Goal: Task Accomplishment & Management: Use online tool/utility

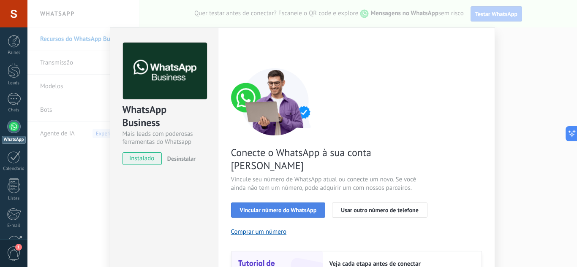
click at [297, 203] on button "Vincular número do WhatsApp" at bounding box center [278, 210] width 95 height 15
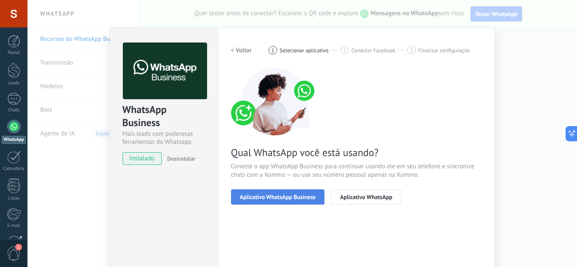
drag, startPoint x: 264, startPoint y: 200, endPoint x: 271, endPoint y: 202, distance: 7.6
click at [271, 202] on button "Aplicativo WhatsApp Business" at bounding box center [277, 197] width 93 height 15
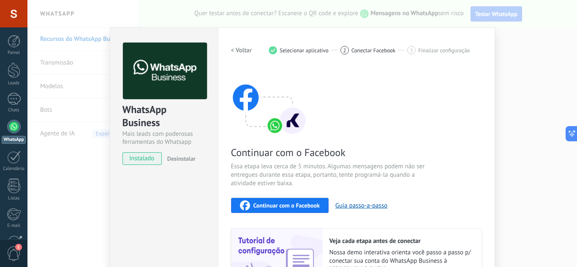
click at [319, 202] on button "Continuar com o Facebook" at bounding box center [280, 205] width 98 height 15
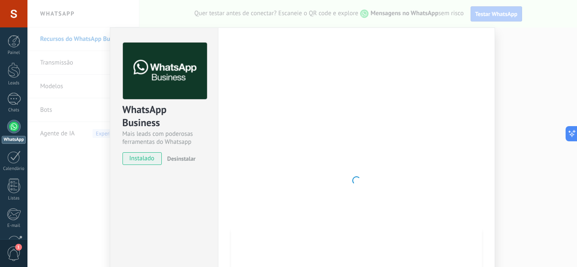
click at [426, 60] on div at bounding box center [356, 181] width 251 height 276
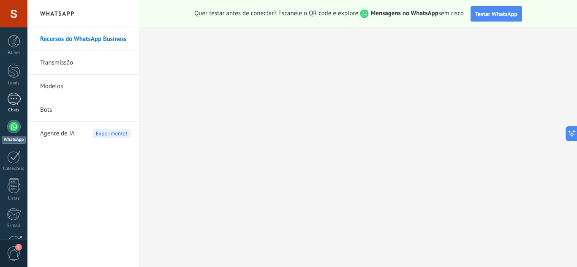
click at [14, 100] on div at bounding box center [14, 99] width 14 height 12
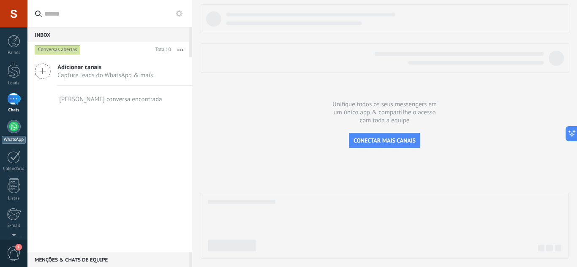
click at [17, 127] on div at bounding box center [14, 127] width 14 height 14
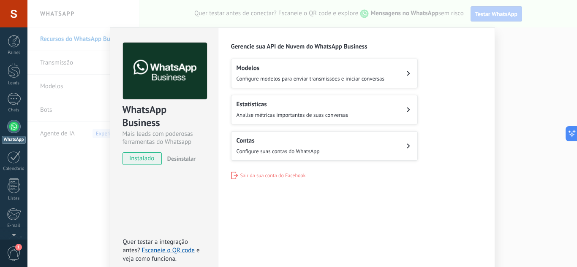
click at [365, 80] on span "Configure modelos para enviar transmissões e iniciar conversas" at bounding box center [311, 78] width 148 height 7
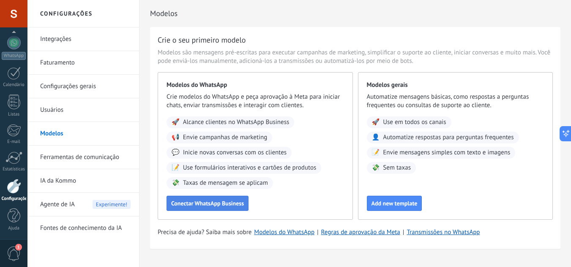
click at [238, 206] on span "Conectar WhatsApp Business" at bounding box center [207, 204] width 73 height 6
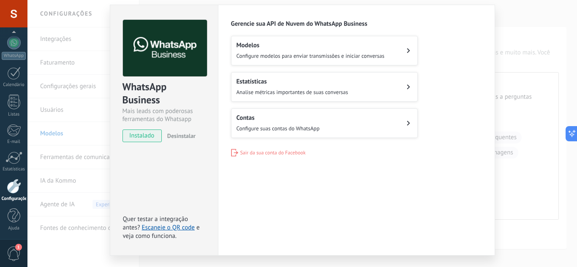
scroll to position [43, 0]
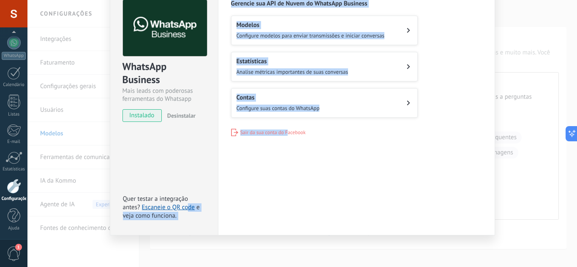
drag, startPoint x: 186, startPoint y: 210, endPoint x: 326, endPoint y: 221, distance: 140.7
click at [309, 245] on div "WhatsApp Business Mais leads com poderosas ferramentas do Whatsapp instalado De…" at bounding box center [302, 133] width 550 height 267
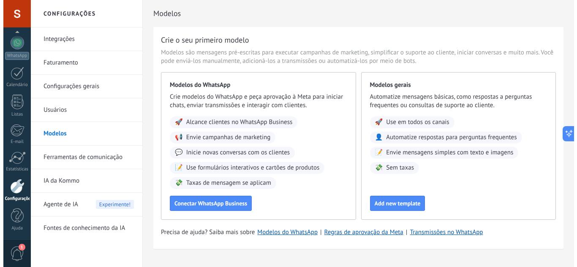
scroll to position [18, 0]
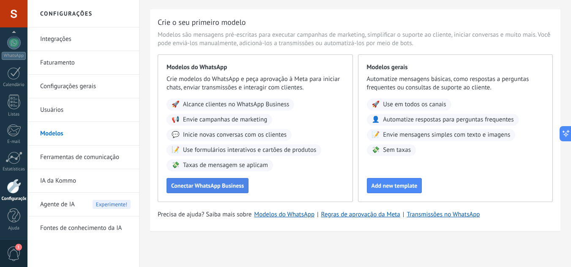
click at [215, 183] on span "Conectar WhatsApp Business" at bounding box center [207, 186] width 73 height 6
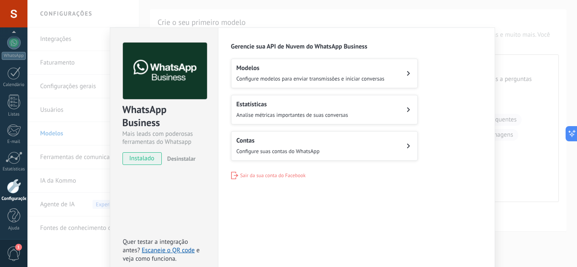
click at [31, 155] on div "WhatsApp Business Mais leads com poderosas ferramentas do Whatsapp instalado De…" at bounding box center [302, 133] width 550 height 267
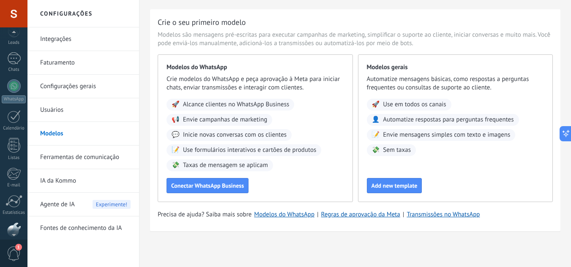
scroll to position [0, 0]
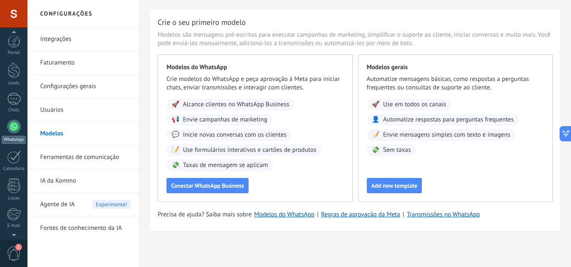
click at [12, 132] on div at bounding box center [14, 127] width 14 height 14
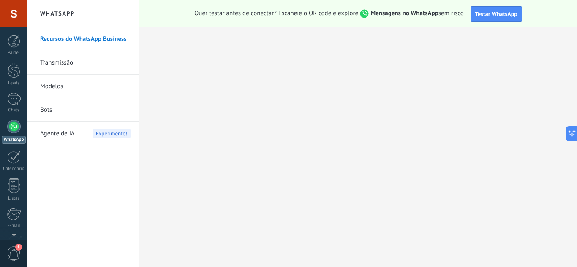
click at [74, 104] on link "Bots" at bounding box center [85, 110] width 90 height 24
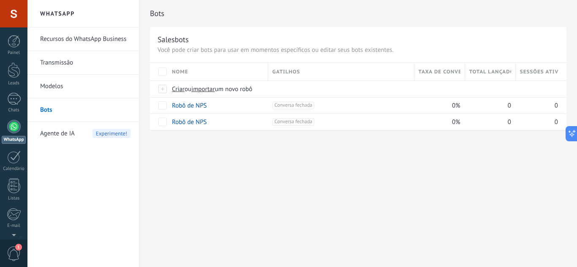
click at [19, 91] on div "Painel Leads Chats WhatsApp Clientes" at bounding box center [13, 179] width 27 height 289
click at [21, 96] on link "Chats" at bounding box center [13, 103] width 27 height 20
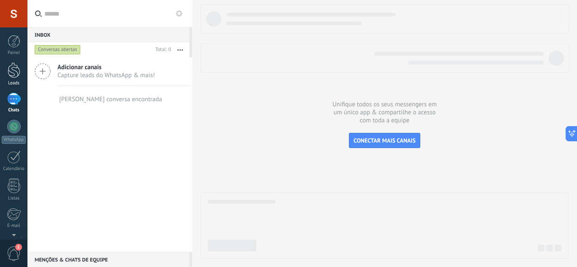
click at [12, 65] on div at bounding box center [14, 71] width 13 height 16
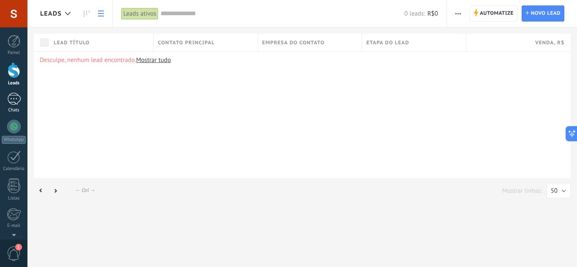
click at [19, 96] on div at bounding box center [14, 99] width 14 height 12
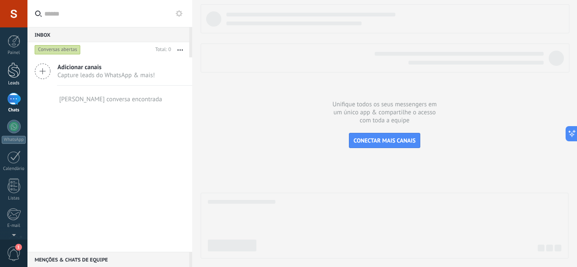
click at [15, 71] on div at bounding box center [14, 71] width 13 height 16
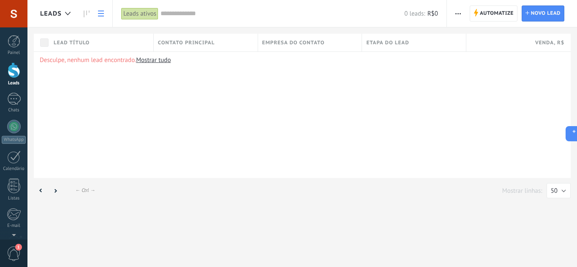
click at [157, 60] on link "Mostrar tudo" at bounding box center [153, 60] width 35 height 8
click at [22, 136] on link "WhatsApp" at bounding box center [13, 132] width 27 height 24
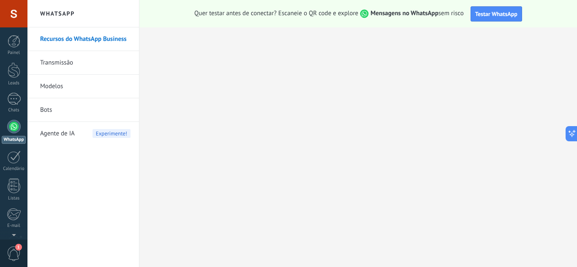
click at [492, 14] on span "Testar WhatsApp" at bounding box center [496, 14] width 42 height 8
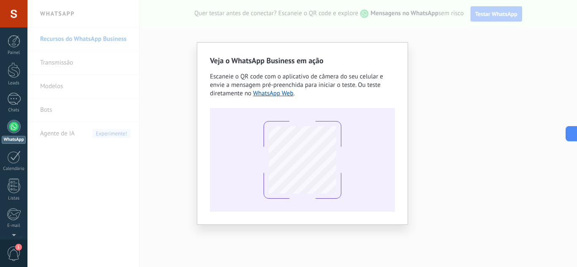
click at [326, 112] on div at bounding box center [302, 160] width 185 height 104
click at [281, 94] on link "WhatsApp Web" at bounding box center [273, 94] width 41 height 8
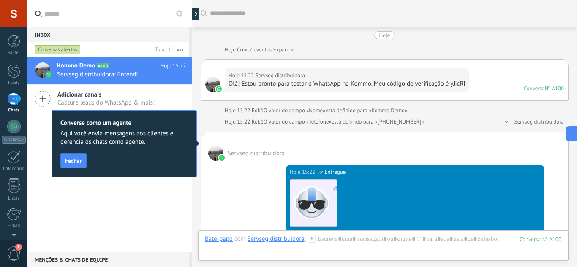
scroll to position [13, 0]
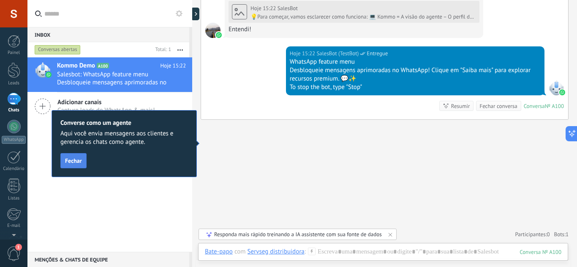
click at [77, 161] on span "Fechar" at bounding box center [73, 161] width 17 height 6
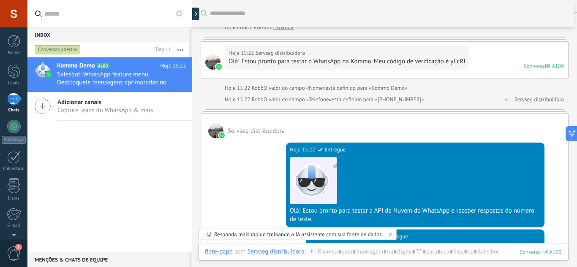
scroll to position [0, 0]
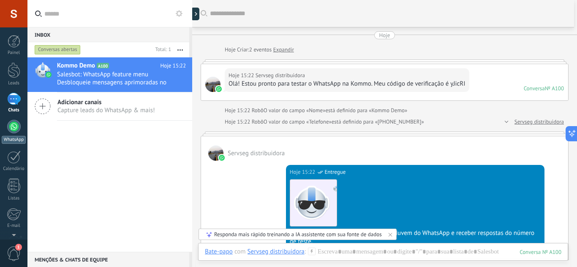
click at [15, 124] on div at bounding box center [14, 127] width 14 height 14
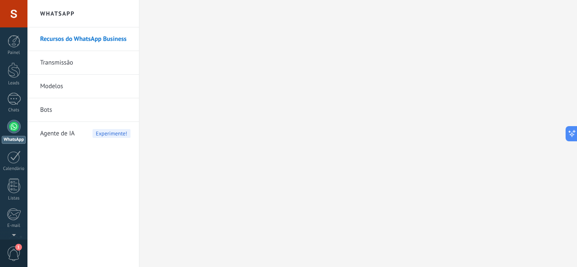
click at [87, 106] on link "Bots" at bounding box center [85, 110] width 90 height 24
click at [16, 97] on div "1" at bounding box center [14, 99] width 14 height 12
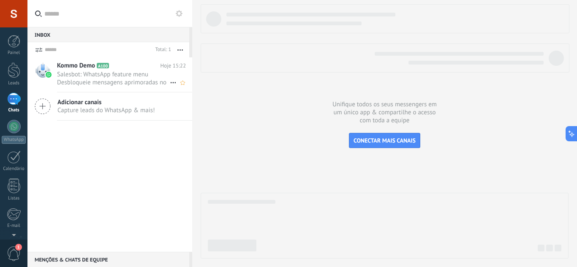
click at [92, 82] on span "Salesbot: WhatsApp feature menu Desbloqueie mensagens aprimoradas no WhatsApp! …" at bounding box center [113, 79] width 113 height 16
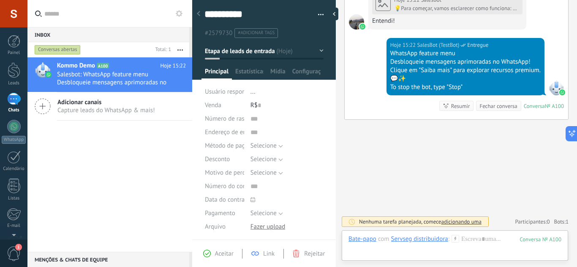
scroll to position [406, 0]
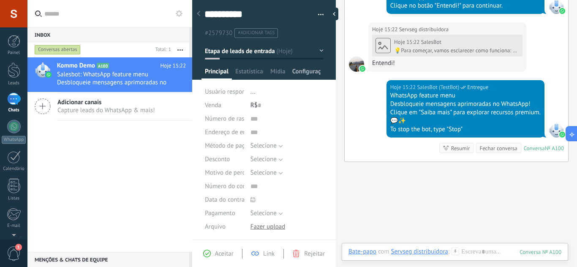
click at [292, 74] on span "Configurações" at bounding box center [306, 74] width 28 height 12
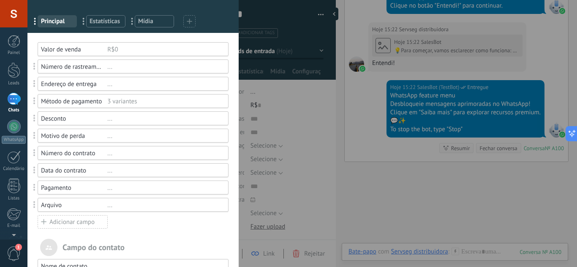
scroll to position [0, 0]
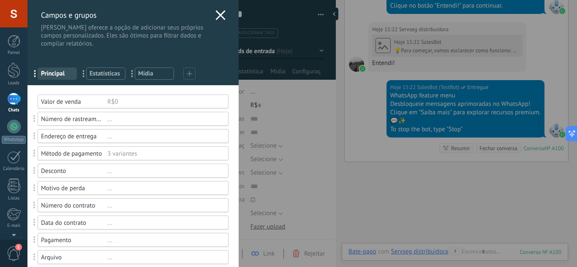
click at [64, 74] on span "Principal" at bounding box center [57, 74] width 33 height 8
click at [108, 77] on span "Estatísticas" at bounding box center [106, 74] width 33 height 8
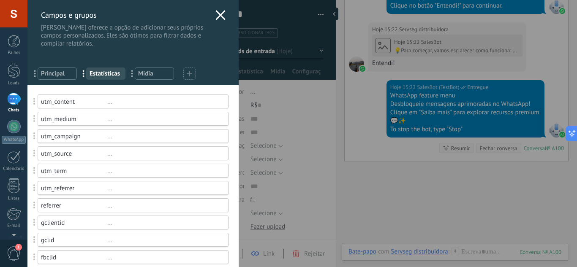
click at [147, 74] on span "Mídia" at bounding box center [154, 74] width 33 height 8
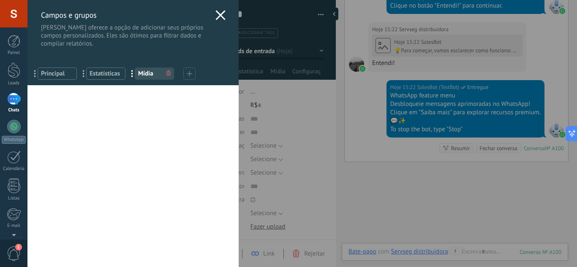
click at [105, 74] on span "Estatísticas" at bounding box center [106, 74] width 33 height 8
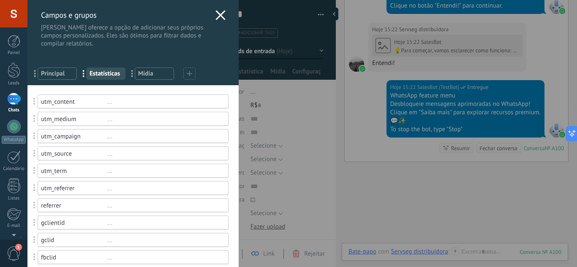
click at [109, 101] on div "..." at bounding box center [164, 102] width 114 height 8
click at [109, 104] on div "..." at bounding box center [164, 102] width 114 height 8
click at [33, 98] on span at bounding box center [35, 102] width 16 height 20
click at [161, 72] on span "Mídia" at bounding box center [154, 74] width 33 height 8
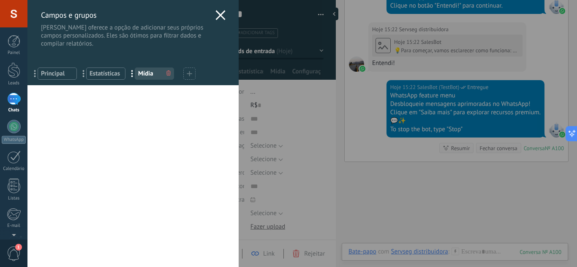
click at [68, 71] on span "Principal" at bounding box center [57, 74] width 33 height 8
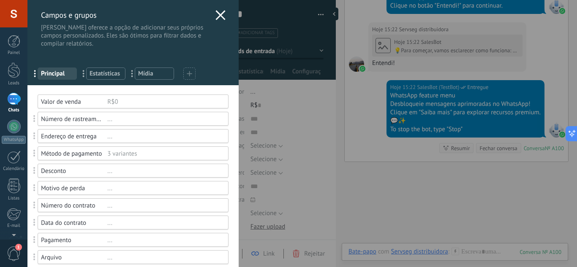
click at [104, 71] on span "Estatísticas" at bounding box center [106, 74] width 33 height 8
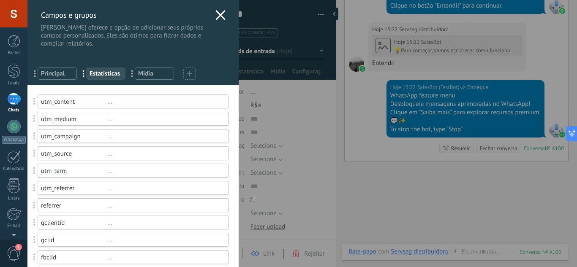
click at [224, 13] on div "Campos e grupos Kommo oferece a opção de adicionar seus próprios campos persona…" at bounding box center [132, 24] width 211 height 48
click at [219, 13] on use at bounding box center [220, 15] width 10 height 10
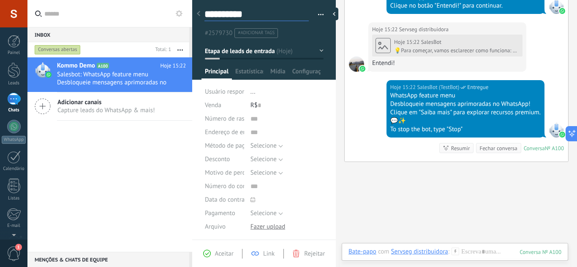
click at [236, 13] on textarea "**********" at bounding box center [257, 14] width 104 height 13
click at [251, 71] on span "Estatísticas" at bounding box center [249, 74] width 28 height 12
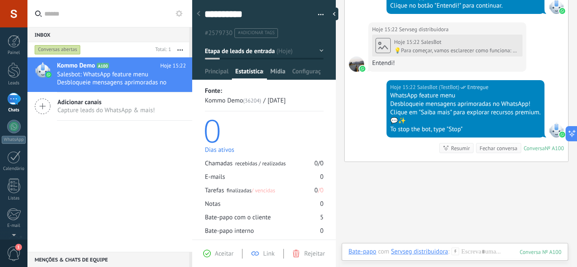
click at [273, 71] on span "Mídia" at bounding box center [277, 74] width 15 height 12
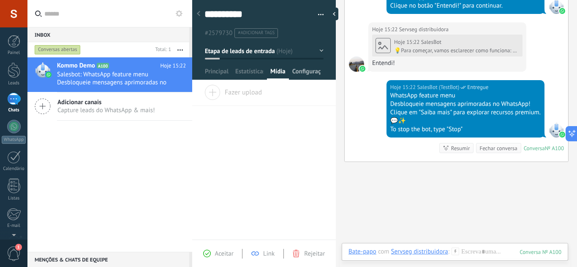
click at [300, 71] on span "Configurações" at bounding box center [306, 74] width 28 height 12
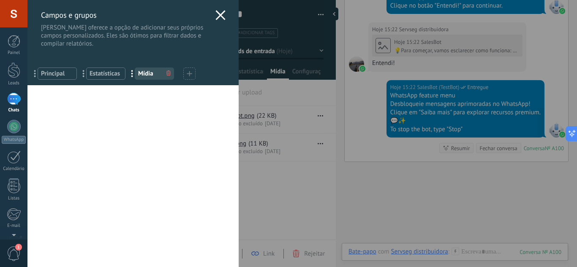
click at [59, 76] on span "Principal" at bounding box center [57, 74] width 33 height 8
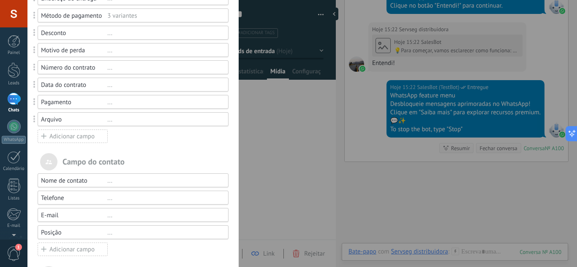
scroll to position [272, 0]
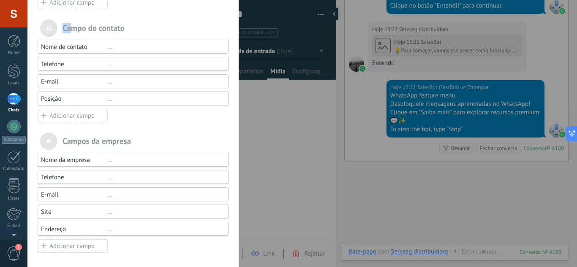
drag, startPoint x: 79, startPoint y: 32, endPoint x: 141, endPoint y: 32, distance: 62.1
click at [141, 32] on div "Campo do contato" at bounding box center [133, 27] width 191 height 17
click at [165, 136] on div "Campos da empresa" at bounding box center [133, 141] width 191 height 17
click at [291, 155] on div "Campos e grupos Kommo oferece a opção de adicionar seus próprios campos persona…" at bounding box center [302, 133] width 550 height 267
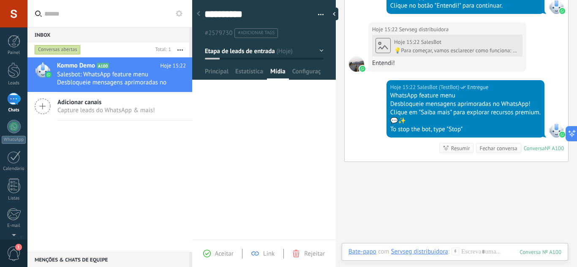
drag, startPoint x: 201, startPoint y: 14, endPoint x: 27, endPoint y: 33, distance: 175.5
click at [200, 14] on div at bounding box center [199, 14] width 12 height 16
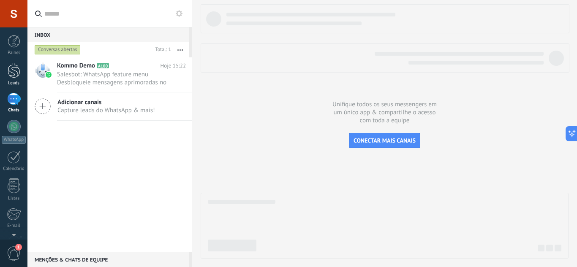
click at [16, 76] on div at bounding box center [14, 71] width 13 height 16
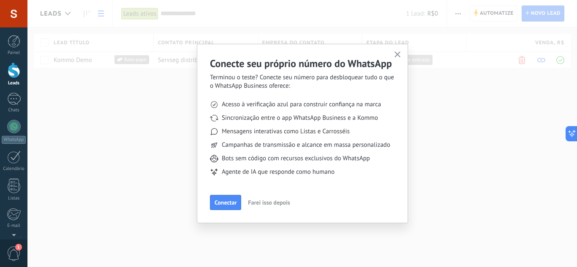
click at [401, 54] on button "button" at bounding box center [398, 54] width 11 height 11
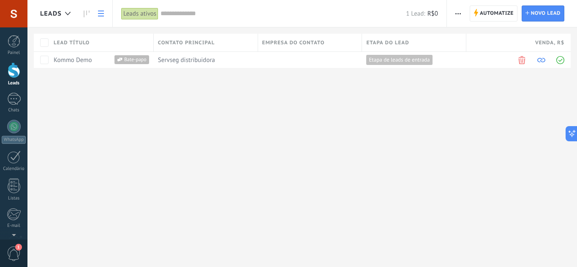
click at [94, 14] on link at bounding box center [101, 13] width 14 height 16
click at [70, 15] on icon at bounding box center [67, 13] width 5 height 3
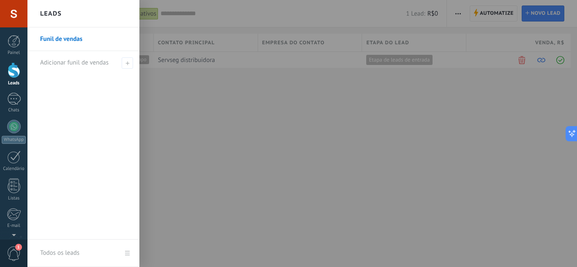
click at [82, 42] on link "Funil de vendas" at bounding box center [85, 39] width 91 height 24
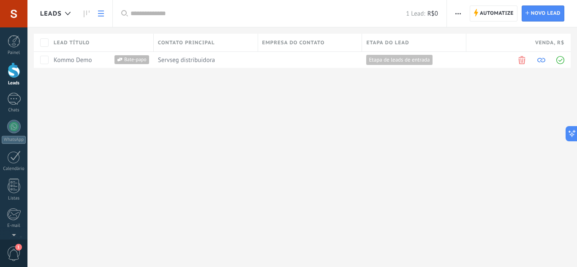
click at [82, 42] on span "Lead título" at bounding box center [72, 43] width 36 height 8
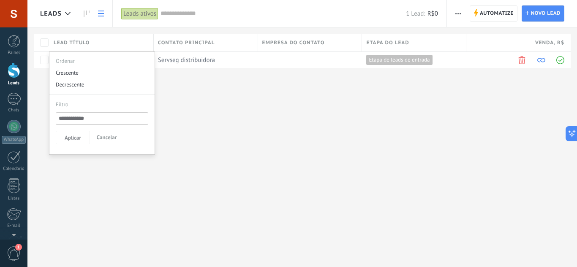
click at [453, 12] on div at bounding box center [288, 13] width 577 height 27
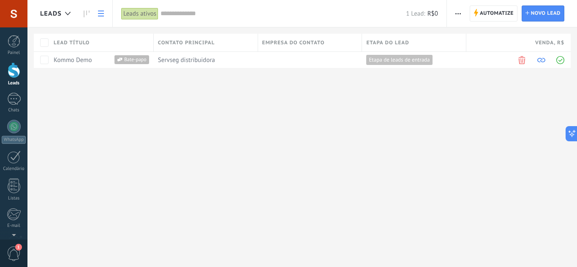
click at [457, 14] on icon "button" at bounding box center [458, 13] width 5 height 1
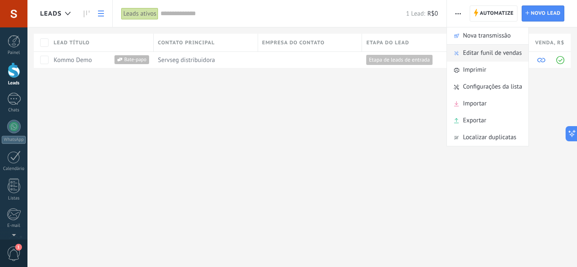
click at [518, 52] on span "Editar funil de vendas" at bounding box center [492, 53] width 59 height 17
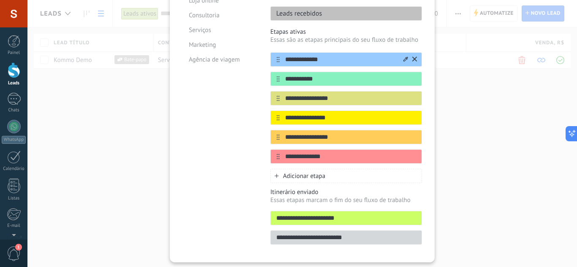
scroll to position [60, 0]
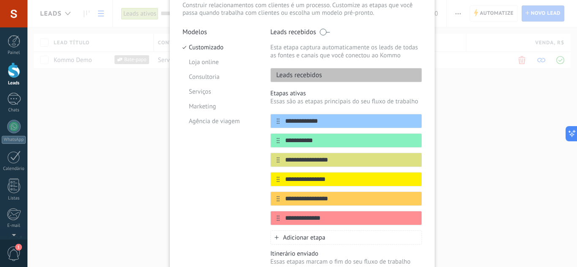
click at [492, 107] on div "**********" at bounding box center [302, 133] width 550 height 267
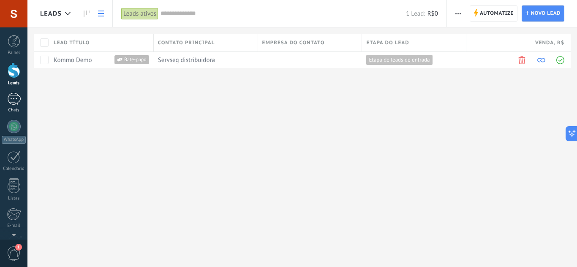
click at [16, 99] on div "1" at bounding box center [14, 99] width 14 height 12
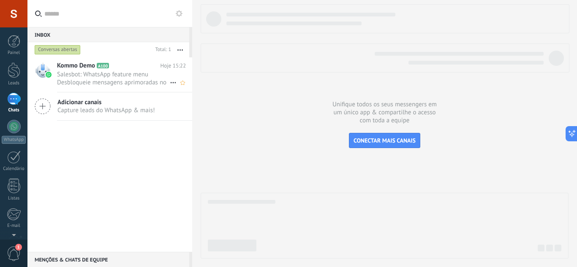
click at [142, 74] on span "Salesbot: WhatsApp feature menu Desbloqueie mensagens aprimoradas no WhatsApp! …" at bounding box center [113, 79] width 113 height 16
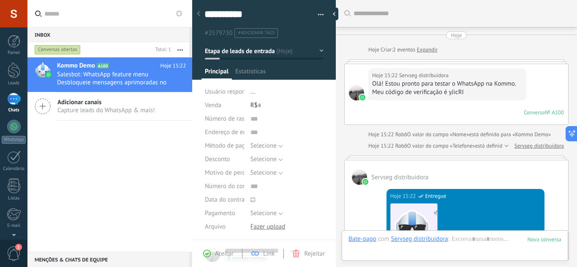
scroll to position [13, 0]
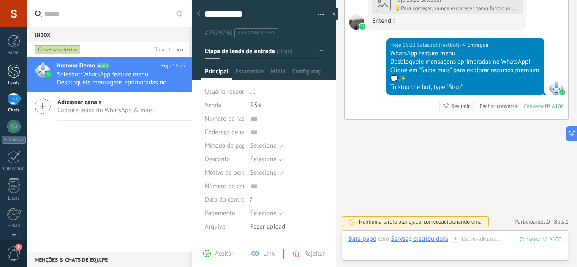
click at [15, 79] on link "Leads" at bounding box center [13, 75] width 27 height 24
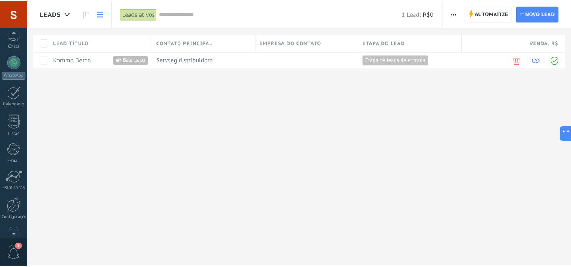
scroll to position [84, 0]
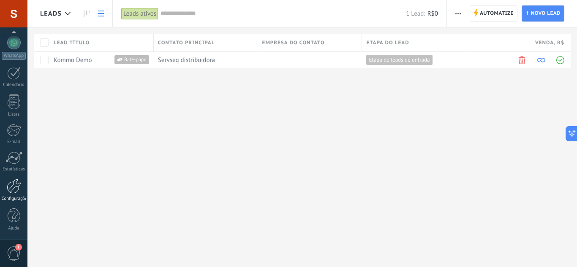
click at [12, 191] on div at bounding box center [14, 186] width 14 height 15
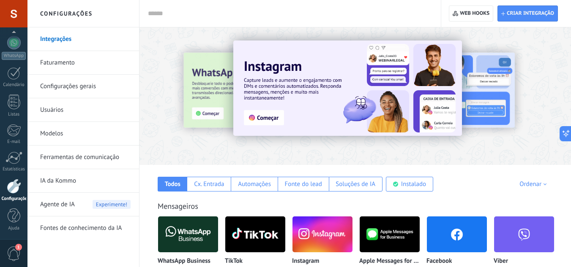
click at [106, 155] on link "Ferramentas de comunicação" at bounding box center [85, 158] width 90 height 24
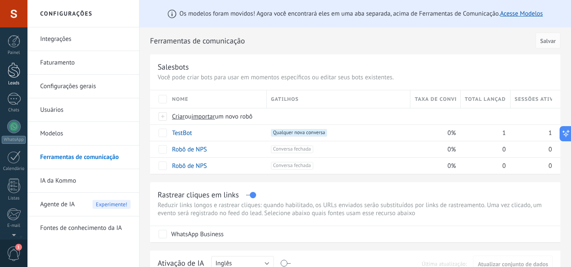
click at [18, 76] on div at bounding box center [14, 71] width 13 height 16
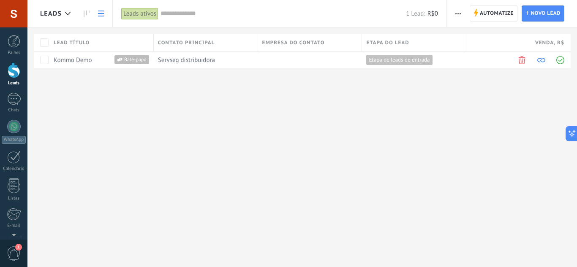
click at [461, 18] on span "button" at bounding box center [458, 13] width 5 height 16
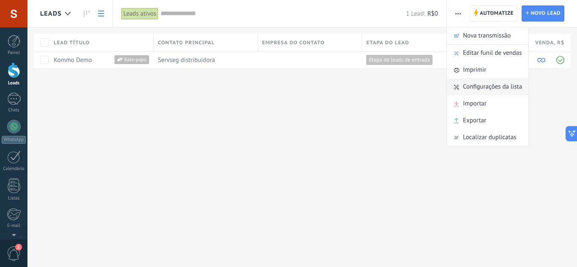
click at [497, 83] on span "Configurações da lista" at bounding box center [492, 87] width 59 height 17
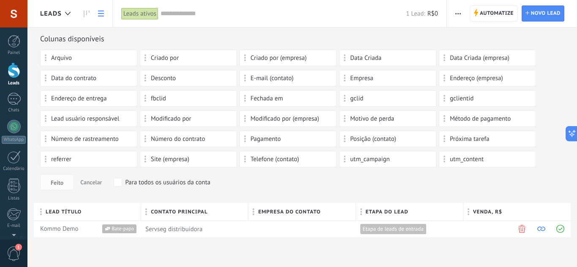
click at [124, 119] on div "Lead usuário responsável" at bounding box center [89, 118] width 88 height 7
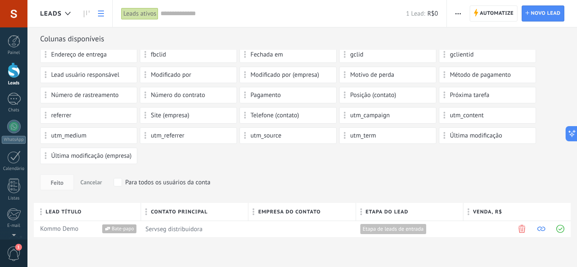
click at [443, 116] on div "utm_content" at bounding box center [487, 115] width 97 height 16
drag, startPoint x: 445, startPoint y: 116, endPoint x: 450, endPoint y: 115, distance: 4.2
drag, startPoint x: 451, startPoint y: 116, endPoint x: 490, endPoint y: 123, distance: 39.1
click at [489, 123] on div "utm_content" at bounding box center [487, 115] width 97 height 16
click at [493, 120] on div "utm_content" at bounding box center [487, 115] width 97 height 16
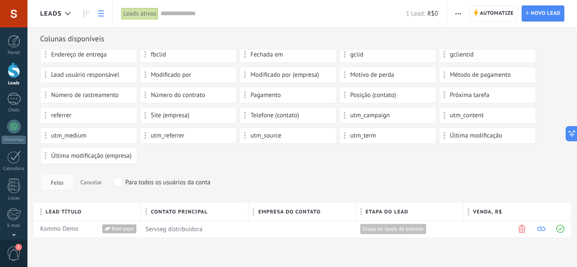
click at [493, 120] on div "utm_content" at bounding box center [487, 115] width 97 height 16
click at [461, 16] on span "button" at bounding box center [458, 13] width 5 height 16
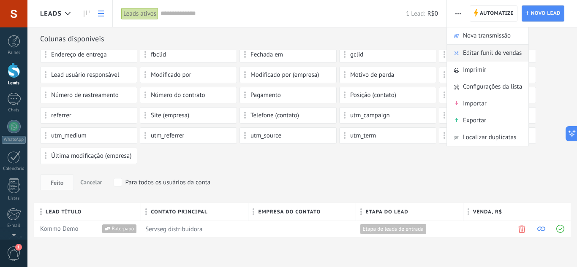
click at [504, 51] on span "Editar funil de vendas" at bounding box center [492, 53] width 59 height 17
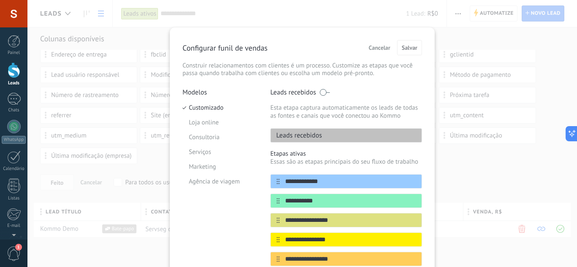
click at [218, 94] on p "Modelos" at bounding box center [220, 92] width 75 height 8
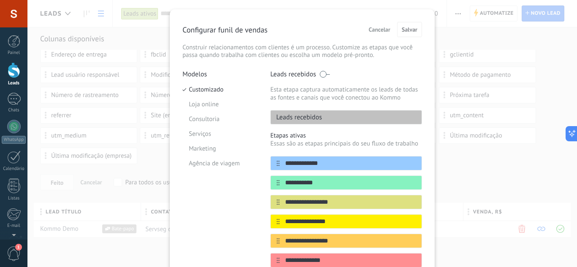
scroll to position [0, 0]
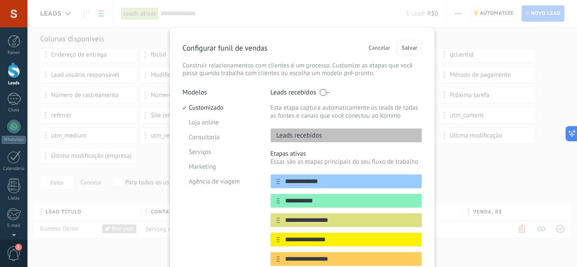
click at [461, 94] on div "**********" at bounding box center [302, 133] width 550 height 267
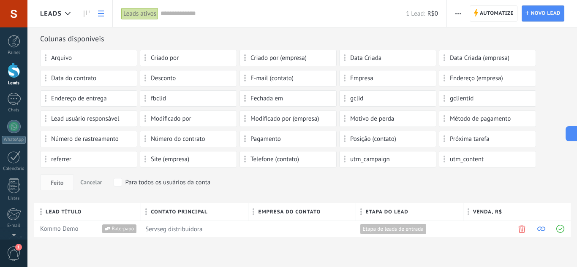
click at [454, 8] on button "button" at bounding box center [458, 13] width 12 height 16
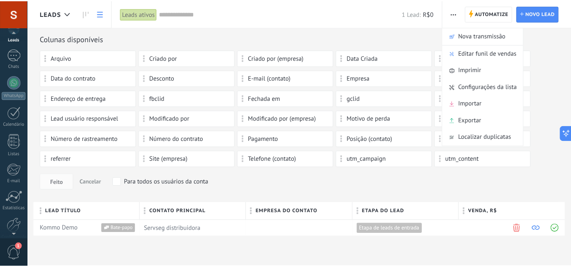
scroll to position [84, 0]
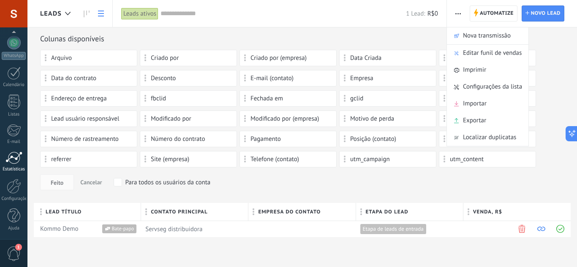
click at [11, 162] on div at bounding box center [13, 158] width 17 height 13
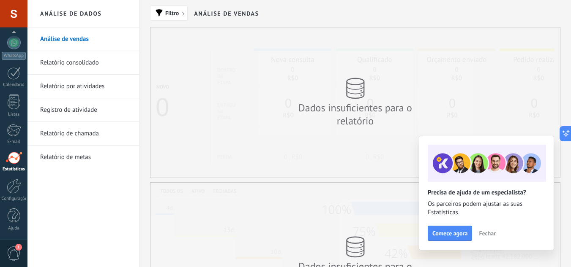
click at [90, 61] on link "Relatório consolidado" at bounding box center [85, 63] width 90 height 24
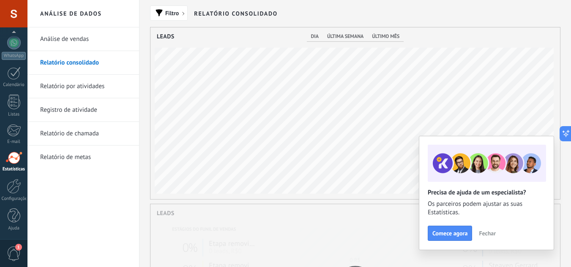
click at [97, 90] on link "Relatório por atividades" at bounding box center [85, 87] width 90 height 24
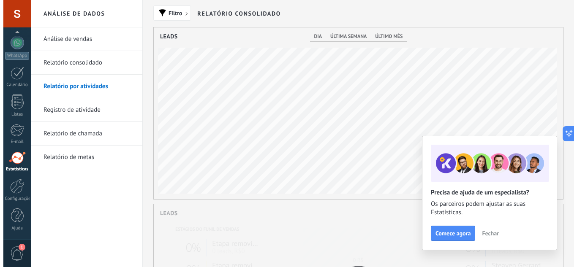
scroll to position [172, 409]
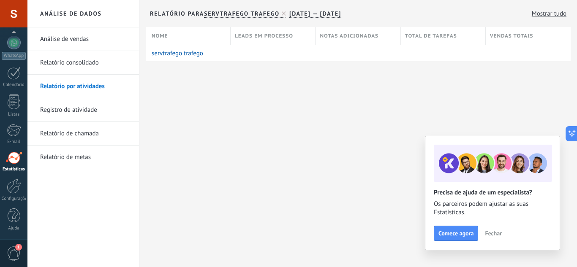
click at [95, 112] on link "Registro de atividade" at bounding box center [85, 110] width 90 height 24
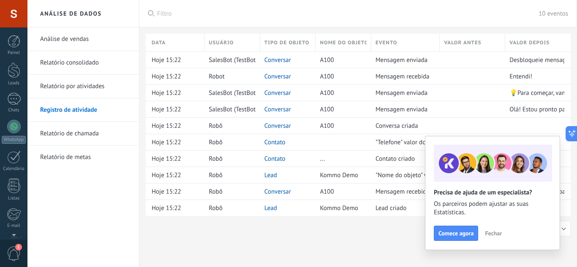
click at [18, 33] on div "Painel Leads 1 Chats WhatsApp Clientes" at bounding box center [27, 133] width 55 height 213
click at [17, 38] on div at bounding box center [14, 41] width 13 height 13
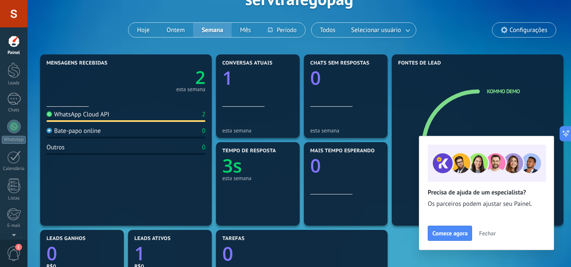
scroll to position [127, 0]
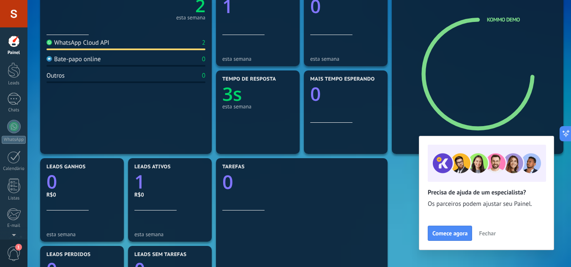
click at [491, 236] on span "Fechar" at bounding box center [487, 234] width 17 height 6
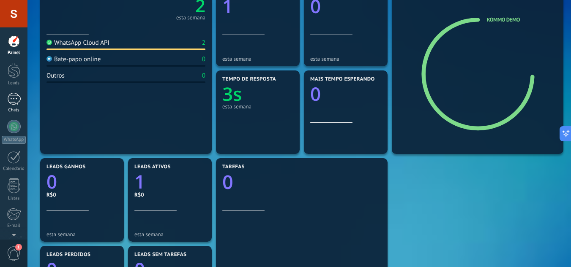
click at [18, 101] on div "1" at bounding box center [14, 99] width 14 height 12
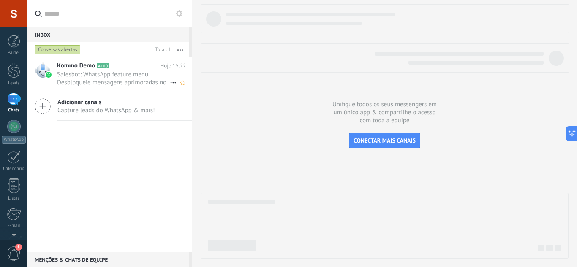
click at [103, 68] on h2 "Kommo Demo A100" at bounding box center [109, 66] width 104 height 8
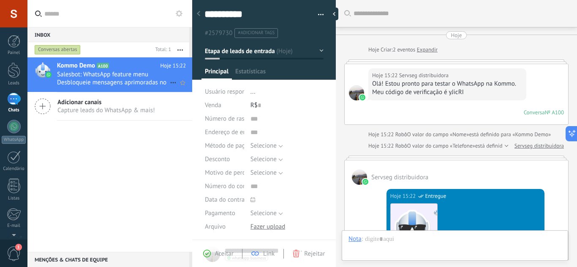
type textarea "**********"
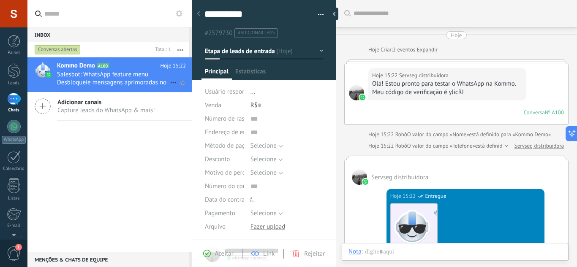
scroll to position [394, 0]
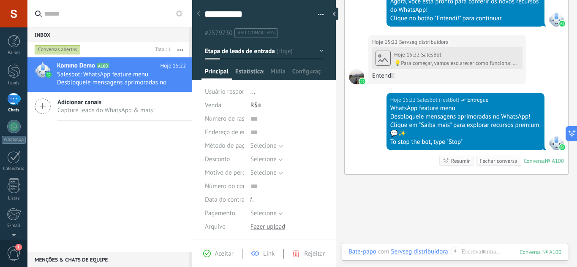
click at [248, 70] on span "Estatísticas" at bounding box center [249, 74] width 28 height 12
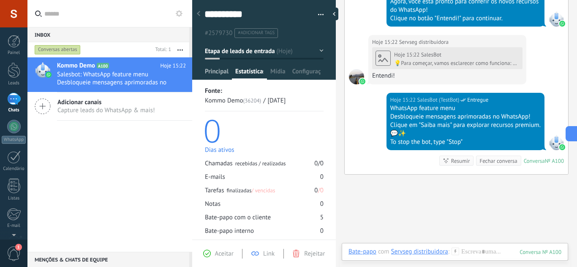
click at [230, 74] on div "Principal" at bounding box center [217, 74] width 30 height 12
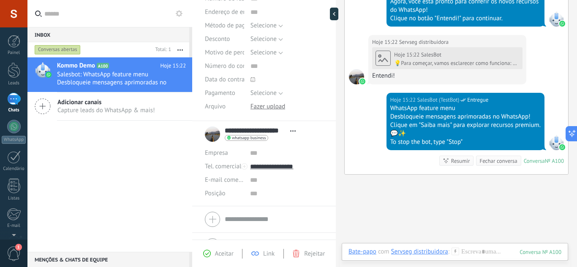
scroll to position [56, 0]
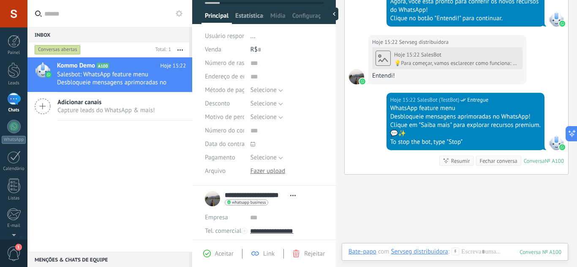
click at [240, 19] on span "Estatísticas" at bounding box center [249, 18] width 28 height 12
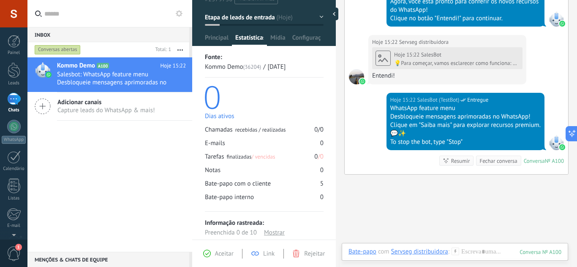
scroll to position [51, 0]
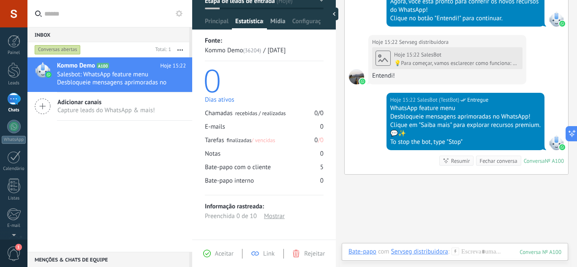
click at [276, 21] on span "Mídia" at bounding box center [277, 23] width 15 height 12
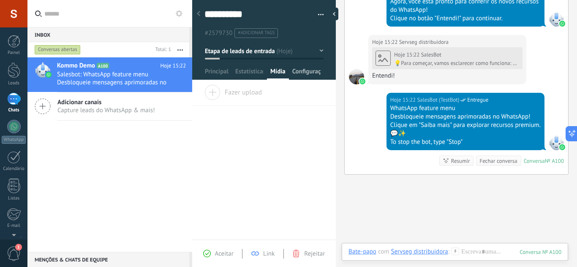
click at [313, 70] on span "Configurações" at bounding box center [306, 74] width 28 height 12
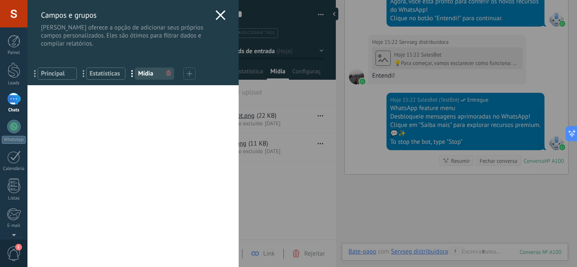
click at [98, 67] on div "... Principal ... Estatísticas ... Mídia" at bounding box center [132, 72] width 211 height 26
click at [101, 69] on div "... Estatísticas" at bounding box center [105, 74] width 39 height 12
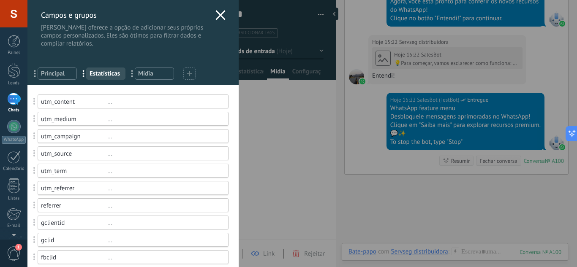
click at [65, 72] on span "Principal" at bounding box center [57, 74] width 33 height 8
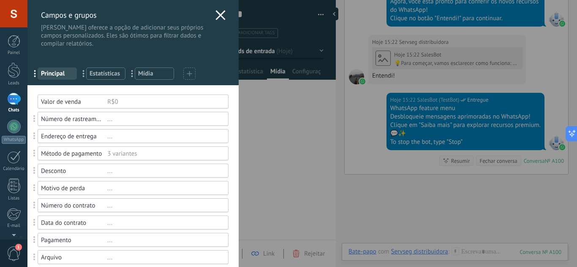
click at [112, 71] on span "Estatísticas" at bounding box center [106, 74] width 33 height 8
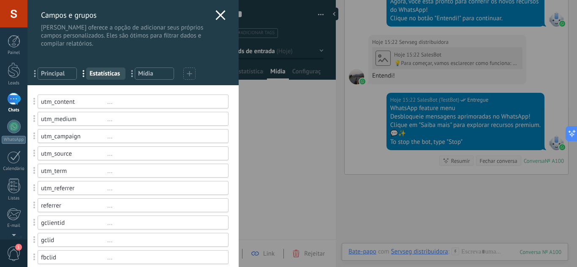
click at [105, 103] on div "utm_content" at bounding box center [74, 102] width 66 height 8
click at [112, 101] on div "..." at bounding box center [164, 102] width 114 height 8
click at [191, 77] on span at bounding box center [189, 74] width 5 height 8
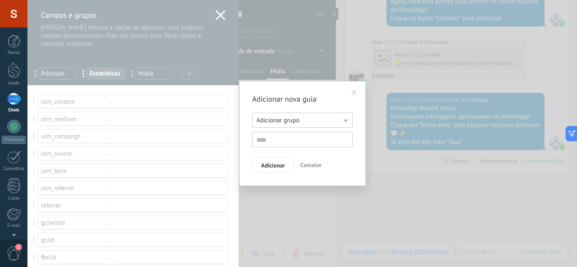
click at [280, 117] on span "Adicionar grupo" at bounding box center [277, 121] width 43 height 8
click at [311, 141] on li "Leads relacionados" at bounding box center [299, 147] width 105 height 14
click at [308, 145] on input "text" at bounding box center [302, 139] width 101 height 15
click at [311, 142] on input "text" at bounding box center [302, 139] width 101 height 15
type input "******"
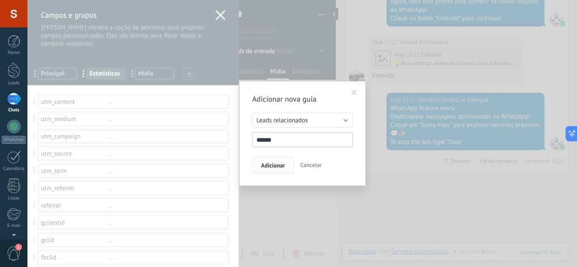
click at [289, 165] on button "Adicionar" at bounding box center [273, 165] width 42 height 16
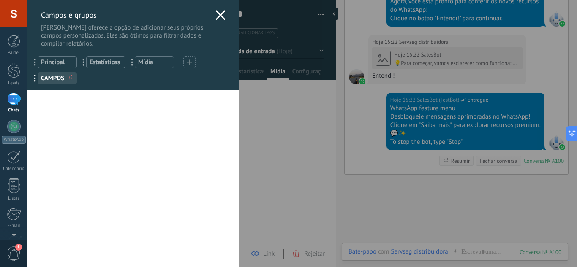
click at [52, 86] on div "... Principal ... Estatísticas ... Mídia ... CAMPOS" at bounding box center [132, 69] width 211 height 42
click at [38, 78] on span "..." at bounding box center [37, 78] width 17 height 14
drag, startPoint x: 39, startPoint y: 79, endPoint x: 62, endPoint y: 84, distance: 23.3
click at [58, 59] on span "Principal" at bounding box center [57, 62] width 33 height 8
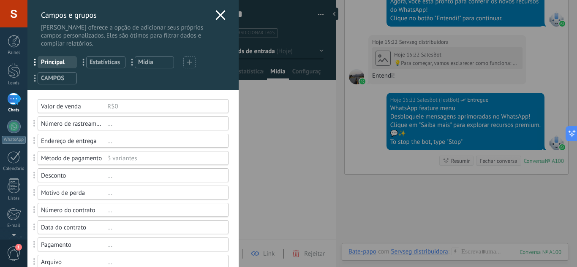
click at [93, 59] on span "Estatísticas" at bounding box center [106, 62] width 33 height 8
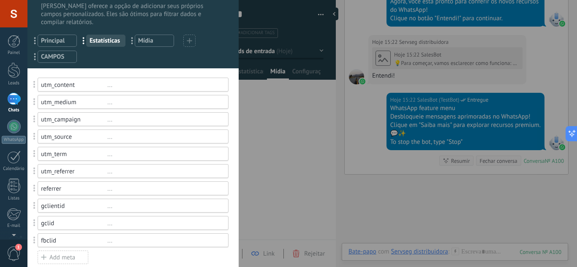
scroll to position [34, 0]
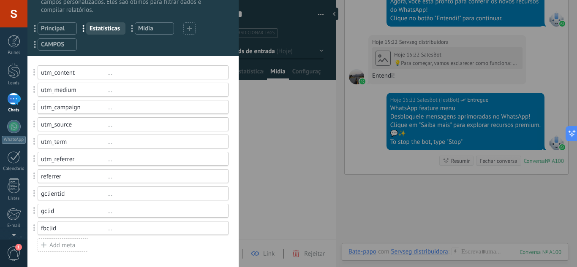
click at [109, 74] on div "..." at bounding box center [164, 73] width 114 height 8
click at [84, 23] on span "..." at bounding box center [86, 28] width 17 height 14
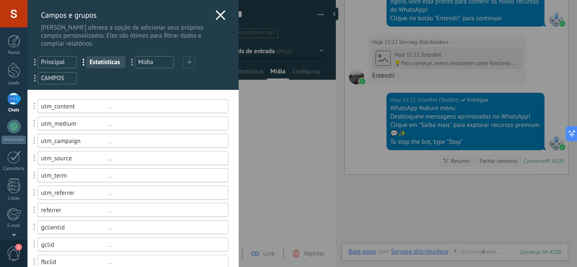
click at [83, 60] on span "..." at bounding box center [86, 62] width 17 height 14
drag, startPoint x: 83, startPoint y: 60, endPoint x: 87, endPoint y: 61, distance: 4.3
drag, startPoint x: 95, startPoint y: 63, endPoint x: 89, endPoint y: 63, distance: 6.4
click at [89, 63] on span "..." at bounding box center [86, 62] width 17 height 14
drag, startPoint x: 120, startPoint y: 68, endPoint x: 115, endPoint y: 64, distance: 6.6
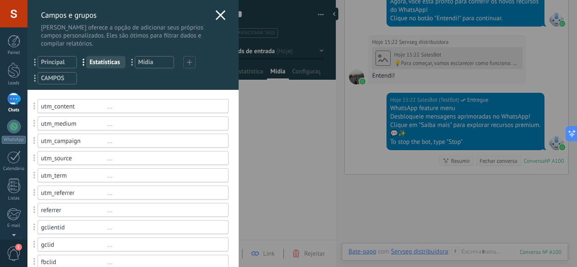
click at [121, 68] on div "... Principal ... Estatísticas ... Mídia ... CAMPOS" at bounding box center [132, 69] width 211 height 42
click at [113, 62] on span "Estatísticas" at bounding box center [106, 62] width 33 height 8
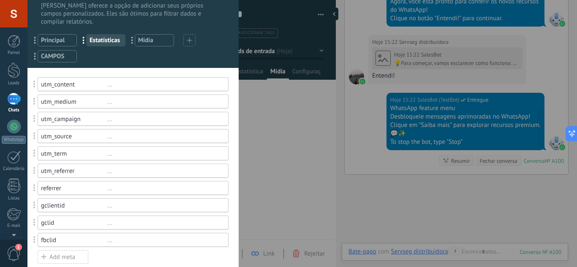
scroll to position [34, 0]
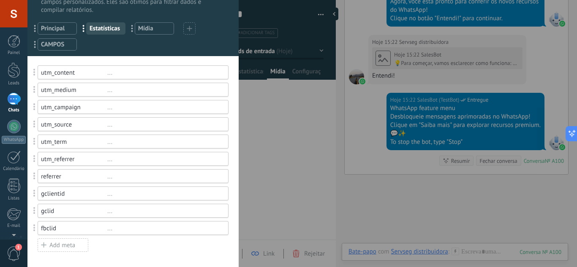
drag, startPoint x: 85, startPoint y: 69, endPoint x: 77, endPoint y: 75, distance: 10.3
click at [84, 71] on div "utm_content" at bounding box center [74, 73] width 66 height 8
click at [75, 74] on div "utm_content" at bounding box center [74, 73] width 66 height 8
drag, startPoint x: 75, startPoint y: 74, endPoint x: 100, endPoint y: 130, distance: 61.3
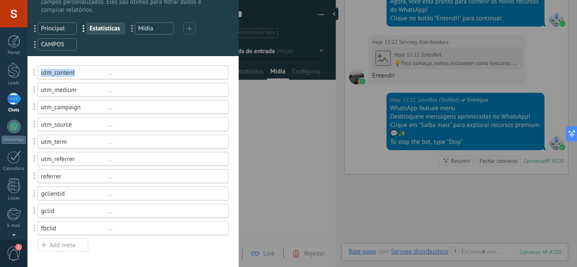
click at [75, 77] on div "utm_content ..." at bounding box center [133, 72] width 191 height 14
click at [65, 251] on div "Add meta" at bounding box center [63, 246] width 51 height 14
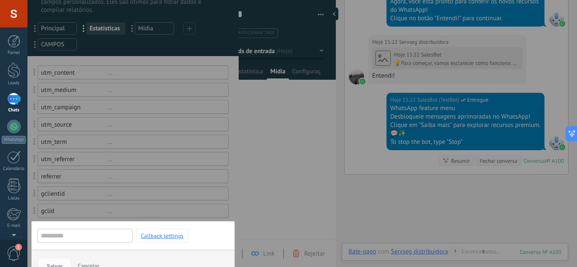
scroll to position [51, 0]
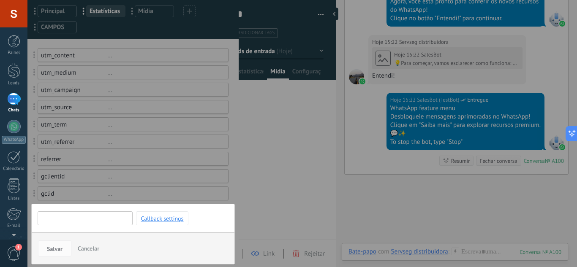
type input "*"
type input "*********"
click at [55, 250] on span "Salvar" at bounding box center [55, 249] width 16 height 6
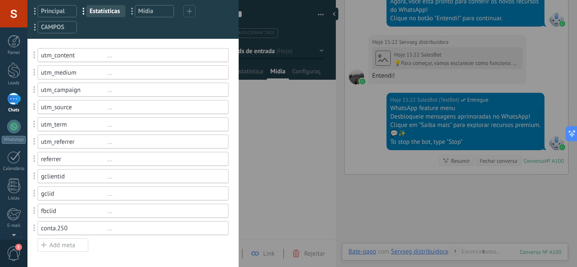
click at [72, 248] on div "Add meta" at bounding box center [63, 246] width 51 height 14
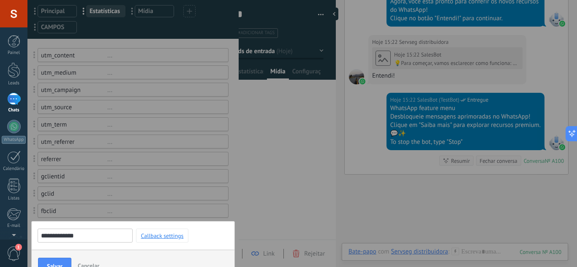
type input "**********"
click at [63, 259] on button "Salvar" at bounding box center [54, 266] width 33 height 16
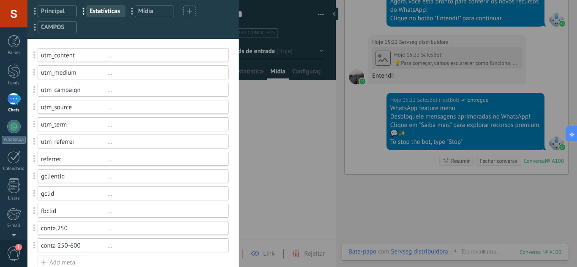
click at [68, 261] on div "Add meta" at bounding box center [63, 263] width 51 height 14
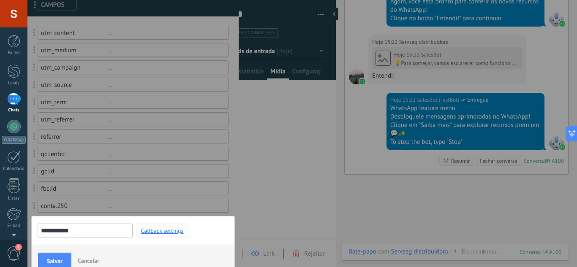
scroll to position [86, 0]
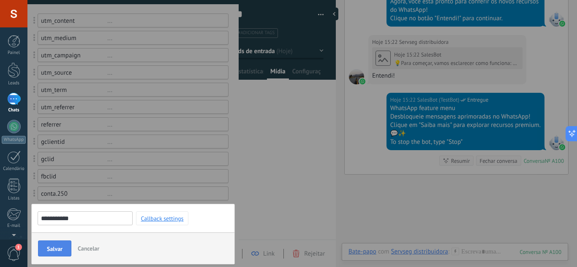
type input "**********"
click at [57, 250] on span "Salvar" at bounding box center [55, 249] width 16 height 6
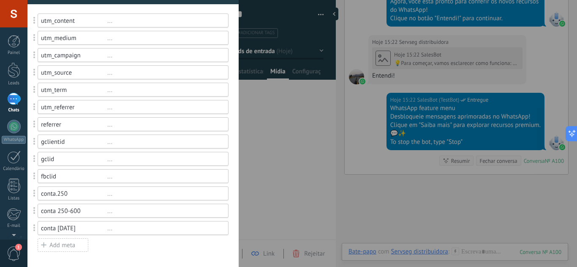
click at [76, 240] on div "Add meta" at bounding box center [63, 246] width 51 height 14
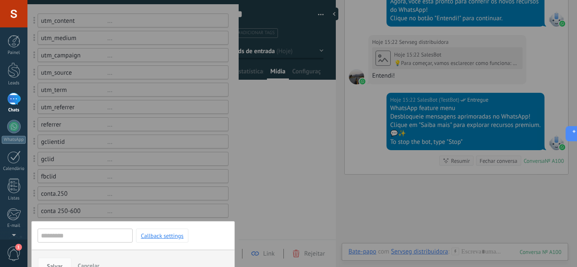
click at [76, 240] on input "text" at bounding box center [85, 236] width 95 height 14
click at [106, 124] on div at bounding box center [132, 99] width 211 height 371
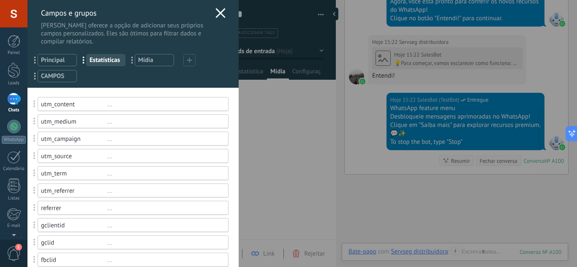
scroll to position [0, 0]
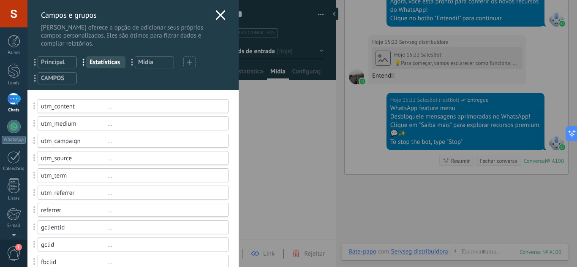
click at [61, 65] on span "Principal" at bounding box center [57, 62] width 33 height 8
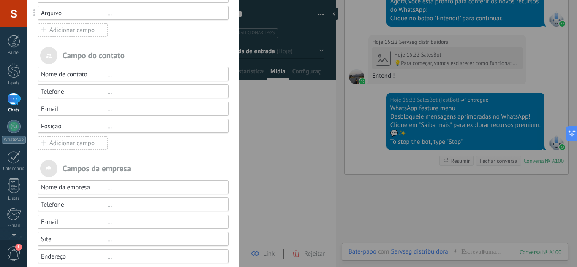
scroll to position [277, 0]
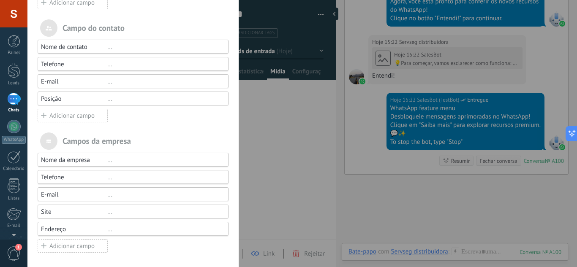
click at [85, 245] on div "Adicionar campo" at bounding box center [73, 247] width 70 height 14
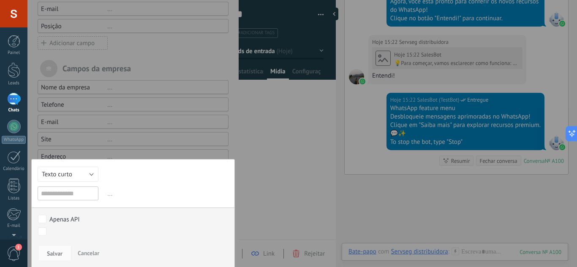
scroll to position [351, 0]
click at [59, 178] on button "Texto curto" at bounding box center [68, 173] width 61 height 15
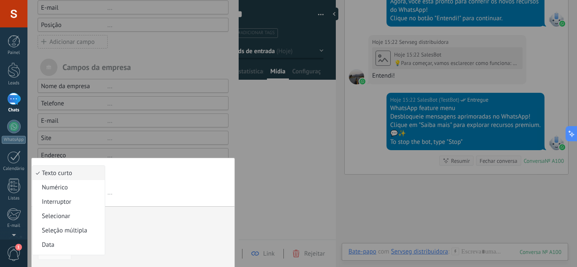
click at [73, 171] on span "Texto curto" at bounding box center [68, 173] width 70 height 8
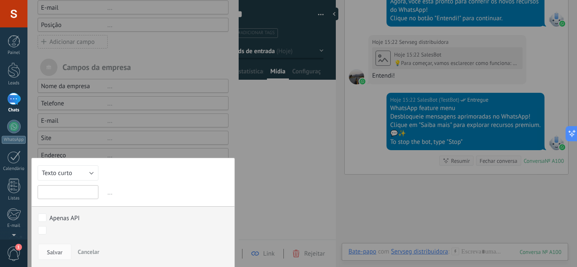
click at [74, 192] on input "text" at bounding box center [68, 192] width 61 height 14
click at [107, 194] on span "..." at bounding box center [167, 193] width 123 height 14
click at [96, 166] on button "Texto curto" at bounding box center [68, 173] width 61 height 15
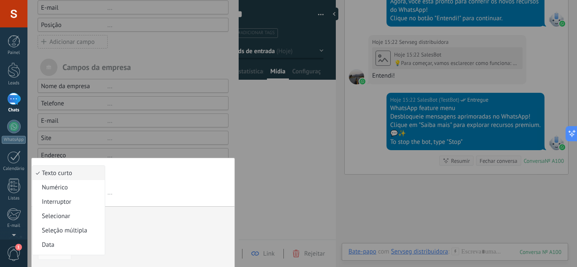
click at [92, 171] on span "Texto curto" at bounding box center [68, 173] width 70 height 8
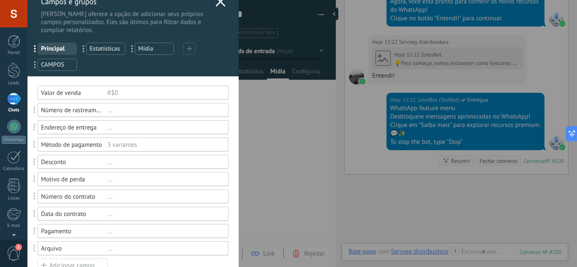
scroll to position [0, 0]
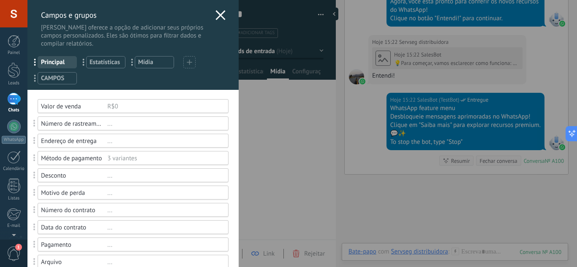
click at [187, 139] on div "..." at bounding box center [164, 141] width 114 height 8
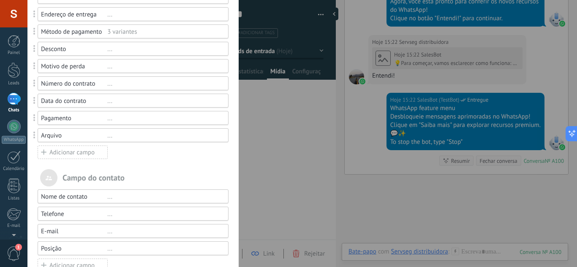
scroll to position [42, 0]
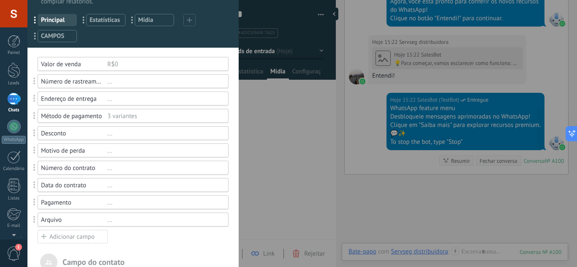
click at [115, 63] on div "R$0" at bounding box center [164, 64] width 114 height 8
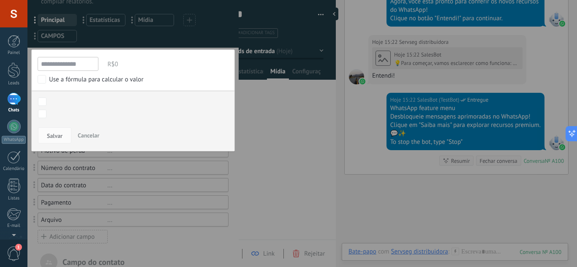
click at [148, 46] on div at bounding box center [132, 231] width 211 height 546
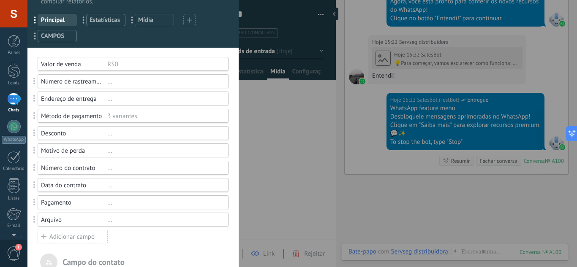
click at [110, 78] on div "..." at bounding box center [164, 82] width 114 height 8
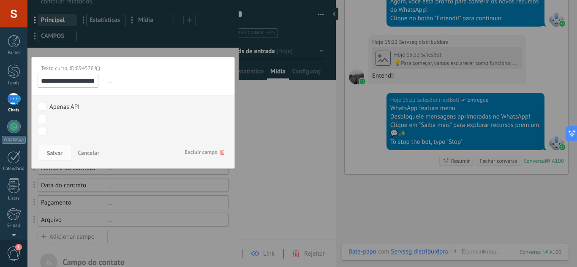
click at [109, 84] on span "..." at bounding box center [167, 81] width 123 height 14
click at [138, 47] on div at bounding box center [132, 231] width 211 height 546
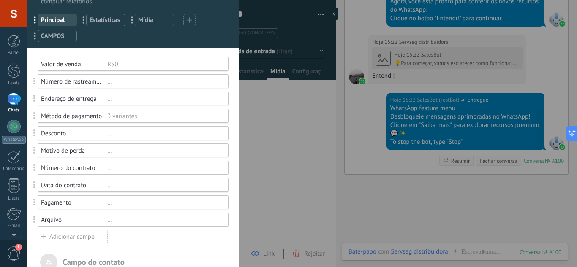
click at [33, 81] on span at bounding box center [34, 81] width 2 height 7
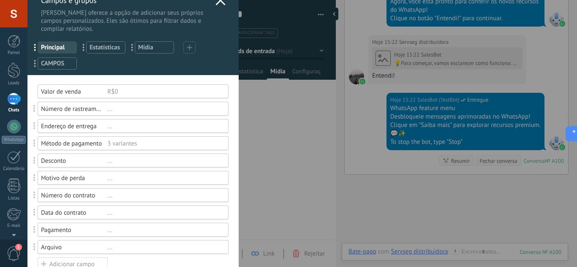
scroll to position [0, 0]
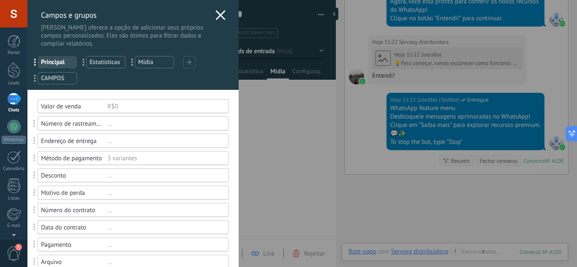
click at [219, 12] on icon at bounding box center [220, 15] width 10 height 10
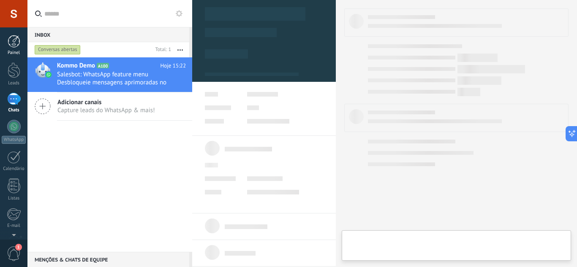
click at [14, 41] on div at bounding box center [14, 41] width 13 height 13
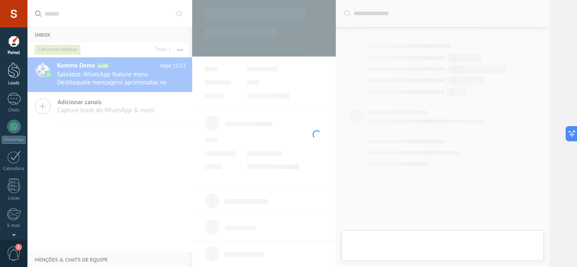
click at [19, 75] on div at bounding box center [14, 71] width 13 height 16
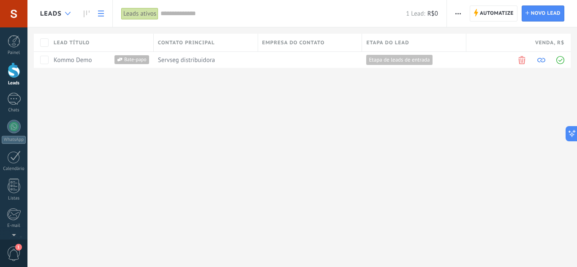
click at [72, 14] on div at bounding box center [68, 13] width 14 height 16
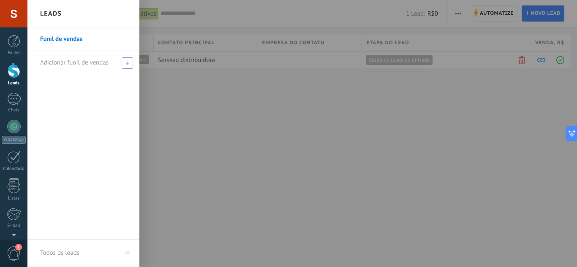
click at [82, 61] on span "Adicionar funil de vendas" at bounding box center [74, 63] width 68 height 8
click at [82, 61] on input "text" at bounding box center [79, 63] width 79 height 14
click at [72, 38] on link "Funil de vendas" at bounding box center [85, 39] width 91 height 24
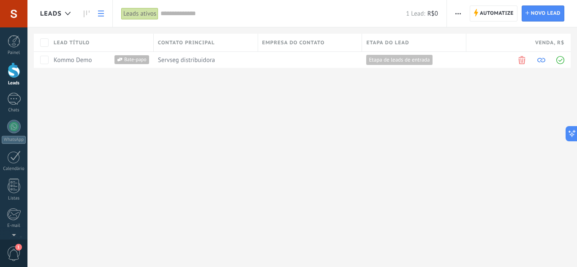
click at [461, 11] on span "button" at bounding box center [458, 13] width 5 height 16
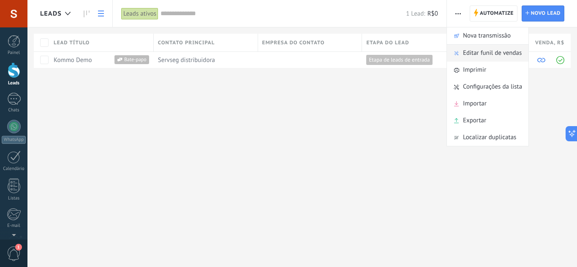
click at [500, 46] on span "Editar funil de vendas" at bounding box center [492, 53] width 59 height 17
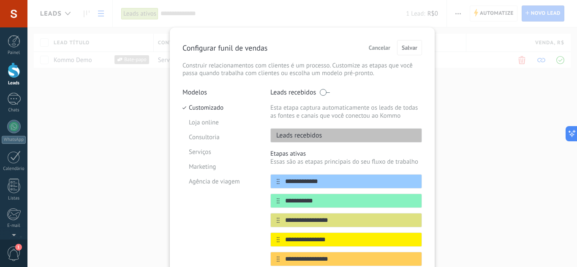
click at [312, 136] on p "Leads recebidos" at bounding box center [296, 135] width 51 height 8
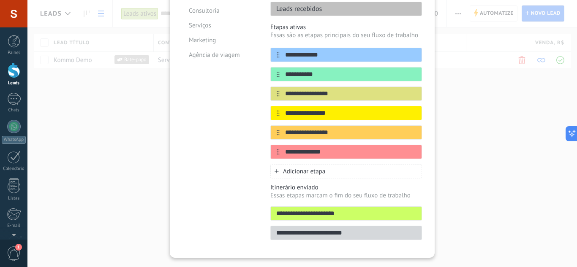
scroll to position [145, 0]
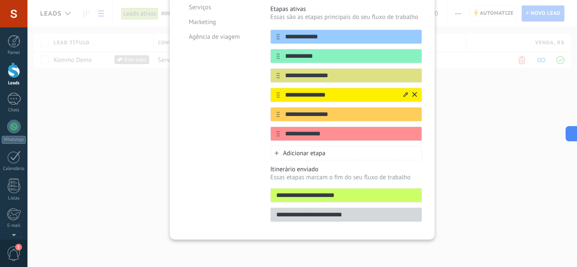
click at [0, 0] on icon at bounding box center [0, 0] width 0 height 0
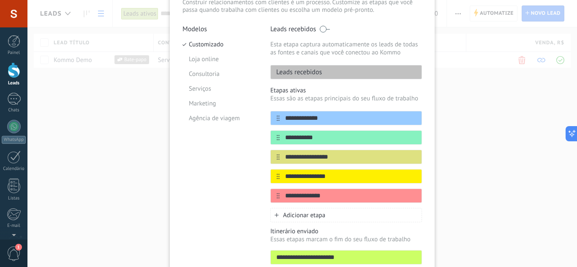
scroll to position [83, 0]
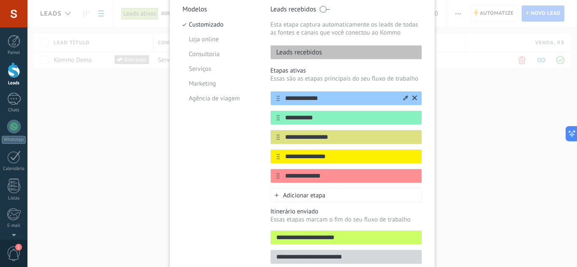
click at [412, 99] on icon at bounding box center [414, 97] width 5 height 5
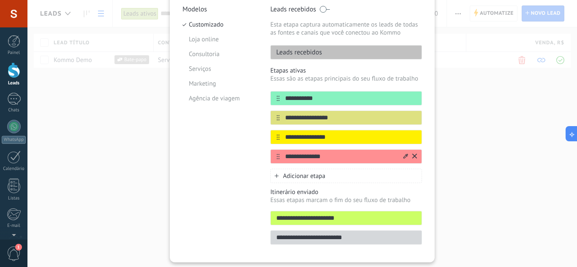
click at [415, 156] on icon at bounding box center [414, 156] width 5 height 5
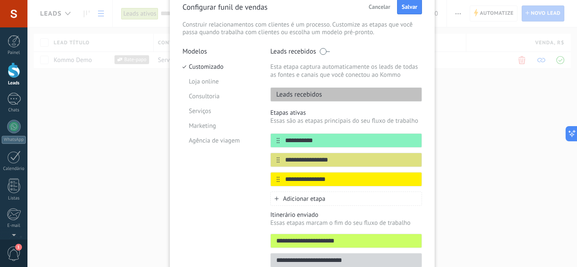
scroll to position [0, 0]
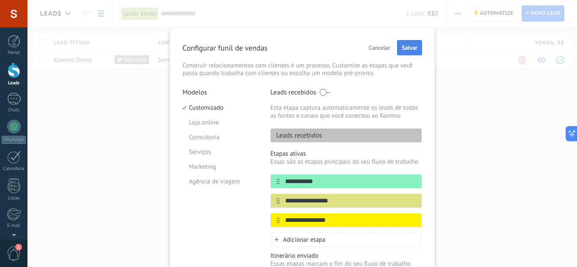
click at [405, 55] on button "Salvar" at bounding box center [409, 47] width 25 height 15
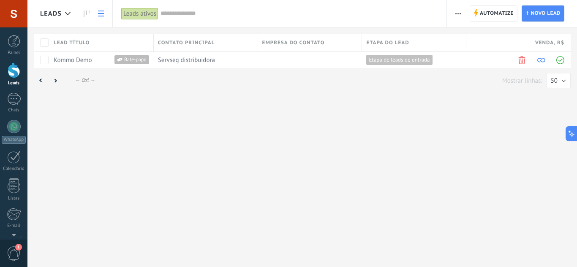
click at [67, 81] on div "← Alt → ← Ctrl → Mostrar linhas: 25 50 100 200 50" at bounding box center [302, 81] width 537 height 16
click at [55, 81] on icon at bounding box center [55, 81] width 3 height 4
click at [104, 15] on link at bounding box center [101, 13] width 14 height 16
click at [456, 12] on span "button" at bounding box center [458, 13] width 5 height 16
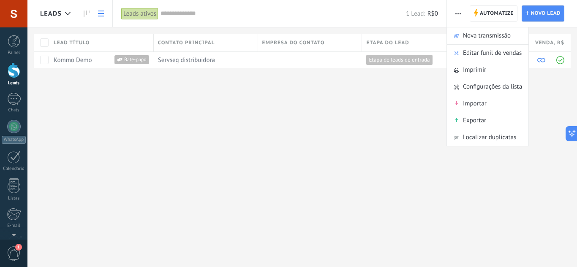
click at [405, 88] on div "Leads Automatize Nova transmissão Editar funil de vendas Imprimir Configurações…" at bounding box center [302, 47] width 550 height 95
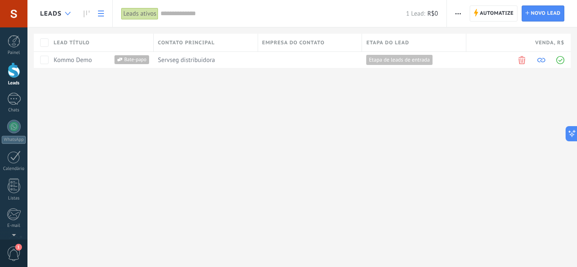
click at [70, 13] on use at bounding box center [67, 13] width 5 height 3
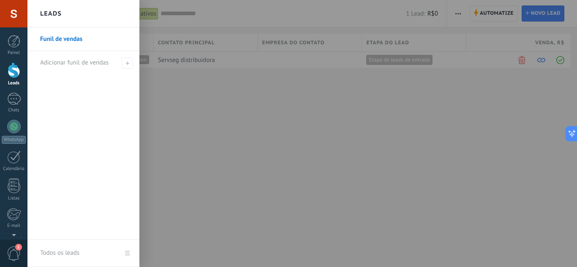
click at [125, 259] on link "Todos os leads" at bounding box center [83, 253] width 112 height 27
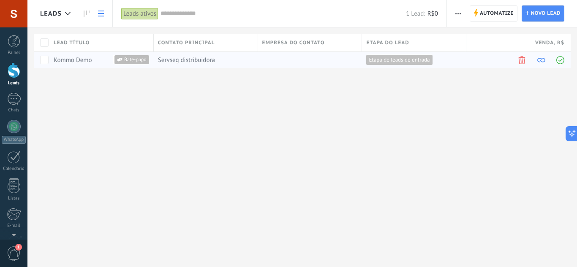
click at [72, 61] on link "Kommo Demo" at bounding box center [73, 60] width 38 height 8
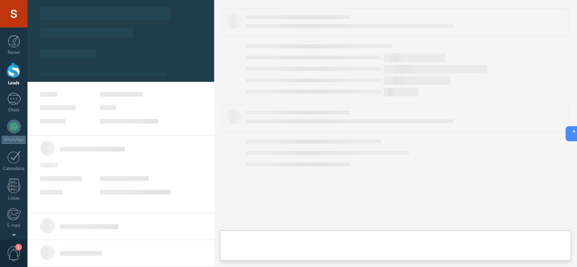
type textarea "**********"
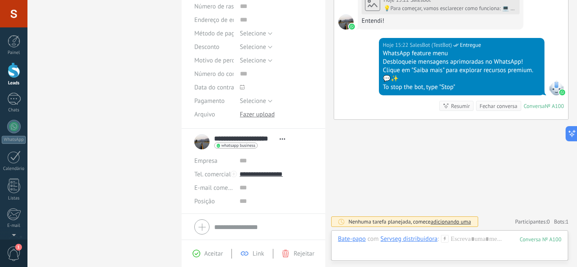
scroll to position [139, 0]
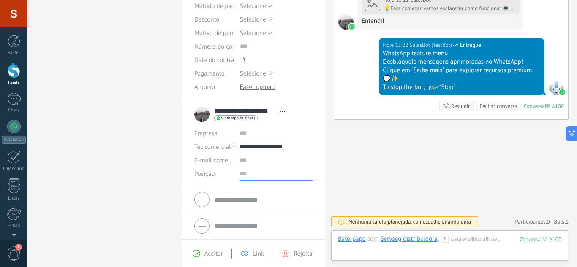
click at [249, 171] on input "text" at bounding box center [276, 174] width 73 height 14
click at [216, 177] on div "Posição" at bounding box center [213, 174] width 39 height 14
click at [209, 172] on span "Posição" at bounding box center [204, 174] width 20 height 6
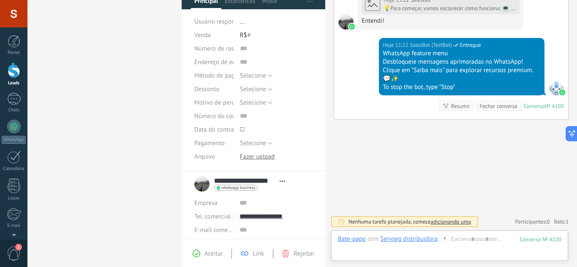
scroll to position [12, 0]
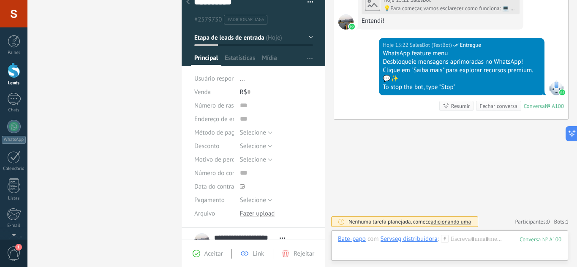
click at [240, 104] on input "text" at bounding box center [276, 106] width 73 height 14
click at [241, 80] on span "..." at bounding box center [242, 79] width 5 height 8
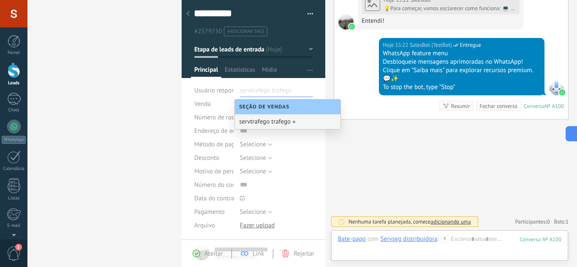
click at [216, 103] on div "Venda" at bounding box center [213, 104] width 39 height 14
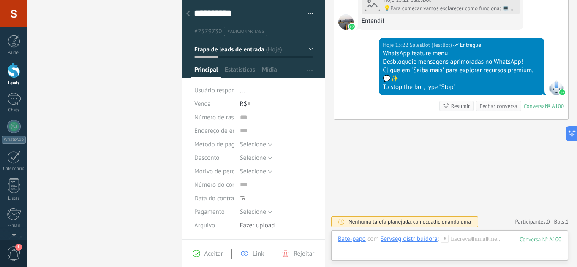
click at [246, 91] on li "..." at bounding box center [276, 91] width 73 height 14
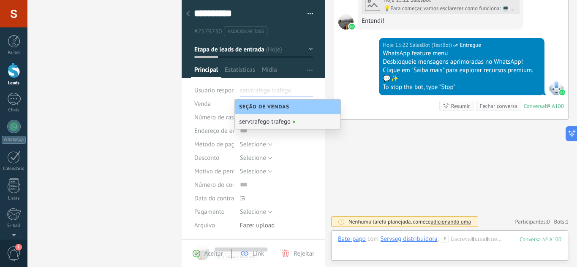
click at [265, 114] on div "Seção de vendas" at bounding box center [288, 107] width 106 height 15
click at [265, 120] on div "servtrafego trafego" at bounding box center [288, 122] width 106 height 15
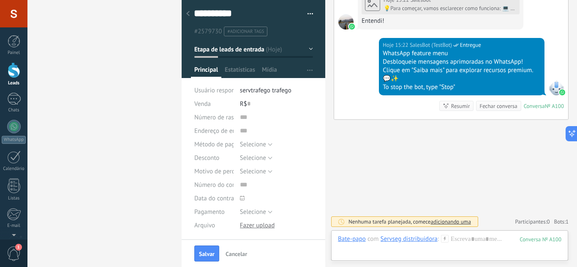
click at [251, 105] on div "R$ 0" at bounding box center [276, 104] width 73 height 14
click at [243, 121] on input "text" at bounding box center [276, 118] width 73 height 14
click at [231, 120] on span "Número de rastreamento" at bounding box center [228, 118] width 68 height 6
drag, startPoint x: 237, startPoint y: 120, endPoint x: 246, endPoint y: 120, distance: 9.3
click at [247, 120] on div "Número de rastreamento" at bounding box center [253, 118] width 119 height 14
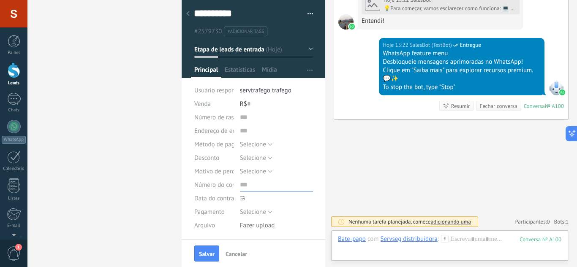
click at [243, 185] on input "text" at bounding box center [276, 185] width 73 height 14
drag, startPoint x: 246, startPoint y: 189, endPoint x: 258, endPoint y: 177, distance: 17.0
click at [248, 189] on input "text" at bounding box center [276, 185] width 73 height 14
click at [258, 175] on span "Selecione" at bounding box center [253, 172] width 26 height 8
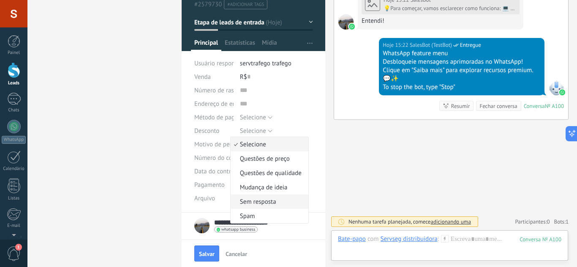
scroll to position [42, 0]
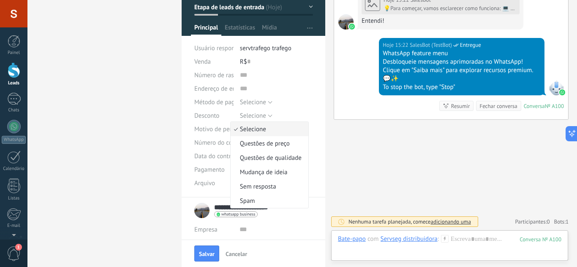
click at [294, 104] on div "Selecione Fatura Pagamento com cartão Dinheiro Selecione" at bounding box center [276, 102] width 73 height 14
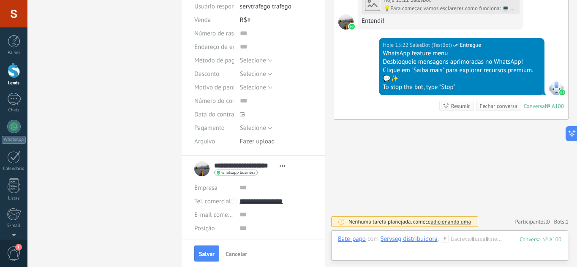
scroll to position [139, 0]
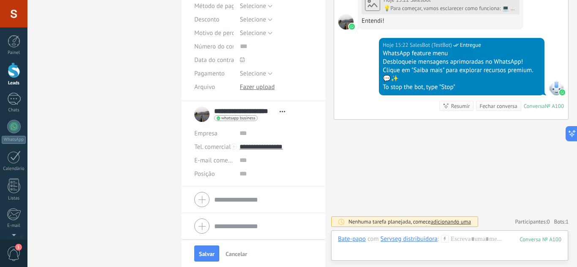
click at [247, 253] on span "Cancelar" at bounding box center [237, 254] width 22 height 6
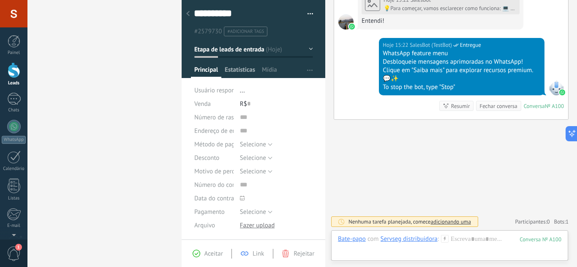
click at [230, 69] on span "Estatísticas" at bounding box center [240, 72] width 30 height 12
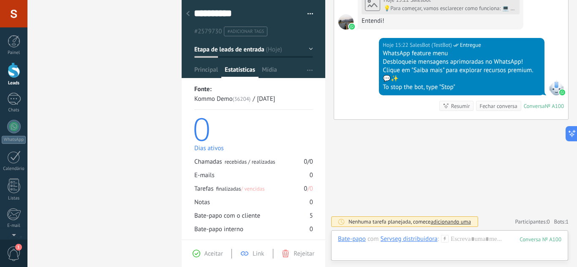
scroll to position [42, 0]
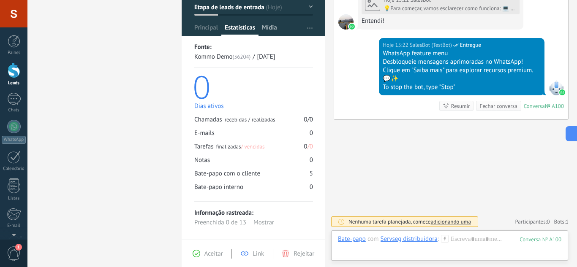
click at [275, 27] on span "Mídia" at bounding box center [269, 30] width 15 height 12
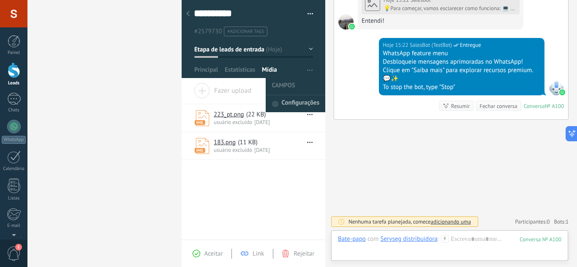
click at [299, 103] on span "Configurações" at bounding box center [301, 103] width 38 height 17
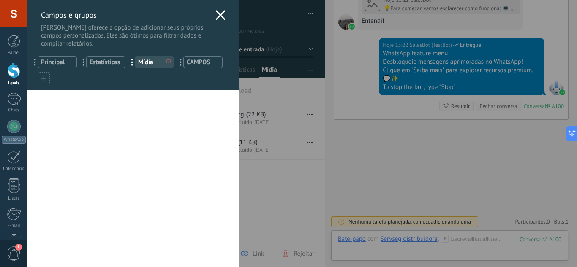
click at [171, 63] on div at bounding box center [168, 62] width 9 height 11
click at [169, 63] on use at bounding box center [168, 61] width 4 height 5
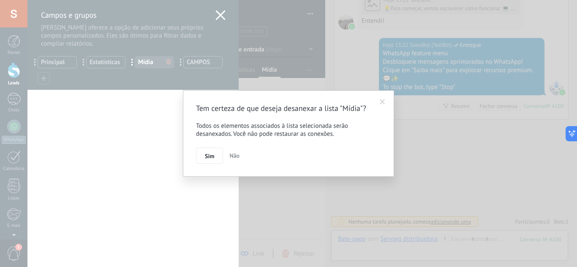
click at [166, 61] on div "Tem certeza de que deseja desanexar a lista "Mídia"? Todos os elementos associa…" at bounding box center [288, 133] width 577 height 267
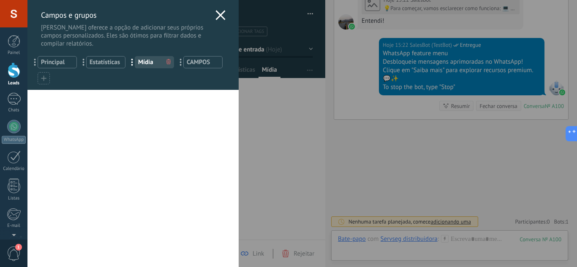
click at [168, 62] on icon at bounding box center [168, 61] width 4 height 5
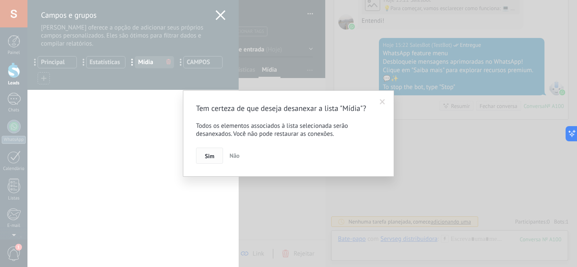
click at [203, 155] on button "Sim" at bounding box center [209, 156] width 27 height 16
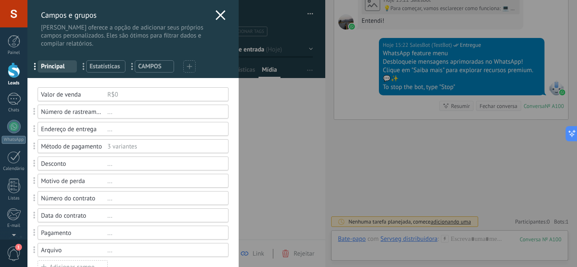
click at [154, 67] on span "CAMPOS" at bounding box center [154, 67] width 33 height 8
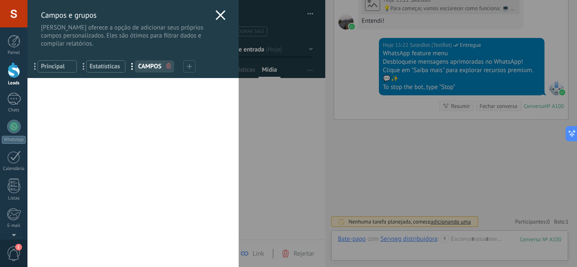
click at [102, 63] on span "Estatísticas" at bounding box center [106, 67] width 33 height 8
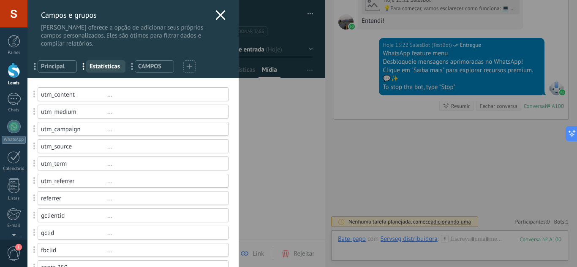
click at [120, 67] on span "Estatísticas" at bounding box center [106, 67] width 33 height 8
click at [83, 65] on span "..." at bounding box center [86, 66] width 17 height 14
click at [49, 96] on div "utm_content" at bounding box center [74, 95] width 66 height 8
click at [95, 94] on div "utm_content" at bounding box center [74, 95] width 66 height 8
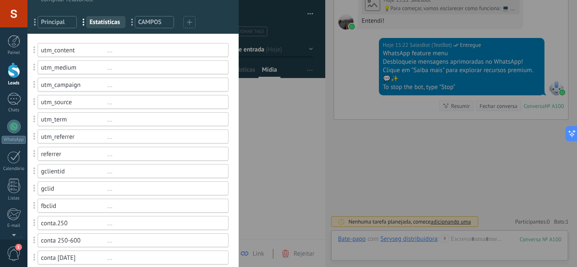
scroll to position [74, 0]
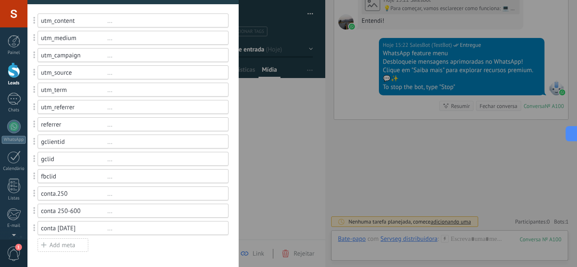
click at [72, 241] on div "Add meta" at bounding box center [63, 246] width 51 height 14
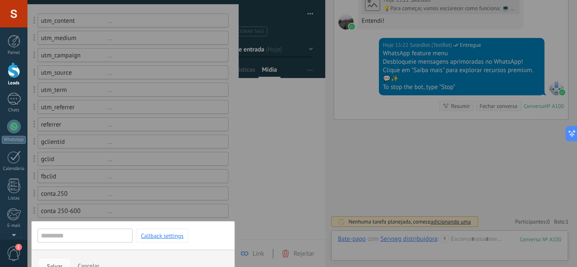
click at [82, 241] on input "text" at bounding box center [85, 236] width 95 height 14
type input "**********"
click at [60, 264] on span "Salvar" at bounding box center [55, 267] width 16 height 6
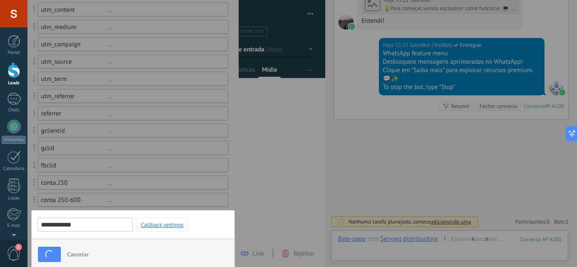
scroll to position [91, 0]
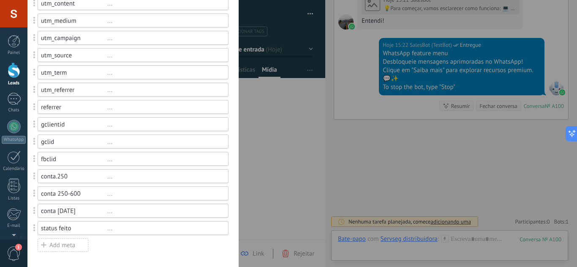
click at [51, 248] on div "Add meta" at bounding box center [63, 246] width 51 height 14
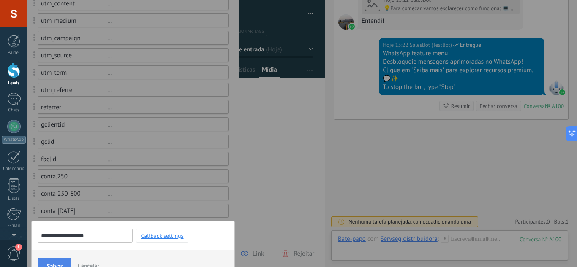
type input "**********"
click at [52, 261] on button "Salvar" at bounding box center [54, 266] width 33 height 16
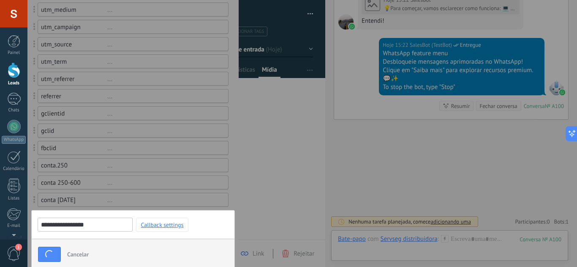
scroll to position [109, 0]
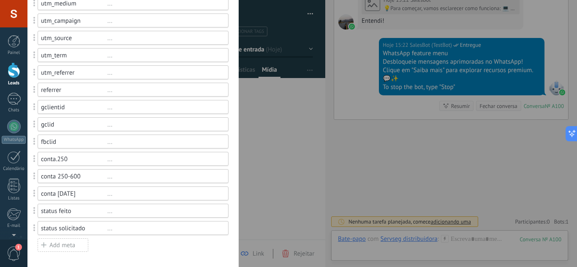
click at [67, 243] on div "Add meta" at bounding box center [63, 246] width 51 height 14
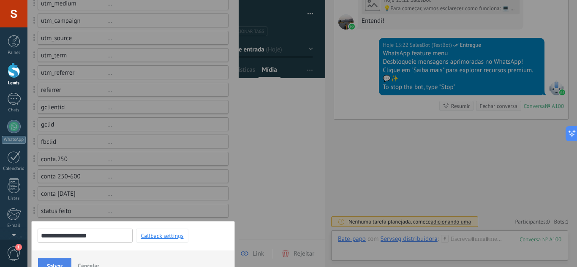
type input "**********"
click at [49, 262] on button "Salvar" at bounding box center [54, 266] width 33 height 16
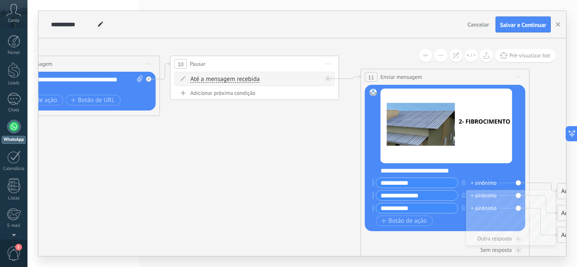
drag, startPoint x: 112, startPoint y: 158, endPoint x: 577, endPoint y: 159, distance: 464.4
click at [577, 159] on div "**********" at bounding box center [302, 133] width 550 height 267
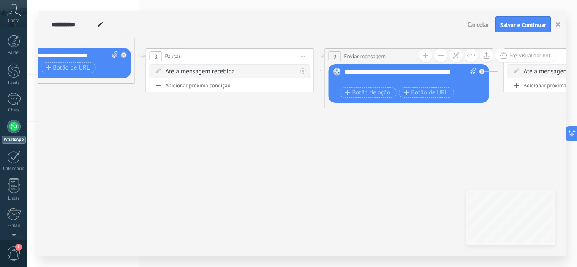
drag, startPoint x: 275, startPoint y: 166, endPoint x: 572, endPoint y: 207, distance: 299.8
click at [572, 207] on div "**********" at bounding box center [302, 133] width 550 height 267
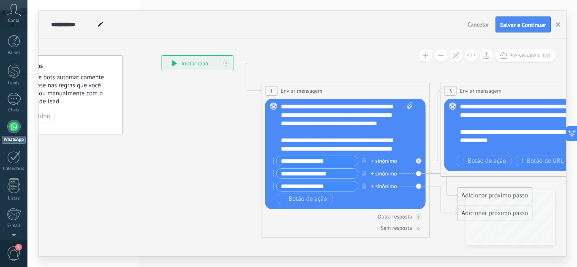
drag, startPoint x: 429, startPoint y: 219, endPoint x: 577, endPoint y: 221, distance: 147.5
click at [577, 220] on div "**********" at bounding box center [302, 133] width 550 height 267
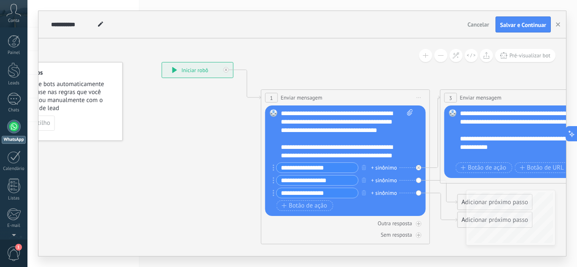
click at [332, 123] on div "**********" at bounding box center [347, 134] width 132 height 51
click at [401, 161] on div "**********" at bounding box center [347, 161] width 132 height 104
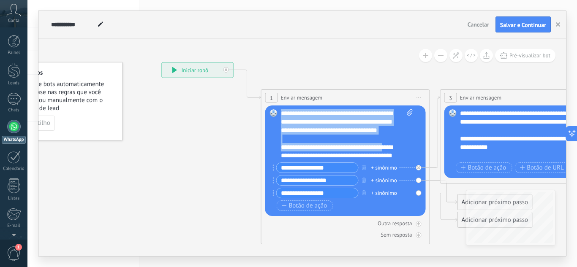
drag, startPoint x: 396, startPoint y: 158, endPoint x: 273, endPoint y: 109, distance: 132.4
click at [273, 109] on div "Substituir Remover Converter para mensagem de voz Arraste a imagem aqui para an…" at bounding box center [345, 161] width 161 height 111
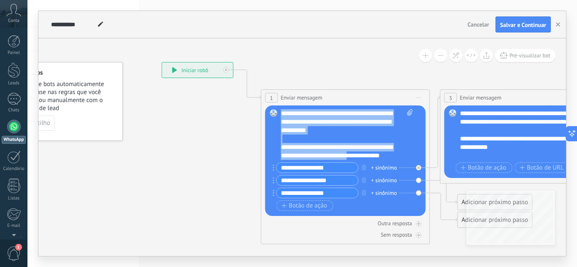
drag, startPoint x: 390, startPoint y: 154, endPoint x: 255, endPoint y: 91, distance: 148.8
click at [162, 62] on div "**********" at bounding box center [162, 62] width 0 height 0
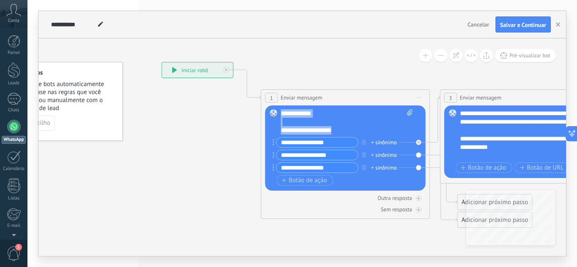
drag, startPoint x: 351, startPoint y: 132, endPoint x: 274, endPoint y: 104, distance: 81.9
click at [274, 105] on div "**********" at bounding box center [345, 155] width 169 height 130
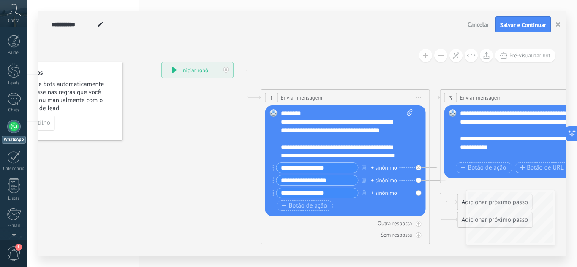
click at [284, 111] on div "**********" at bounding box center [347, 134] width 132 height 51
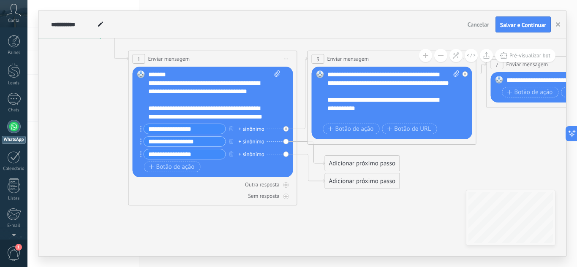
drag, startPoint x: 277, startPoint y: 48, endPoint x: 258, endPoint y: 15, distance: 38.1
drag, startPoint x: 203, startPoint y: 128, endPoint x: 117, endPoint y: 128, distance: 85.4
click at [29, 24] on div "**********" at bounding box center [29, 24] width 0 height 0
type input "**********"
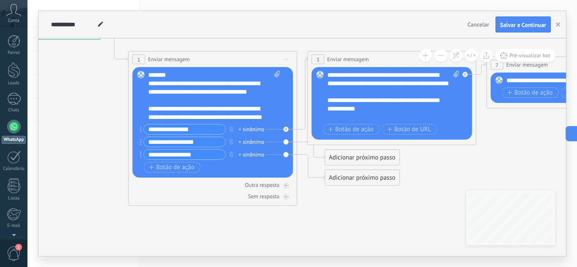
drag, startPoint x: 215, startPoint y: 143, endPoint x: 79, endPoint y: 142, distance: 136.5
click at [29, 24] on div "**********" at bounding box center [29, 24] width 0 height 0
paste input "**"
drag, startPoint x: 179, startPoint y: 143, endPoint x: 169, endPoint y: 145, distance: 10.3
click at [169, 145] on input "**********" at bounding box center [185, 142] width 82 height 10
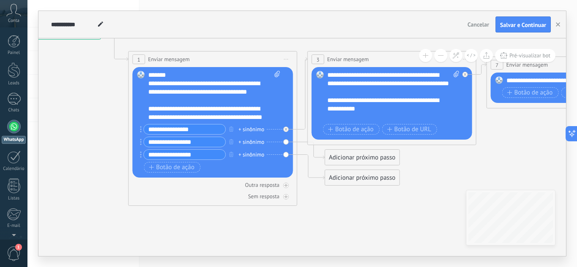
click at [202, 136] on div "**********" at bounding box center [212, 143] width 136 height 38
click at [205, 141] on input "**********" at bounding box center [185, 142] width 82 height 10
drag, startPoint x: 215, startPoint y: 143, endPoint x: 154, endPoint y: 148, distance: 61.1
click at [172, 148] on div "**********" at bounding box center [212, 143] width 136 height 38
click at [158, 139] on input "**********" at bounding box center [185, 142] width 82 height 10
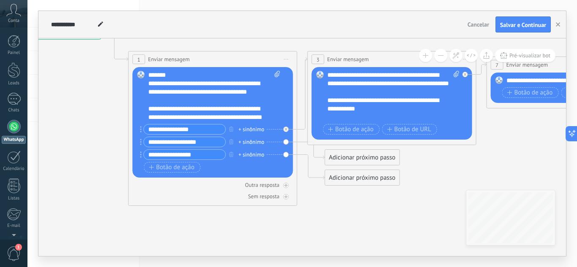
click at [222, 141] on input "**********" at bounding box center [185, 142] width 82 height 10
type input "**********"
drag, startPoint x: 212, startPoint y: 127, endPoint x: 90, endPoint y: 128, distance: 122.5
click at [29, 24] on div "**********" at bounding box center [29, 24] width 0 height 0
paste input "****"
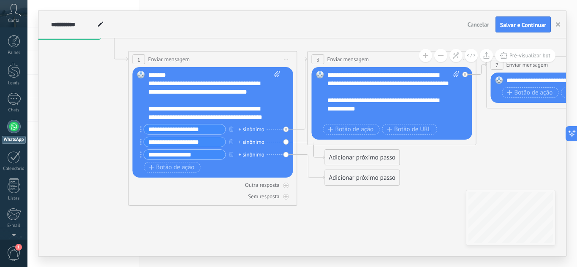
click at [158, 130] on input "**********" at bounding box center [185, 130] width 82 height 10
drag, startPoint x: 211, startPoint y: 129, endPoint x: 180, endPoint y: 129, distance: 31.3
click at [180, 129] on input "**********" at bounding box center [185, 130] width 82 height 10
type input "**********"
drag, startPoint x: 206, startPoint y: 155, endPoint x: 115, endPoint y: 155, distance: 90.8
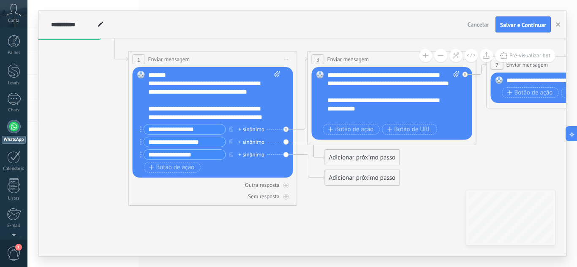
click at [29, 24] on div "**********" at bounding box center [29, 24] width 0 height 0
paste input "***"
drag, startPoint x: 177, startPoint y: 157, endPoint x: 262, endPoint y: 156, distance: 84.9
click at [262, 156] on div "**********" at bounding box center [208, 155] width 136 height 11
type input "**********"
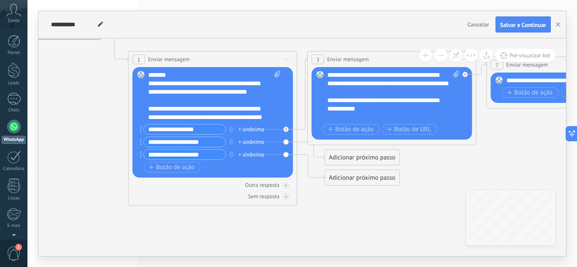
drag, startPoint x: 353, startPoint y: 78, endPoint x: 359, endPoint y: 82, distance: 7.6
click at [354, 79] on div "**********" at bounding box center [393, 96] width 132 height 51
click at [286, 144] on div "Substituir Remover Converter para mensagem de voz Arraste a imagem aqui para an…" at bounding box center [213, 122] width 161 height 111
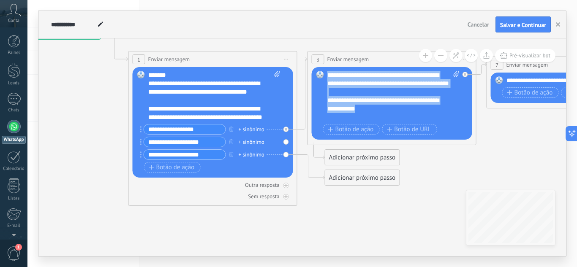
drag, startPoint x: 392, startPoint y: 114, endPoint x: 317, endPoint y: 71, distance: 86.5
click at [317, 71] on div "Substituir Remover Converter para mensagem de voz Arraste a imagem aqui para an…" at bounding box center [392, 103] width 161 height 73
paste div
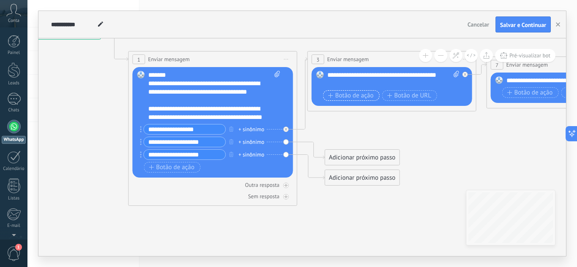
click at [355, 93] on span "Botão de ação" at bounding box center [351, 96] width 46 height 7
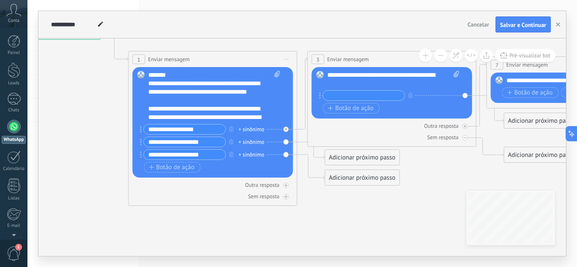
paste input "**********"
type input "**********"
click at [359, 106] on span "Botão de ação" at bounding box center [351, 108] width 46 height 7
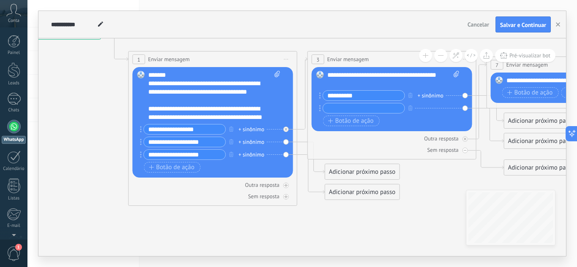
paste input "**********"
type input "**********"
click at [360, 118] on span "Botão de ação" at bounding box center [351, 121] width 46 height 7
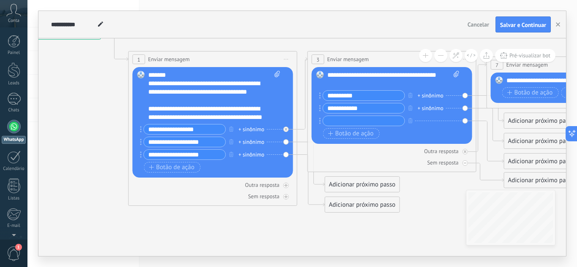
paste input "**********"
type input "**********"
drag, startPoint x: 469, startPoint y: 146, endPoint x: 326, endPoint y: 134, distance: 143.3
click at [322, 134] on div "**********" at bounding box center [392, 111] width 169 height 121
drag, startPoint x: 449, startPoint y: 167, endPoint x: 259, endPoint y: 135, distance: 192.4
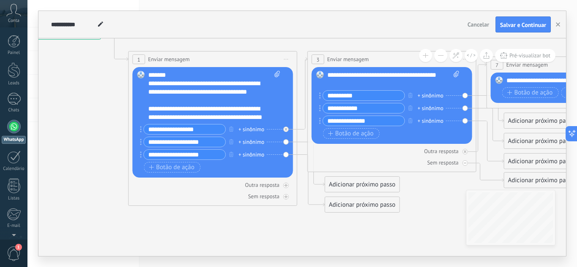
click at [29, 24] on div "**********" at bounding box center [29, 24] width 0 height 0
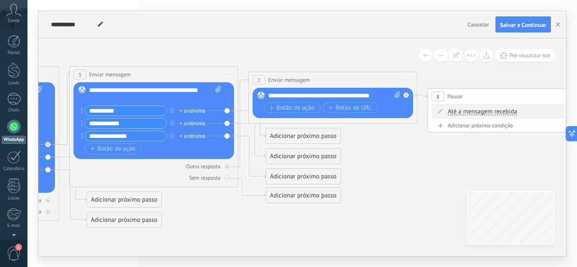
click at [406, 81] on span "Iniciar pré-visualização aqui [GEOGRAPHIC_DATA] Duplicar Excluir" at bounding box center [407, 80] width 14 height 12
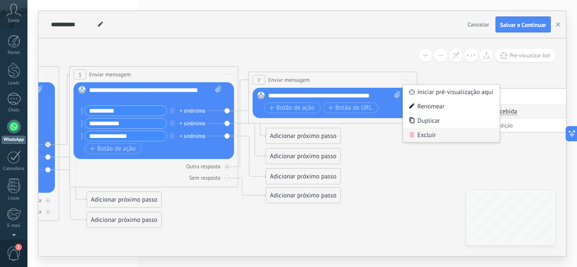
click at [430, 136] on div "Excluir" at bounding box center [451, 135] width 97 height 14
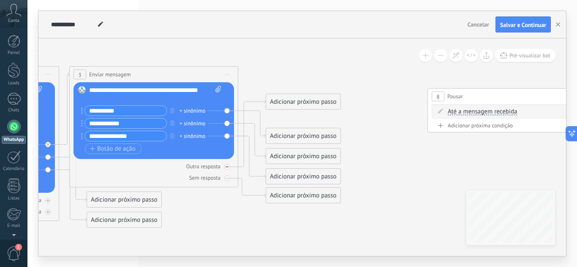
click at [229, 166] on div at bounding box center [226, 166] width 5 height 5
click at [0, 0] on icon at bounding box center [0, 0] width 0 height 0
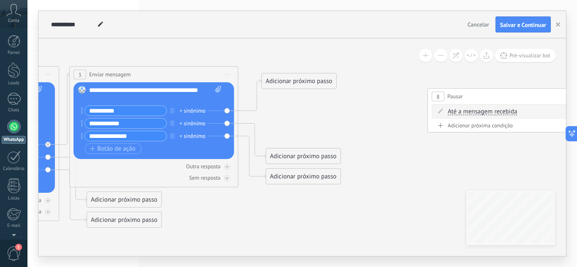
drag, startPoint x: 305, startPoint y: 123, endPoint x: 295, endPoint y: 83, distance: 40.9
click at [295, 83] on div "Adicionar próximo passo" at bounding box center [299, 81] width 74 height 14
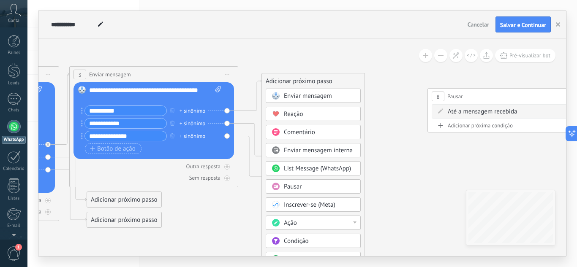
click at [311, 222] on div "Ação" at bounding box center [319, 223] width 71 height 8
drag, startPoint x: 325, startPoint y: 250, endPoint x: 332, endPoint y: 243, distance: 9.9
click at [325, 251] on div "Definir campo" at bounding box center [313, 253] width 94 height 14
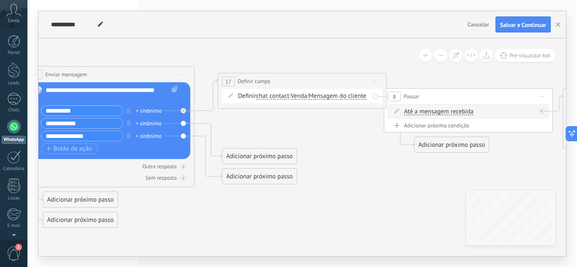
click at [267, 95] on span "chat contact" at bounding box center [272, 96] width 33 height 7
click at [267, 95] on button "chat contact" at bounding box center [305, 96] width 106 height 15
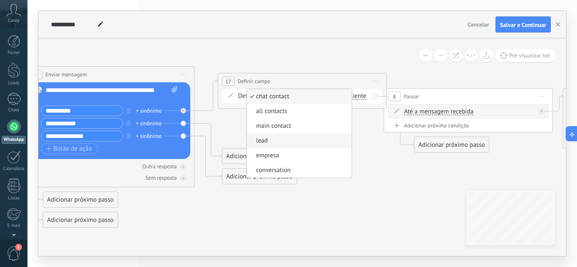
click at [276, 139] on span "lead" at bounding box center [298, 141] width 102 height 8
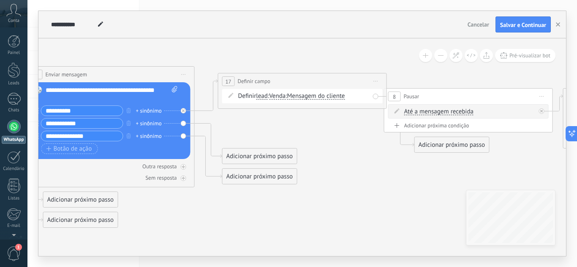
click at [284, 95] on span "Venda" at bounding box center [277, 96] width 16 height 7
click at [284, 95] on button "Venda" at bounding box center [318, 96] width 106 height 15
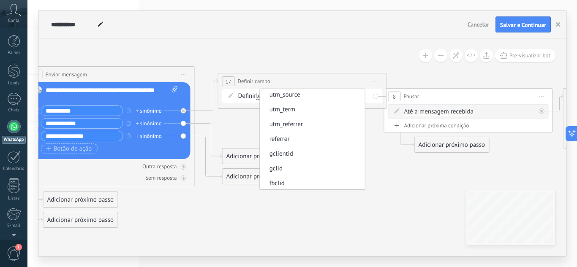
scroll to position [77, 0]
click at [519, 29] on button "Salvar e Continuar" at bounding box center [523, 24] width 55 height 16
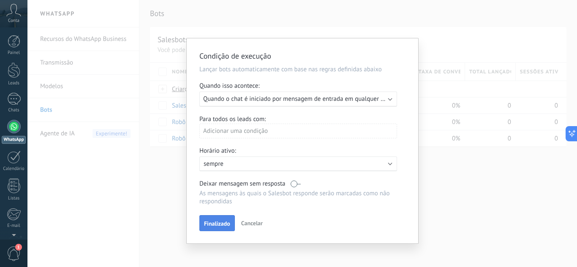
click at [221, 226] on span "Finalizado" at bounding box center [217, 224] width 26 height 6
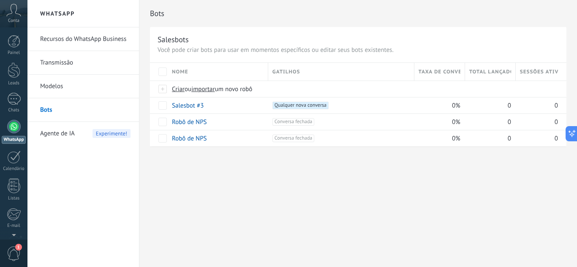
click at [169, 167] on div "Bots Salesbots Você pode criar bots para usar em momentos específicos ou editar…" at bounding box center [358, 133] width 438 height 267
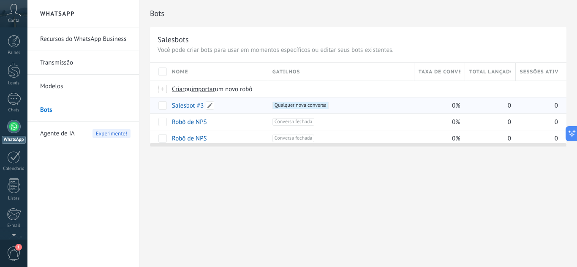
click at [186, 108] on link "Salesbot #3" at bounding box center [188, 106] width 32 height 8
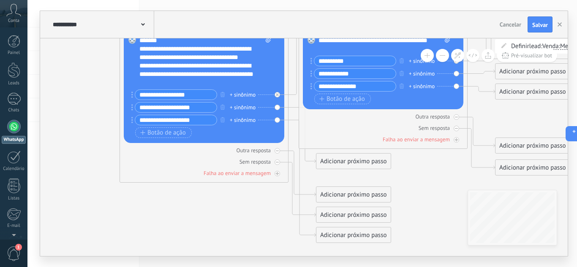
drag, startPoint x: 262, startPoint y: 184, endPoint x: 60, endPoint y: 71, distance: 231.2
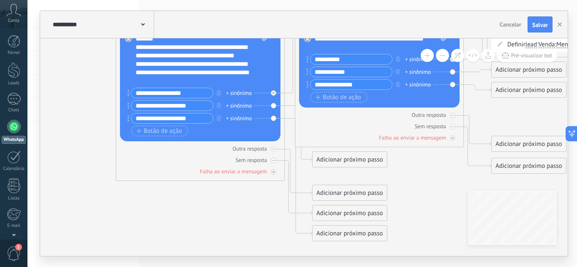
drag, startPoint x: 370, startPoint y: 120, endPoint x: 281, endPoint y: 156, distance: 96.4
drag, startPoint x: 377, startPoint y: 153, endPoint x: 321, endPoint y: 166, distance: 57.6
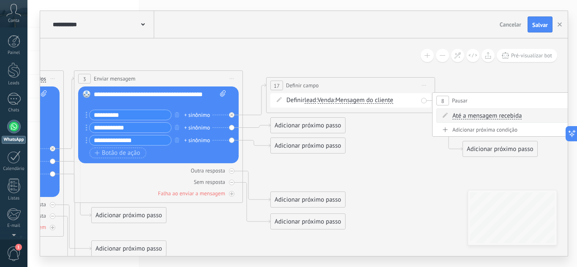
drag, startPoint x: 444, startPoint y: 168, endPoint x: 222, endPoint y: 226, distance: 229.7
click at [222, 226] on icon at bounding box center [472, 170] width 1777 height 677
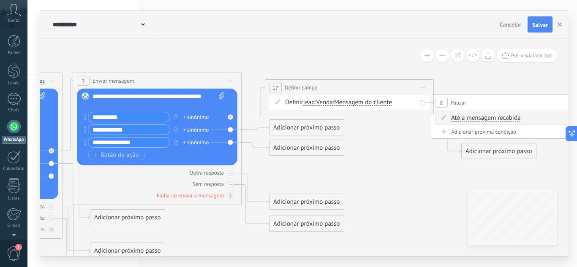
click at [325, 103] on span "Venda" at bounding box center [324, 102] width 16 height 7
click at [325, 103] on button "Venda" at bounding box center [365, 102] width 106 height 15
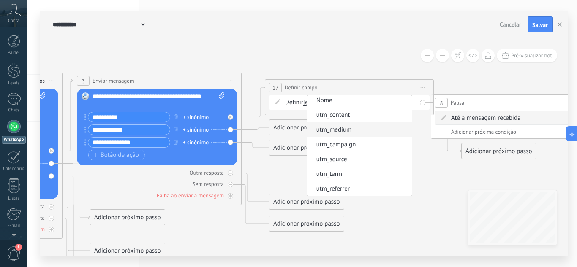
scroll to position [0, 0]
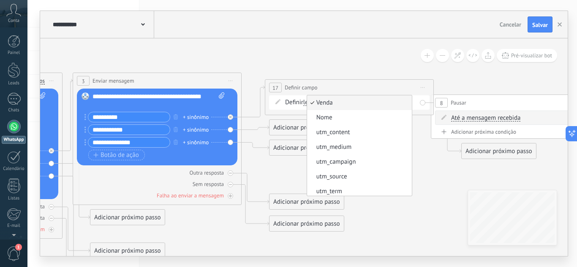
click at [352, 103] on span "Venda" at bounding box center [358, 103] width 102 height 8
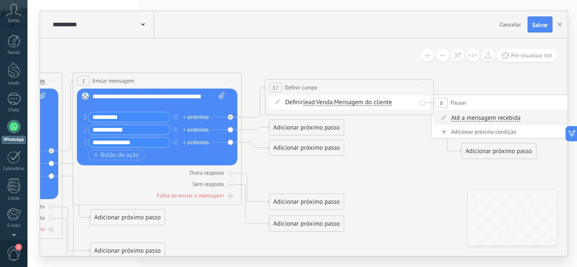
click at [366, 104] on span "Mensagem do cliente" at bounding box center [363, 102] width 58 height 7
click at [366, 104] on button "Mensagem do cliente" at bounding box center [383, 102] width 106 height 15
click at [347, 89] on div "**********" at bounding box center [349, 88] width 168 height 16
click at [325, 100] on span "Venda Venda Nome utm_content utm_medium utm_campaign utm_source utm_term utm_re…" at bounding box center [324, 102] width 16 height 8
drag, startPoint x: 329, startPoint y: 102, endPoint x: 340, endPoint y: 109, distance: 12.9
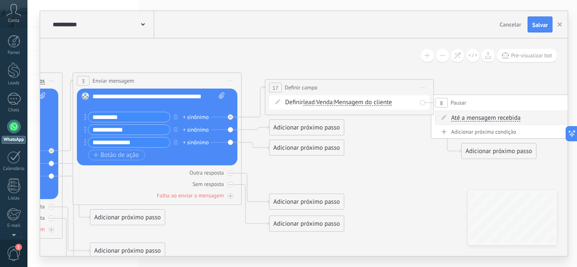
click at [329, 102] on span "Venda" at bounding box center [324, 102] width 16 height 7
click at [329, 102] on button "Venda" at bounding box center [365, 102] width 106 height 15
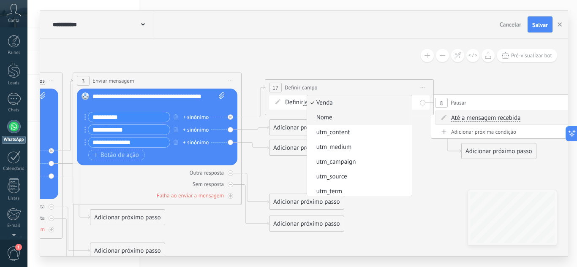
click at [380, 117] on span "Nome" at bounding box center [358, 118] width 102 height 8
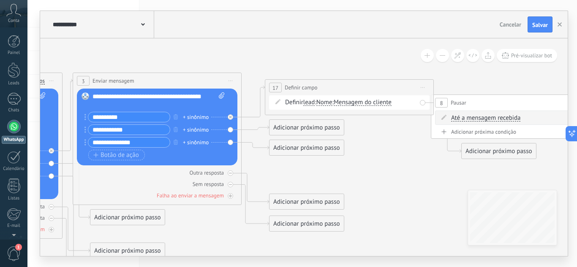
click at [328, 103] on span "Nome" at bounding box center [324, 102] width 16 height 7
click at [328, 103] on button "Nome" at bounding box center [365, 102] width 106 height 15
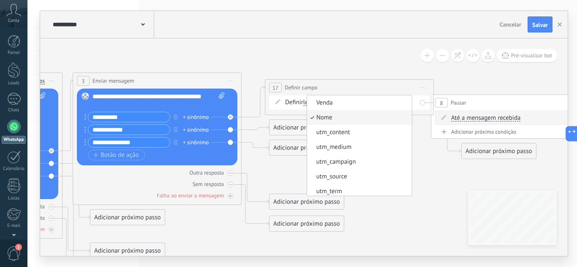
click at [300, 101] on div "Definir lead chat contact all contacts main contact lead empresa conversation l…" at bounding box center [350, 102] width 131 height 8
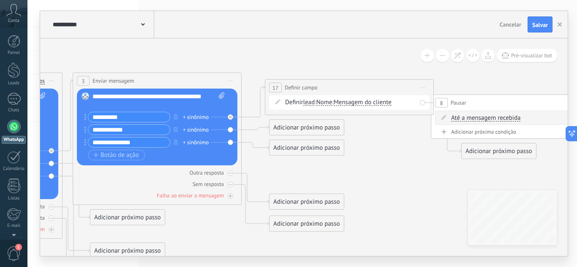
click at [308, 103] on span "lead" at bounding box center [309, 102] width 12 height 7
click at [308, 103] on button "lead" at bounding box center [352, 102] width 106 height 15
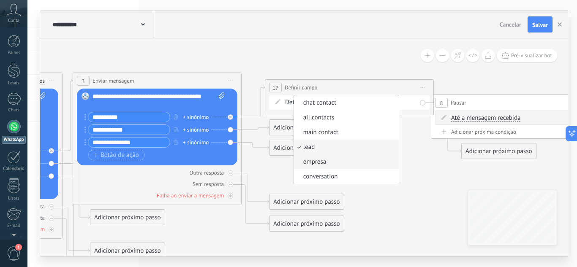
click at [359, 160] on span "empresa" at bounding box center [345, 162] width 102 height 8
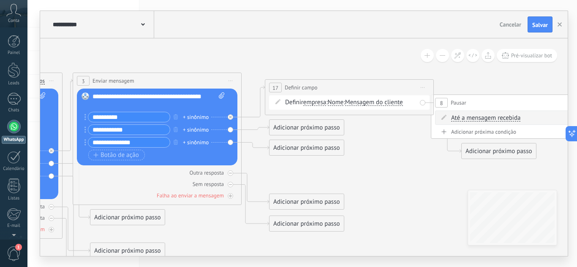
click at [337, 102] on span "Nome" at bounding box center [336, 102] width 16 height 7
click at [337, 102] on button "Nome" at bounding box center [377, 102] width 106 height 15
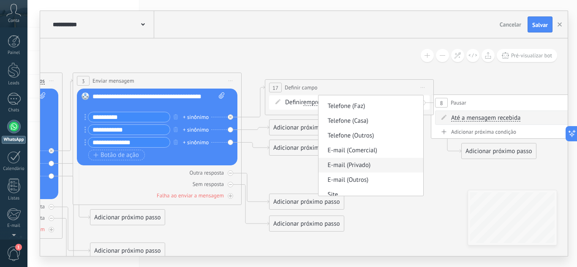
scroll to position [77, 0]
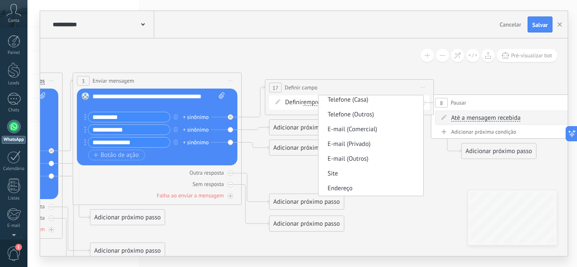
click at [316, 100] on span "empresa" at bounding box center [314, 102] width 23 height 7
click at [316, 100] on button "empresa" at bounding box center [352, 102] width 106 height 15
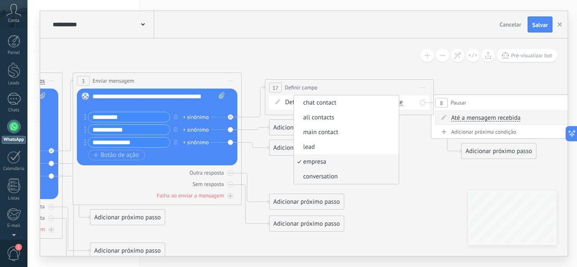
click at [327, 177] on span "conversation" at bounding box center [345, 177] width 102 height 8
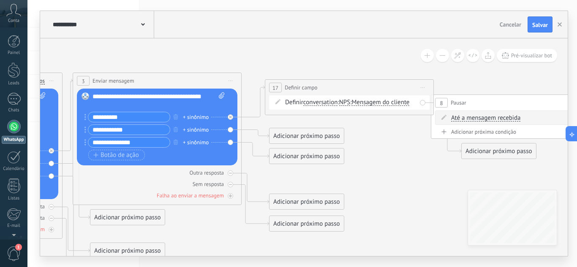
click at [348, 101] on span "NPS" at bounding box center [344, 102] width 11 height 7
click at [348, 101] on button "NPS" at bounding box center [388, 102] width 106 height 15
click at [321, 103] on span "conversation" at bounding box center [320, 102] width 35 height 7
click at [321, 103] on button "conversation" at bounding box center [352, 102] width 106 height 15
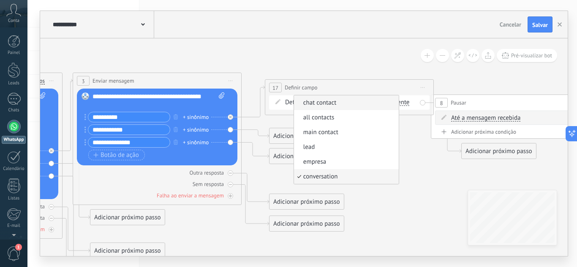
click at [323, 105] on span "chat contact" at bounding box center [345, 103] width 102 height 8
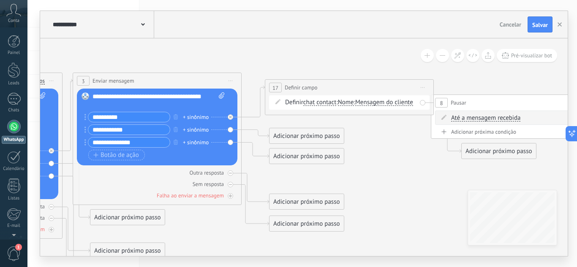
click at [349, 102] on span "Nome" at bounding box center [346, 102] width 16 height 7
click at [349, 102] on button "Nome" at bounding box center [387, 102] width 106 height 15
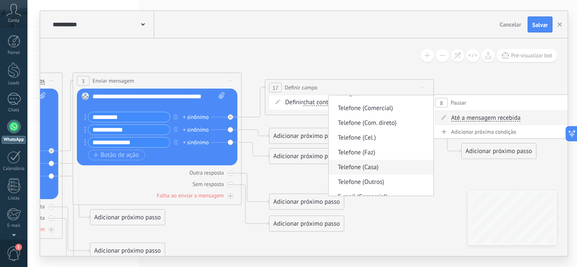
scroll to position [62, 0]
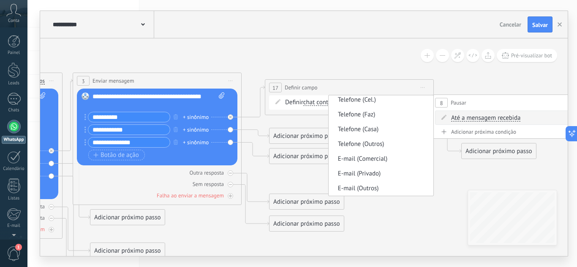
click at [325, 102] on span "chat contact" at bounding box center [319, 102] width 33 height 7
click at [325, 102] on button "chat contact" at bounding box center [352, 102] width 106 height 15
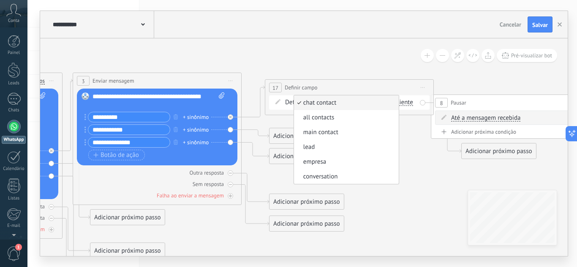
drag, startPoint x: 336, startPoint y: 117, endPoint x: 341, endPoint y: 110, distance: 8.8
click at [336, 118] on span "all contacts" at bounding box center [345, 118] width 102 height 8
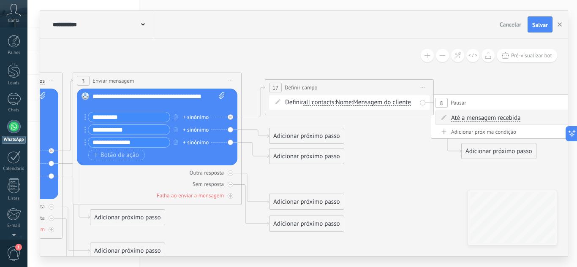
click at [349, 103] on span "Nome" at bounding box center [344, 102] width 16 height 7
click at [349, 103] on button "Nome" at bounding box center [385, 102] width 106 height 15
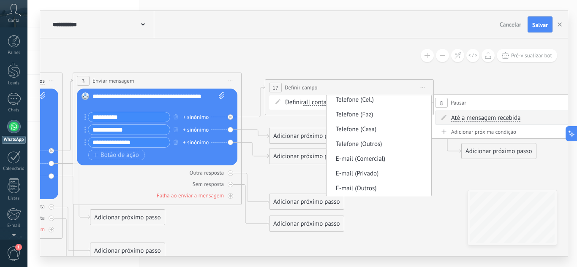
drag, startPoint x: 320, startPoint y: 99, endPoint x: 322, endPoint y: 104, distance: 5.3
click at [320, 100] on span "all contacts chat contact all contacts main contact lead empresa conversation a…" at bounding box center [318, 102] width 31 height 8
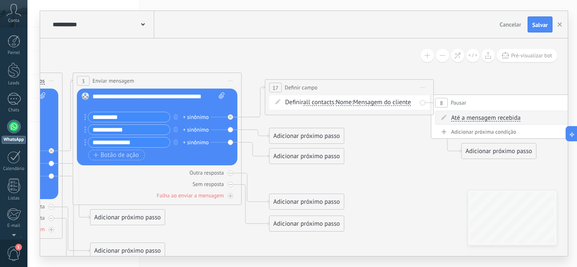
click at [323, 105] on span "all contacts" at bounding box center [318, 102] width 31 height 7
click at [323, 105] on button "all contacts" at bounding box center [352, 102] width 106 height 15
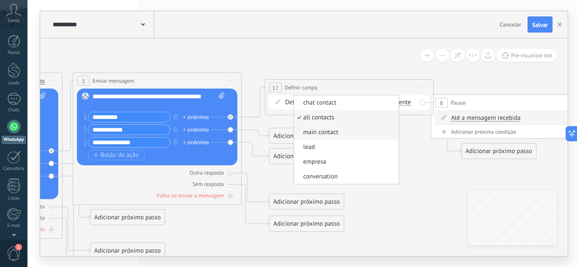
click at [338, 135] on span "main contact" at bounding box center [345, 132] width 102 height 8
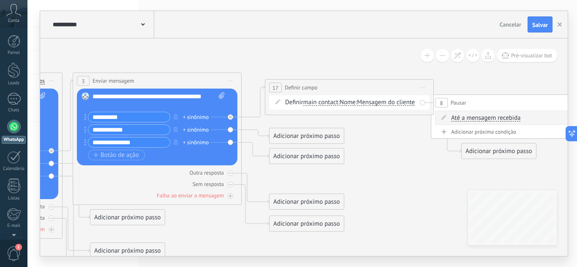
click at [349, 101] on span "Nome" at bounding box center [348, 102] width 16 height 7
click at [349, 101] on button "Nome" at bounding box center [389, 102] width 106 height 15
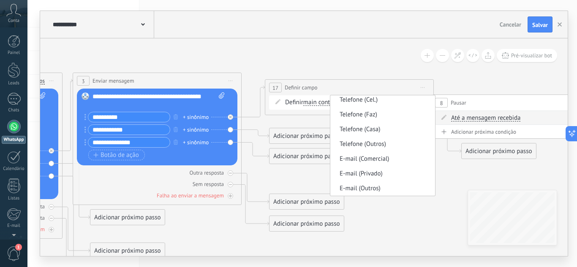
click at [322, 102] on span "main contact" at bounding box center [320, 102] width 35 height 7
click at [322, 102] on button "main contact" at bounding box center [352, 102] width 106 height 15
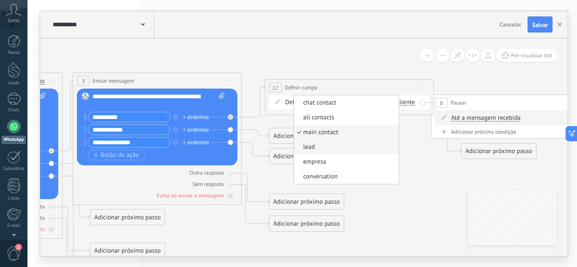
click at [338, 153] on li "lead" at bounding box center [346, 147] width 105 height 15
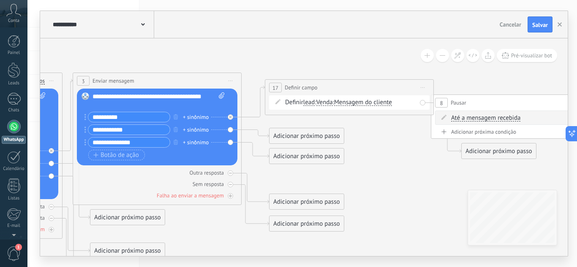
click at [338, 101] on div "Definir lead chat contact all contacts main contact lead empresa conversation l…" at bounding box center [350, 102] width 131 height 8
click at [333, 104] on span "Venda" at bounding box center [324, 102] width 16 height 7
click at [333, 104] on button "Venda" at bounding box center [365, 102] width 106 height 15
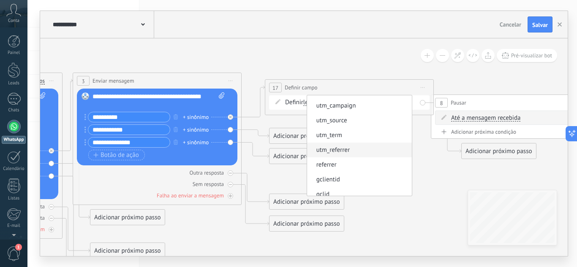
scroll to position [77, 0]
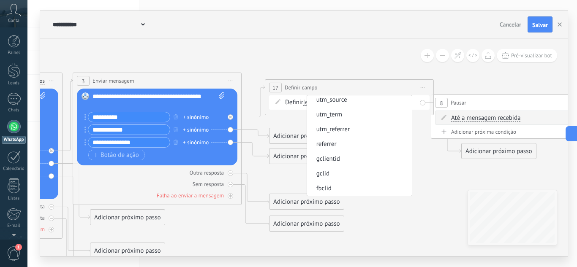
click at [366, 68] on icon at bounding box center [471, 172] width 1777 height 677
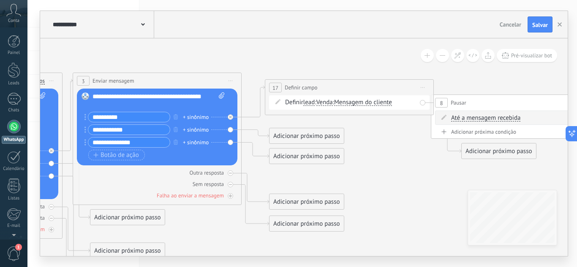
click at [425, 85] on span "Iniciar pré-visualização aqui [GEOGRAPHIC_DATA] Duplicar Excluir" at bounding box center [423, 88] width 14 height 12
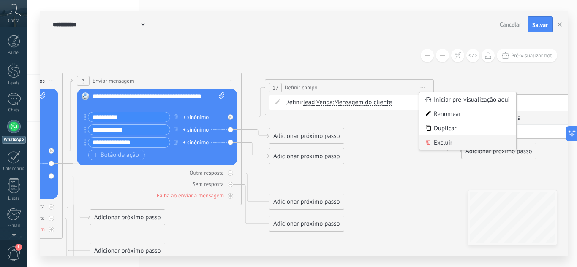
click at [454, 142] on div "Excluir" at bounding box center [468, 143] width 97 height 14
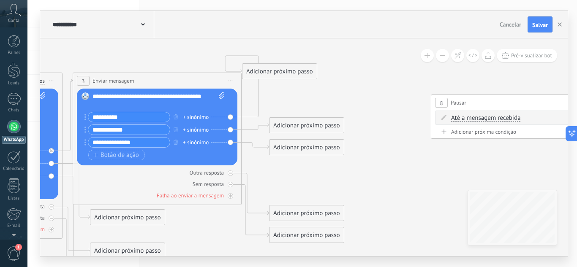
drag, startPoint x: 303, startPoint y: 172, endPoint x: 269, endPoint y: 77, distance: 101.6
click at [269, 77] on div "Adicionar próximo passo" at bounding box center [280, 72] width 74 height 14
click at [267, 70] on icon at bounding box center [471, 172] width 1777 height 677
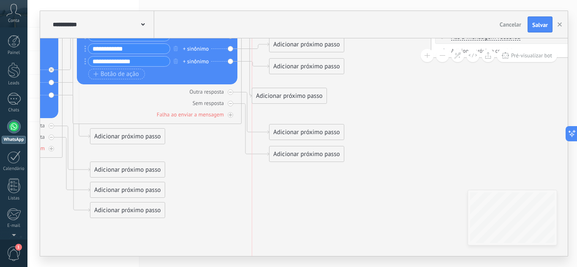
drag, startPoint x: 302, startPoint y: 173, endPoint x: 280, endPoint y: 95, distance: 80.8
click at [280, 95] on div "Adicionar próximo passo" at bounding box center [289, 96] width 74 height 14
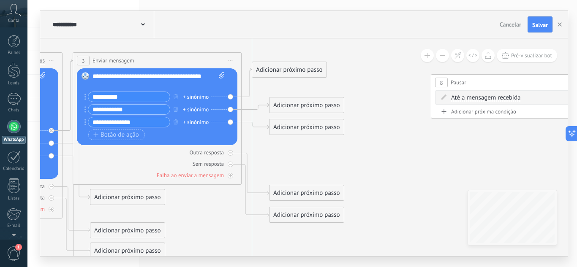
drag, startPoint x: 289, startPoint y: 143, endPoint x: 289, endPoint y: 73, distance: 70.1
click at [289, 73] on div "Adicionar próximo passo" at bounding box center [289, 70] width 74 height 14
click at [289, 71] on div "Adicionar próximo passo" at bounding box center [289, 71] width 74 height 14
click at [302, 71] on div "Adicionar próximo passo" at bounding box center [289, 71] width 74 height 14
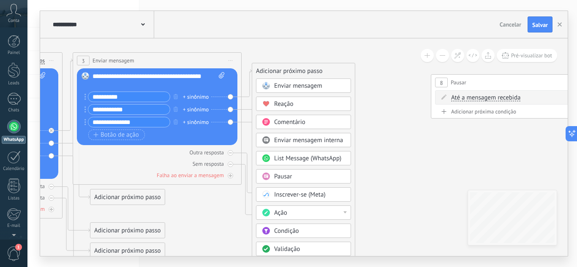
drag, startPoint x: 292, startPoint y: 215, endPoint x: 358, endPoint y: 224, distance: 66.6
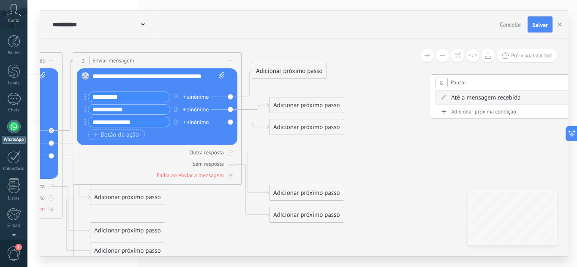
click at [300, 72] on div "Adicionar próximo passo" at bounding box center [289, 71] width 74 height 14
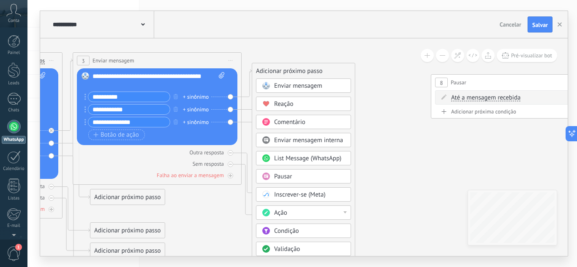
click at [293, 238] on div "Enviar mensagem Enviar mensagem Enviar mensagem Reação Comentário Enviar mensag…" at bounding box center [303, 222] width 95 height 286
click at [307, 230] on div "Condição" at bounding box center [309, 231] width 71 height 8
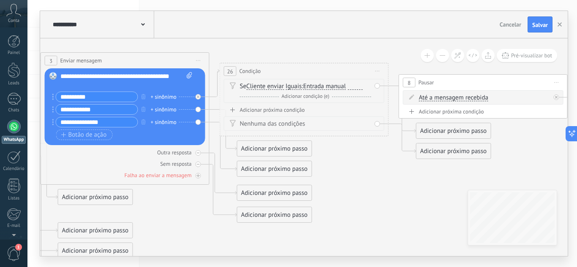
click at [271, 83] on div "Se Cliente enviar Cliente enviar Emoção da conversa Comentário do cliente Clien…" at bounding box center [305, 86] width 131 height 8
click at [275, 87] on span "Cliente enviar" at bounding box center [265, 86] width 38 height 7
click at [275, 87] on button "Cliente enviar" at bounding box center [295, 86] width 106 height 15
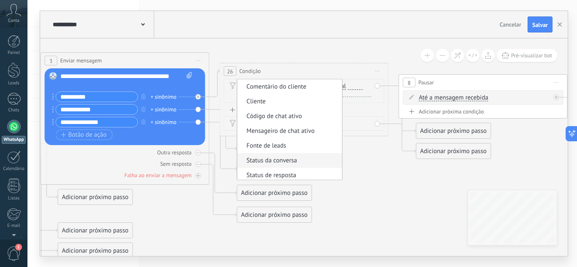
scroll to position [0, 0]
click at [280, 70] on div "26 Condição ******** Iniciar pré-visualização aqui Renomear Duplicar Excluir" at bounding box center [304, 71] width 168 height 16
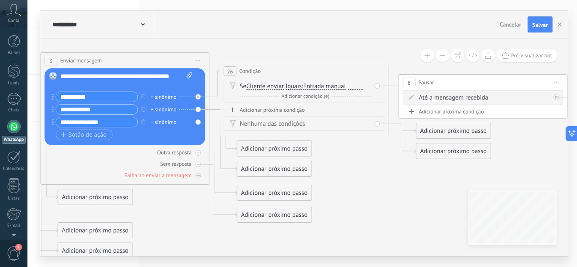
click at [279, 87] on span "Cliente enviar" at bounding box center [265, 86] width 38 height 7
click at [279, 87] on button "Cliente enviar" at bounding box center [295, 86] width 106 height 15
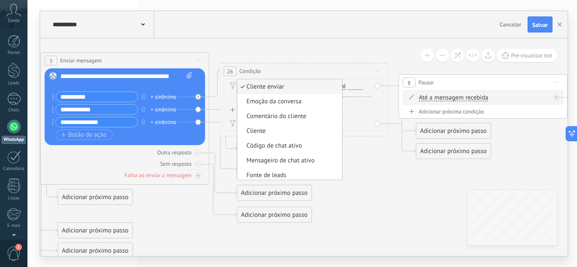
click at [274, 70] on div "26 Condição ******** Iniciar pré-visualização aqui Renomear Duplicar Excluir" at bounding box center [304, 71] width 168 height 16
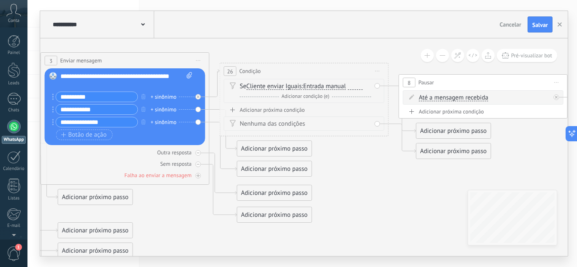
click at [378, 70] on span "Iniciar pré-visualização aqui [GEOGRAPHIC_DATA] Duplicar Excluir" at bounding box center [378, 71] width 14 height 12
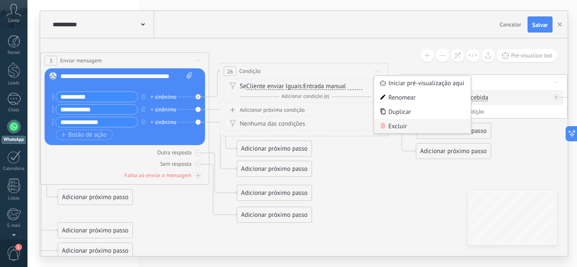
click at [404, 130] on div "Excluir" at bounding box center [422, 126] width 97 height 14
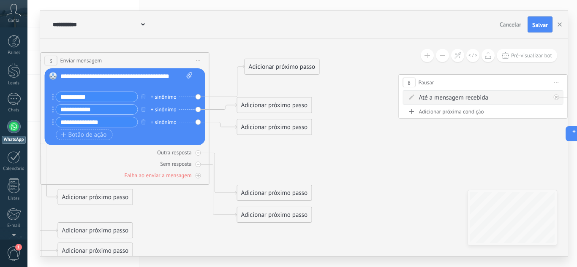
drag, startPoint x: 303, startPoint y: 134, endPoint x: 256, endPoint y: 60, distance: 87.5
click at [256, 60] on div "Adicionar próximo passo" at bounding box center [282, 67] width 74 height 14
click at [256, 60] on div "Adicionar próximo passo" at bounding box center [274, 61] width 74 height 14
click at [282, 64] on div "Adicionar próximo passo" at bounding box center [274, 61] width 74 height 14
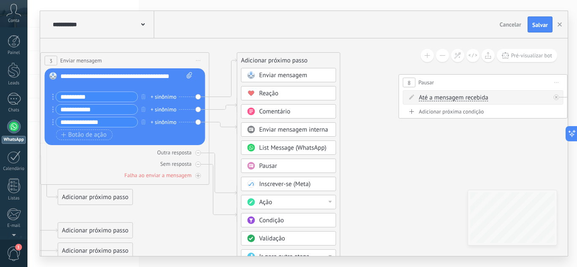
click at [275, 203] on div "Ação" at bounding box center [294, 203] width 71 height 8
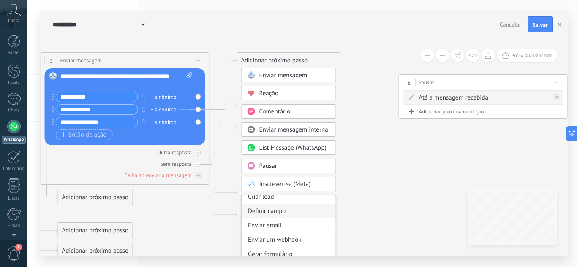
scroll to position [62, 0]
click at [280, 201] on div "Criar lead" at bounding box center [289, 198] width 94 height 14
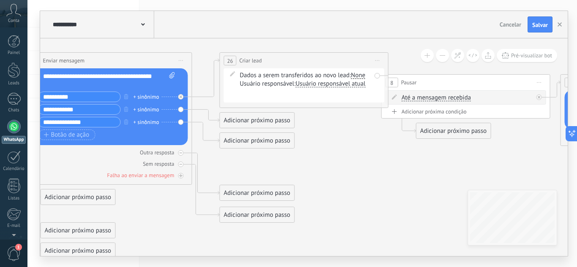
click at [359, 76] on div "None" at bounding box center [358, 75] width 14 height 7
click at [257, 85] on div "Usuário responsável: Usuário responsável atual Usuário responsável atual servtr…" at bounding box center [305, 84] width 131 height 8
click at [330, 85] on span "Usuário responsável atual" at bounding box center [331, 84] width 70 height 7
click at [330, 85] on button "Usuário responsável atual" at bounding box center [345, 83] width 106 height 15
click at [379, 63] on span "Iniciar pré-visualização aqui [GEOGRAPHIC_DATA] Duplicar Excluir" at bounding box center [378, 61] width 14 height 12
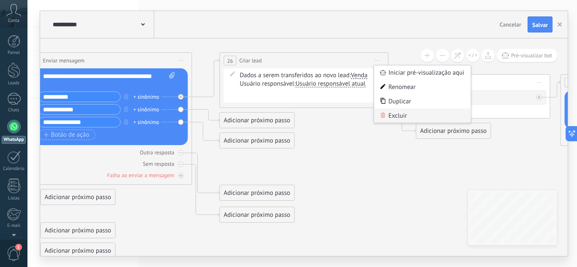
click at [388, 115] on div "Excluir" at bounding box center [422, 116] width 97 height 14
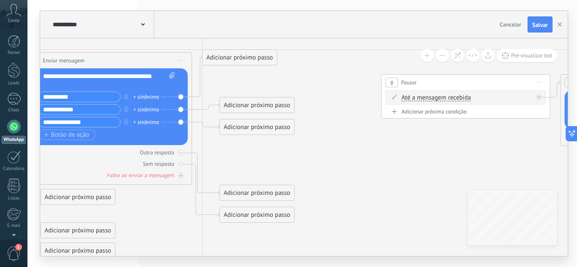
drag, startPoint x: 251, startPoint y: 150, endPoint x: 236, endPoint y: 55, distance: 95.8
click at [236, 55] on div "Adicionar próximo passo" at bounding box center [240, 58] width 74 height 14
click at [240, 57] on div "Adicionar próximo passo" at bounding box center [240, 58] width 74 height 14
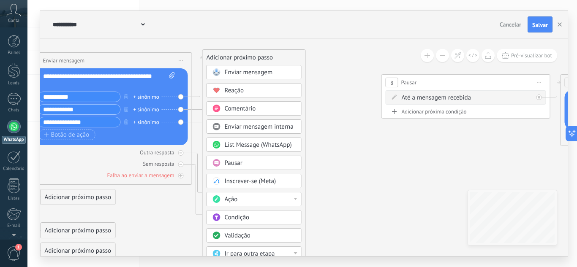
click at [245, 198] on div "Ação" at bounding box center [260, 200] width 71 height 8
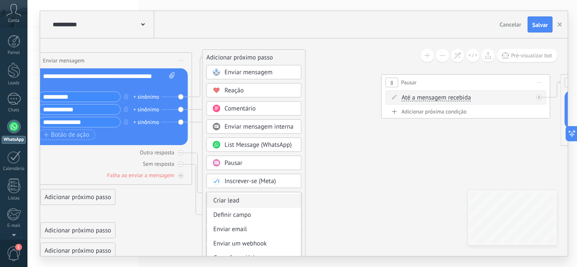
scroll to position [42, 0]
click at [253, 230] on div "Definir campo" at bounding box center [254, 229] width 94 height 14
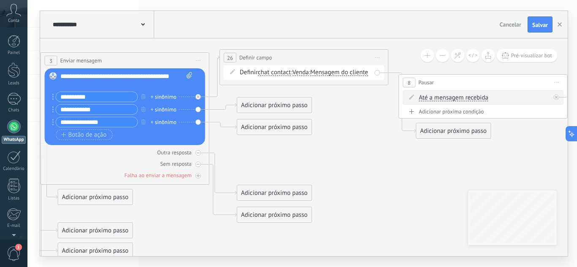
click at [275, 70] on span "chat contact" at bounding box center [274, 72] width 33 height 7
click at [275, 70] on button "chat contact" at bounding box center [307, 72] width 106 height 15
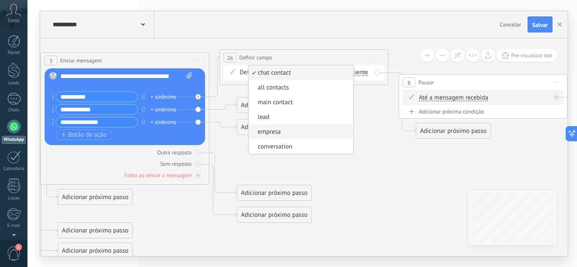
click at [317, 134] on span "empresa" at bounding box center [299, 132] width 102 height 8
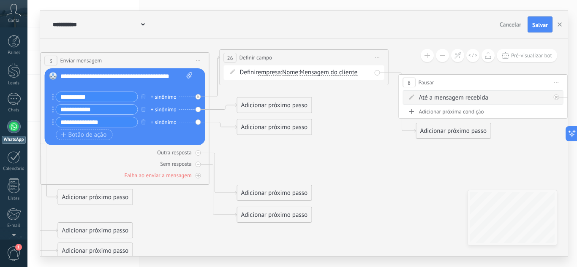
click at [296, 71] on span "Nome" at bounding box center [290, 72] width 16 height 7
click at [296, 71] on button "Nome" at bounding box center [331, 72] width 106 height 15
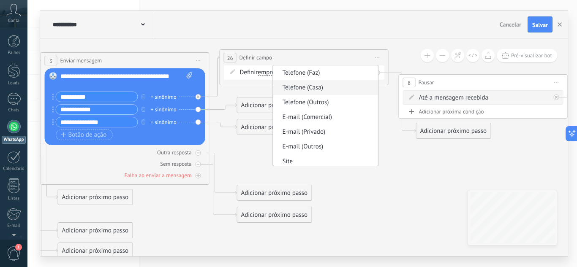
scroll to position [77, 0]
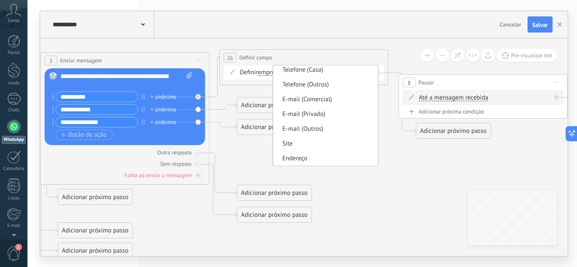
click at [272, 73] on span "empresa" at bounding box center [269, 72] width 23 height 7
click at [272, 73] on button "empresa" at bounding box center [307, 72] width 106 height 15
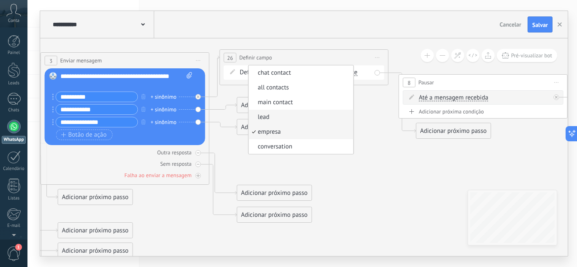
click at [282, 116] on span "lead" at bounding box center [299, 117] width 102 height 8
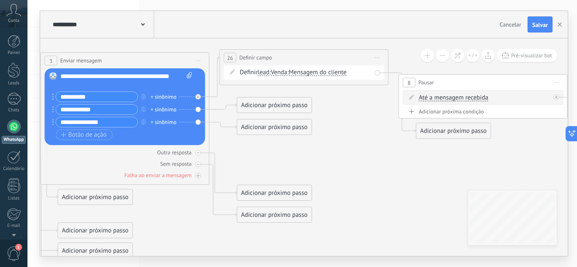
click at [286, 71] on span "Venda" at bounding box center [279, 72] width 16 height 7
click at [286, 71] on button "Venda" at bounding box center [320, 72] width 106 height 15
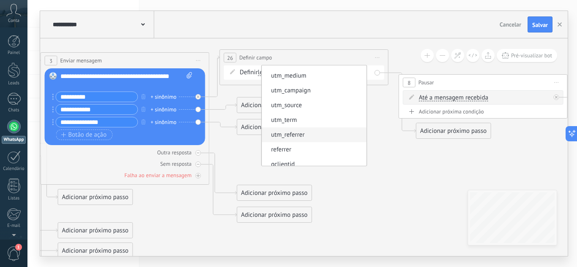
scroll to position [0, 0]
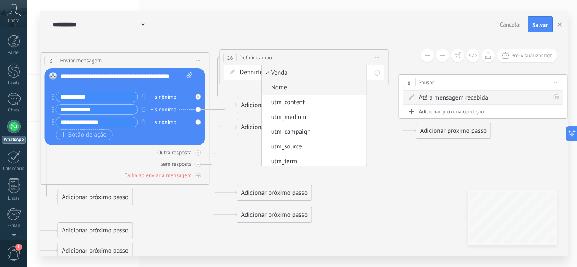
click at [329, 85] on span "Nome" at bounding box center [313, 88] width 102 height 8
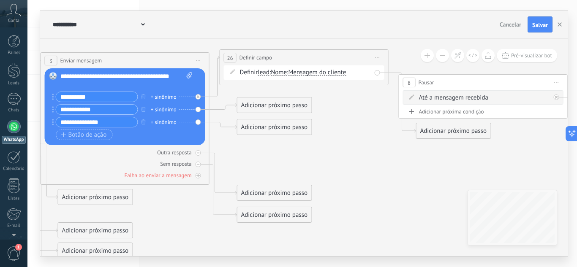
click at [314, 70] on span "Mensagem do cliente" at bounding box center [317, 72] width 58 height 7
click at [314, 70] on button "Mensagem do cliente" at bounding box center [337, 72] width 106 height 15
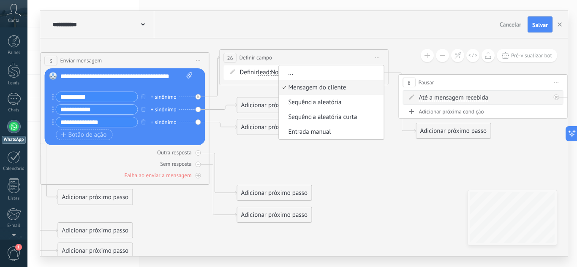
click at [281, 70] on span "Nome" at bounding box center [279, 72] width 16 height 7
click at [281, 70] on button "Nome" at bounding box center [320, 72] width 106 height 15
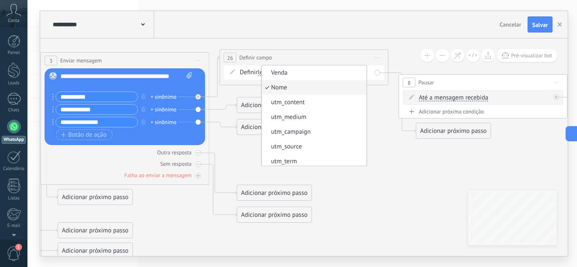
click at [273, 44] on icon at bounding box center [439, 152] width 1777 height 677
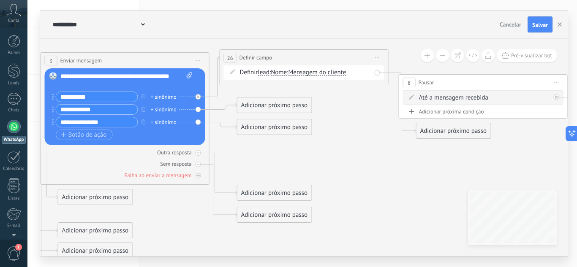
click at [270, 70] on span "lead" at bounding box center [264, 72] width 12 height 7
click at [271, 70] on button "lead" at bounding box center [307, 72] width 106 height 15
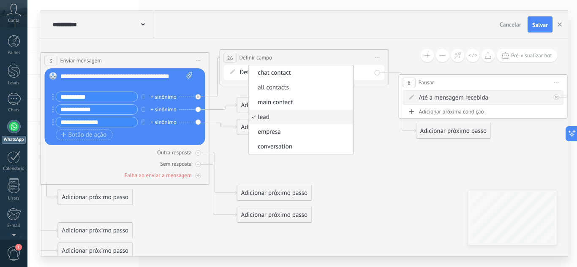
drag, startPoint x: 306, startPoint y: 118, endPoint x: 295, endPoint y: 93, distance: 27.9
click at [306, 118] on span "lead" at bounding box center [299, 117] width 102 height 8
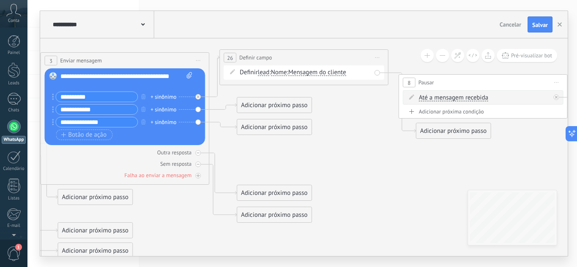
click at [283, 75] on span "Nome" at bounding box center [279, 72] width 16 height 7
click at [283, 75] on button "Nome" at bounding box center [320, 72] width 106 height 15
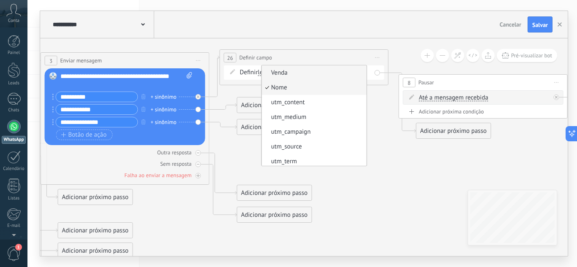
click at [290, 70] on span "Venda" at bounding box center [313, 73] width 102 height 8
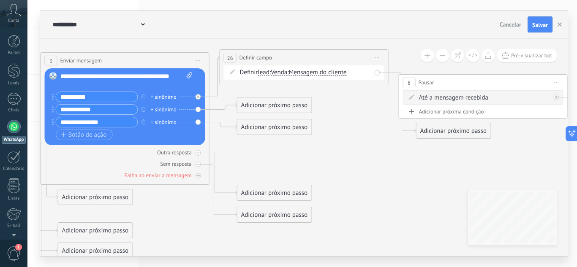
click at [287, 71] on span "Venda" at bounding box center [279, 72] width 16 height 7
click at [288, 71] on button "Venda" at bounding box center [320, 72] width 106 height 15
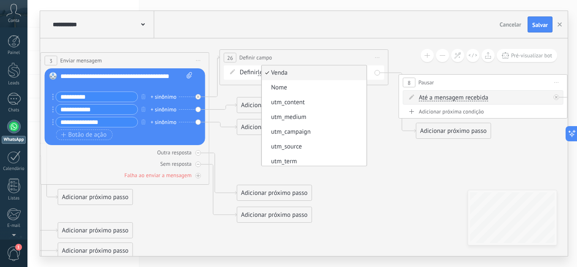
click at [263, 72] on span "lead" at bounding box center [264, 72] width 12 height 7
click at [263, 72] on button "lead" at bounding box center [307, 72] width 106 height 15
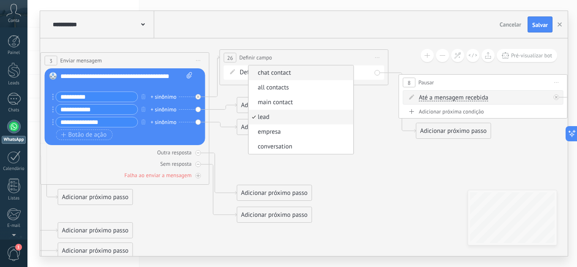
click at [300, 71] on span "chat contact" at bounding box center [299, 73] width 102 height 8
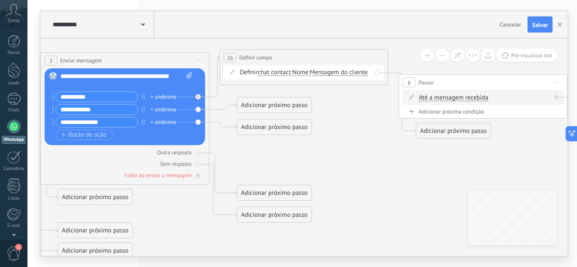
click at [304, 70] on span "Nome" at bounding box center [300, 72] width 16 height 7
click at [304, 70] on button "Nome" at bounding box center [341, 72] width 106 height 15
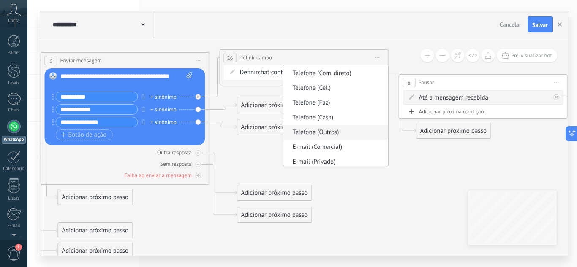
scroll to position [62, 0]
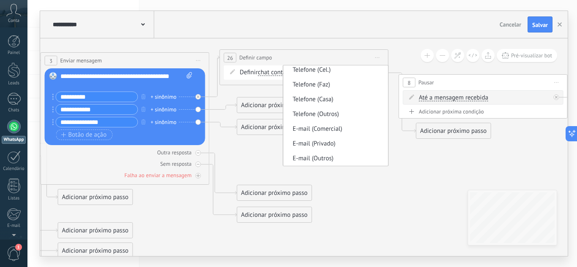
click at [336, 36] on div "**********" at bounding box center [304, 24] width 528 height 27
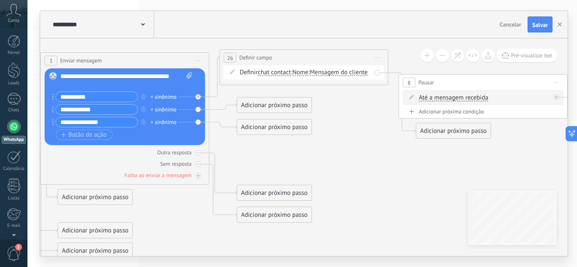
click at [319, 42] on icon at bounding box center [439, 152] width 1777 height 677
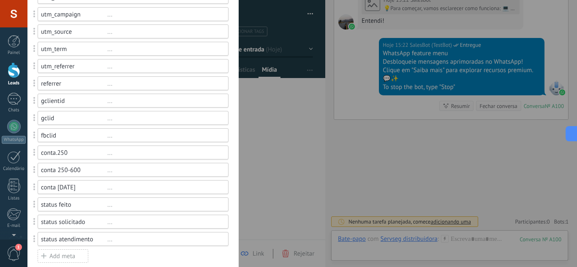
scroll to position [126, 0]
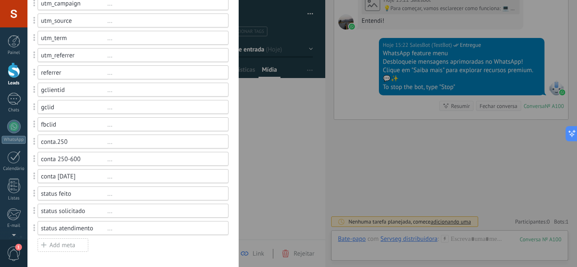
drag, startPoint x: 177, startPoint y: 247, endPoint x: 181, endPoint y: 248, distance: 4.3
click at [177, 248] on div "utm_content ... utm_medium ... utm_campaign ... utm_source ... utm_term ... utm…" at bounding box center [133, 107] width 191 height 291
click at [265, 197] on div "Campos e grupos Kommo oferece a opção de adicionar seus próprios campos persona…" at bounding box center [302, 133] width 550 height 267
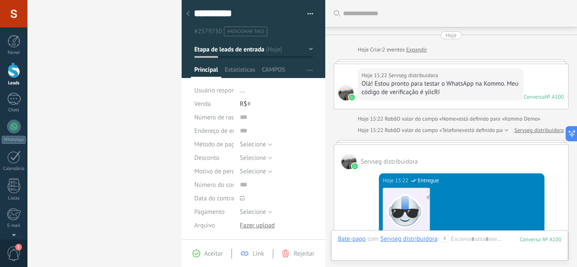
scroll to position [449, 0]
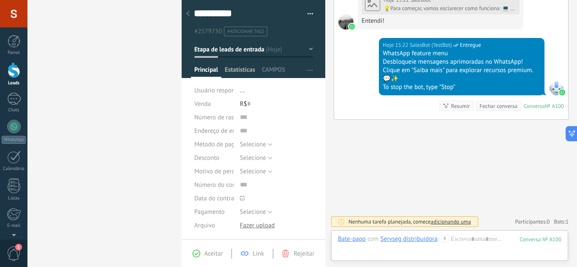
click at [240, 68] on span "Estatísticas" at bounding box center [240, 72] width 30 height 12
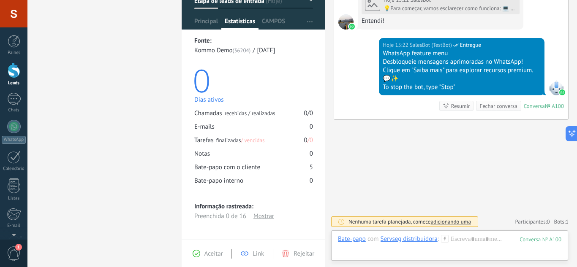
scroll to position [49, 0]
click at [275, 23] on span "CAMPOS" at bounding box center [273, 23] width 23 height 12
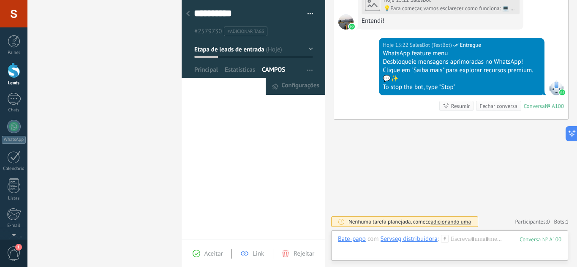
click at [307, 71] on use "button" at bounding box center [309, 70] width 5 height 1
click at [302, 85] on span "Configurações" at bounding box center [301, 86] width 38 height 17
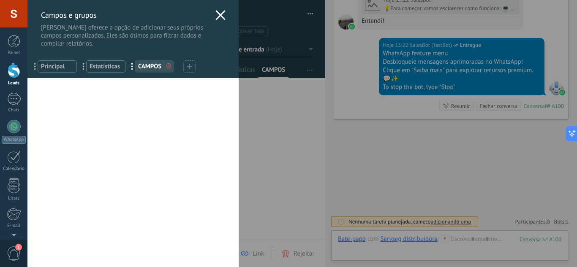
click at [169, 67] on icon at bounding box center [168, 65] width 4 height 5
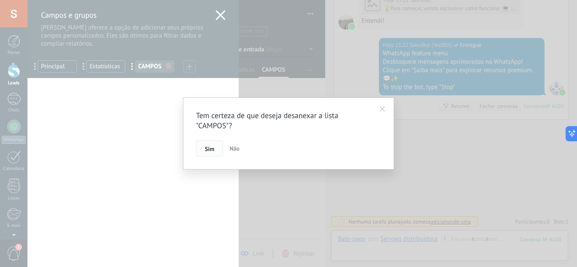
click at [214, 145] on button "Sim" at bounding box center [209, 149] width 27 height 16
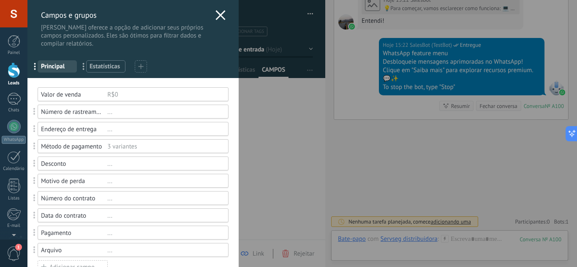
click at [57, 65] on span "Principal" at bounding box center [57, 67] width 33 height 8
click at [113, 70] on span "Estatísticas" at bounding box center [106, 67] width 33 height 8
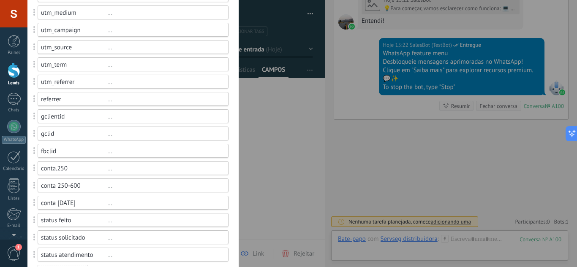
scroll to position [126, 0]
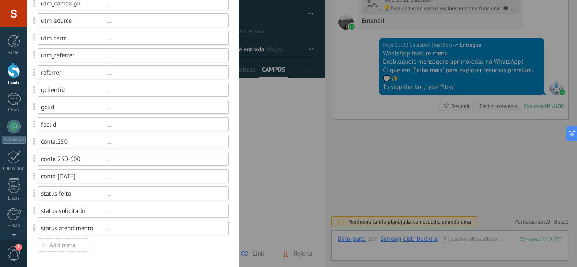
click at [57, 213] on div "status solicitado" at bounding box center [74, 211] width 66 height 8
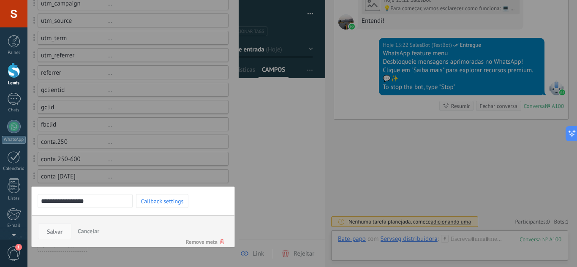
click at [44, 234] on button "Salvar" at bounding box center [54, 232] width 33 height 16
drag, startPoint x: 67, startPoint y: 229, endPoint x: 132, endPoint y: 204, distance: 69.7
click at [72, 230] on div "Salvar Cancelar" at bounding box center [133, 234] width 203 height 27
click at [177, 164] on div at bounding box center [132, 71] width 211 height 394
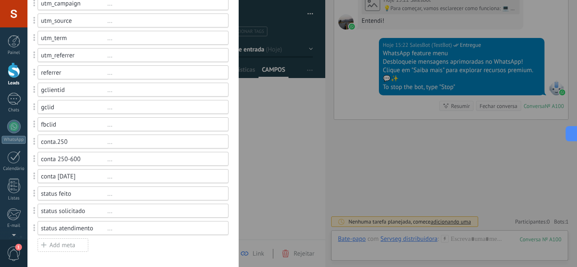
click at [62, 92] on div "gclientid" at bounding box center [74, 90] width 66 height 8
click at [27, 213] on div "Campos e grupos Kommo oferece a opção de adicionar seus próprios campos persona…" at bounding box center [302, 133] width 550 height 267
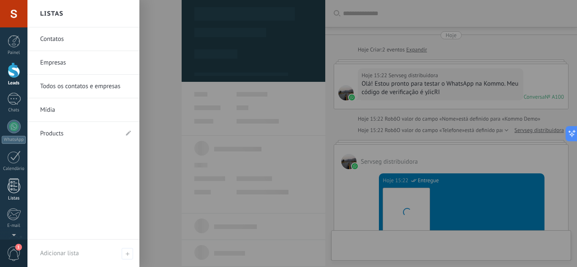
click at [20, 192] on div at bounding box center [14, 186] width 13 height 15
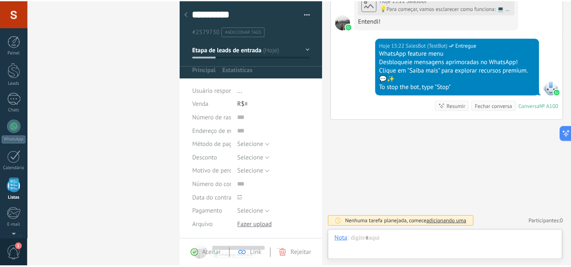
scroll to position [13, 0]
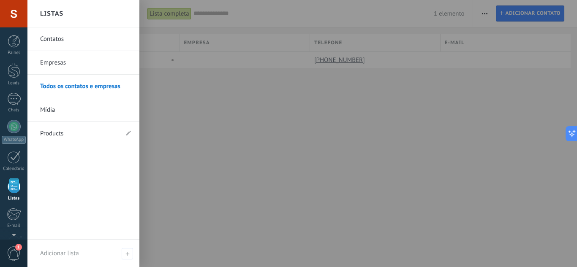
click at [76, 37] on link "Contatos" at bounding box center [85, 39] width 91 height 24
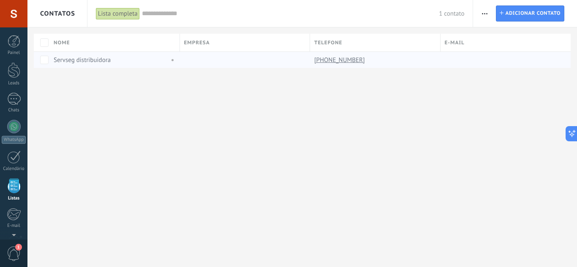
click at [86, 58] on link "Servseg distribuidora" at bounding box center [82, 60] width 57 height 8
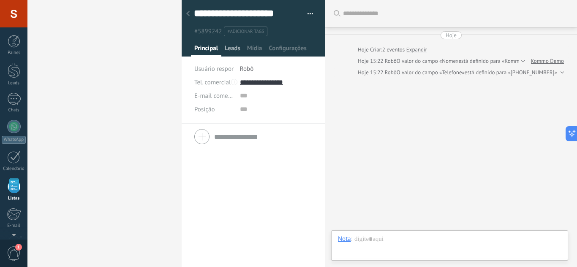
click at [231, 49] on span "Leads" at bounding box center [233, 50] width 16 height 12
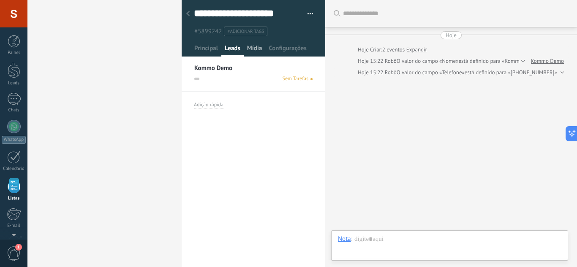
click at [254, 47] on span "Mídia" at bounding box center [254, 50] width 15 height 12
click at [277, 49] on span "Configurações" at bounding box center [288, 50] width 38 height 12
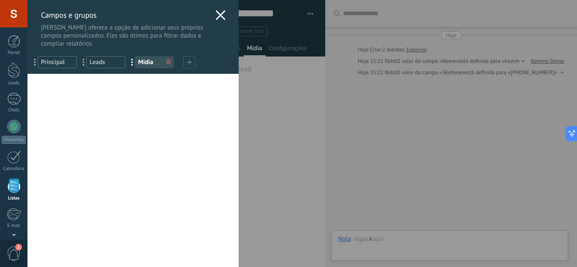
click at [272, 82] on div "Campos e grupos Kommo oferece a opção de adicionar seus próprios campos persona…" at bounding box center [302, 133] width 550 height 267
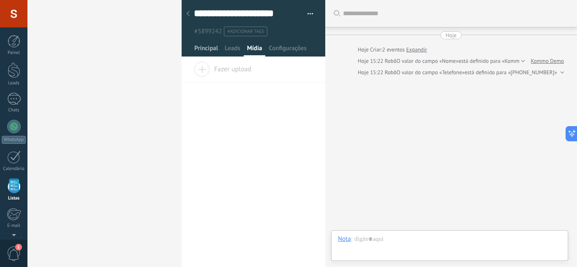
click at [204, 51] on span "Principal" at bounding box center [206, 50] width 24 height 12
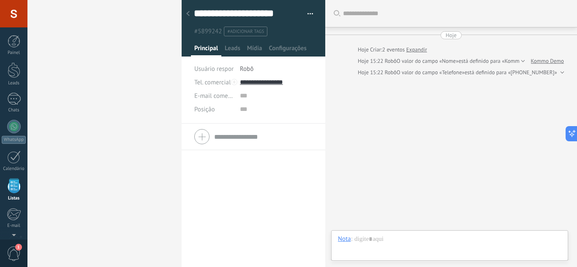
click at [262, 32] on span "#adicionar tags" at bounding box center [245, 32] width 37 height 6
click at [309, 13] on button "button" at bounding box center [307, 14] width 12 height 13
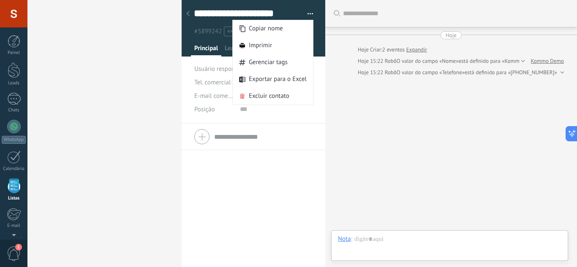
click at [176, 95] on div "Contatos Lista completa Aplicar 1 contato Lista completa Contatos sem tarefas a…" at bounding box center [288, 133] width 577 height 267
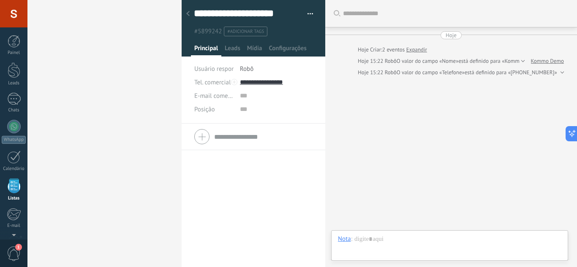
click at [187, 9] on div at bounding box center [188, 14] width 12 height 16
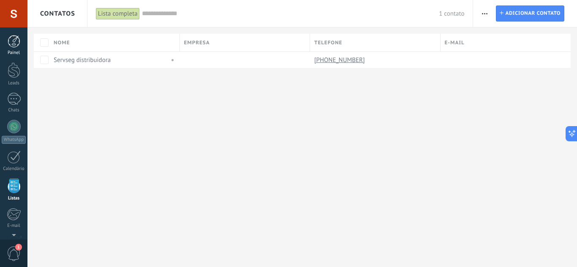
click at [18, 46] on div at bounding box center [14, 41] width 13 height 13
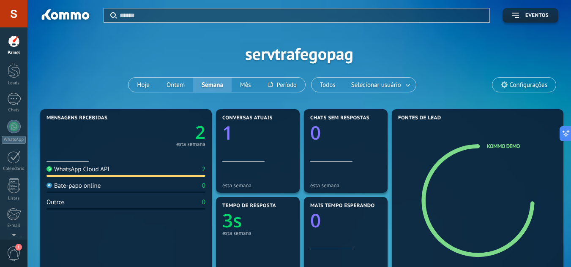
click at [535, 87] on span "Configurações" at bounding box center [529, 85] width 38 height 7
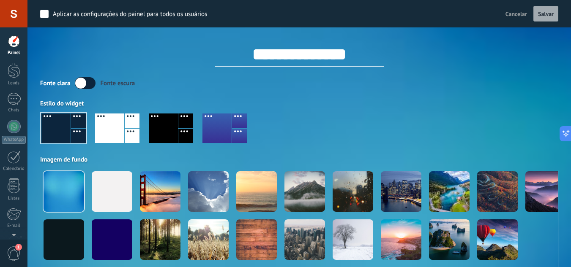
click at [127, 130] on div at bounding box center [132, 136] width 15 height 15
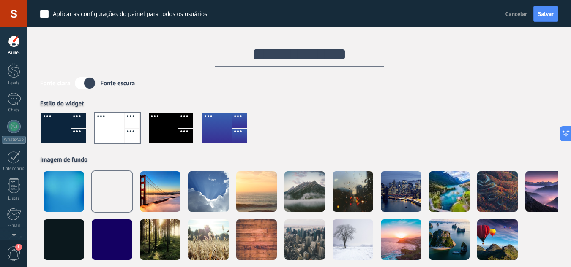
click at [323, 106] on div "Estilo do widget" at bounding box center [299, 104] width 518 height 8
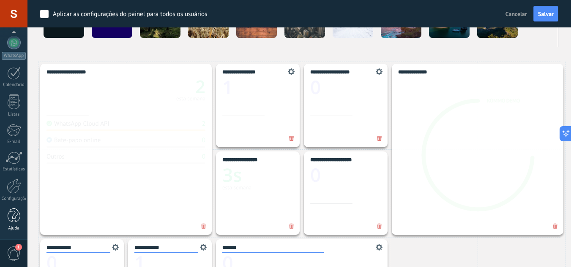
scroll to position [254, 0]
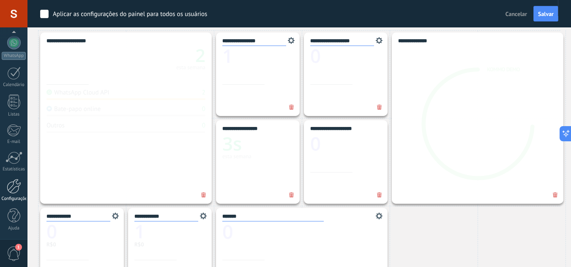
click at [18, 198] on div "Configurações" at bounding box center [14, 198] width 25 height 5
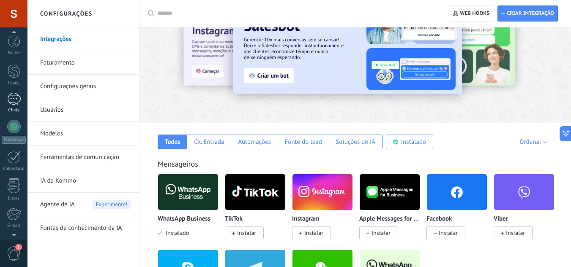
click at [11, 111] on div "Chats" at bounding box center [14, 110] width 25 height 5
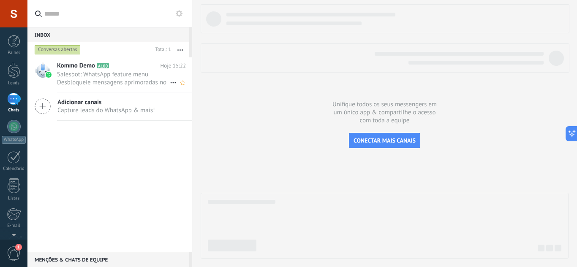
click at [95, 78] on span "Salesbot: WhatsApp feature menu Desbloqueie mensagens aprimoradas no WhatsApp! …" at bounding box center [113, 79] width 113 height 16
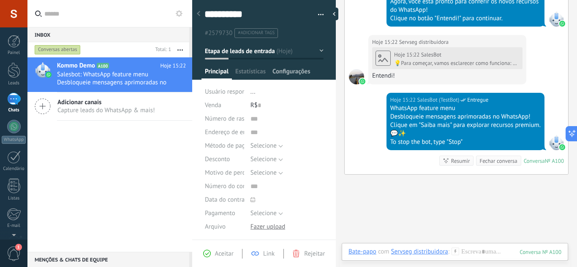
click at [298, 70] on span "Configurações" at bounding box center [292, 74] width 38 height 12
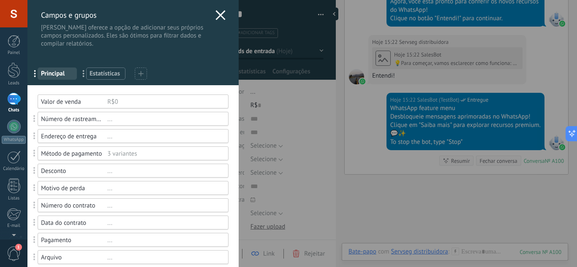
click at [219, 14] on use at bounding box center [220, 15] width 10 height 10
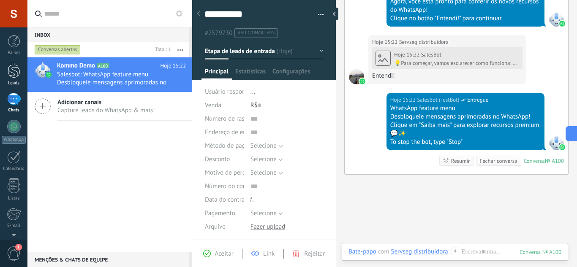
click at [15, 65] on div at bounding box center [14, 71] width 13 height 16
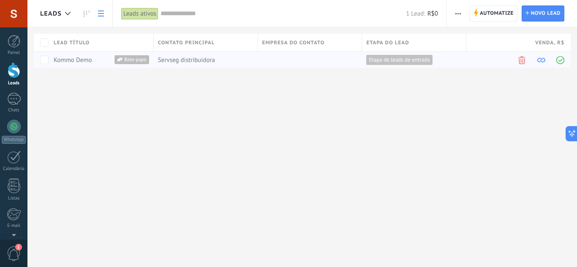
click at [217, 61] on div "Servseg distribuidora" at bounding box center [204, 60] width 100 height 16
click at [166, 55] on div "Servseg distribuidora" at bounding box center [204, 60] width 100 height 16
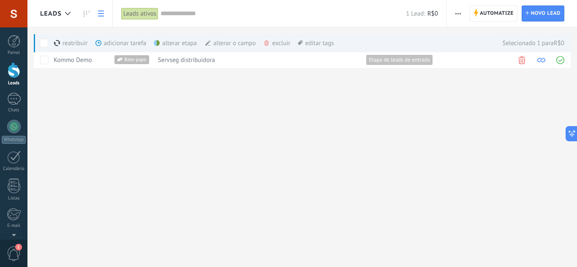
click at [222, 45] on div "alterar o campo mais" at bounding box center [246, 43] width 82 height 19
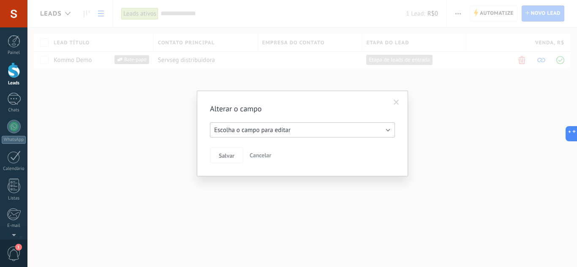
click at [254, 134] on span "Escolha o campo para editar" at bounding box center [252, 130] width 76 height 8
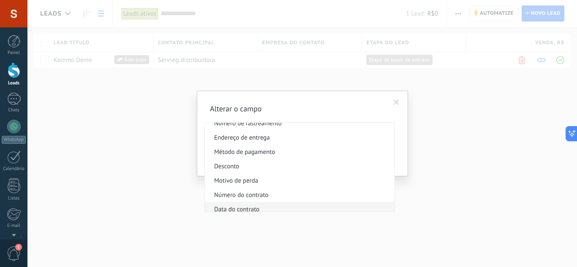
scroll to position [55, 0]
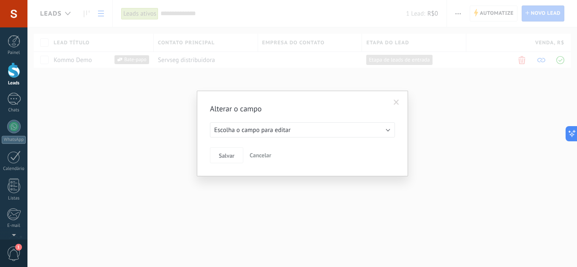
click at [397, 102] on span at bounding box center [396, 103] width 5 height 6
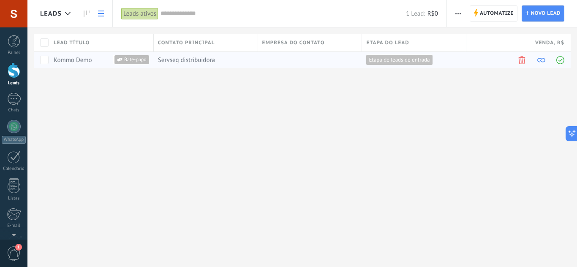
click at [186, 55] on div "Servseg distribuidora" at bounding box center [204, 60] width 100 height 16
click at [190, 60] on span "Servseg distribuidora" at bounding box center [186, 60] width 57 height 8
click at [136, 60] on span "Bate-papo" at bounding box center [136, 59] width 27 height 9
click at [98, 59] on div "Kommo Demo" at bounding box center [97, 60] width 86 height 8
click at [83, 59] on link "Kommo Demo" at bounding box center [73, 60] width 38 height 8
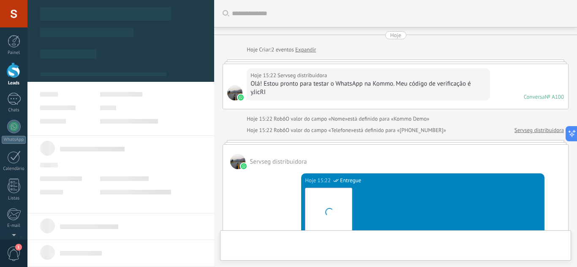
scroll to position [399, 0]
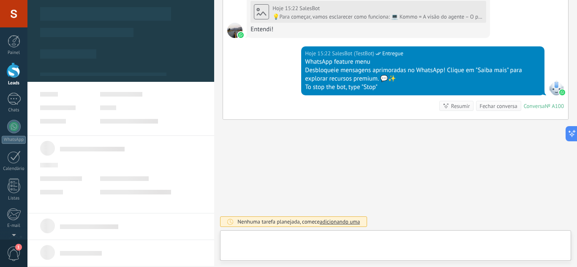
type textarea "**********"
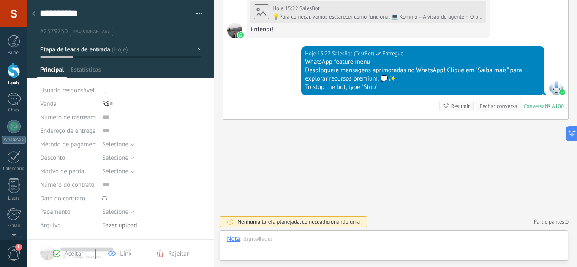
scroll to position [13, 0]
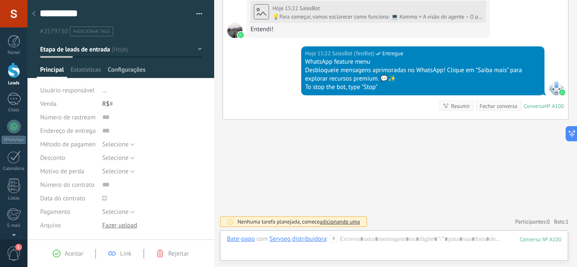
click at [120, 69] on span "Configurações" at bounding box center [127, 72] width 38 height 12
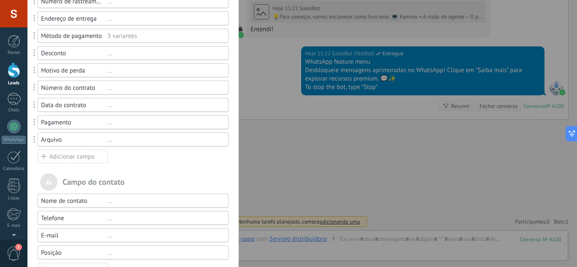
scroll to position [138, 0]
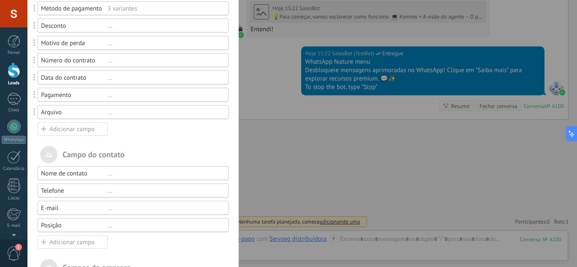
click at [84, 157] on div "Campo do contato" at bounding box center [133, 154] width 191 height 17
click at [85, 156] on div "Campo do contato" at bounding box center [133, 154] width 191 height 17
click at [104, 115] on div "Arquivo" at bounding box center [74, 113] width 66 height 8
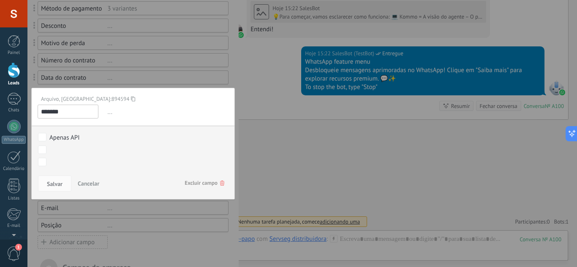
click at [170, 73] on div at bounding box center [132, 129] width 211 height 534
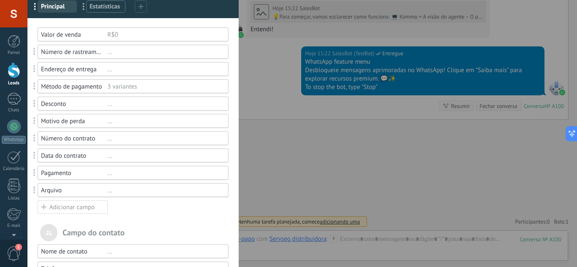
scroll to position [0, 0]
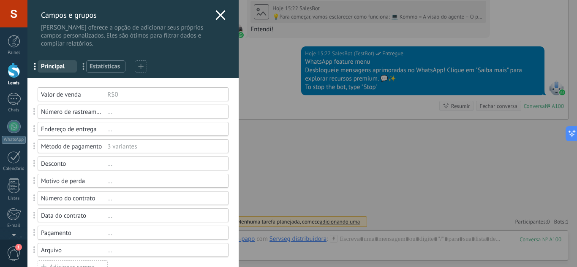
click at [105, 106] on div "Número de rastreamento ..." at bounding box center [133, 112] width 191 height 14
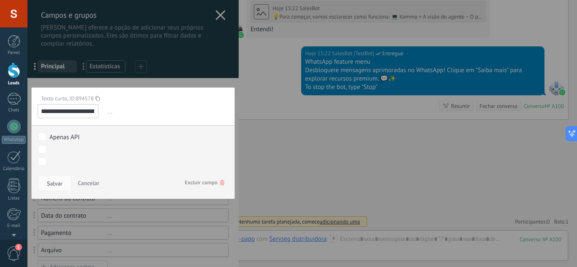
drag, startPoint x: 93, startPoint y: 105, endPoint x: 93, endPoint y: 112, distance: 6.4
click at [93, 105] on input "**********" at bounding box center [68, 111] width 61 height 14
click at [93, 112] on input "**********" at bounding box center [68, 111] width 61 height 14
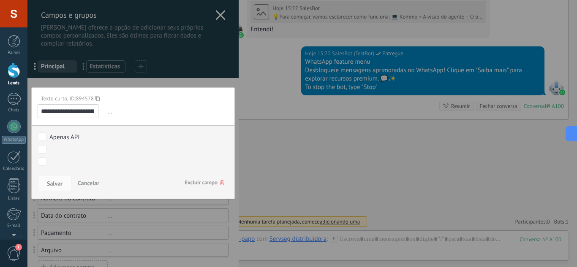
paste input "text"
drag, startPoint x: 87, startPoint y: 113, endPoint x: 41, endPoint y: 118, distance: 46.8
click at [41, 118] on input "**********" at bounding box center [68, 111] width 61 height 14
type input "**********"
click at [101, 184] on button "Cancelar" at bounding box center [88, 183] width 28 height 16
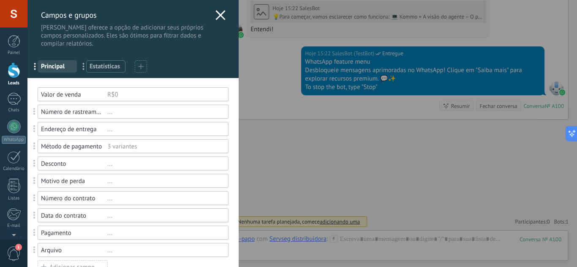
click at [94, 96] on div "Valor de venda" at bounding box center [74, 95] width 66 height 8
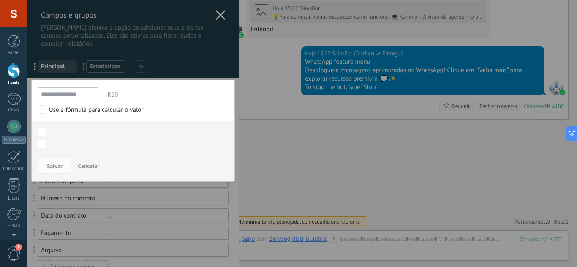
click at [87, 93] on input "**********" at bounding box center [68, 94] width 61 height 14
click at [188, 65] on div at bounding box center [132, 267] width 211 height 534
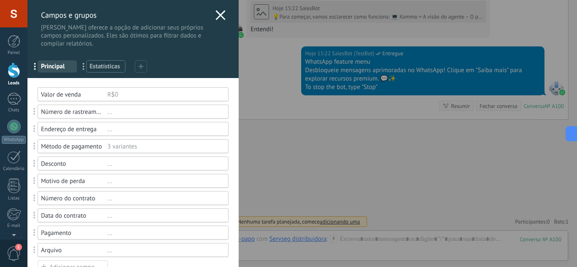
click at [86, 96] on div "Valor de venda" at bounding box center [74, 95] width 66 height 8
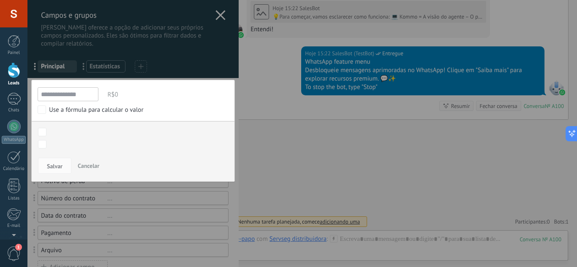
click at [154, 61] on div at bounding box center [132, 267] width 211 height 534
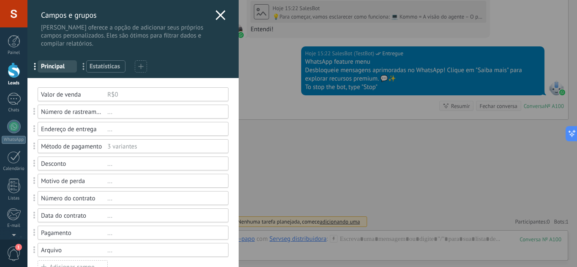
click at [72, 114] on div "Número de rastreamento" at bounding box center [74, 112] width 66 height 8
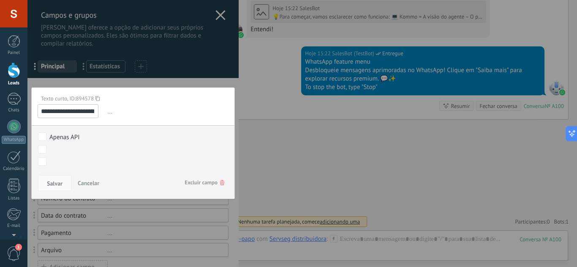
click at [109, 112] on span "..." at bounding box center [167, 112] width 123 height 14
click at [162, 73] on div at bounding box center [132, 267] width 211 height 534
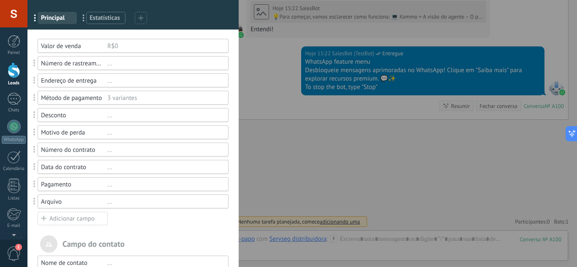
scroll to position [85, 0]
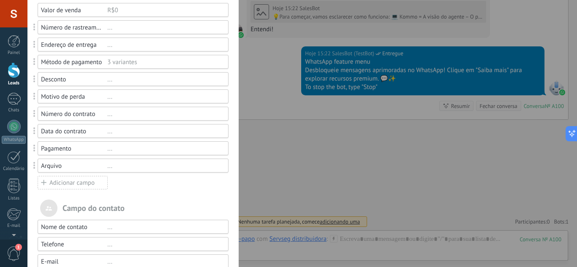
click at [90, 180] on div "Adicionar campo" at bounding box center [73, 183] width 70 height 14
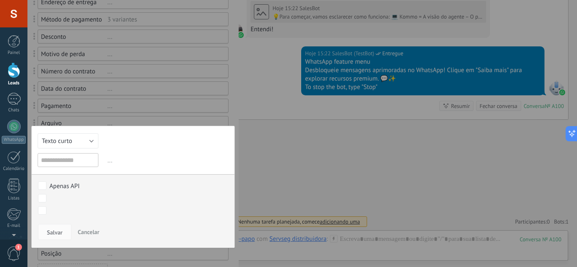
scroll to position [211, 0]
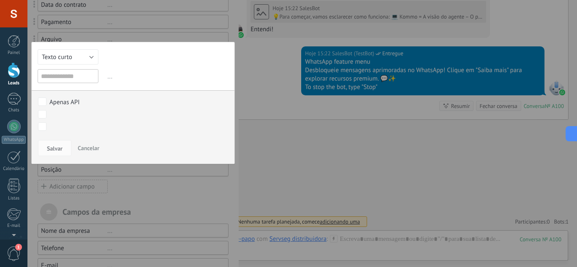
click at [102, 76] on div "..." at bounding box center [163, 76] width 130 height 14
click at [107, 78] on span "..." at bounding box center [167, 77] width 123 height 14
click at [93, 55] on button "Texto curto" at bounding box center [68, 56] width 61 height 15
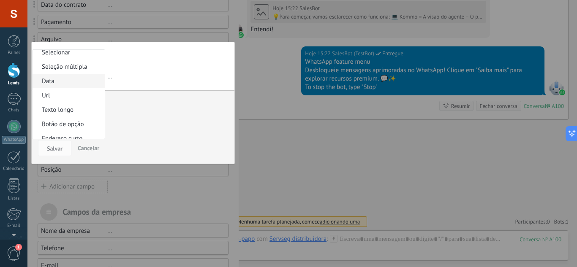
scroll to position [42, 0]
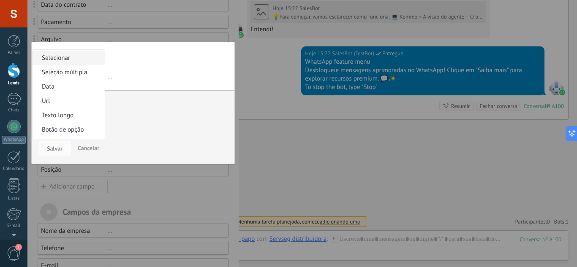
click at [74, 53] on li "Selecionar" at bounding box center [69, 58] width 72 height 14
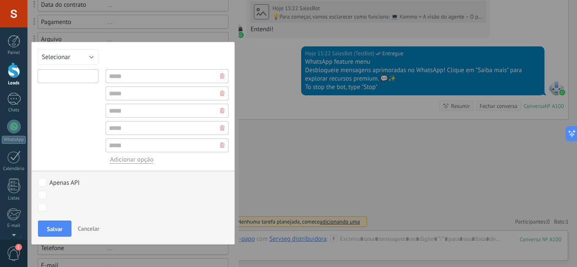
click at [86, 79] on input "text" at bounding box center [68, 76] width 61 height 14
paste input "**********"
type input "**********"
click at [127, 75] on input "text" at bounding box center [167, 76] width 123 height 14
type input "****"
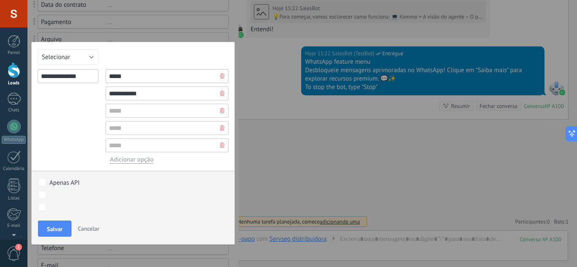
type input "**********"
type input "********"
click at [220, 143] on icon at bounding box center [222, 145] width 4 height 5
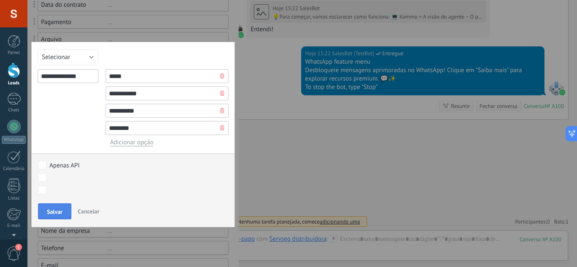
click at [59, 217] on button "Salvar" at bounding box center [54, 212] width 33 height 16
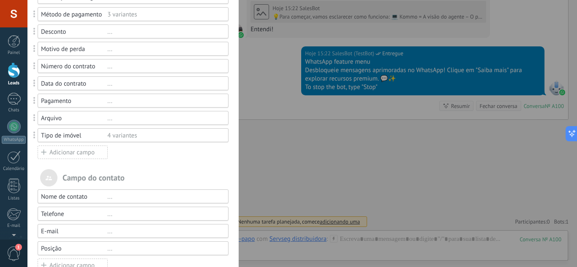
scroll to position [127, 0]
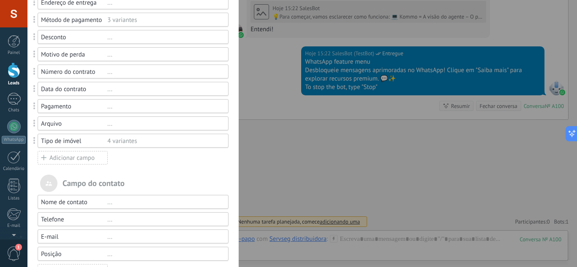
click at [80, 128] on div "Arquivo ..." at bounding box center [133, 124] width 191 height 14
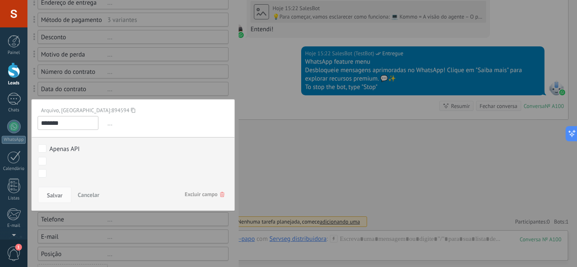
paste input "**********"
click at [106, 124] on span "..." at bounding box center [167, 124] width 123 height 14
drag, startPoint x: 93, startPoint y: 122, endPoint x: 44, endPoint y: 134, distance: 51.1
click at [44, 134] on div "**********" at bounding box center [133, 155] width 204 height 112
type input "*"
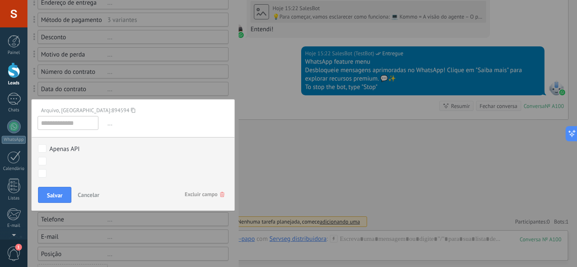
click at [106, 127] on span "..." at bounding box center [167, 124] width 123 height 14
click at [101, 196] on button "Cancelar" at bounding box center [88, 195] width 28 height 16
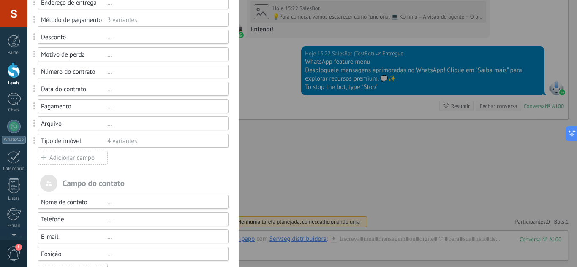
click at [37, 123] on span at bounding box center [35, 124] width 16 height 20
click at [57, 122] on div "Arquivo" at bounding box center [74, 124] width 66 height 8
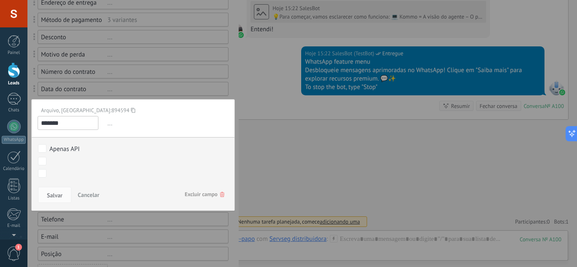
click at [110, 127] on span "..." at bounding box center [167, 124] width 123 height 14
click at [107, 126] on span "..." at bounding box center [167, 124] width 123 height 14
click at [83, 124] on input "*******" at bounding box center [68, 123] width 61 height 14
click at [132, 65] on div at bounding box center [132, 148] width 211 height 551
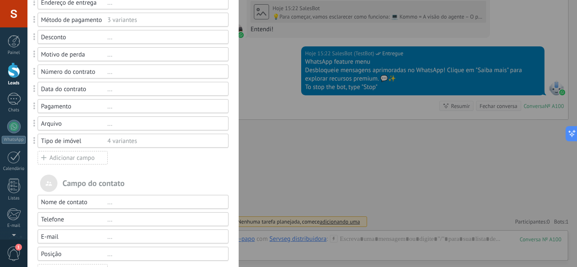
click at [164, 93] on div "..." at bounding box center [164, 89] width 114 height 8
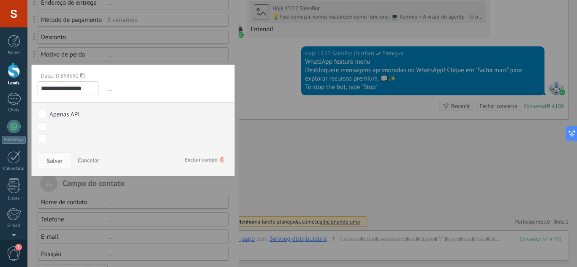
click at [102, 90] on div "..." at bounding box center [163, 89] width 130 height 14
click at [107, 90] on span "..." at bounding box center [167, 89] width 123 height 14
click at [212, 162] on span "Excluir campo" at bounding box center [205, 160] width 40 height 15
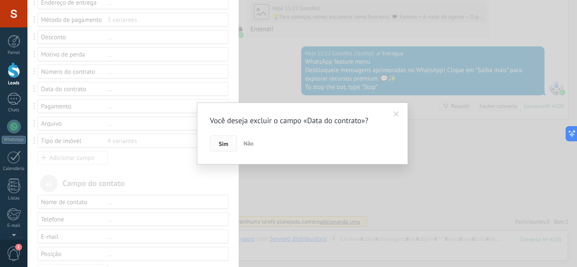
click at [215, 141] on button "Sim" at bounding box center [223, 144] width 27 height 16
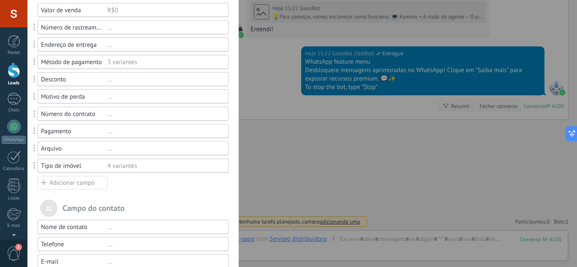
scroll to position [42, 0]
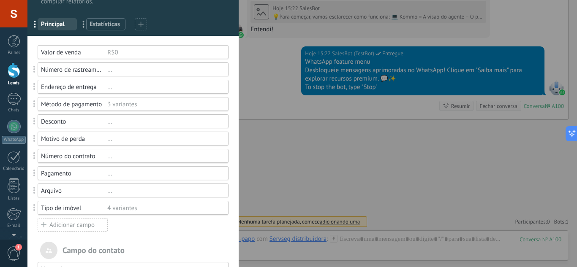
click at [108, 66] on div "..." at bounding box center [164, 70] width 114 height 8
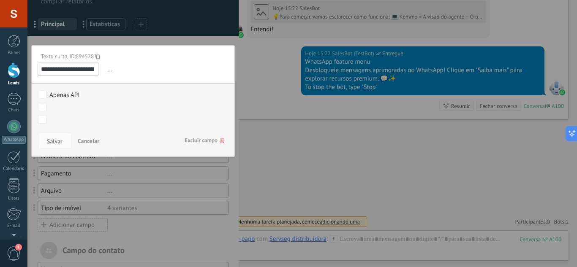
click at [206, 139] on span "Excluir campo" at bounding box center [205, 140] width 40 height 15
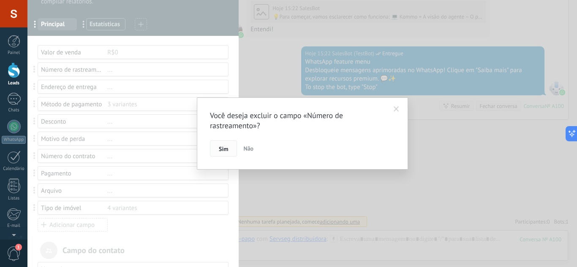
click at [227, 146] on span "Sim" at bounding box center [223, 149] width 9 height 6
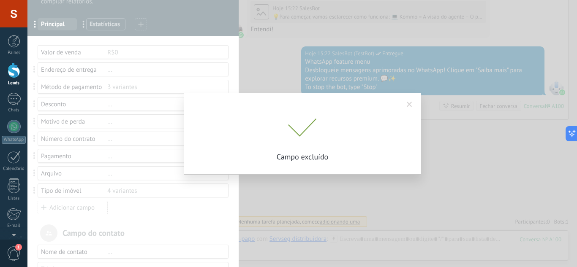
click at [117, 73] on div "Você deseja excluir o campo «Número de rastreamento»? Sim Não Campo excluído" at bounding box center [302, 133] width 550 height 267
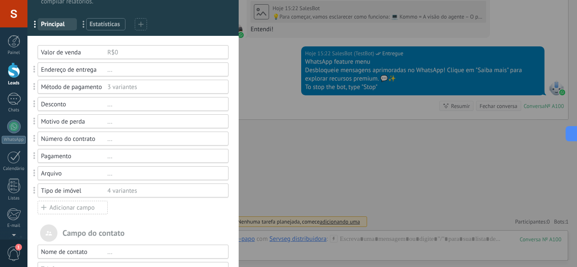
click at [114, 72] on div "..." at bounding box center [164, 70] width 114 height 8
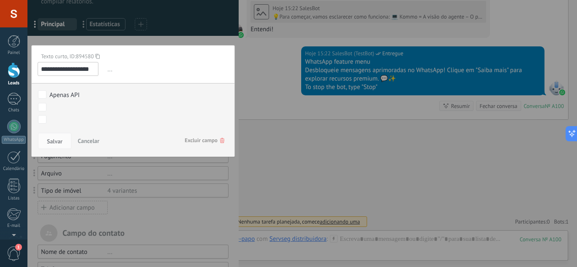
click at [194, 142] on span "Excluir campo" at bounding box center [205, 140] width 40 height 15
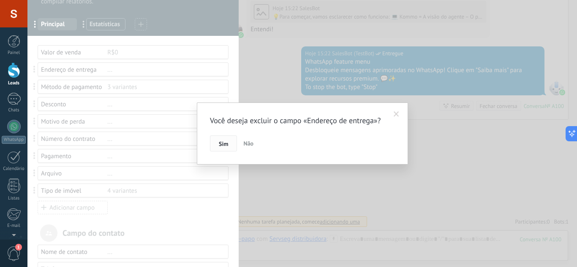
click at [225, 145] on span "Sim" at bounding box center [223, 144] width 9 height 6
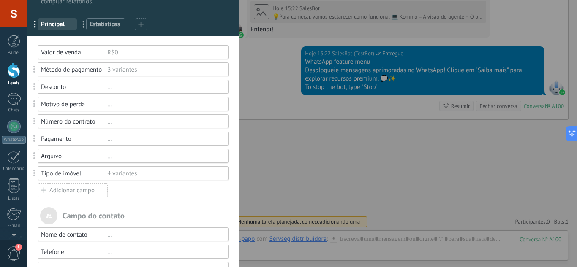
click at [110, 71] on div "3 variantes" at bounding box center [164, 70] width 114 height 8
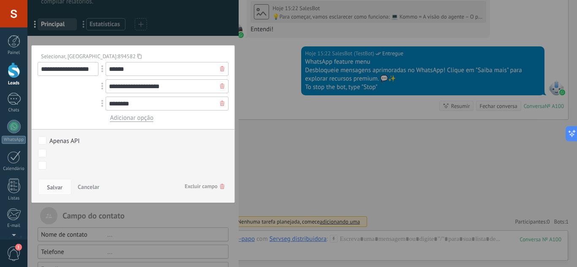
click at [162, 34] on div at bounding box center [132, 207] width 211 height 499
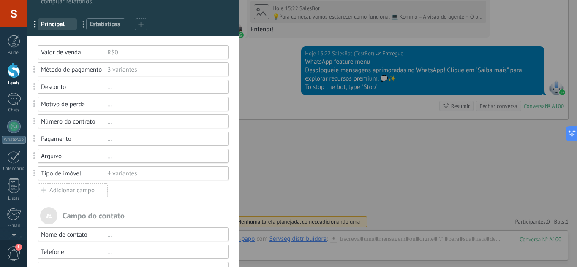
click at [104, 85] on div "Desconto" at bounding box center [74, 87] width 66 height 8
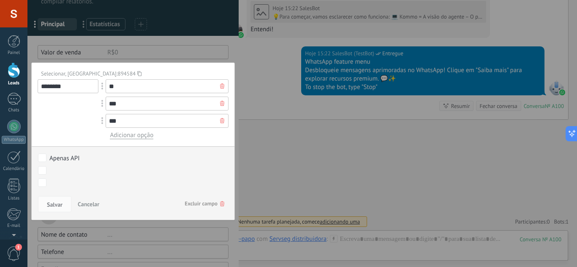
click at [133, 44] on div at bounding box center [132, 207] width 211 height 499
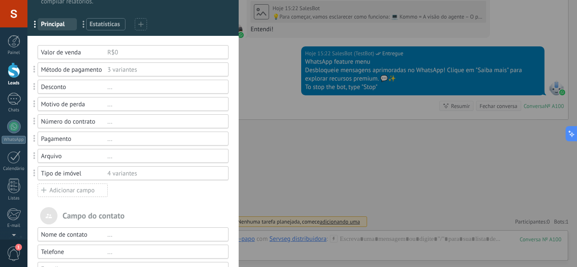
click at [85, 105] on div "Motivo de perda" at bounding box center [74, 105] width 66 height 8
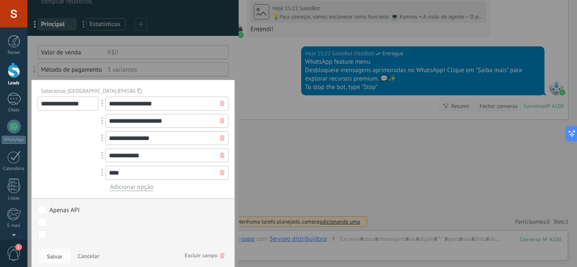
click at [154, 65] on div at bounding box center [132, 207] width 211 height 499
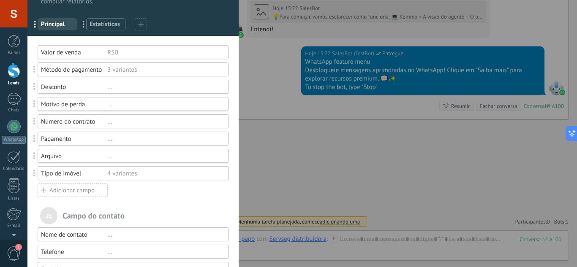
click at [74, 140] on div "Pagamento" at bounding box center [74, 139] width 66 height 8
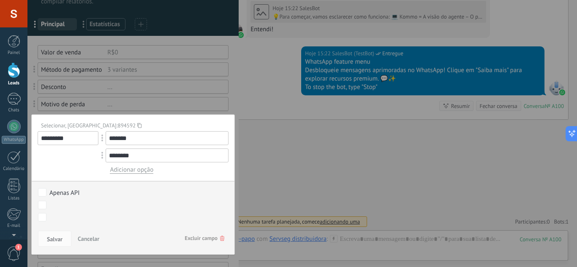
paste input "**********"
paste input "text"
type input "**********"
type input "*********"
type input "*"
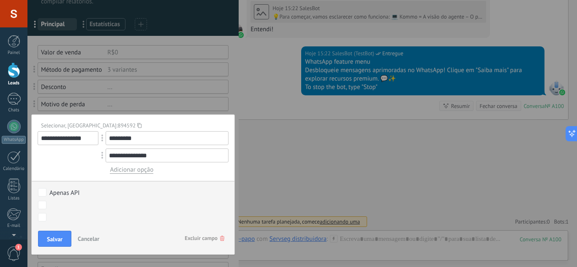
click at [127, 154] on input "**********" at bounding box center [167, 156] width 123 height 14
type input "**********"
click at [134, 171] on span "Adicionar opção" at bounding box center [132, 170] width 44 height 8
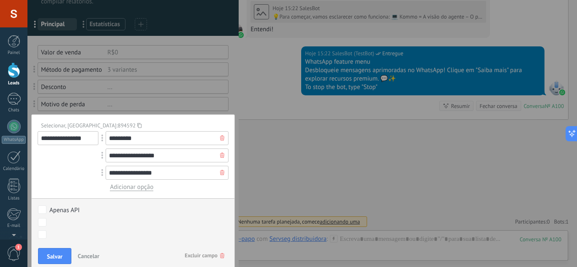
type input "**********"
click at [144, 157] on input "**********" at bounding box center [167, 156] width 123 height 14
type input "**********"
click at [49, 256] on span "Salvar" at bounding box center [55, 257] width 16 height 6
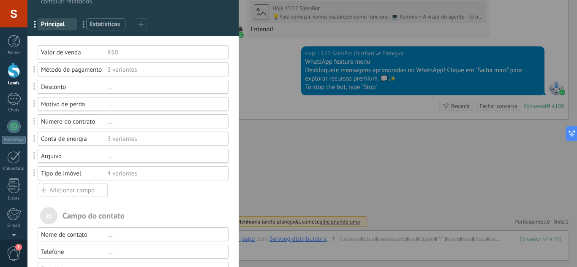
click at [110, 157] on div "..." at bounding box center [164, 157] width 114 height 8
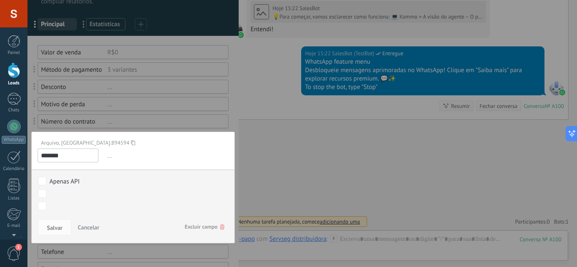
drag, startPoint x: 72, startPoint y: 159, endPoint x: 0, endPoint y: 166, distance: 72.6
click at [27, 166] on div "Campos e grupos Kommo oferece a opção de adicionar seus próprios campos persona…" at bounding box center [302, 133] width 550 height 267
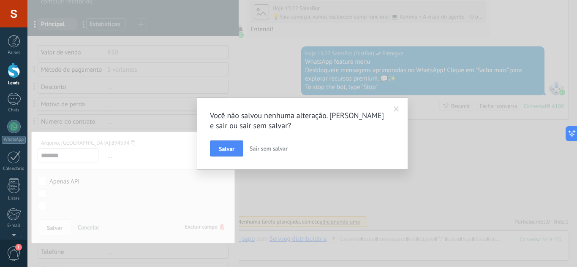
click at [398, 106] on span at bounding box center [397, 109] width 14 height 14
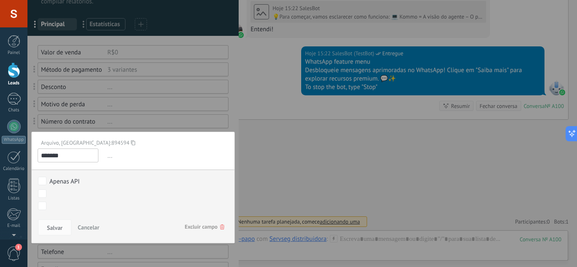
click at [104, 161] on div "..." at bounding box center [163, 156] width 130 height 14
click at [111, 159] on span "..." at bounding box center [167, 156] width 123 height 14
click at [202, 225] on span "Excluir campo" at bounding box center [205, 227] width 40 height 15
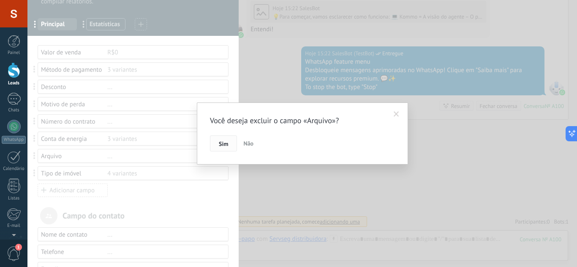
click at [222, 142] on span "Sim" at bounding box center [223, 144] width 9 height 6
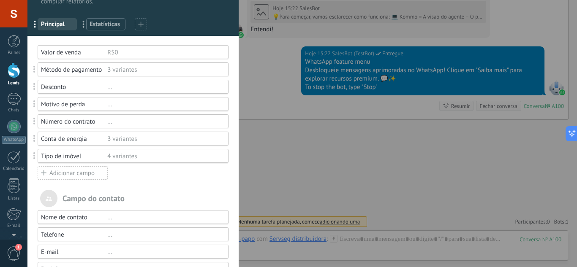
click at [79, 126] on div "Número do contrato ..." at bounding box center [133, 122] width 191 height 14
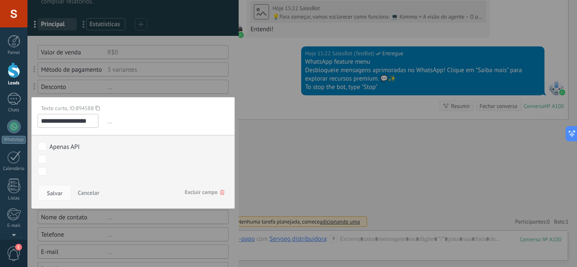
click at [201, 198] on span "Excluir campo" at bounding box center [205, 192] width 40 height 15
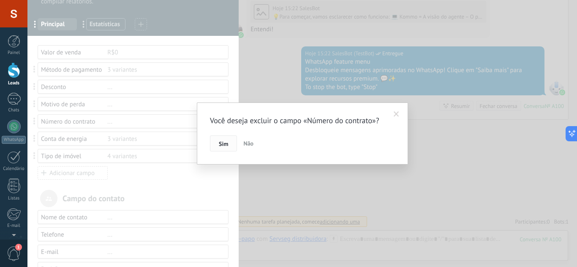
click at [222, 150] on button "Sim" at bounding box center [223, 144] width 27 height 16
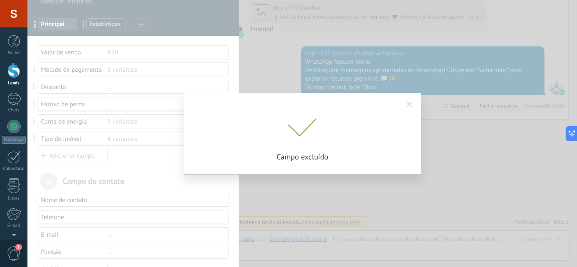
click at [86, 106] on div "Você deseja excluir o campo «Número do contrato»? Sim Não Campo excluído" at bounding box center [302, 133] width 550 height 267
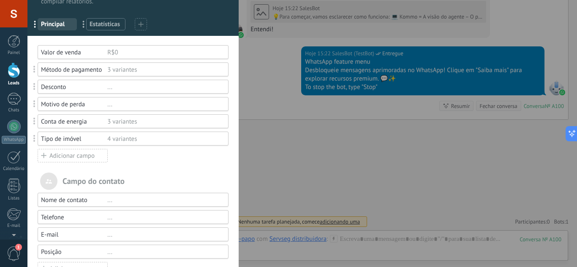
click at [94, 107] on div "Motivo de perda" at bounding box center [74, 105] width 66 height 8
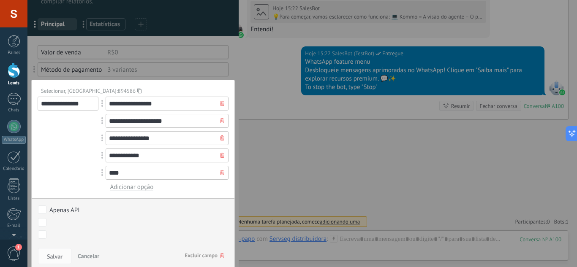
drag, startPoint x: 88, startPoint y: 106, endPoint x: 0, endPoint y: 106, distance: 88.3
click at [27, 106] on div "**********" at bounding box center [302, 133] width 550 height 267
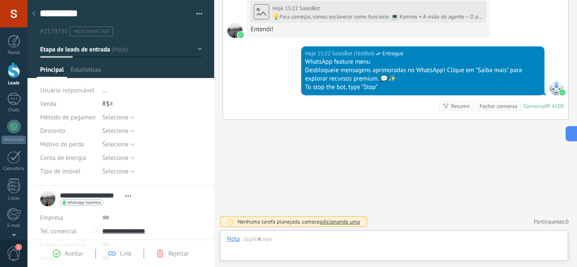
scroll to position [13, 0]
click at [33, 14] on use at bounding box center [33, 13] width 3 height 5
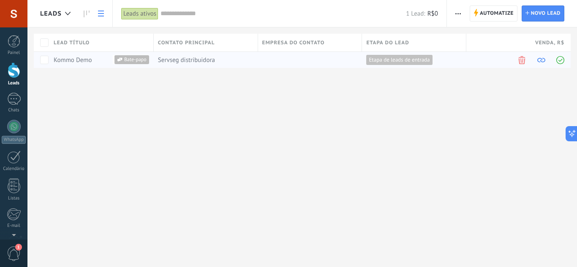
click at [82, 59] on link "Kommo Demo" at bounding box center [73, 60] width 38 height 8
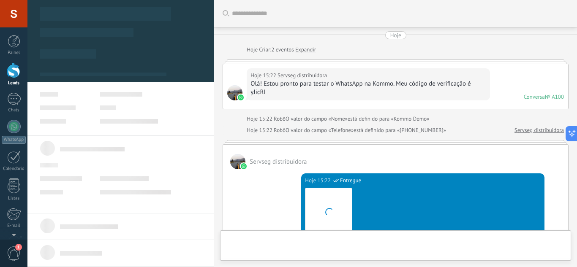
type textarea "**********"
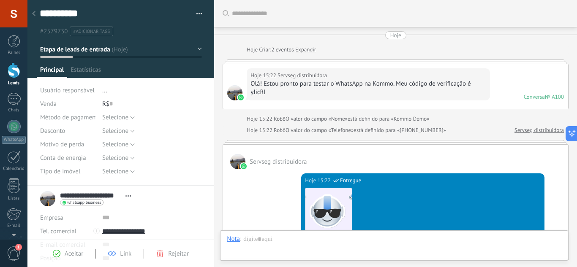
scroll to position [399, 0]
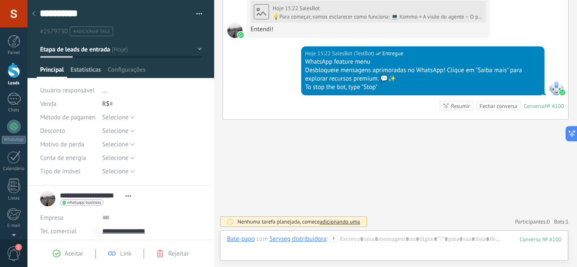
click at [95, 70] on span "Estatísticas" at bounding box center [86, 72] width 30 height 12
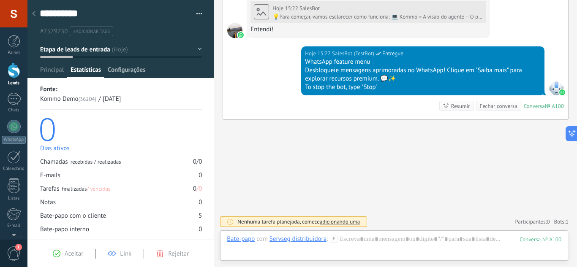
click at [119, 68] on span "Configurações" at bounding box center [127, 72] width 38 height 12
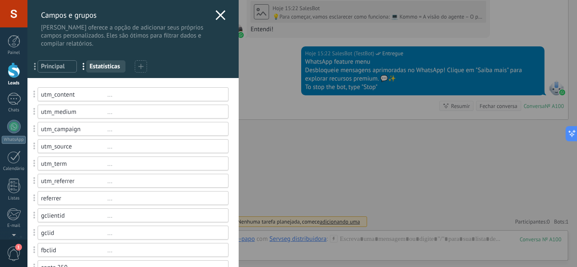
click at [65, 64] on span "Principal" at bounding box center [57, 67] width 33 height 8
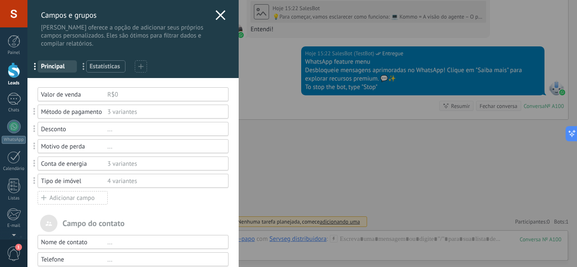
click at [215, 15] on icon at bounding box center [220, 15] width 10 height 10
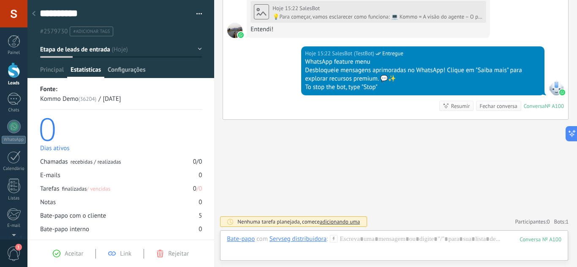
click at [142, 69] on span "Configurações" at bounding box center [127, 72] width 38 height 12
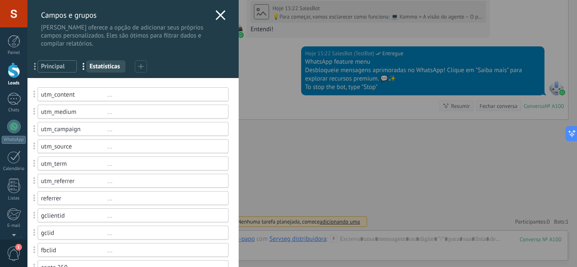
click at [62, 66] on span "Principal" at bounding box center [57, 67] width 33 height 8
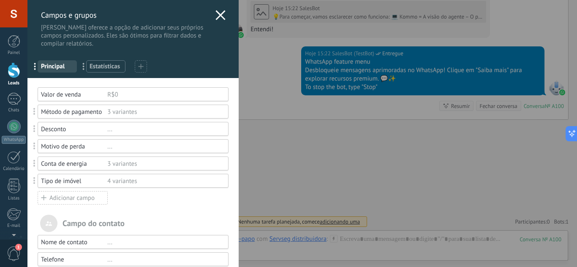
click at [74, 147] on div "Motivo de perda" at bounding box center [74, 147] width 66 height 8
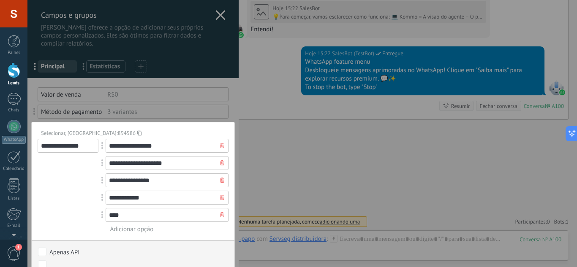
drag, startPoint x: 90, startPoint y: 147, endPoint x: 26, endPoint y: 145, distance: 64.3
click at [27, 145] on div "**********" at bounding box center [302, 133] width 550 height 267
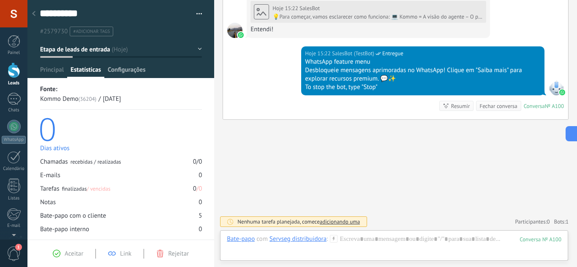
click at [118, 74] on span "Configurações" at bounding box center [127, 72] width 38 height 12
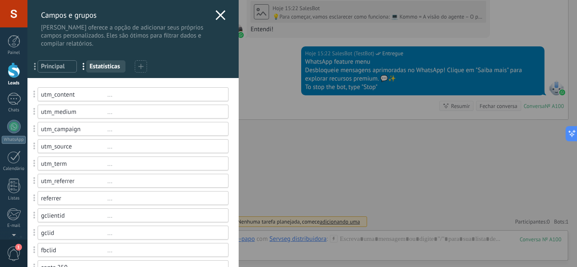
click at [64, 67] on span "Principal" at bounding box center [57, 67] width 33 height 8
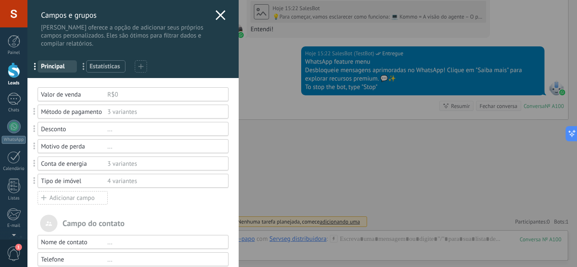
click at [79, 148] on div "Motivo de perda" at bounding box center [74, 147] width 66 height 8
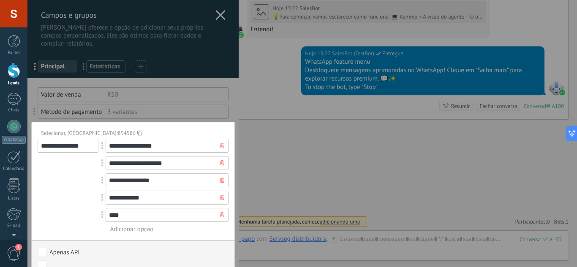
drag, startPoint x: 86, startPoint y: 146, endPoint x: 31, endPoint y: 145, distance: 54.9
click at [31, 145] on div "**********" at bounding box center [132, 232] width 211 height 464
type input "**********"
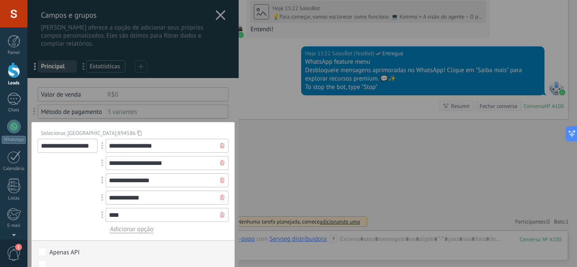
drag, startPoint x: 173, startPoint y: 148, endPoint x: 135, endPoint y: 148, distance: 37.6
click at [106, 147] on div "**********" at bounding box center [167, 146] width 123 height 14
paste input "text"
type input "**********"
drag, startPoint x: 188, startPoint y: 165, endPoint x: 84, endPoint y: 168, distance: 104.0
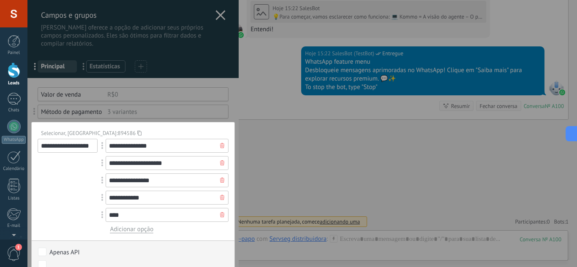
click at [84, 168] on div "**********" at bounding box center [133, 186] width 191 height 95
paste input "*"
type input "**********"
drag, startPoint x: 185, startPoint y: 179, endPoint x: 82, endPoint y: 186, distance: 103.3
click at [82, 186] on div "**********" at bounding box center [133, 186] width 191 height 95
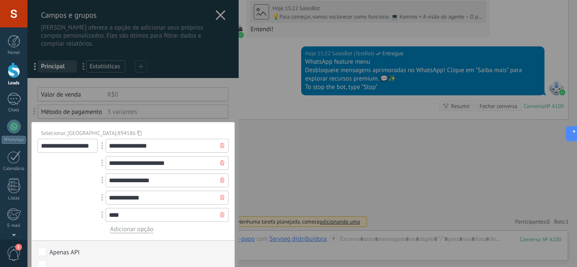
paste input "text"
type input "**********"
click at [217, 198] on div at bounding box center [222, 198] width 13 height 14
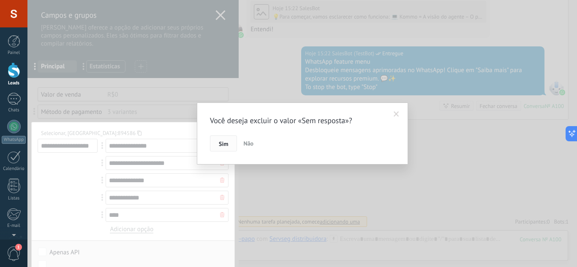
click at [215, 146] on button "Sim" at bounding box center [223, 144] width 27 height 16
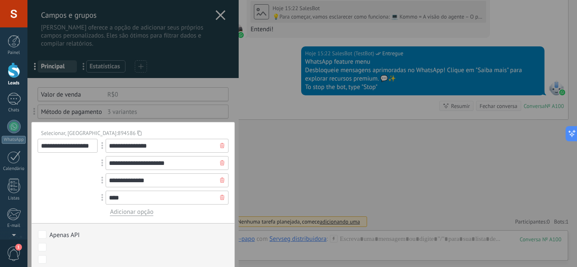
click at [220, 200] on use at bounding box center [222, 197] width 4 height 5
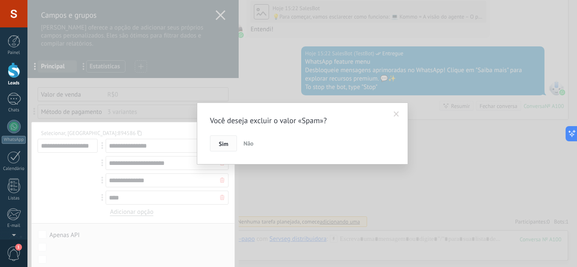
click at [221, 150] on button "Sim" at bounding box center [223, 144] width 27 height 16
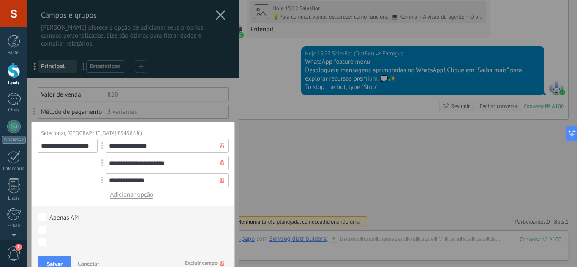
click at [218, 115] on div at bounding box center [132, 232] width 211 height 464
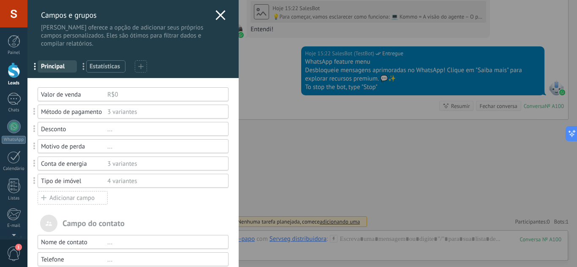
click at [68, 151] on div "Motivo de perda ..." at bounding box center [133, 146] width 191 height 14
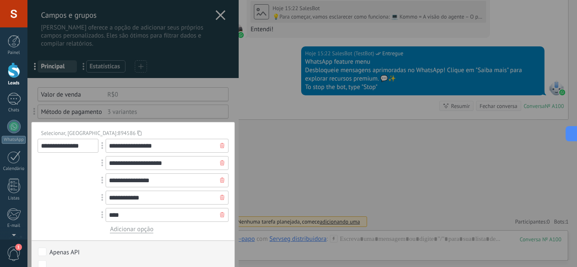
drag, startPoint x: 90, startPoint y: 149, endPoint x: 21, endPoint y: 153, distance: 69.5
click at [27, 153] on div "**********" at bounding box center [302, 133] width 550 height 267
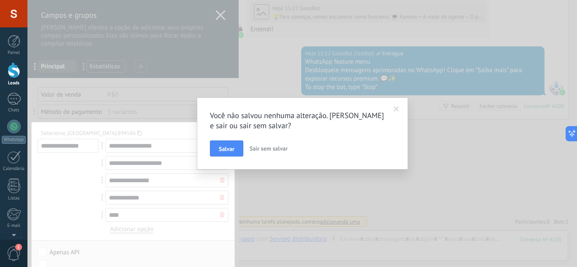
click at [399, 111] on span at bounding box center [396, 109] width 5 height 6
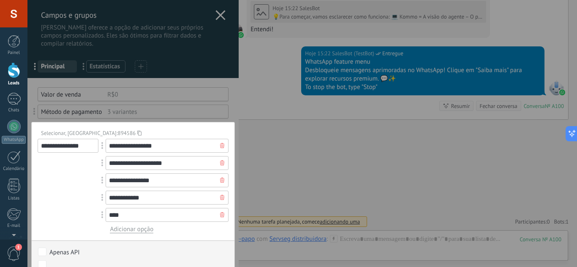
click at [88, 151] on input "**********" at bounding box center [68, 146] width 61 height 14
drag, startPoint x: 25, startPoint y: 153, endPoint x: 0, endPoint y: 156, distance: 25.5
click at [27, 156] on div "**********" at bounding box center [302, 133] width 550 height 267
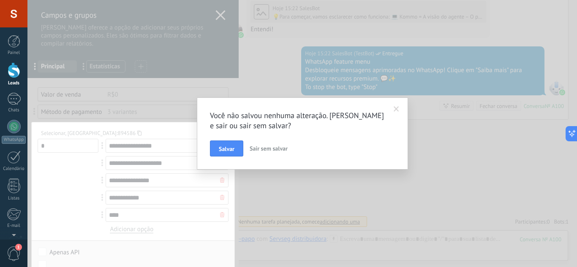
click at [397, 111] on span at bounding box center [396, 109] width 5 height 6
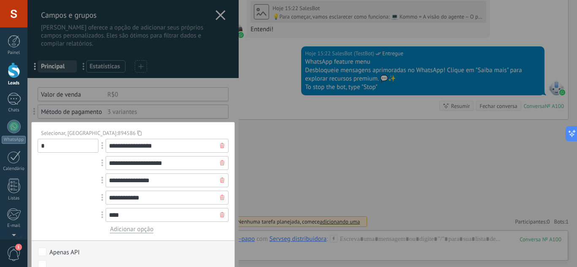
click at [73, 145] on input "*" at bounding box center [68, 146] width 61 height 14
type input "**********"
drag, startPoint x: 155, startPoint y: 148, endPoint x: 74, endPoint y: 149, distance: 81.6
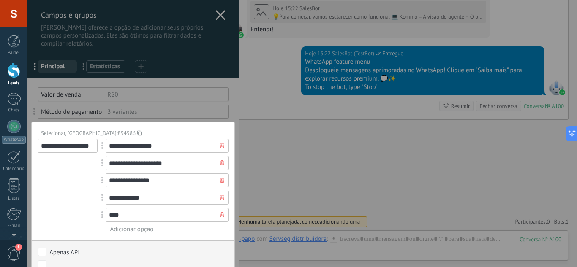
click at [74, 149] on div "**********" at bounding box center [133, 186] width 191 height 95
paste input "text"
type input "**********"
drag, startPoint x: 181, startPoint y: 161, endPoint x: 107, endPoint y: 162, distance: 74.0
click at [107, 162] on div "**********" at bounding box center [167, 163] width 123 height 14
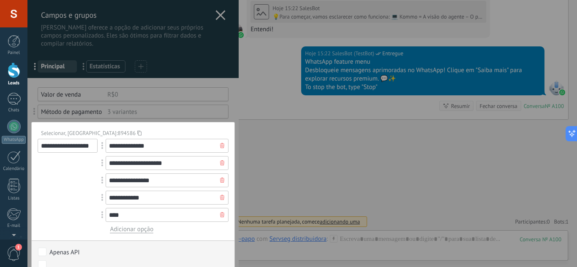
paste input "*"
type input "**********"
drag, startPoint x: 178, startPoint y: 183, endPoint x: 103, endPoint y: 186, distance: 75.3
click at [106, 186] on div "**********" at bounding box center [167, 181] width 123 height 14
paste input "text"
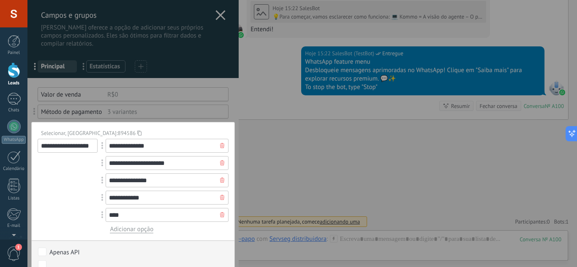
type input "**********"
click at [220, 195] on icon at bounding box center [222, 197] width 4 height 5
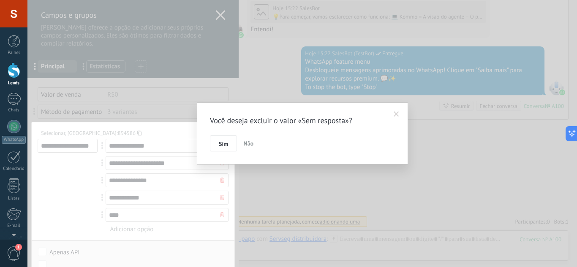
drag, startPoint x: 227, startPoint y: 147, endPoint x: 226, endPoint y: 152, distance: 4.9
click at [227, 147] on span "Sim" at bounding box center [223, 144] width 9 height 6
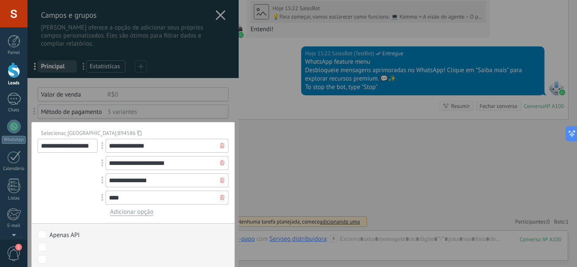
click at [216, 198] on div at bounding box center [222, 198] width 13 height 14
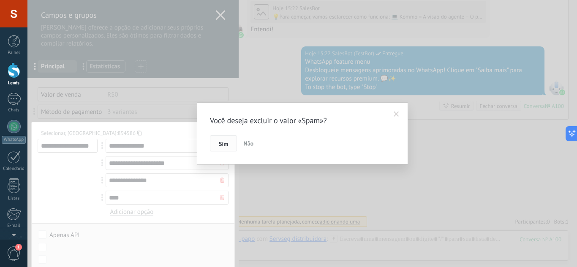
click at [231, 146] on button "Sim" at bounding box center [223, 144] width 27 height 16
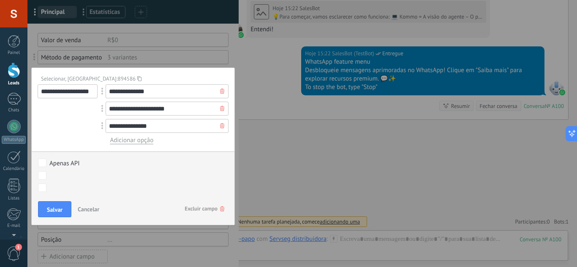
scroll to position [127, 0]
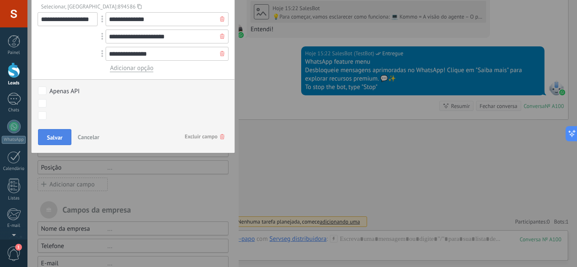
click at [53, 136] on span "Salvar" at bounding box center [55, 138] width 16 height 6
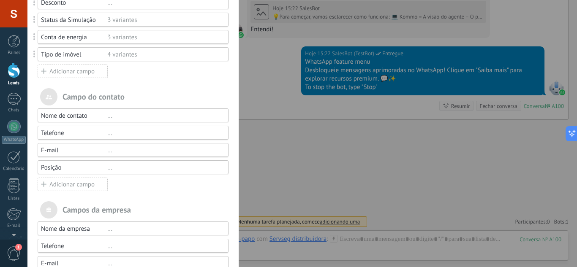
scroll to position [85, 0]
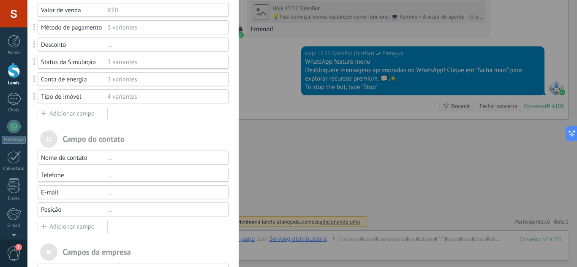
click at [104, 46] on div "Desconto" at bounding box center [74, 45] width 66 height 8
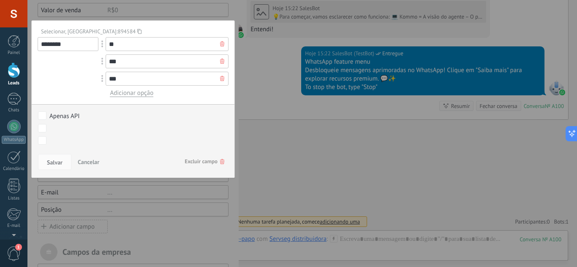
click at [114, 46] on input "**" at bounding box center [167, 44] width 123 height 14
click at [206, 163] on span "Excluir campo" at bounding box center [205, 161] width 40 height 15
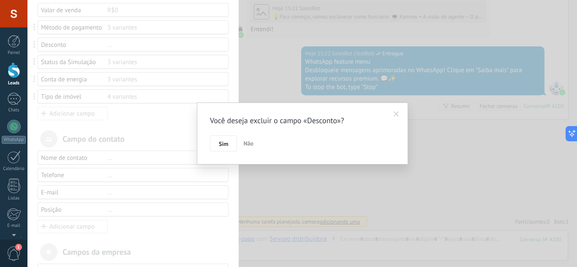
click at [224, 143] on span "Sim" at bounding box center [223, 144] width 9 height 6
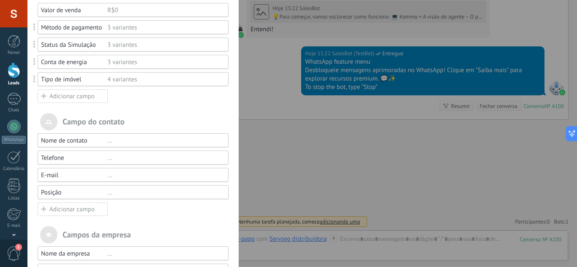
scroll to position [0, 0]
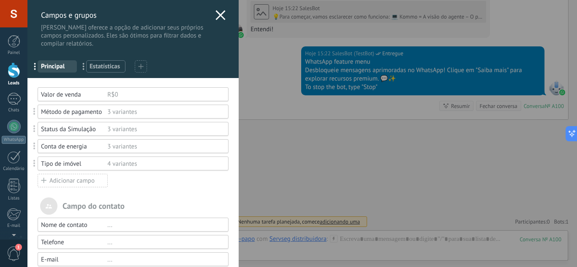
click at [153, 115] on div "3 variantes" at bounding box center [164, 112] width 114 height 8
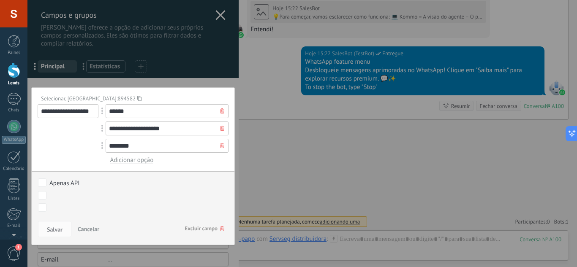
click at [207, 232] on span "Excluir campo" at bounding box center [205, 228] width 40 height 15
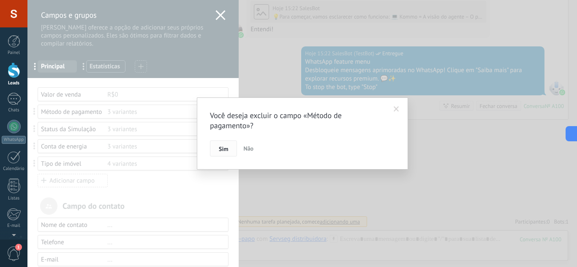
click at [223, 147] on span "Sim" at bounding box center [223, 149] width 9 height 6
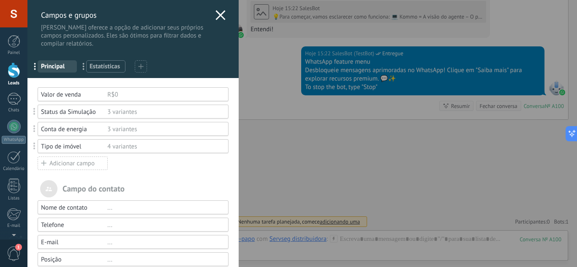
click at [215, 94] on div "R$0" at bounding box center [164, 95] width 114 height 8
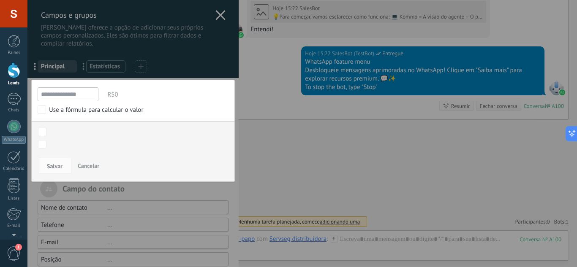
click at [93, 164] on span "Cancelar" at bounding box center [89, 166] width 22 height 8
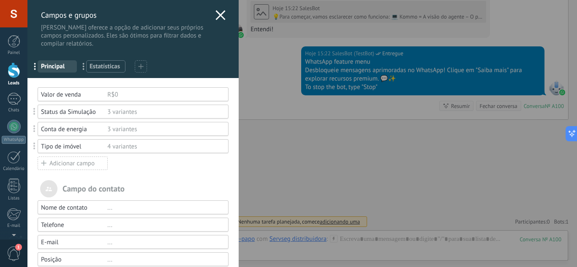
scroll to position [85, 0]
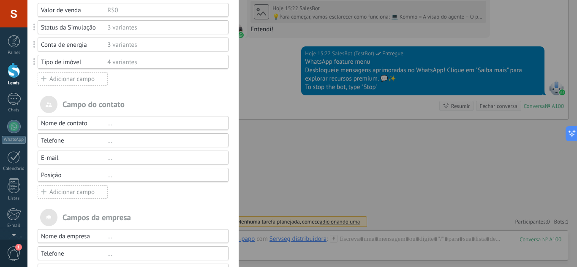
click at [122, 121] on div "..." at bounding box center [164, 124] width 114 height 8
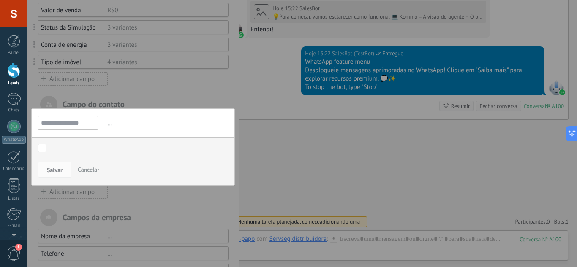
click at [85, 125] on input "**********" at bounding box center [68, 123] width 61 height 14
click at [86, 120] on input "**********" at bounding box center [68, 123] width 61 height 14
click at [113, 125] on span "..." at bounding box center [167, 124] width 123 height 14
click at [109, 125] on span "..." at bounding box center [167, 124] width 123 height 14
click at [85, 124] on input "**********" at bounding box center [68, 123] width 61 height 14
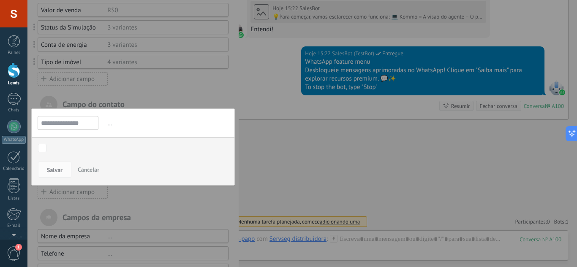
click at [92, 168] on span "Cancelar" at bounding box center [89, 170] width 22 height 8
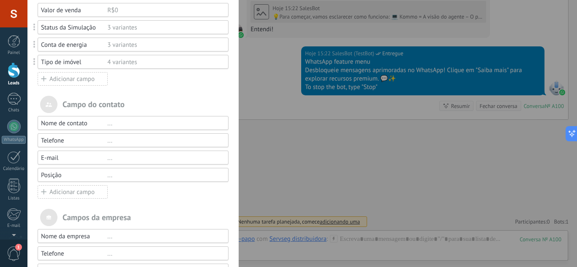
click at [108, 124] on div "..." at bounding box center [164, 124] width 114 height 8
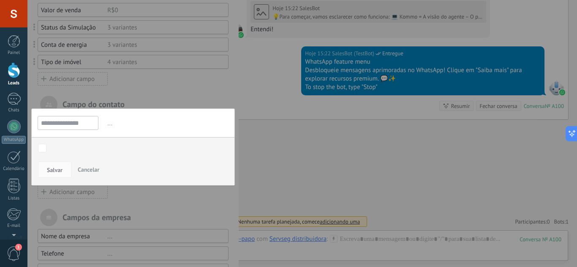
click at [109, 191] on div at bounding box center [132, 130] width 211 height 430
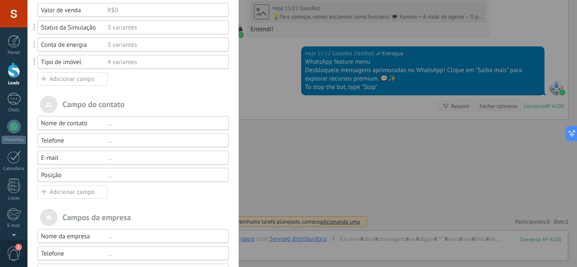
click at [53, 147] on div "Nome de contato ... Telefone ... E-mail ... Posição ... Adicionar campo" at bounding box center [133, 157] width 191 height 83
click at [56, 143] on div "Telefone" at bounding box center [74, 141] width 66 height 8
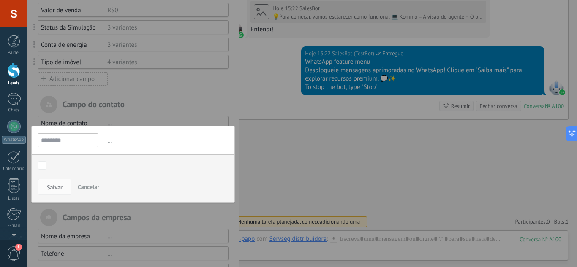
drag, startPoint x: 74, startPoint y: 141, endPoint x: 65, endPoint y: 164, distance: 24.6
click at [65, 161] on div "******** ... O campo Moeda permite inserir valores monetários que não sejam da …" at bounding box center [133, 164] width 204 height 77
drag, startPoint x: 87, startPoint y: 183, endPoint x: 117, endPoint y: 184, distance: 30.0
click at [87, 183] on button "Cancelar" at bounding box center [88, 187] width 28 height 16
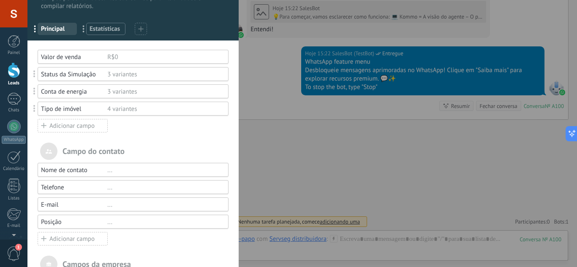
scroll to position [0, 0]
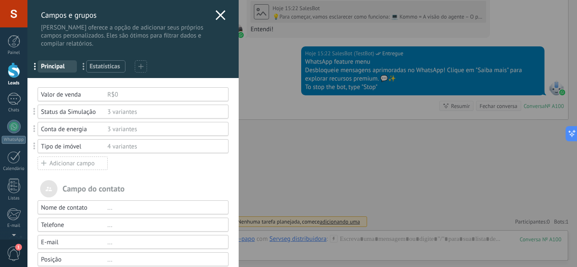
click at [223, 14] on div "Campos e grupos Kommo oferece a opção de adicionar seus próprios campos persona…" at bounding box center [132, 24] width 211 height 48
click at [220, 14] on use at bounding box center [220, 15] width 10 height 10
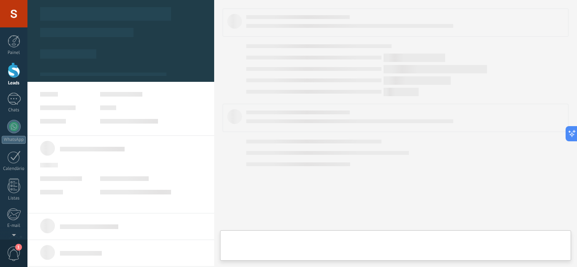
type textarea "**********"
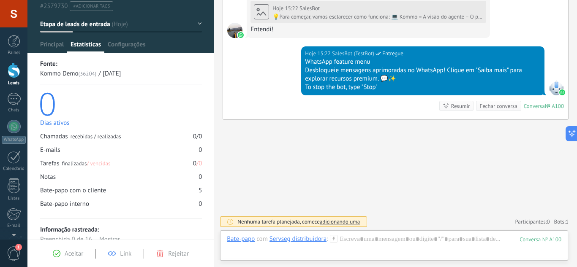
scroll to position [49, 0]
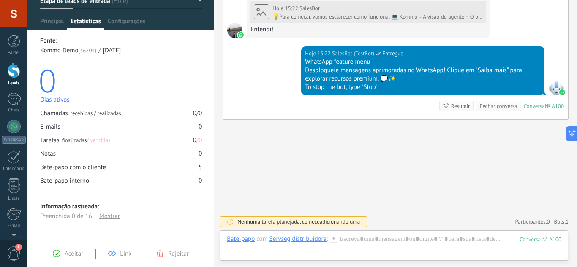
click at [127, 30] on div "**********" at bounding box center [120, 95] width 187 height 289
click at [128, 23] on span "Configurações" at bounding box center [127, 23] width 38 height 12
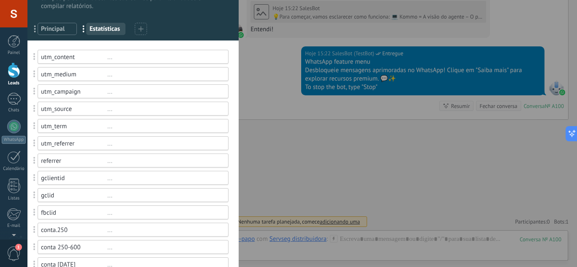
scroll to position [0, 0]
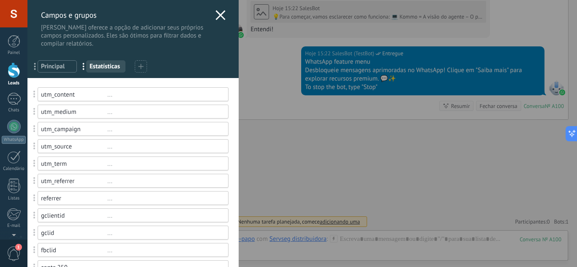
click at [61, 73] on div "... Principal ... Estatísticas" at bounding box center [132, 65] width 211 height 26
click at [60, 68] on span "Principal" at bounding box center [57, 67] width 33 height 8
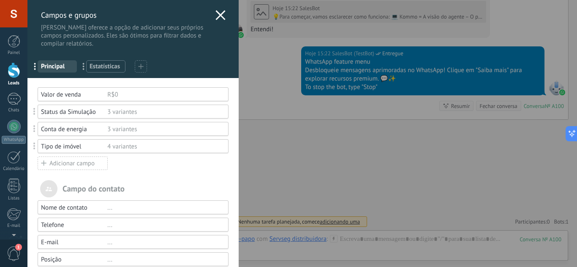
click at [216, 16] on use at bounding box center [220, 15] width 10 height 10
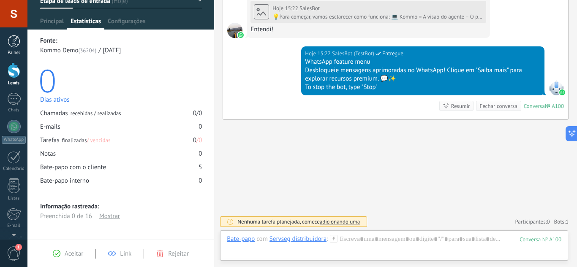
click at [10, 46] on div at bounding box center [14, 41] width 13 height 13
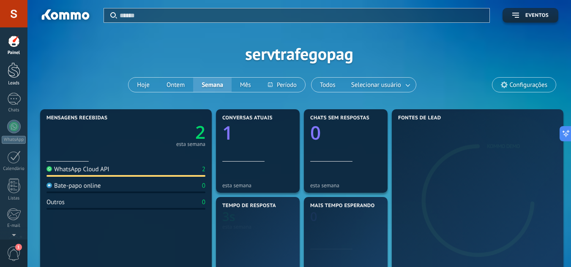
click at [21, 79] on link "Leads" at bounding box center [13, 75] width 27 height 24
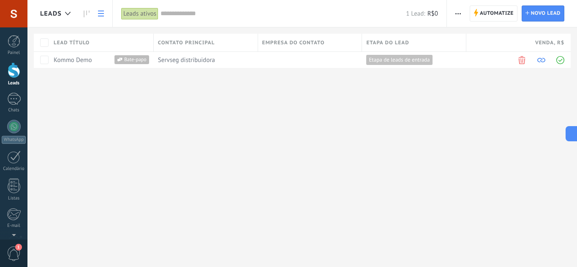
drag, startPoint x: 307, startPoint y: 176, endPoint x: 284, endPoint y: 159, distance: 28.8
click at [305, 175] on div "Leads Automatize Nova transmissão Editar funil de vendas Imprimir Configurações…" at bounding box center [302, 133] width 550 height 267
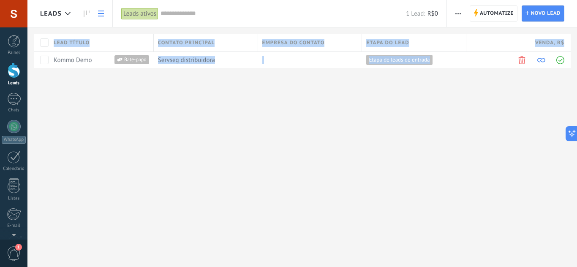
click at [100, 16] on use at bounding box center [101, 14] width 6 height 6
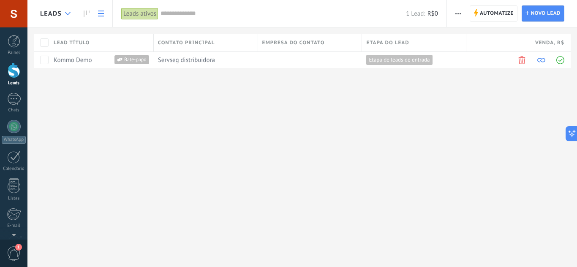
click at [71, 11] on div at bounding box center [68, 13] width 14 height 16
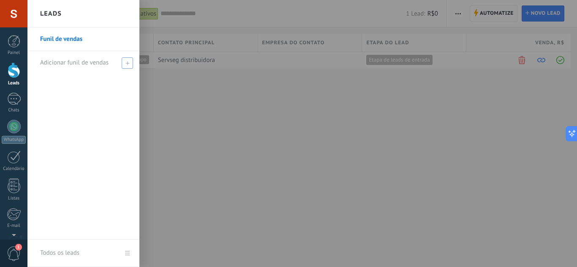
click at [112, 68] on div "Adicionar funil de vendas" at bounding box center [85, 62] width 91 height 23
click at [111, 66] on input "text" at bounding box center [79, 63] width 79 height 14
type input "*****"
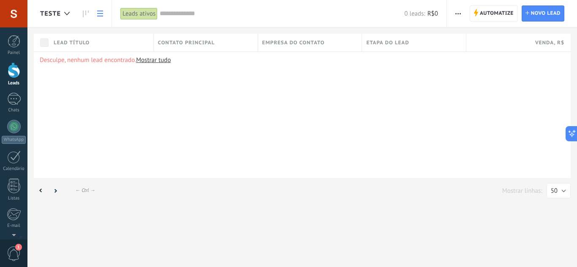
click at [458, 16] on span "button" at bounding box center [458, 13] width 5 height 16
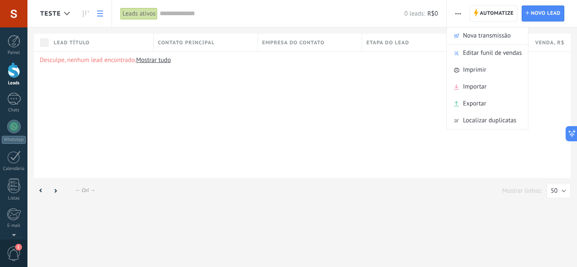
click at [150, 63] on link "Mostrar tudo" at bounding box center [153, 60] width 35 height 8
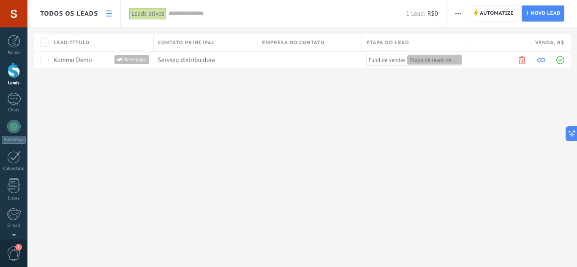
click at [108, 16] on use at bounding box center [109, 14] width 6 height 6
click at [59, 5] on div "Todos os leads" at bounding box center [69, 13] width 58 height 27
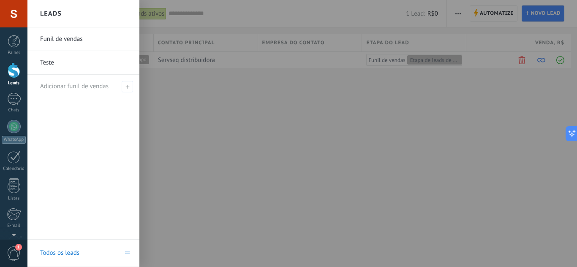
click at [84, 57] on link "Teste" at bounding box center [85, 63] width 91 height 24
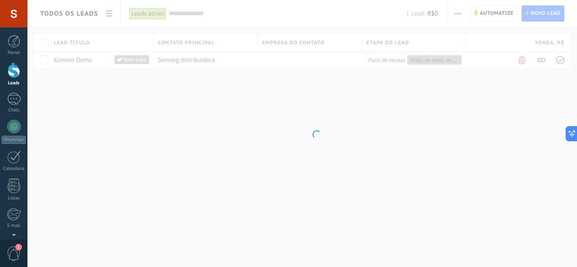
click at [461, 13] on body ".abccls-1,.abccls-2{fill-rule:evenodd}.abccls-2{fill:#fff} .abfcls-1{fill:none}…" at bounding box center [288, 133] width 577 height 267
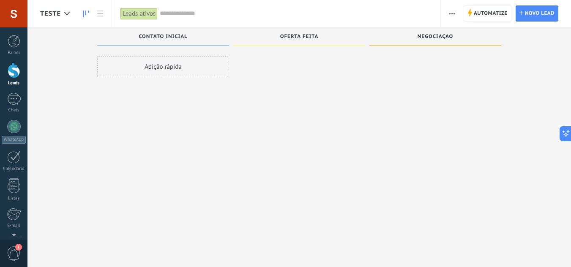
click at [190, 66] on div "Adição rápida" at bounding box center [163, 66] width 132 height 21
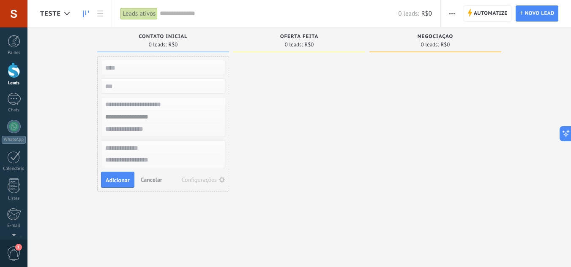
click at [207, 68] on input "text" at bounding box center [162, 68] width 123 height 12
drag, startPoint x: 310, startPoint y: 112, endPoint x: 367, endPoint y: 76, distance: 67.3
click at [317, 110] on div at bounding box center [299, 134] width 132 height 157
click at [453, 16] on span "button" at bounding box center [451, 13] width 5 height 16
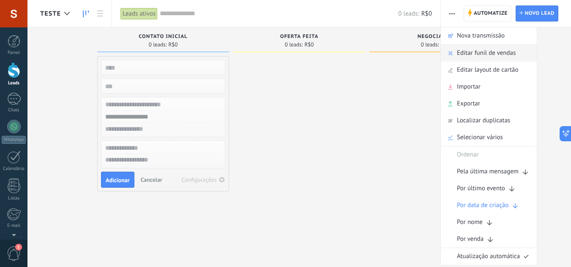
click at [521, 56] on div "Editar funil de vendas" at bounding box center [489, 53] width 96 height 17
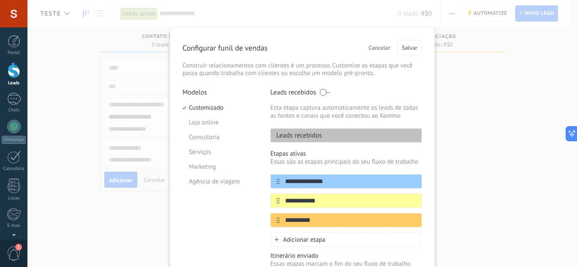
scroll to position [42, 0]
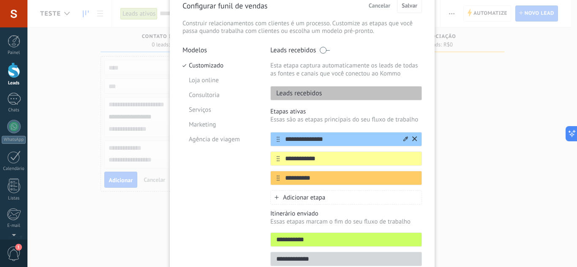
click at [274, 140] on div at bounding box center [275, 139] width 9 height 5
click at [278, 142] on icon at bounding box center [278, 139] width 3 height 5
click at [404, 138] on icon at bounding box center [406, 138] width 5 height 5
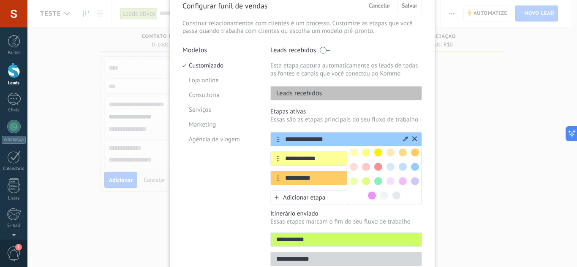
click at [370, 117] on p "Essas são as etapas principais do seu fluxo de trabalho" at bounding box center [346, 120] width 152 height 8
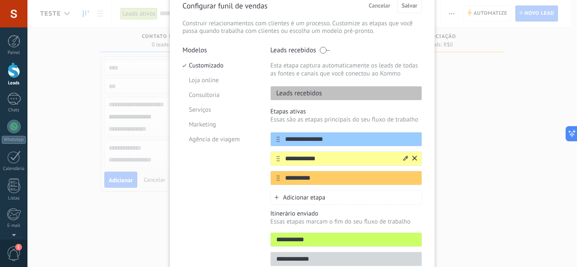
scroll to position [87, 0]
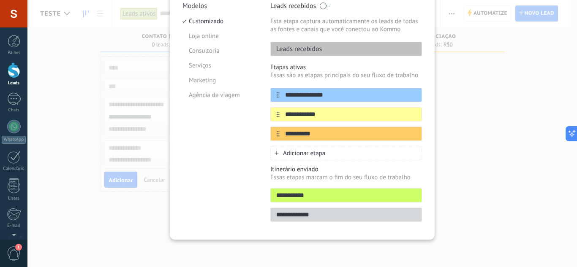
click at [450, 153] on div "**********" at bounding box center [302, 133] width 550 height 267
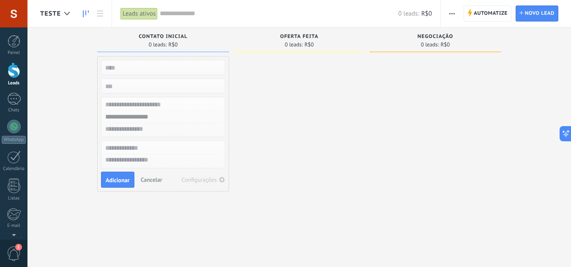
click at [278, 88] on div at bounding box center [299, 134] width 132 height 157
click at [147, 66] on input "text" at bounding box center [162, 68] width 123 height 12
drag, startPoint x: 357, startPoint y: 39, endPoint x: 428, endPoint y: 45, distance: 71.2
click at [425, 45] on div "Etapa de leads de entrada solicitações: 0 0 0 0 0 0 0 0 0 Contato inicial 0 lea…" at bounding box center [305, 120] width 531 height 186
click at [442, 45] on span "R$0" at bounding box center [444, 44] width 9 height 5
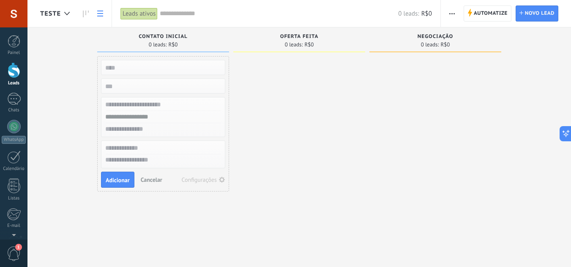
click at [101, 16] on use at bounding box center [100, 14] width 6 height 6
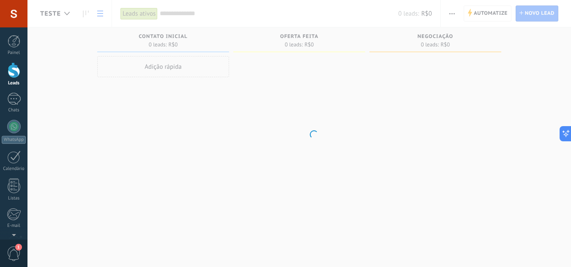
click at [66, 16] on body ".abccls-1,.abccls-2{fill-rule:evenodd}.abccls-2{fill:#fff} .abfcls-1{fill:none}…" at bounding box center [285, 133] width 571 height 267
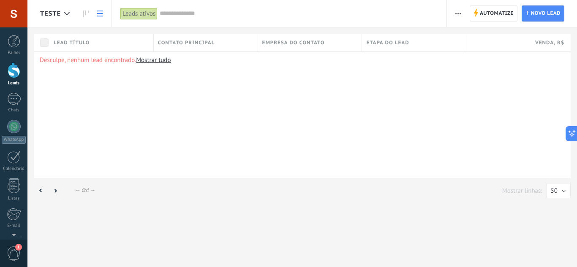
click at [66, 16] on div at bounding box center [67, 13] width 14 height 16
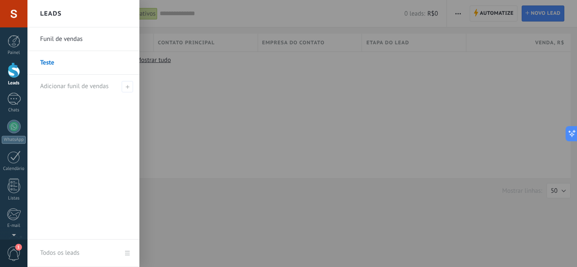
click at [71, 44] on link "Funil de vendas" at bounding box center [85, 39] width 91 height 24
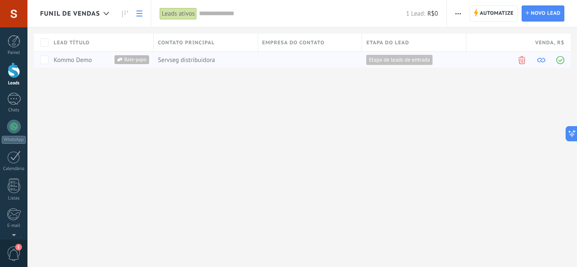
click at [79, 61] on link "Kommo Demo" at bounding box center [73, 60] width 38 height 8
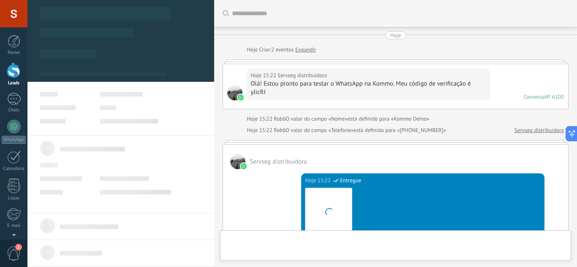
type textarea "**********"
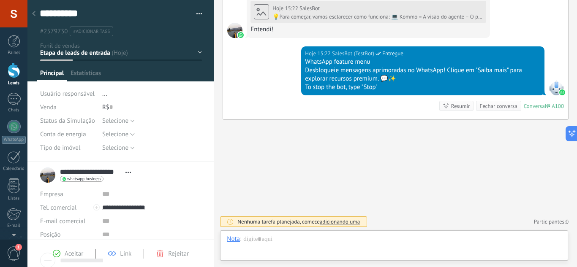
scroll to position [13, 0]
click at [123, 72] on span "Configurações" at bounding box center [127, 75] width 38 height 12
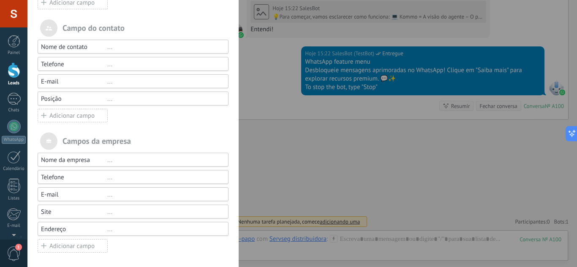
scroll to position [38, 0]
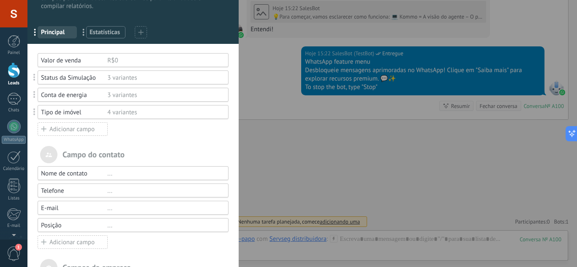
click at [69, 61] on div "Valor de venda" at bounding box center [74, 61] width 66 height 8
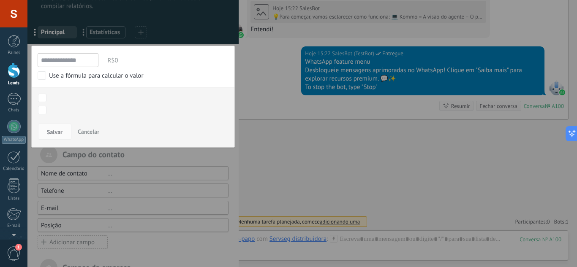
drag, startPoint x: 87, startPoint y: 58, endPoint x: 45, endPoint y: 58, distance: 41.8
click at [49, 60] on input "**********" at bounding box center [68, 60] width 61 height 14
click at [84, 60] on input "**********" at bounding box center [68, 60] width 61 height 14
click at [86, 59] on input "**********" at bounding box center [68, 60] width 61 height 14
click at [87, 59] on input "**********" at bounding box center [68, 60] width 61 height 14
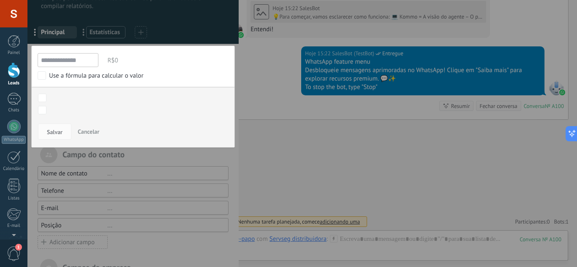
click at [93, 134] on span "Cancelar" at bounding box center [89, 132] width 22 height 8
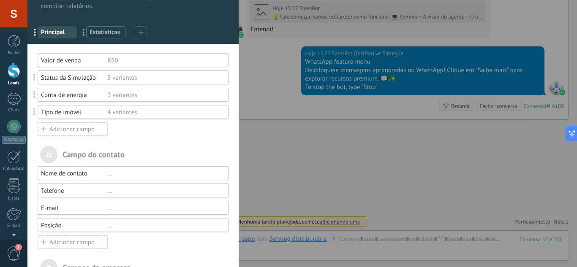
click at [145, 55] on div "Valor de venda R$0" at bounding box center [133, 60] width 191 height 14
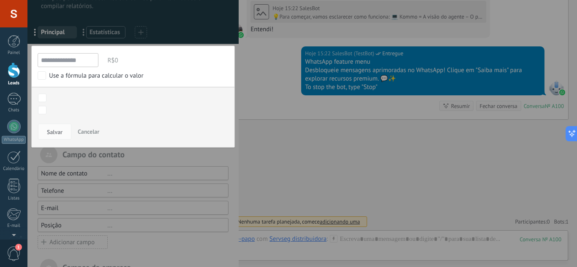
click at [91, 128] on span "Cancelar" at bounding box center [89, 132] width 22 height 8
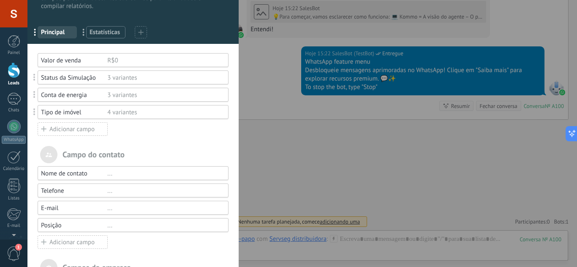
click at [36, 78] on span at bounding box center [35, 78] width 16 height 20
click at [83, 77] on div "Status da Simulação" at bounding box center [74, 78] width 66 height 8
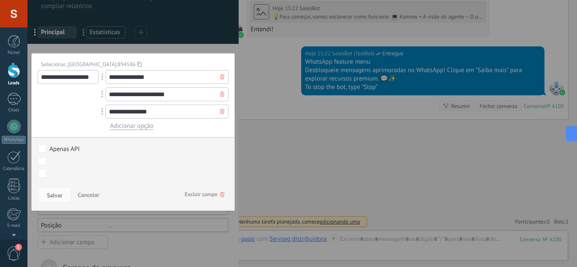
drag, startPoint x: 125, startPoint y: 161, endPoint x: 109, endPoint y: 161, distance: 16.1
click at [0, 0] on div "Qualificado Orçamento enviado Pedido realizado Pedido entregue – ganho Pedido c…" at bounding box center [0, 0] width 0 height 0
click at [148, 47] on div at bounding box center [302, 133] width 550 height 267
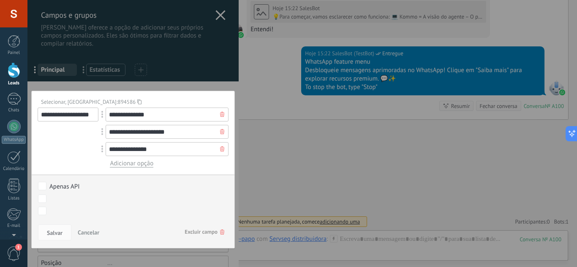
click at [186, 77] on div at bounding box center [132, 216] width 211 height 433
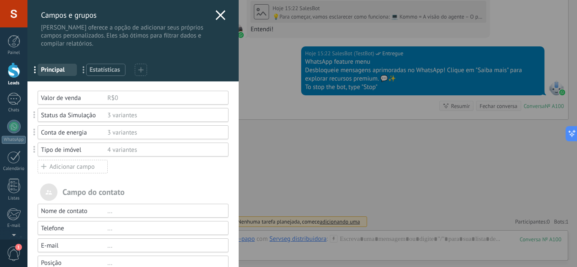
click at [70, 17] on h3 "Campos e grupos" at bounding box center [126, 15] width 170 height 10
click at [64, 122] on div "Status da Simulação 3 variantes" at bounding box center [133, 115] width 191 height 14
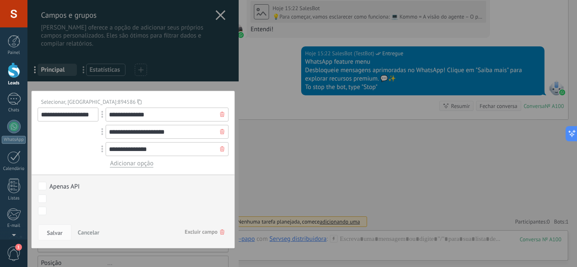
click at [89, 119] on input "**********" at bounding box center [68, 115] width 61 height 14
click at [177, 76] on div at bounding box center [132, 216] width 211 height 433
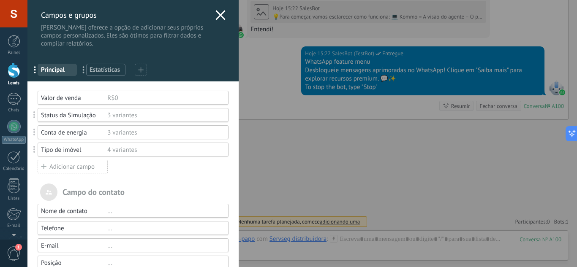
click at [71, 170] on div "Adicionar campo" at bounding box center [73, 167] width 70 height 14
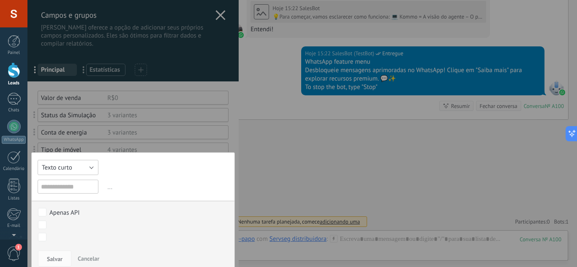
click at [89, 167] on button "Texto curto" at bounding box center [68, 167] width 61 height 15
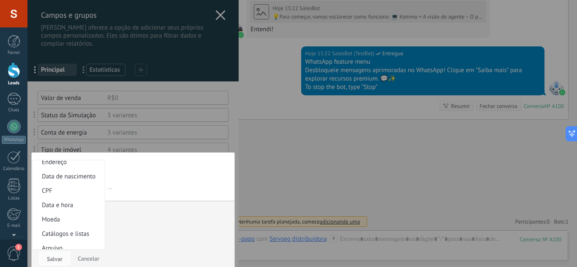
scroll to position [155, 0]
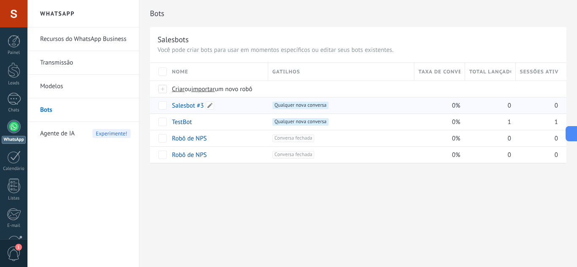
click at [183, 108] on link "Salesbot #3" at bounding box center [188, 106] width 32 height 8
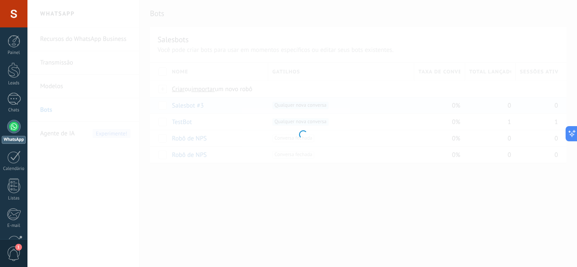
type input "**********"
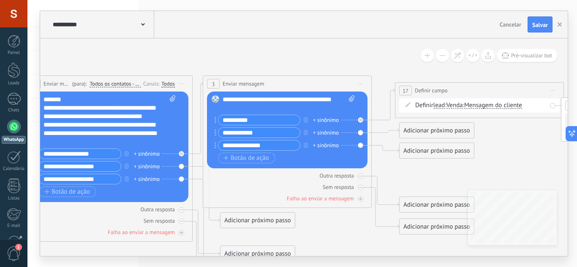
drag, startPoint x: 431, startPoint y: 97, endPoint x: 181, endPoint y: 59, distance: 253.5
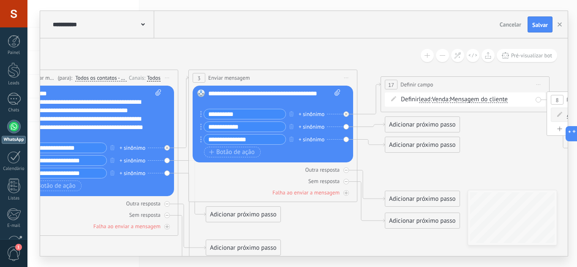
drag, startPoint x: 494, startPoint y: 124, endPoint x: 399, endPoint y: 93, distance: 100.6
click at [402, 93] on icon at bounding box center [587, 169] width 1777 height 677
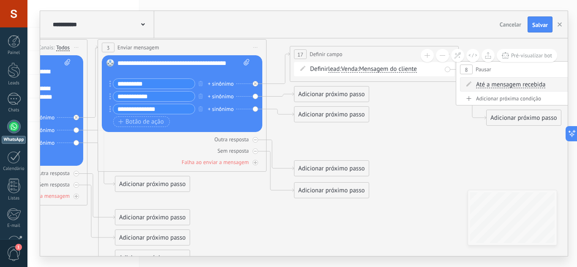
click at [328, 70] on div "Definir lead chat contact all contacts main contact lead empresa conversation l…" at bounding box center [375, 69] width 131 height 8
click at [335, 71] on span "lead" at bounding box center [334, 69] width 12 height 7
click at [335, 71] on button "lead" at bounding box center [377, 69] width 106 height 15
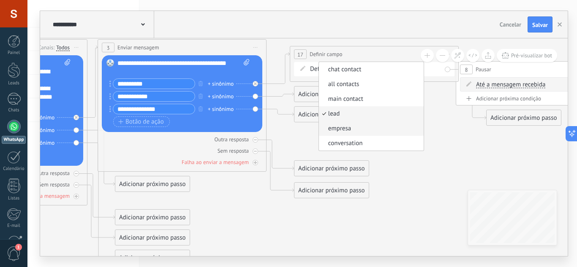
click at [379, 129] on span "empresa" at bounding box center [370, 129] width 102 height 8
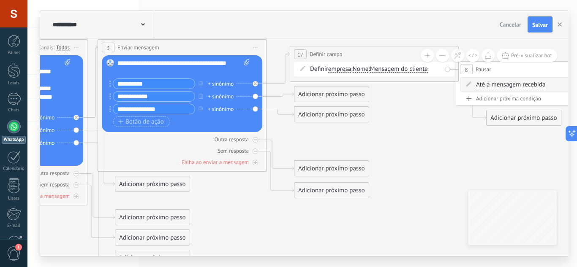
click at [363, 68] on span "Nome" at bounding box center [361, 69] width 16 height 7
click at [363, 68] on button "Nome" at bounding box center [402, 69] width 106 height 15
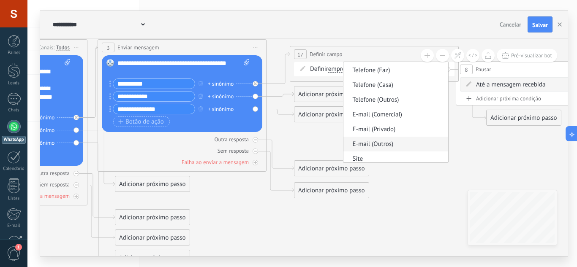
scroll to position [77, 0]
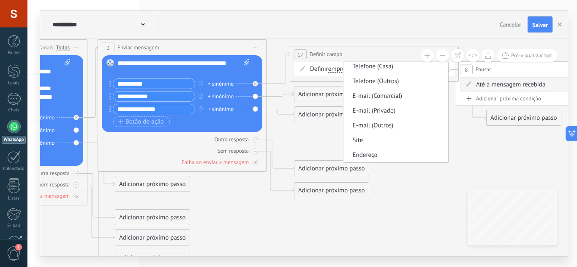
click at [340, 71] on span "empresa" at bounding box center [339, 69] width 23 height 7
click at [340, 71] on button "empresa" at bounding box center [377, 69] width 106 height 15
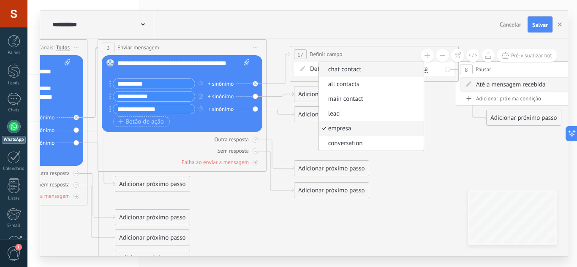
click at [363, 71] on span "chat contact" at bounding box center [370, 69] width 102 height 8
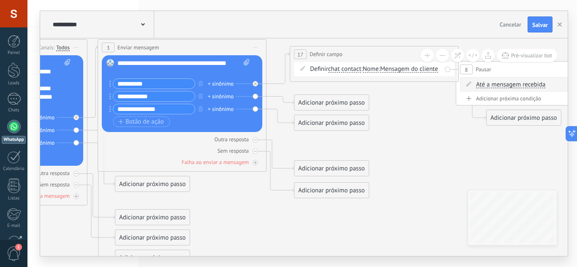
click at [383, 74] on div "Definir chat contact chat contact all contacts main contact lead empresa conver…" at bounding box center [375, 69] width 131 height 8
click at [379, 71] on span "Nome" at bounding box center [371, 69] width 16 height 7
click at [379, 71] on button "Nome" at bounding box center [412, 69] width 106 height 15
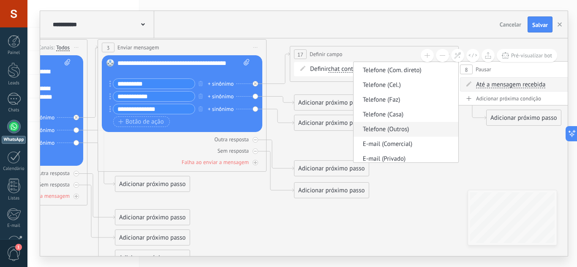
scroll to position [62, 0]
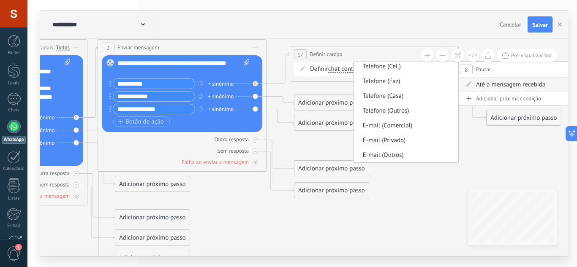
click at [341, 69] on span "chat contact" at bounding box center [344, 69] width 33 height 7
click at [341, 69] on button "chat contact" at bounding box center [377, 69] width 106 height 15
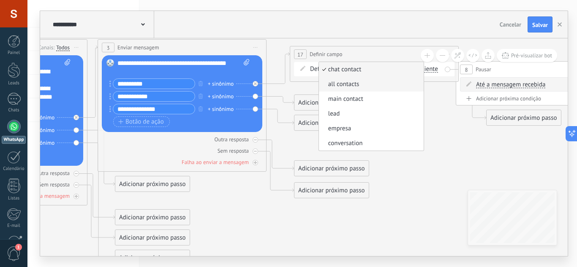
click at [349, 82] on span "all contacts" at bounding box center [370, 84] width 102 height 8
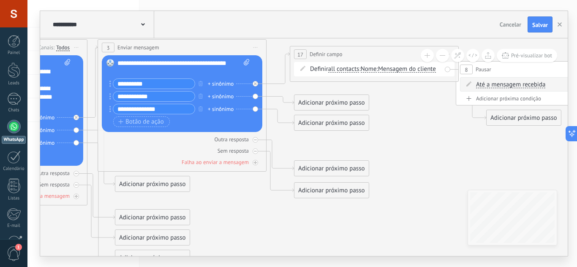
click at [375, 70] on span "Nome" at bounding box center [369, 69] width 16 height 7
click at [375, 70] on button "Nome" at bounding box center [410, 69] width 106 height 15
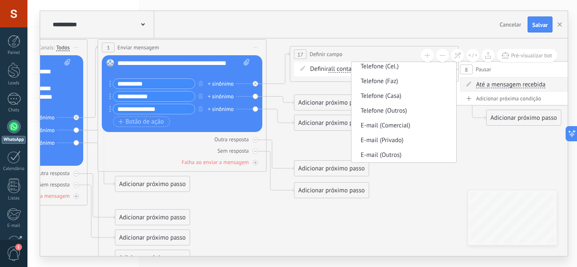
click at [344, 68] on span "all contacts" at bounding box center [343, 69] width 31 height 7
click at [344, 68] on button "all contacts" at bounding box center [377, 69] width 106 height 15
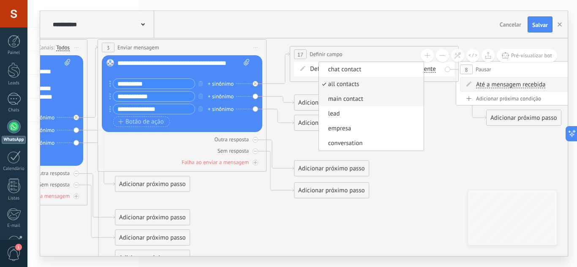
click at [368, 100] on span "main contact" at bounding box center [370, 99] width 102 height 8
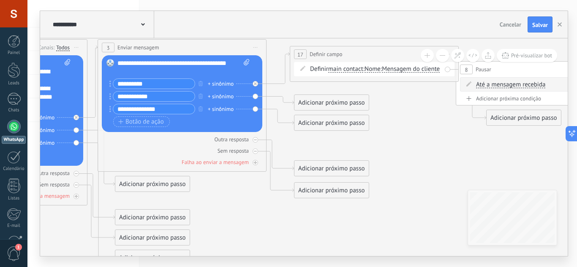
click at [378, 71] on span "Nome" at bounding box center [373, 69] width 16 height 7
click at [378, 71] on button "Nome" at bounding box center [413, 69] width 106 height 15
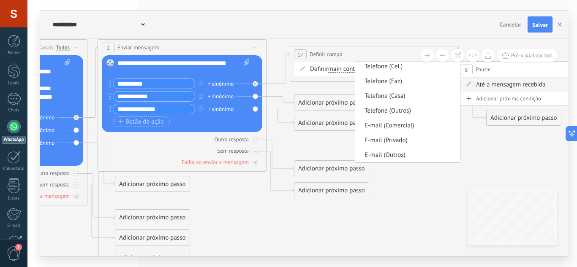
click at [348, 66] on span "main contact" at bounding box center [345, 69] width 35 height 7
click at [348, 66] on button "main contact" at bounding box center [377, 69] width 106 height 15
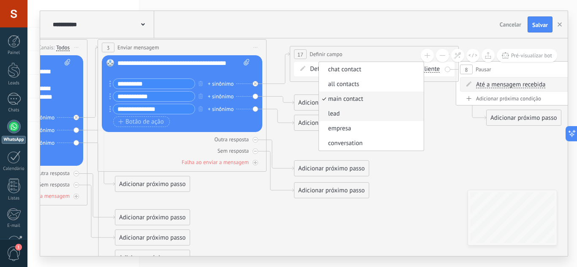
click at [352, 110] on span "lead" at bounding box center [370, 114] width 102 height 8
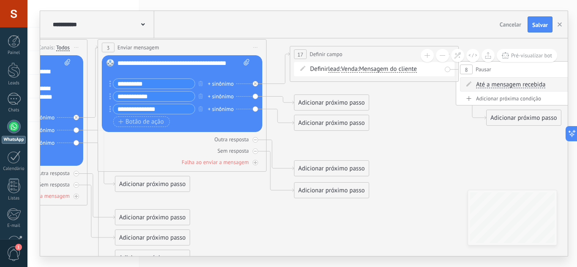
click at [357, 68] on span "Venda" at bounding box center [349, 69] width 16 height 7
click at [357, 68] on button "Venda" at bounding box center [390, 69] width 106 height 15
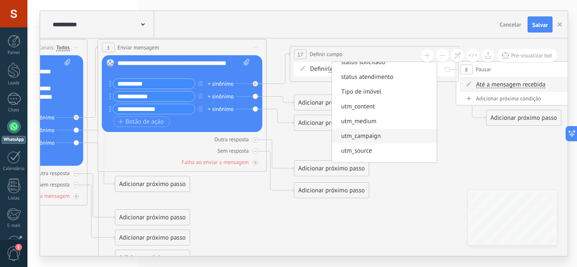
scroll to position [0, 0]
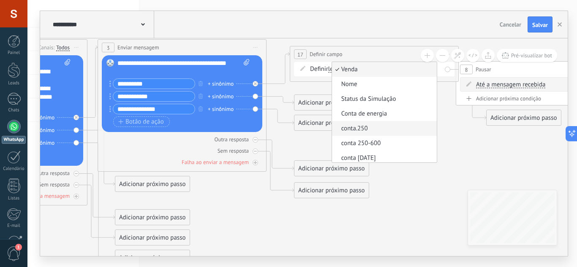
click at [402, 131] on span "conta.250" at bounding box center [383, 129] width 102 height 8
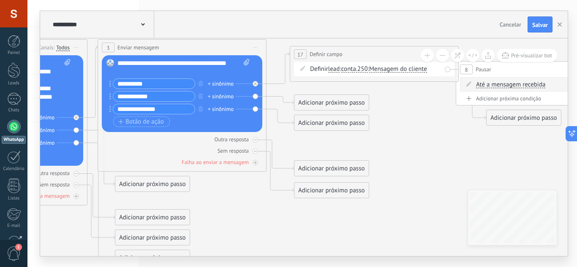
click at [405, 67] on span "Mensagem do cliente" at bounding box center [398, 69] width 58 height 7
click at [405, 67] on button "Mensagem do cliente" at bounding box center [418, 69] width 106 height 15
click at [420, 98] on span "Entrada manual" at bounding box center [411, 99] width 102 height 8
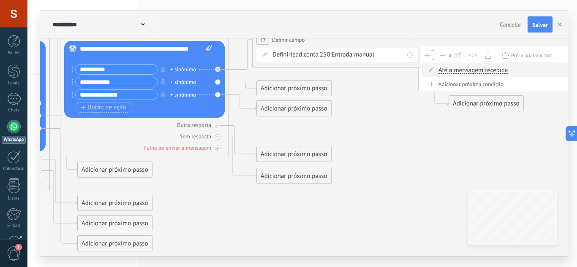
drag, startPoint x: 395, startPoint y: 104, endPoint x: 354, endPoint y: 87, distance: 43.9
click at [354, 87] on icon at bounding box center [458, 124] width 1777 height 677
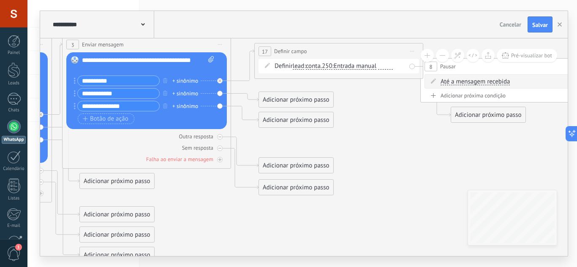
drag, startPoint x: 364, startPoint y: 96, endPoint x: 371, endPoint y: 106, distance: 12.2
click at [371, 106] on icon at bounding box center [460, 136] width 1777 height 677
click at [311, 98] on div "Adicionar próximo passo" at bounding box center [296, 100] width 74 height 14
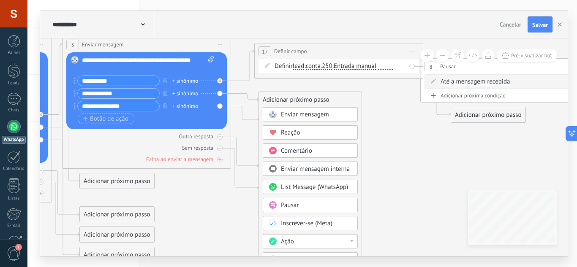
click at [299, 243] on div "Ação" at bounding box center [316, 242] width 71 height 8
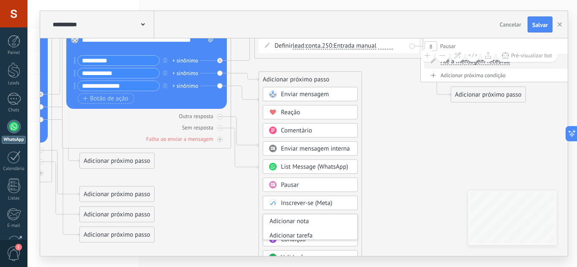
click at [420, 212] on icon at bounding box center [460, 115] width 1777 height 677
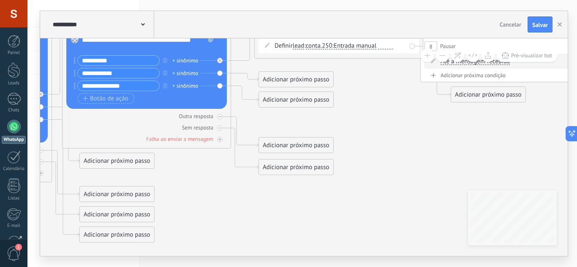
click at [302, 74] on div "Adicionar próximo passo" at bounding box center [296, 80] width 74 height 14
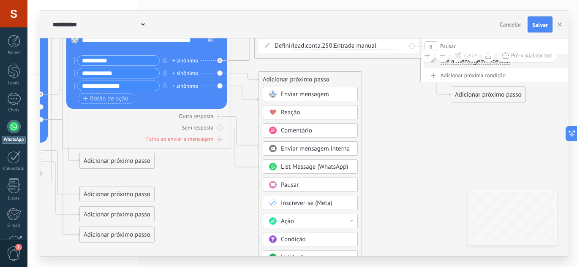
click at [297, 224] on div "Ação" at bounding box center [316, 222] width 71 height 8
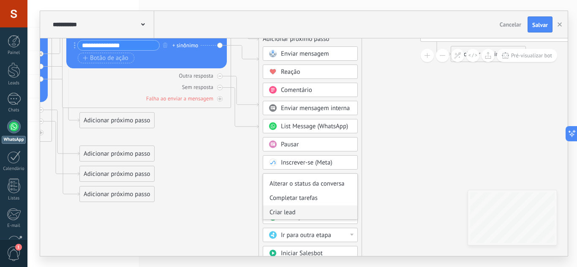
scroll to position [42, 0]
click at [314, 212] on div "Definir campo" at bounding box center [310, 211] width 94 height 14
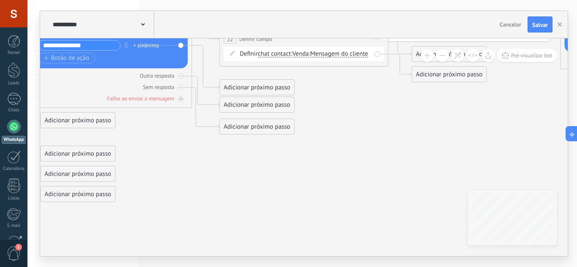
click at [287, 54] on span "chat contact" at bounding box center [274, 54] width 33 height 7
click at [287, 54] on button "chat contact" at bounding box center [307, 53] width 106 height 15
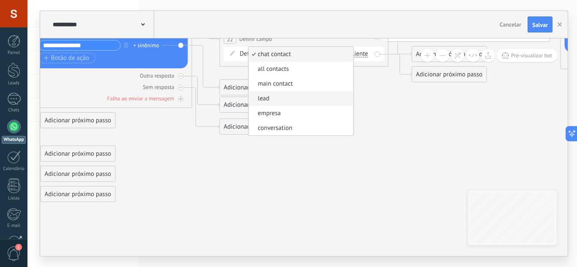
click at [278, 99] on span "lead" at bounding box center [299, 99] width 102 height 8
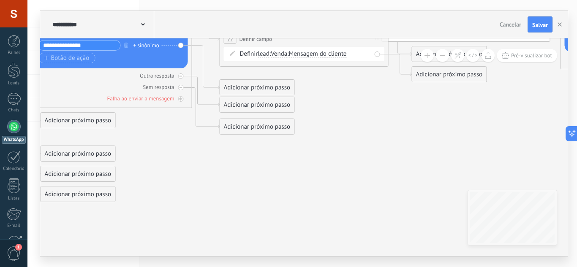
click at [287, 55] on span "Venda" at bounding box center [279, 54] width 16 height 7
click at [287, 55] on button "Venda" at bounding box center [320, 53] width 106 height 15
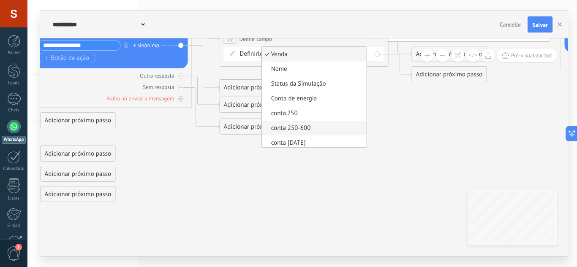
click at [313, 126] on span "conta 250-600" at bounding box center [313, 128] width 102 height 8
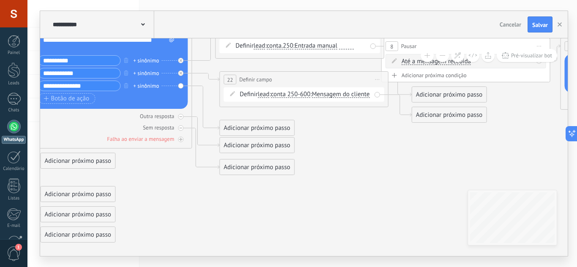
click at [312, 98] on span "Mensagem do cliente" at bounding box center [341, 94] width 58 height 7
click at [308, 102] on button "Mensagem do cliente" at bounding box center [361, 94] width 106 height 15
click at [306, 129] on span "Entrada manual" at bounding box center [354, 124] width 102 height 8
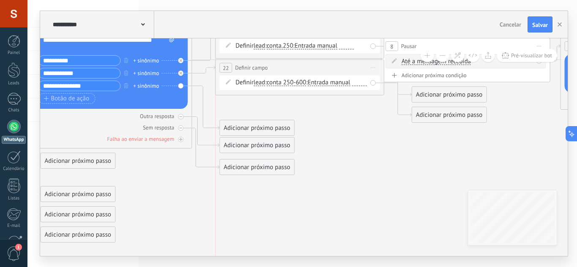
drag, startPoint x: 318, startPoint y: 78, endPoint x: 311, endPoint y: 68, distance: 12.1
click at [311, 68] on div "**********" at bounding box center [300, 68] width 168 height 16
click at [0, 0] on icon at bounding box center [0, 0] width 0 height 0
click at [232, 126] on div "Adicionar próximo passo" at bounding box center [257, 128] width 74 height 14
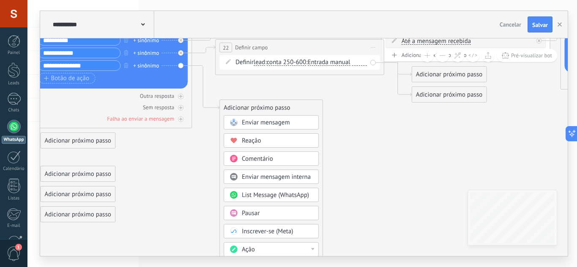
drag, startPoint x: 257, startPoint y: 251, endPoint x: 277, endPoint y: 232, distance: 27.8
click at [257, 251] on div "Ação" at bounding box center [277, 250] width 71 height 8
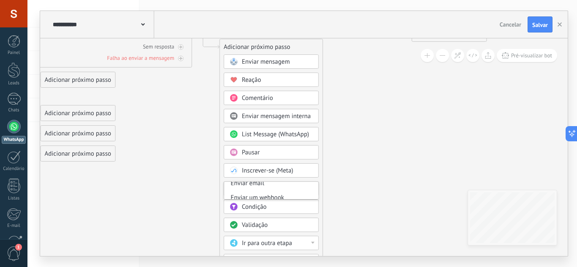
scroll to position [78, 0]
click at [297, 185] on div "Definir campo" at bounding box center [271, 183] width 94 height 14
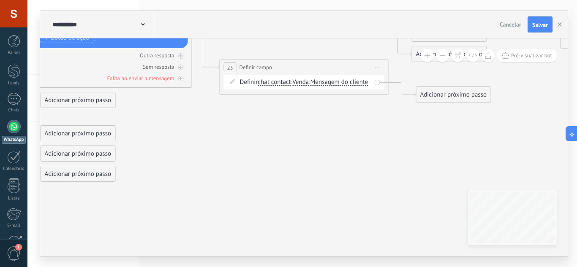
click at [270, 85] on span "chat contact" at bounding box center [274, 82] width 33 height 7
click at [270, 85] on button "chat contact" at bounding box center [307, 82] width 106 height 15
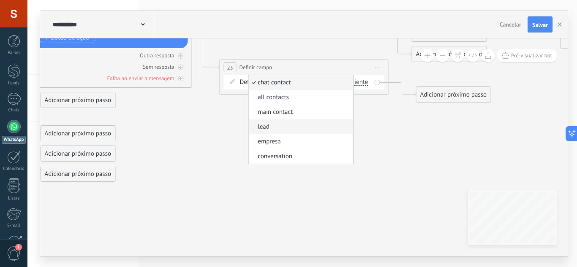
click at [284, 126] on span "lead" at bounding box center [299, 127] width 102 height 8
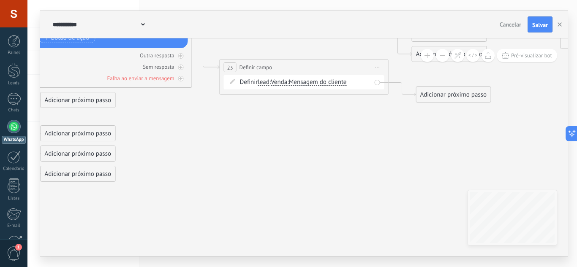
click at [283, 85] on span "Venda" at bounding box center [279, 82] width 16 height 7
click at [283, 85] on button "Venda" at bounding box center [320, 82] width 106 height 15
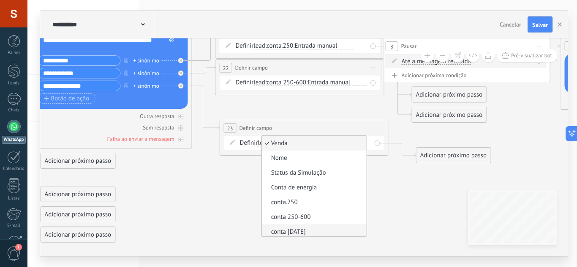
click at [325, 230] on span "conta [DATE]" at bounding box center [313, 232] width 102 height 8
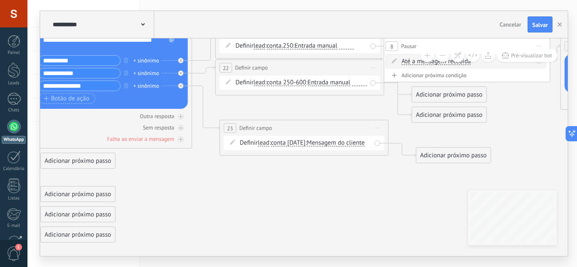
click at [326, 145] on span "Mensagem do cliente" at bounding box center [336, 143] width 58 height 7
click at [326, 145] on button "Mensagem do cliente" at bounding box center [356, 143] width 106 height 15
click at [343, 177] on span "Entrada manual" at bounding box center [348, 173] width 102 height 8
drag, startPoint x: 300, startPoint y: 120, endPoint x: 297, endPoint y: 112, distance: 8.6
click at [297, 112] on div "**********" at bounding box center [300, 115] width 168 height 16
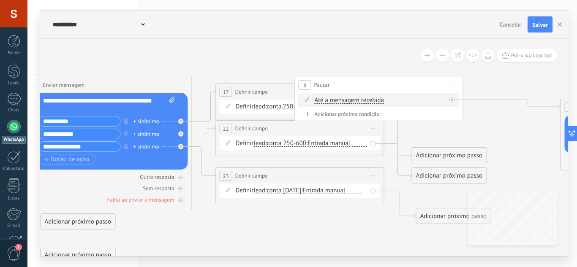
drag, startPoint x: 417, startPoint y: 103, endPoint x: 414, endPoint y: 90, distance: 13.9
click at [328, 83] on span "Pausar" at bounding box center [322, 85] width 16 height 8
click at [452, 86] on span "Iniciar pré-visualização aqui [GEOGRAPHIC_DATA] Duplicar Excluir" at bounding box center [454, 85] width 14 height 12
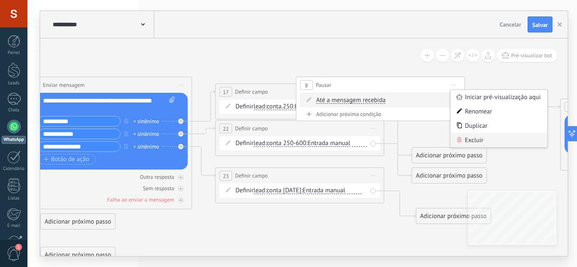
click at [475, 137] on div "Excluir" at bounding box center [499, 140] width 97 height 14
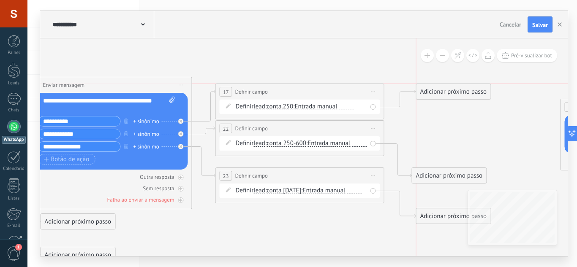
drag, startPoint x: 439, startPoint y: 151, endPoint x: 442, endPoint y: 87, distance: 63.9
click at [442, 87] on div "Adicionar próximo passo" at bounding box center [454, 92] width 74 height 14
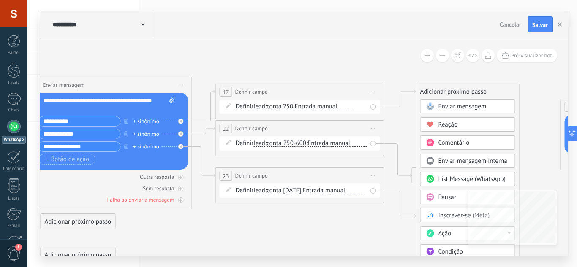
click at [448, 106] on span "Enviar mensagem" at bounding box center [463, 107] width 48 height 8
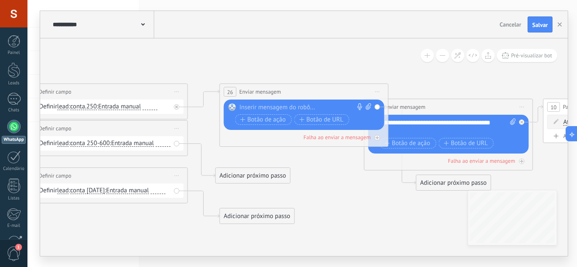
click at [291, 111] on div at bounding box center [302, 108] width 125 height 8
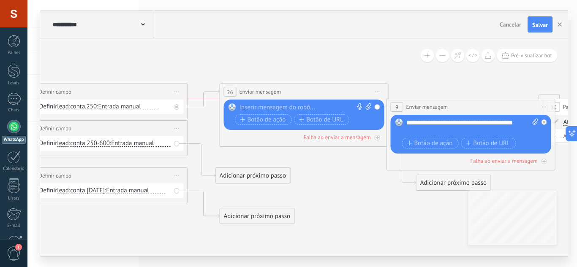
drag, startPoint x: 444, startPoint y: 105, endPoint x: 472, endPoint y: 96, distance: 30.0
click at [448, 103] on span "Enviar mensagem" at bounding box center [427, 107] width 42 height 8
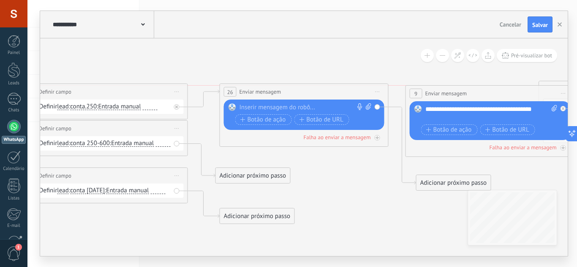
drag, startPoint x: 454, startPoint y: 97, endPoint x: 373, endPoint y: 89, distance: 81.5
click at [426, 90] on span "Enviar mensagem" at bounding box center [447, 94] width 42 height 8
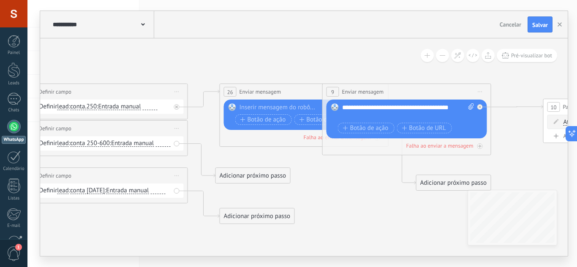
click at [480, 92] on icon at bounding box center [480, 92] width 4 height 1
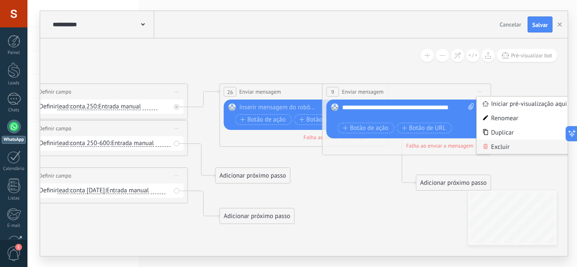
click at [503, 145] on div "Excluir" at bounding box center [525, 147] width 97 height 14
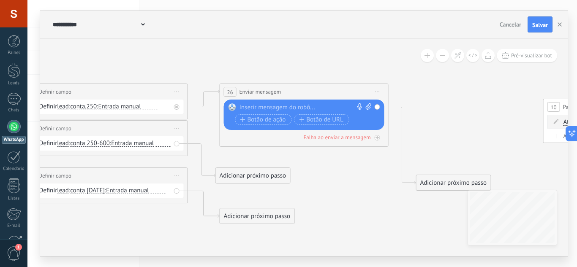
click at [256, 104] on div at bounding box center [302, 108] width 125 height 8
paste div
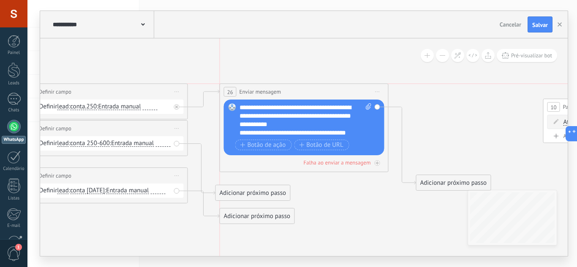
click at [281, 88] on span "Enviar mensagem" at bounding box center [261, 92] width 42 height 8
click at [355, 134] on div "**********" at bounding box center [298, 133] width 117 height 8
click at [243, 105] on div "**********" at bounding box center [306, 121] width 132 height 34
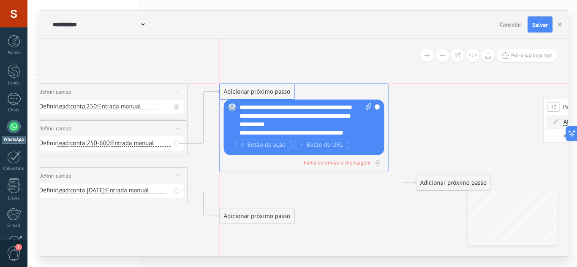
drag, startPoint x: 232, startPoint y: 189, endPoint x: 239, endPoint y: 94, distance: 94.9
drag, startPoint x: 270, startPoint y: 222, endPoint x: 284, endPoint y: 98, distance: 124.7
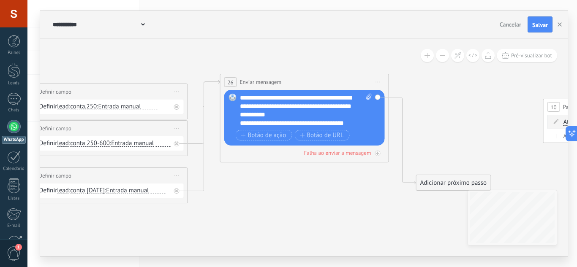
drag, startPoint x: 331, startPoint y: 89, endPoint x: 330, endPoint y: 79, distance: 10.6
click at [330, 79] on div "**********" at bounding box center [305, 82] width 168 height 16
click at [255, 135] on span "Botão de ação" at bounding box center [264, 135] width 46 height 7
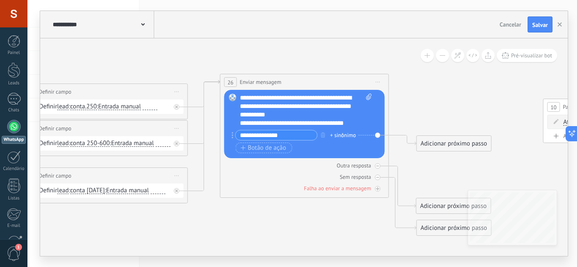
type input "**********"
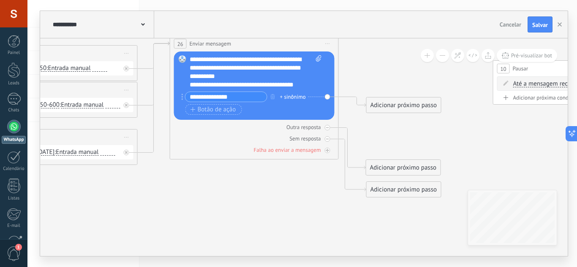
drag, startPoint x: 441, startPoint y: 166, endPoint x: 366, endPoint y: 135, distance: 81.3
click at [389, 128] on icon at bounding box center [175, 130] width 1777 height 661
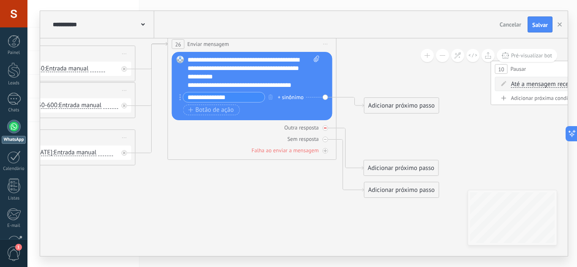
click at [327, 131] on div "Outra resposta" at bounding box center [252, 128] width 161 height 8
click at [328, 139] on div "Sem resposta" at bounding box center [252, 139] width 161 height 8
click at [404, 109] on div "Adicionar próximo passo" at bounding box center [402, 106] width 74 height 14
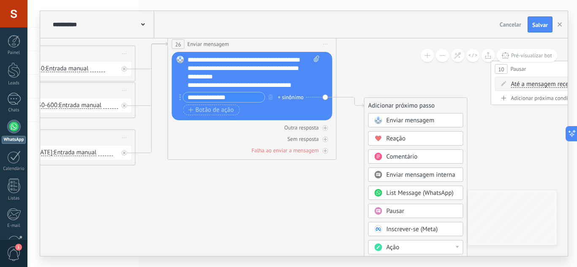
drag, startPoint x: 335, startPoint y: 173, endPoint x: 243, endPoint y: 103, distance: 115.5
click at [243, 115] on icon at bounding box center [173, 130] width 1777 height 661
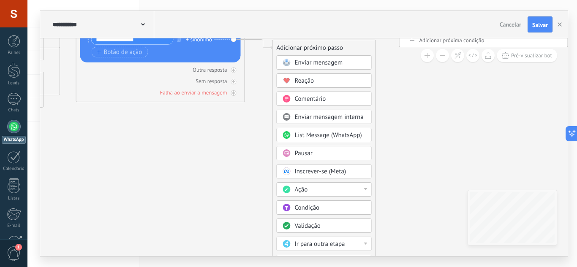
click at [318, 192] on div "Ação" at bounding box center [330, 190] width 71 height 8
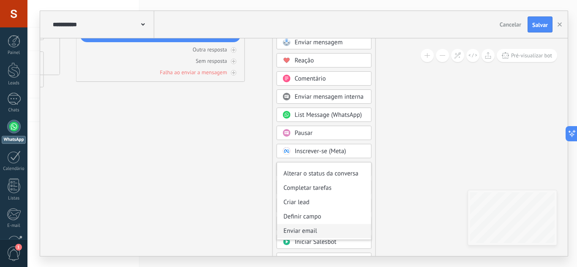
scroll to position [42, 0]
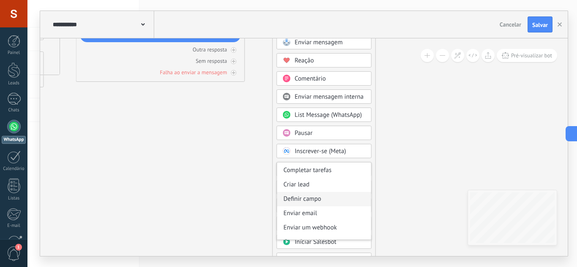
click at [337, 200] on div "Definir campo" at bounding box center [324, 199] width 94 height 14
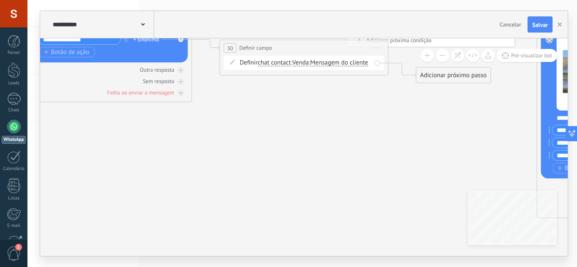
click at [275, 64] on span "chat contact" at bounding box center [274, 63] width 33 height 7
click at [275, 64] on button "chat contact" at bounding box center [307, 62] width 106 height 15
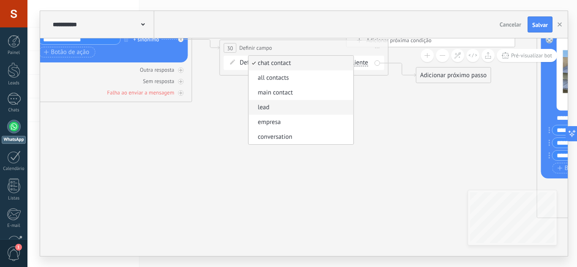
click at [287, 106] on span "lead" at bounding box center [299, 108] width 102 height 8
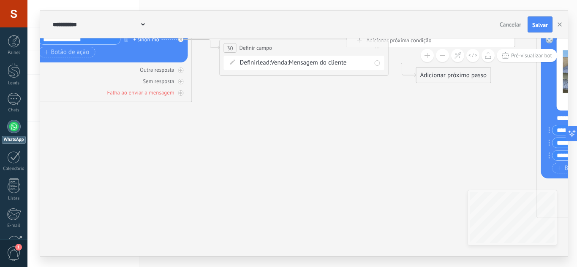
click at [286, 62] on span "Venda" at bounding box center [279, 63] width 16 height 7
click at [286, 62] on button "Venda" at bounding box center [320, 62] width 106 height 15
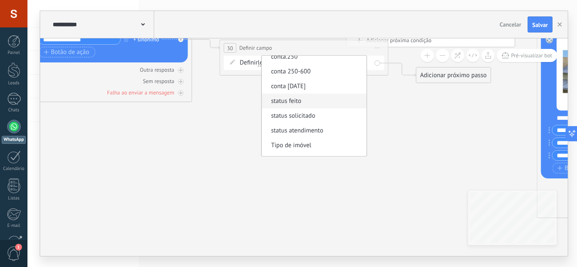
scroll to position [85, 0]
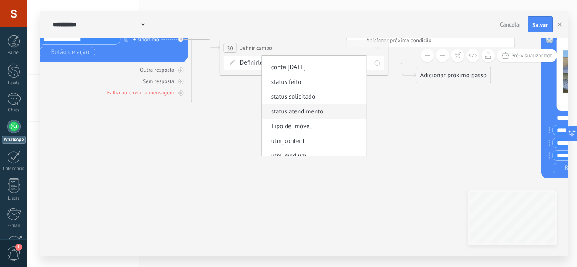
click at [344, 112] on span "status atendimento" at bounding box center [313, 112] width 102 height 8
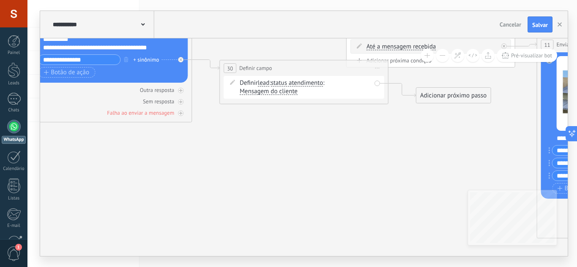
click at [282, 93] on span "Mensagem do cliente" at bounding box center [269, 91] width 58 height 7
click at [282, 93] on button "Mensagem do cliente" at bounding box center [289, 91] width 106 height 15
click at [286, 122] on span "Entrada manual" at bounding box center [282, 121] width 102 height 8
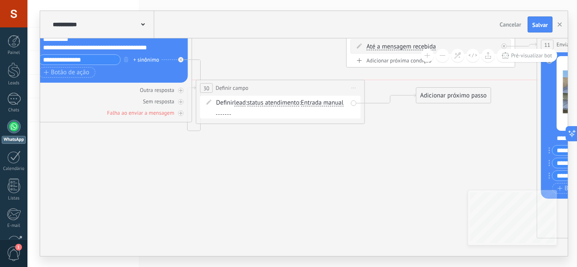
drag, startPoint x: 306, startPoint y: 68, endPoint x: 303, endPoint y: 85, distance: 17.3
click at [303, 85] on div "**********" at bounding box center [280, 88] width 168 height 16
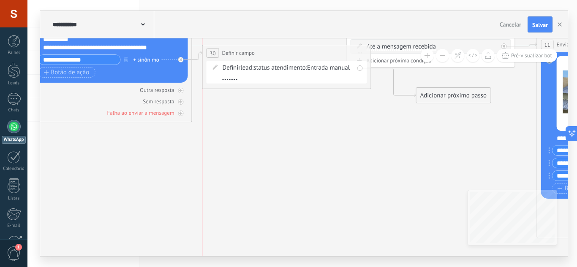
drag, startPoint x: 331, startPoint y: 74, endPoint x: 316, endPoint y: 51, distance: 27.4
click at [316, 51] on div "**********" at bounding box center [287, 53] width 168 height 16
click at [429, 98] on div "Adicionar próximo passo" at bounding box center [454, 96] width 74 height 14
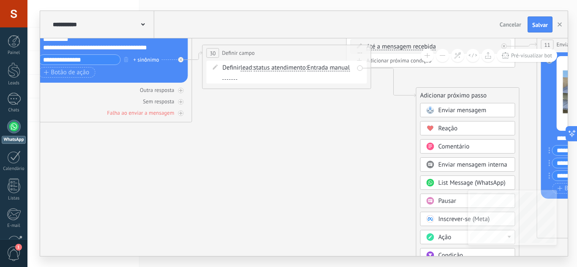
click at [444, 109] on span "Enviar mensagem" at bounding box center [463, 110] width 48 height 8
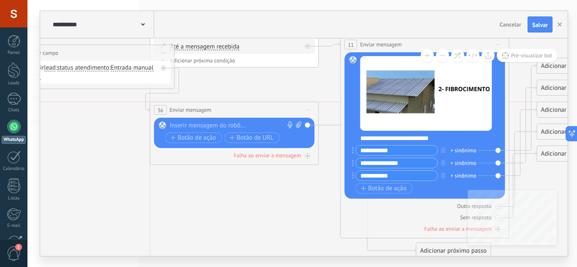
drag, startPoint x: 285, startPoint y: 96, endPoint x: 216, endPoint y: 110, distance: 70.3
click at [216, 110] on div "**********" at bounding box center [234, 110] width 168 height 16
click at [213, 127] on div at bounding box center [232, 126] width 125 height 8
click at [308, 108] on span "Iniciar pré-visualização aqui [GEOGRAPHIC_DATA] Duplicar Excluir" at bounding box center [308, 110] width 14 height 12
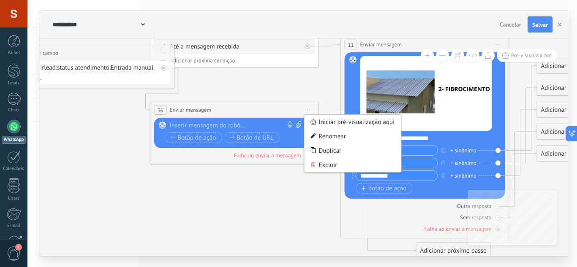
click at [338, 164] on div "Excluir" at bounding box center [353, 165] width 97 height 14
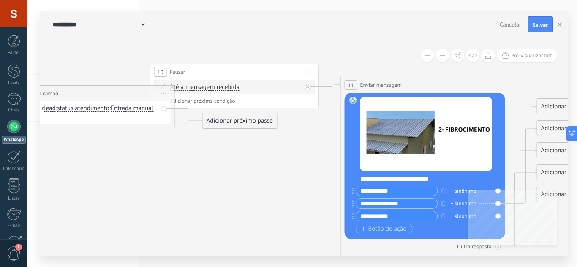
click at [231, 85] on span "Até a mensagem recebida" at bounding box center [204, 87] width 69 height 7
click at [231, 85] on button "Até a mensagem recebida" at bounding box center [219, 87] width 106 height 15
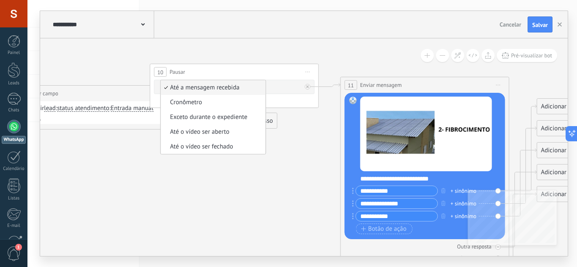
click at [308, 70] on span "Iniciar pré-visualização aqui [GEOGRAPHIC_DATA] Duplicar Excluir" at bounding box center [308, 72] width 14 height 12
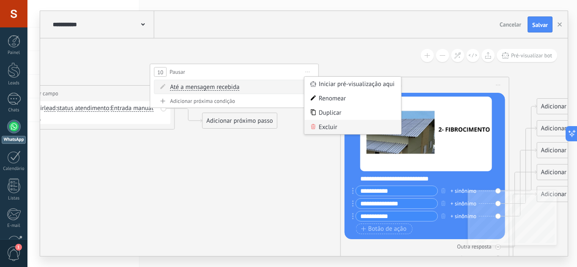
click at [327, 125] on div "Excluir" at bounding box center [353, 127] width 97 height 14
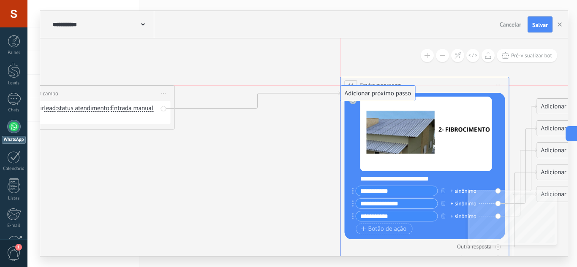
drag, startPoint x: 207, startPoint y: 120, endPoint x: 343, endPoint y: 92, distance: 138.9
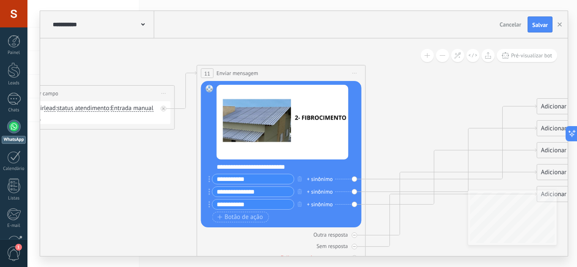
drag, startPoint x: 371, startPoint y: 84, endPoint x: 227, endPoint y: 72, distance: 144.2
click at [227, 72] on span "Enviar mensagem" at bounding box center [238, 73] width 42 height 8
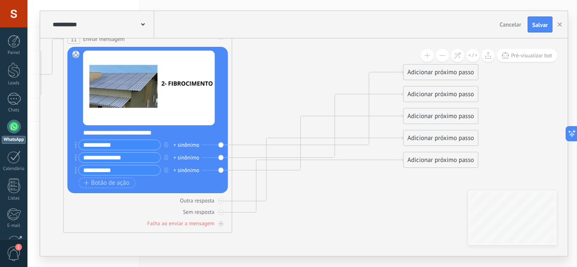
drag, startPoint x: 407, startPoint y: 115, endPoint x: 283, endPoint y: 128, distance: 125.0
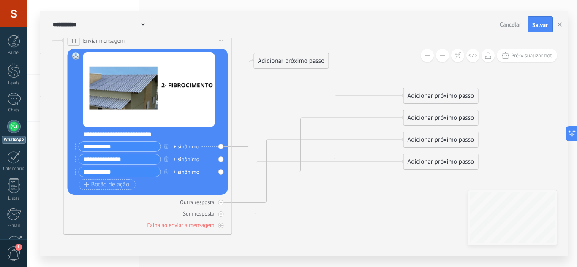
drag, startPoint x: 399, startPoint y: 72, endPoint x: 274, endPoint y: 60, distance: 125.6
click at [274, 60] on div "Adicionar próximo passo" at bounding box center [291, 61] width 74 height 14
drag, startPoint x: 430, startPoint y: 96, endPoint x: 306, endPoint y: 83, distance: 124.5
click at [306, 83] on div "Adicionar próximo passo" at bounding box center [317, 86] width 74 height 14
click at [220, 199] on div "Outra resposta" at bounding box center [148, 203] width 161 height 8
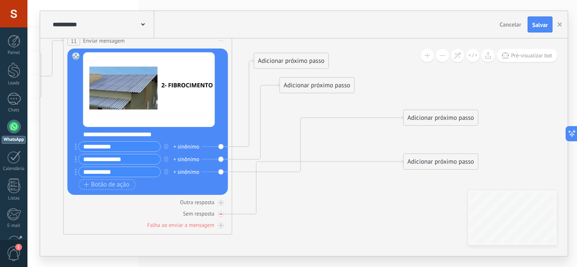
click at [219, 212] on div at bounding box center [220, 214] width 5 height 5
drag, startPoint x: 446, startPoint y: 116, endPoint x: 337, endPoint y: 127, distance: 109.5
click at [337, 127] on div "Adicionar próximo passo" at bounding box center [332, 129] width 74 height 14
click at [297, 64] on div "Adicionar próximo passo" at bounding box center [291, 61] width 74 height 14
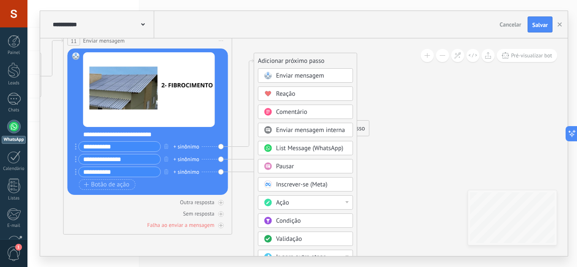
click at [298, 70] on div "Enviar mensagem" at bounding box center [305, 75] width 95 height 14
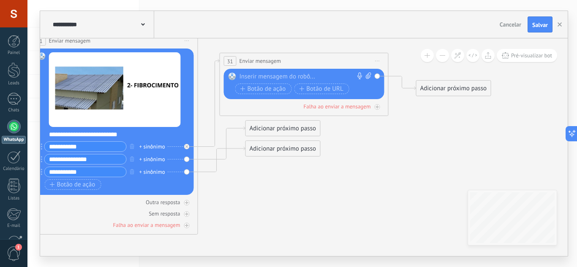
click at [295, 76] on div at bounding box center [302, 77] width 125 height 8
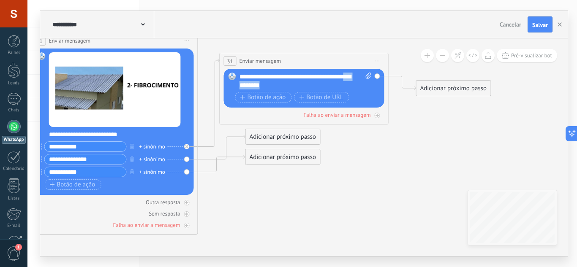
drag, startPoint x: 256, startPoint y: 87, endPoint x: 250, endPoint y: 87, distance: 6.4
click at [250, 87] on div "**********" at bounding box center [306, 81] width 132 height 17
click at [286, 83] on div "**********" at bounding box center [306, 81] width 132 height 17
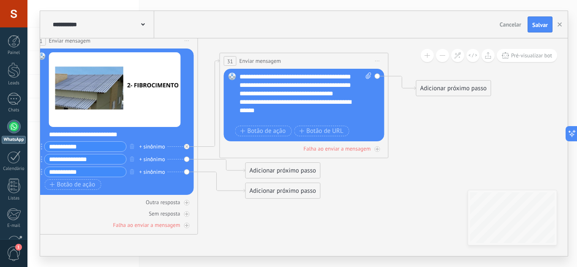
scroll to position [25, 0]
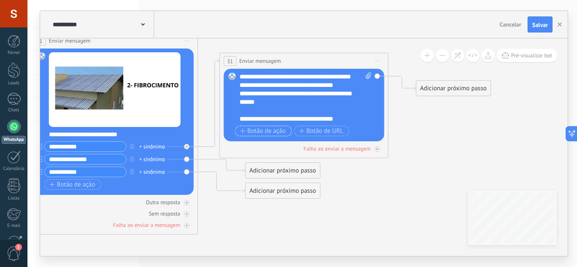
click at [276, 131] on span "Botão de ação" at bounding box center [263, 131] width 46 height 7
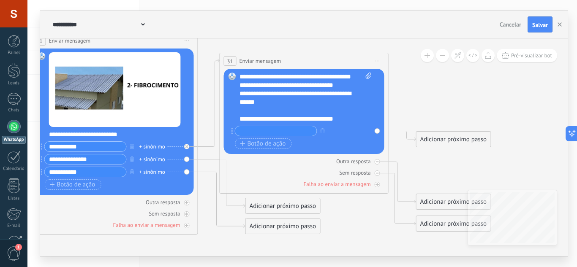
click at [277, 132] on input "text" at bounding box center [276, 131] width 82 height 10
type input "*********"
click at [269, 141] on span "Botão de ação" at bounding box center [263, 144] width 46 height 7
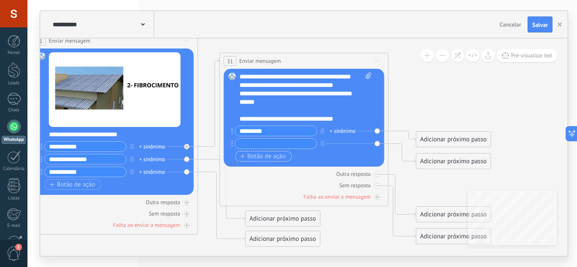
click at [269, 140] on input "text" at bounding box center [276, 144] width 82 height 10
type input "*********"
click at [276, 156] on span "Botão de ação" at bounding box center [263, 156] width 46 height 7
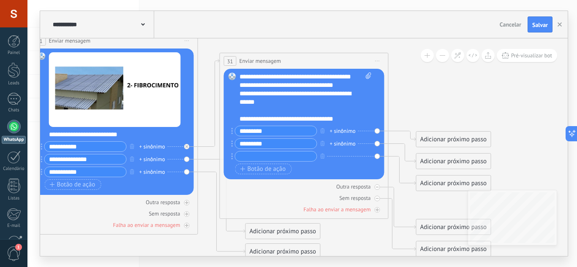
click at [272, 152] on input "text" at bounding box center [276, 157] width 82 height 10
type input "*********"
click at [464, 136] on div "Adicionar próximo passo" at bounding box center [454, 140] width 74 height 14
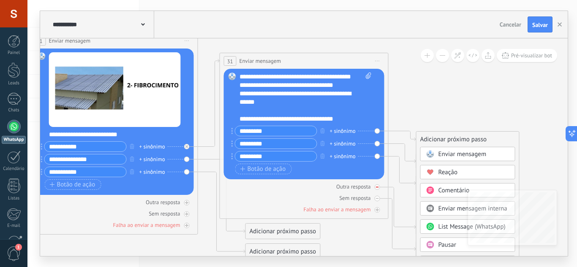
click at [189, 201] on icon at bounding box center [187, 203] width 4 height 4
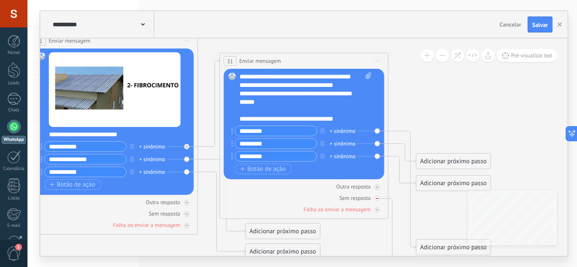
click at [379, 199] on div at bounding box center [377, 198] width 5 height 5
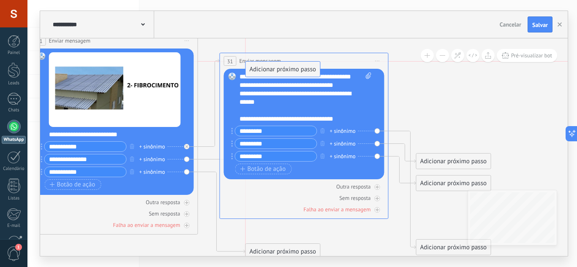
drag, startPoint x: 254, startPoint y: 221, endPoint x: 254, endPoint y: 68, distance: 152.1
drag, startPoint x: 264, startPoint y: 243, endPoint x: 264, endPoint y: 60, distance: 183.4
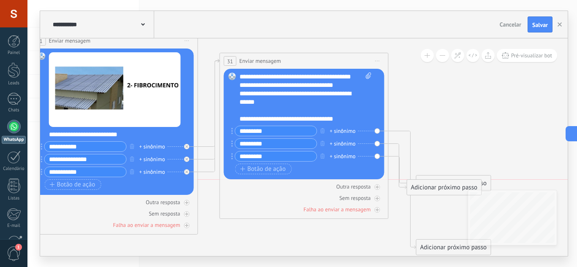
drag, startPoint x: 466, startPoint y: 158, endPoint x: 454, endPoint y: 192, distance: 35.3
click at [454, 192] on div "Adicionar próximo passo" at bounding box center [444, 188] width 74 height 14
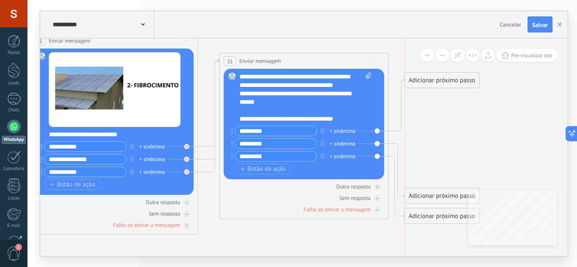
drag, startPoint x: 445, startPoint y: 248, endPoint x: 429, endPoint y: 81, distance: 168.0
click at [429, 81] on div "Adicionar próximo passo" at bounding box center [442, 81] width 74 height 14
click at [427, 82] on div "Adicionar próximo passo" at bounding box center [442, 81] width 74 height 14
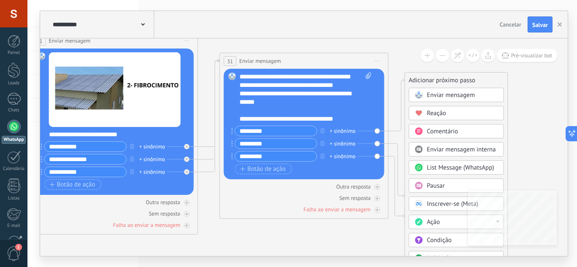
click at [446, 92] on span "Enviar mensagem" at bounding box center [451, 95] width 48 height 8
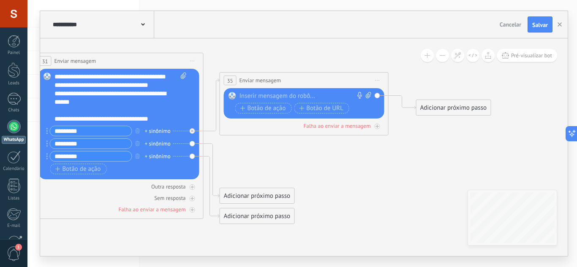
click at [316, 93] on div at bounding box center [302, 96] width 125 height 8
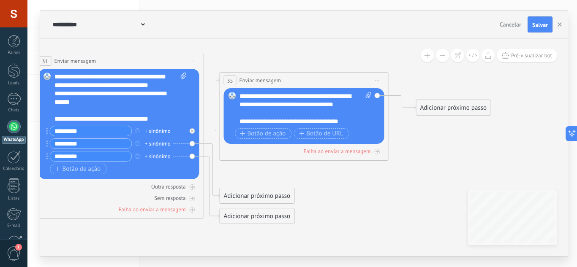
click at [360, 125] on div "**********" at bounding box center [306, 109] width 132 height 34
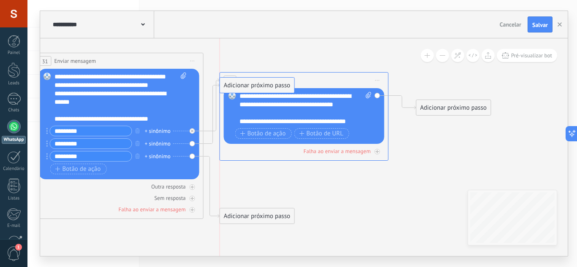
drag, startPoint x: 251, startPoint y: 128, endPoint x: 253, endPoint y: 86, distance: 41.9
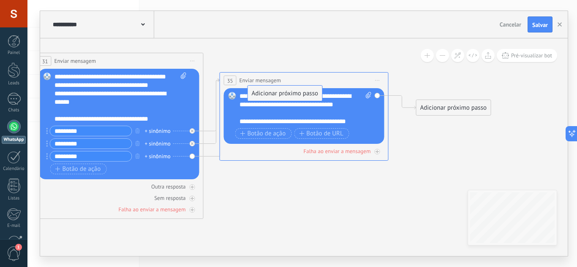
drag, startPoint x: 262, startPoint y: 219, endPoint x: 290, endPoint y: 96, distance: 126.1
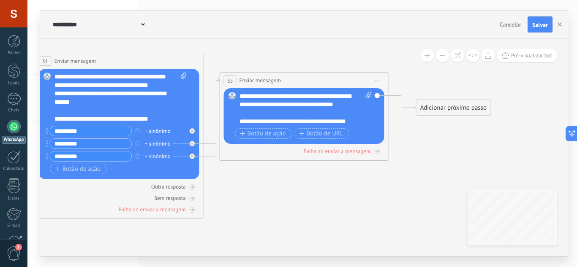
click at [436, 111] on div "Adicionar próximo passo" at bounding box center [454, 108] width 74 height 14
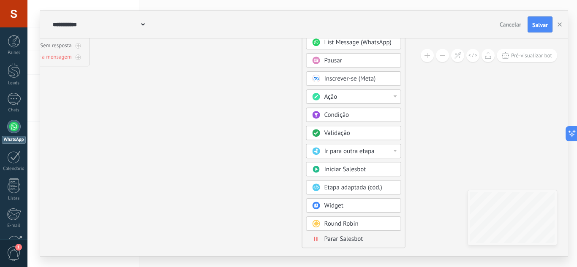
drag, startPoint x: 539, startPoint y: 138, endPoint x: 421, endPoint y: 79, distance: 132.3
click at [426, 56] on div "**********" at bounding box center [304, 147] width 528 height 218
click at [383, 153] on div "Ir para outra etapa" at bounding box center [359, 151] width 71 height 8
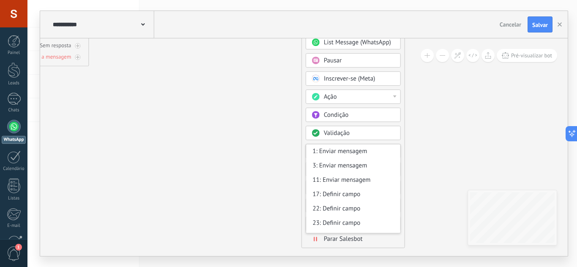
click at [404, 142] on div "Adicionar próximo passo Enviar mensagem Enviar mensagem Enviar mensagem Reação …" at bounding box center [354, 98] width 104 height 302
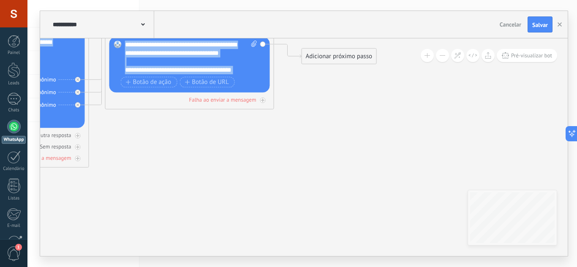
click at [336, 55] on div "Adicionar próximo passo" at bounding box center [339, 56] width 74 height 14
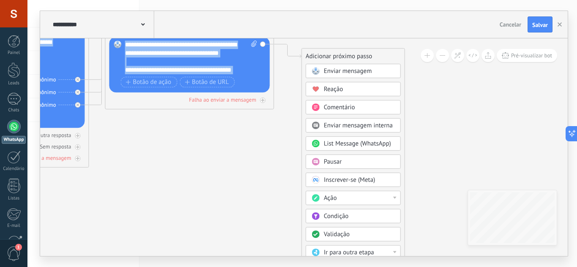
click at [365, 196] on div "Ação" at bounding box center [359, 198] width 71 height 8
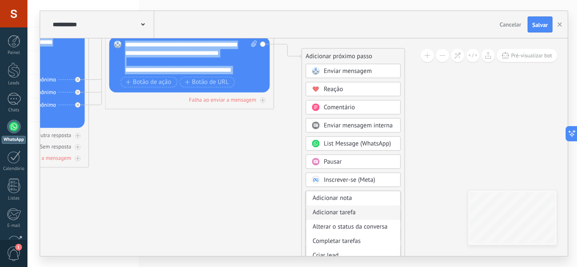
click at [366, 210] on div "Adicionar tarefa" at bounding box center [353, 213] width 94 height 14
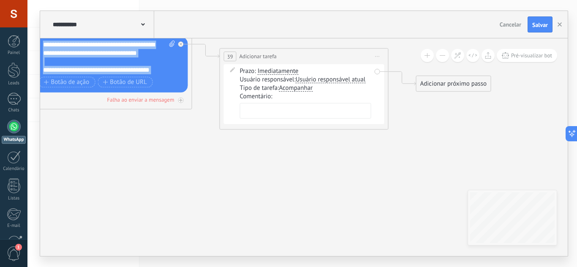
click at [328, 80] on span "Usuário responsável atual" at bounding box center [331, 79] width 70 height 7
click at [328, 80] on button "Usuário responsável atual" at bounding box center [345, 79] width 106 height 15
click at [366, 104] on li "servtrafego trafego" at bounding box center [338, 109] width 105 height 15
click at [312, 93] on div "Comentário:" at bounding box center [305, 107] width 131 height 29
click at [301, 86] on span "Acompanhar" at bounding box center [296, 88] width 34 height 7
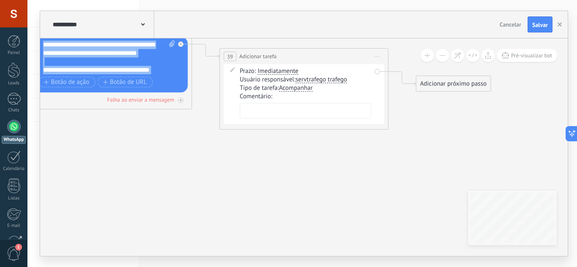
click at [301, 86] on button "Acompanhar" at bounding box center [328, 88] width 106 height 15
click at [309, 110] on li "Reunião" at bounding box center [322, 103] width 105 height 15
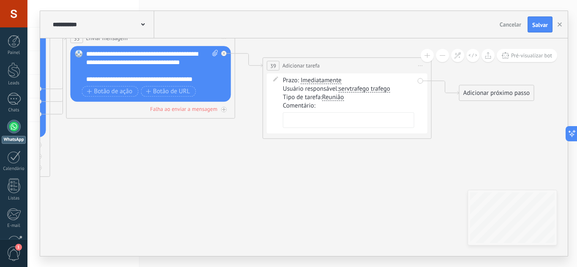
drag, startPoint x: 297, startPoint y: 144, endPoint x: 343, endPoint y: 153, distance: 46.2
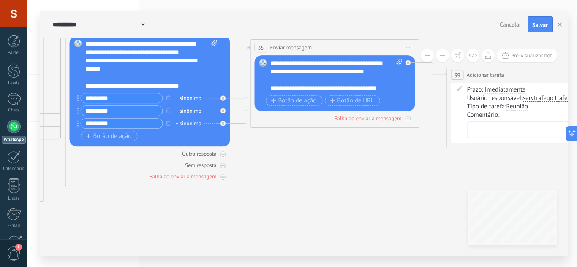
drag, startPoint x: 299, startPoint y: 192, endPoint x: 235, endPoint y: 190, distance: 64.7
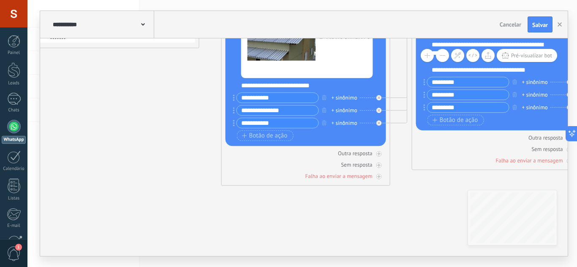
drag, startPoint x: 206, startPoint y: 195, endPoint x: 466, endPoint y: 188, distance: 259.5
click at [493, 183] on icon at bounding box center [107, 52] width 2279 height 661
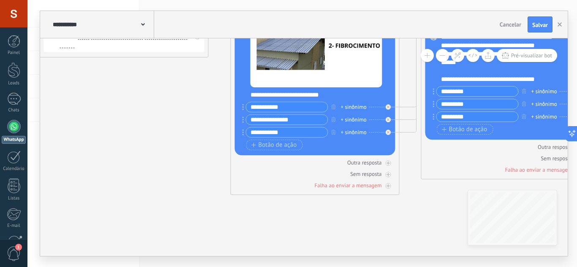
drag, startPoint x: 143, startPoint y: 180, endPoint x: 349, endPoint y: 232, distance: 212.9
click at [353, 234] on icon at bounding box center [116, 61] width 2279 height 661
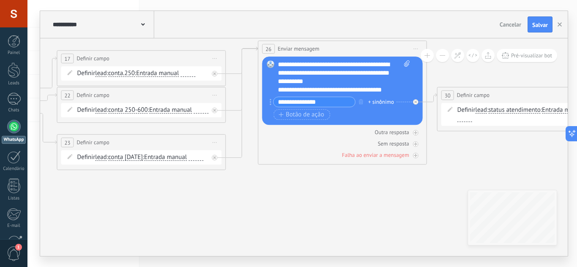
drag, startPoint x: 160, startPoint y: 183, endPoint x: 333, endPoint y: 193, distance: 173.9
click at [338, 191] on icon at bounding box center [514, 135] width 2279 height 661
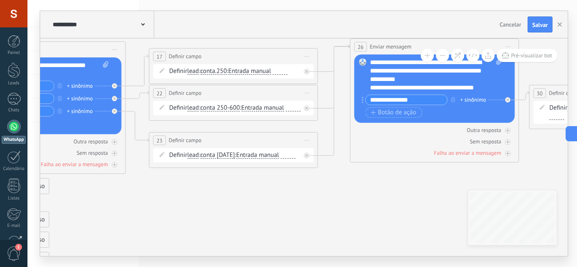
drag, startPoint x: 268, startPoint y: 199, endPoint x: 401, endPoint y: 207, distance: 133.3
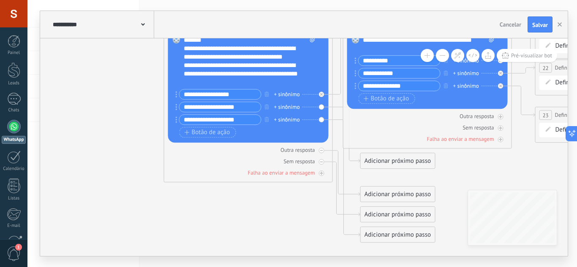
drag, startPoint x: 239, startPoint y: 221, endPoint x: 167, endPoint y: 201, distance: 74.1
drag, startPoint x: 255, startPoint y: 222, endPoint x: 225, endPoint y: 200, distance: 36.8
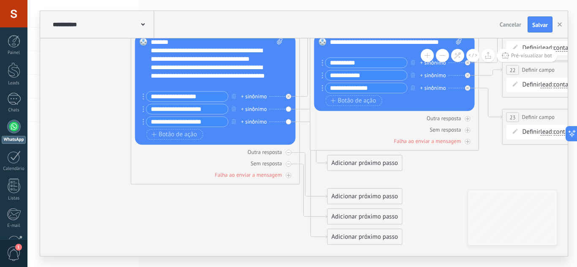
drag, startPoint x: 456, startPoint y: 151, endPoint x: 425, endPoint y: 166, distance: 34.8
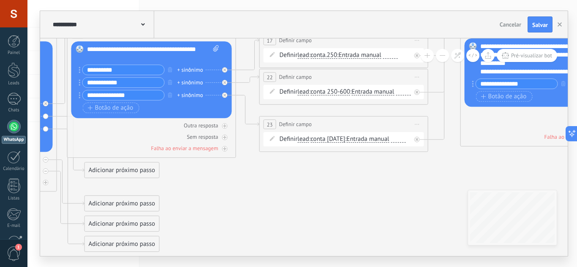
drag, startPoint x: 456, startPoint y: 188, endPoint x: 206, endPoint y: 191, distance: 250.6
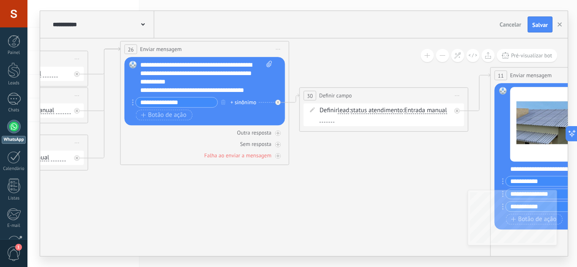
drag, startPoint x: 463, startPoint y: 162, endPoint x: 153, endPoint y: 178, distance: 310.1
click at [127, 182] on icon at bounding box center [376, 135] width 2279 height 661
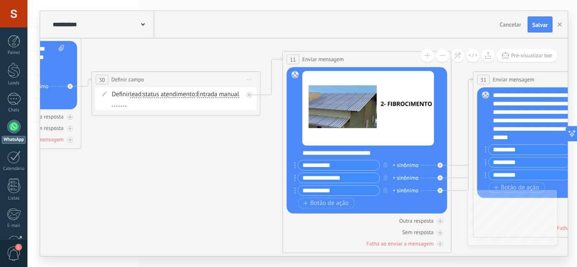
drag, startPoint x: 412, startPoint y: 175, endPoint x: 180, endPoint y: 154, distance: 232.4
click at [180, 154] on icon at bounding box center [168, 119] width 2279 height 661
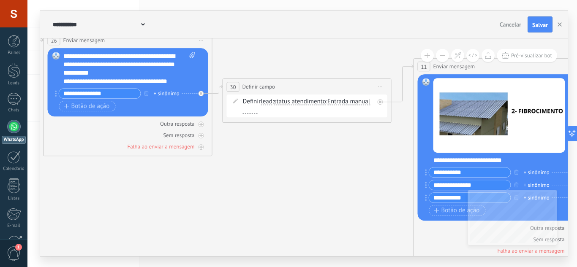
click at [516, 200] on div "**********" at bounding box center [304, 147] width 528 height 218
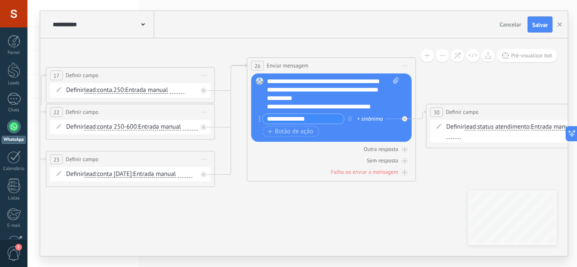
click at [267, 225] on icon at bounding box center [503, 152] width 2279 height 661
click at [294, 82] on div "**********" at bounding box center [333, 94] width 132 height 34
click at [277, 84] on div "**********" at bounding box center [333, 94] width 132 height 34
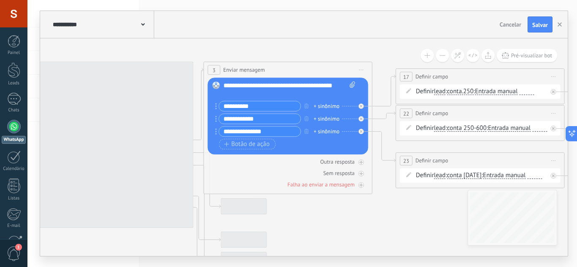
drag, startPoint x: 563, startPoint y: 225, endPoint x: 570, endPoint y: 225, distance: 6.8
click at [570, 225] on div "**********" at bounding box center [302, 133] width 550 height 267
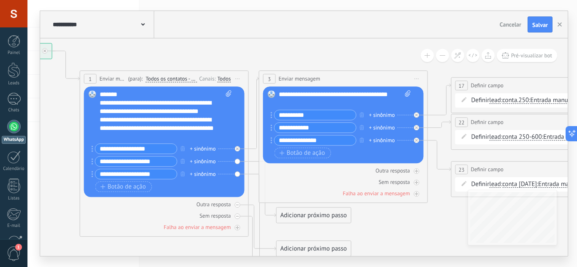
drag, startPoint x: 169, startPoint y: 52, endPoint x: 160, endPoint y: 88, distance: 36.9
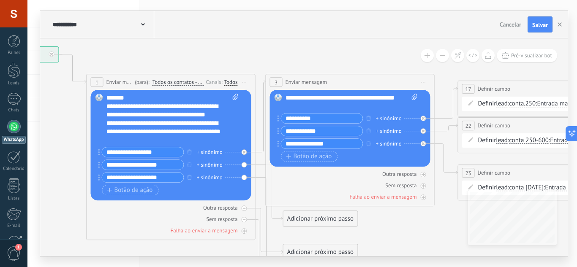
click at [138, 98] on div "**********" at bounding box center [172, 119] width 132 height 51
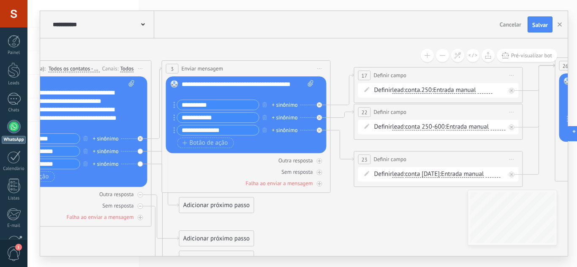
drag, startPoint x: 402, startPoint y: 59, endPoint x: 206, endPoint y: 27, distance: 198.6
click at [206, 27] on div "**********" at bounding box center [304, 134] width 528 height 246
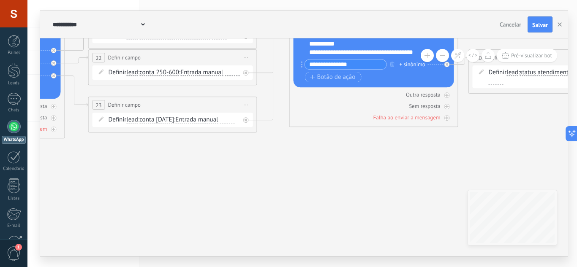
drag, startPoint x: 426, startPoint y: 202, endPoint x: 245, endPoint y: 172, distance: 183.3
click at [207, 165] on icon at bounding box center [545, 97] width 2279 height 661
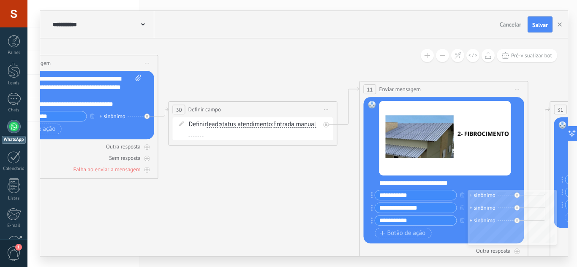
drag, startPoint x: 445, startPoint y: 188, endPoint x: 175, endPoint y: 240, distance: 274.5
click at [158, 246] on icon at bounding box center [245, 149] width 2279 height 661
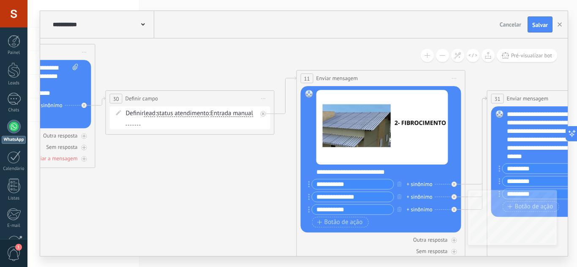
drag, startPoint x: 265, startPoint y: 221, endPoint x: 23, endPoint y: 139, distance: 255.2
click at [23, 139] on body ".abccls-1,.abccls-2{fill-rule:evenodd}.abccls-2{fill:#fff} .abfcls-1{fill:none}…" at bounding box center [288, 133] width 577 height 267
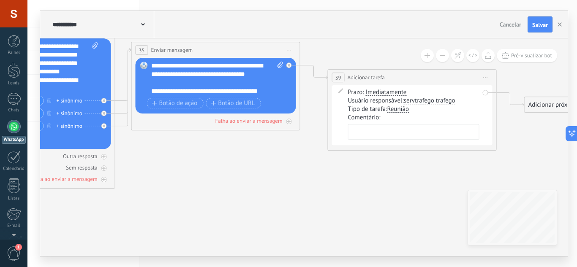
drag, startPoint x: 405, startPoint y: 204, endPoint x: 117, endPoint y: 197, distance: 287.4
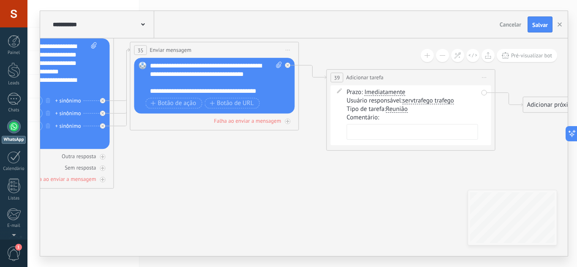
click at [276, 87] on span at bounding box center [278, 79] width 8 height 34
click input "Upload" at bounding box center [0, 0] width 0 height 0
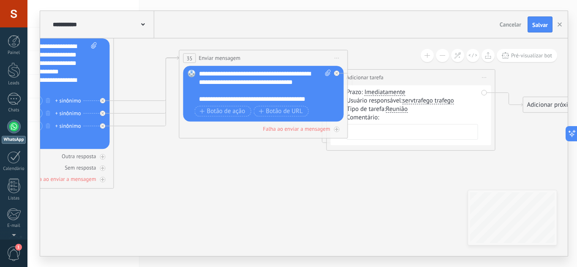
drag, startPoint x: 211, startPoint y: 48, endPoint x: 254, endPoint y: 54, distance: 43.5
click at [254, 54] on div "**********" at bounding box center [264, 58] width 168 height 16
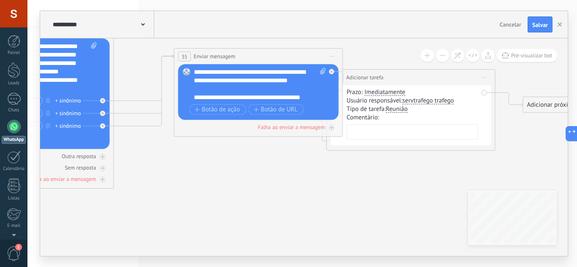
drag, startPoint x: 183, startPoint y: 58, endPoint x: 156, endPoint y: 154, distance: 99.8
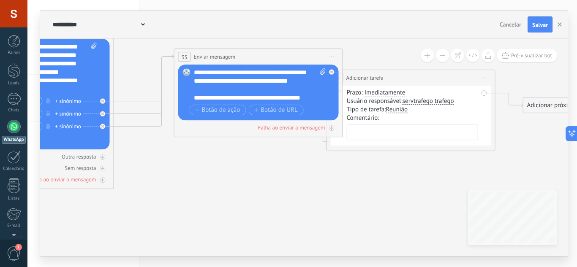
click at [331, 57] on icon at bounding box center [332, 57] width 4 height 1
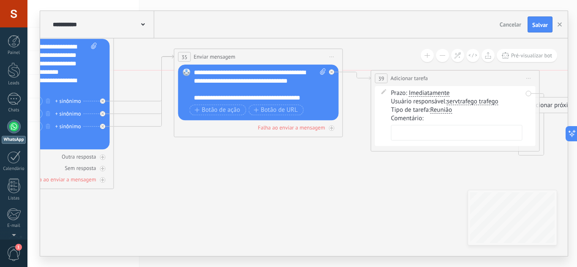
drag, startPoint x: 398, startPoint y: 81, endPoint x: 409, endPoint y: 79, distance: 11.1
click at [409, 79] on span "Adicionar tarefa" at bounding box center [409, 78] width 37 height 8
click at [333, 55] on span "Iniciar pré-visualização aqui [GEOGRAPHIC_DATA] Duplicar Excluir" at bounding box center [332, 57] width 14 height 12
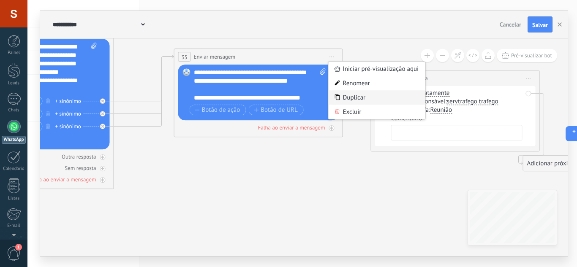
click at [354, 96] on div "Duplicar" at bounding box center [377, 97] width 97 height 14
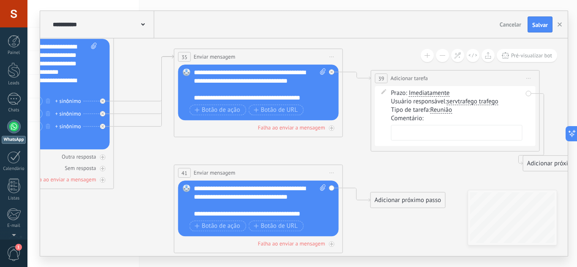
click at [227, 76] on div "**********" at bounding box center [260, 85] width 132 height 34
click at [316, 101] on div "**********" at bounding box center [260, 85] width 132 height 34
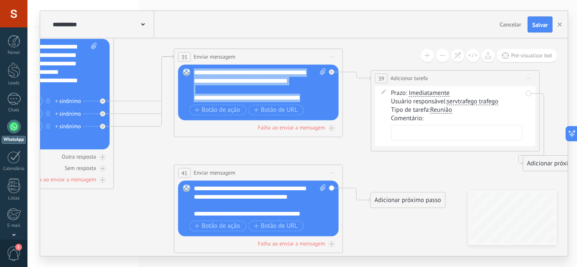
drag, startPoint x: 311, startPoint y: 99, endPoint x: 185, endPoint y: 70, distance: 129.3
click at [185, 70] on div "Substituir Remover Converter para mensagem de voz Arraste a imagem aqui para an…" at bounding box center [258, 93] width 161 height 56
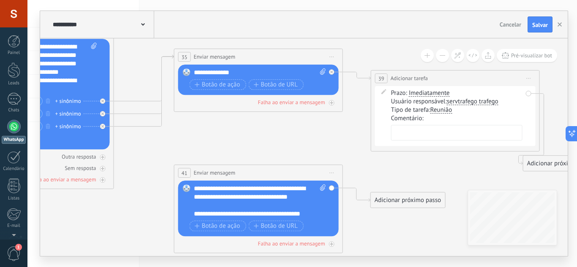
click at [532, 82] on span "Iniciar pré-visualização aqui [GEOGRAPHIC_DATA] Duplicar Excluir" at bounding box center [529, 78] width 14 height 12
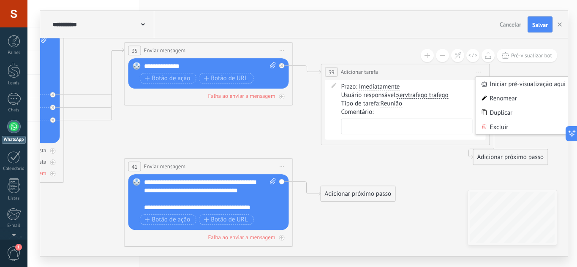
drag, startPoint x: 439, startPoint y: 170, endPoint x: 345, endPoint y: 152, distance: 95.5
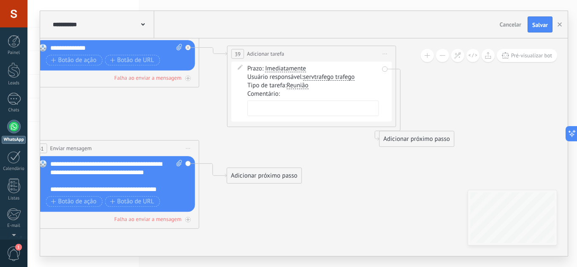
click at [389, 52] on span "Iniciar pré-visualização aqui [GEOGRAPHIC_DATA] Duplicar Excluir" at bounding box center [386, 54] width 14 height 12
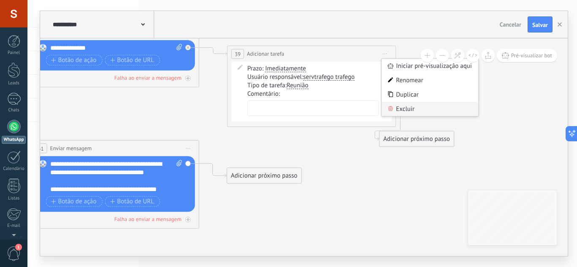
click at [416, 112] on div "Excluir" at bounding box center [430, 109] width 97 height 14
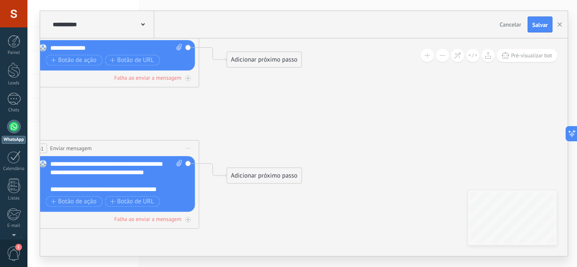
click at [243, 59] on div "Adicionar próximo passo" at bounding box center [264, 60] width 74 height 14
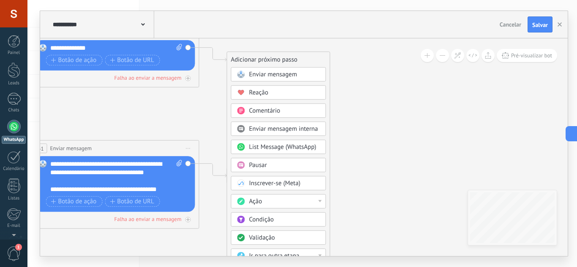
click at [297, 204] on div "Ação" at bounding box center [284, 202] width 71 height 8
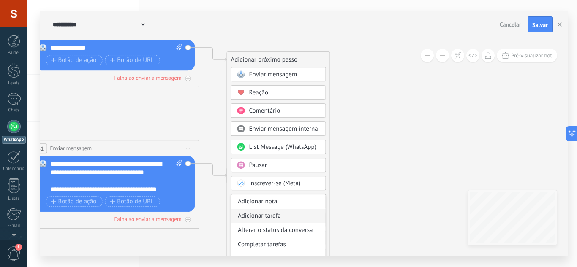
scroll to position [42, 0]
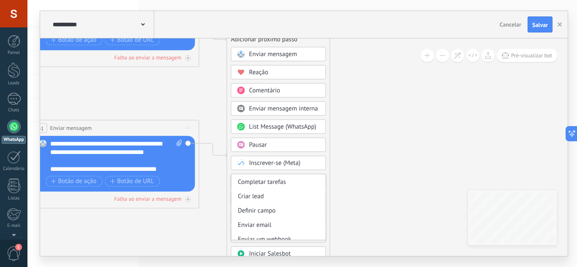
click at [289, 144] on div "Pausar" at bounding box center [284, 145] width 71 height 8
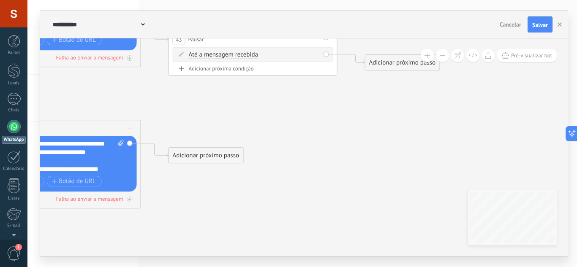
drag, startPoint x: 387, startPoint y: 101, endPoint x: 320, endPoint y: 101, distance: 67.2
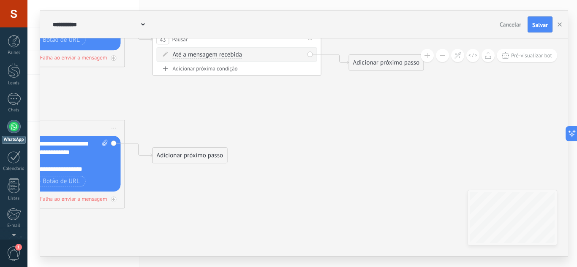
click at [389, 60] on div "Adicionar próximo passo" at bounding box center [386, 63] width 74 height 14
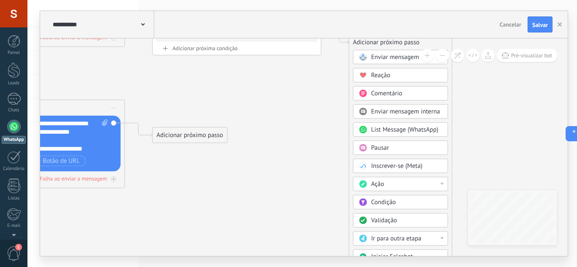
click at [404, 183] on div "Ação" at bounding box center [406, 184] width 71 height 8
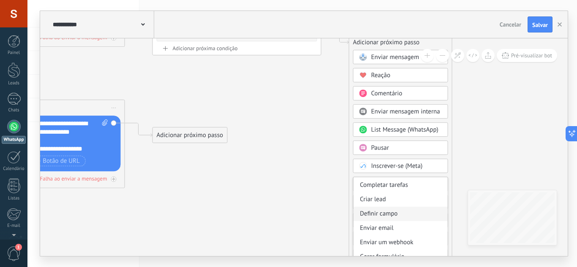
click at [410, 215] on div "Definir campo" at bounding box center [401, 214] width 94 height 14
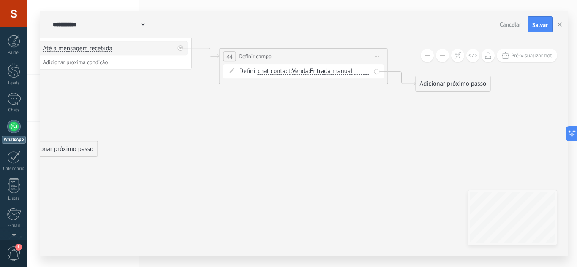
drag, startPoint x: 371, startPoint y: 140, endPoint x: 337, endPoint y: 130, distance: 36.1
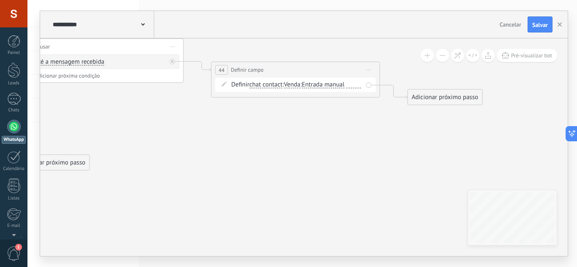
click at [269, 87] on span "chat contact" at bounding box center [265, 85] width 33 height 7
click at [269, 87] on button "chat contact" at bounding box center [298, 84] width 106 height 15
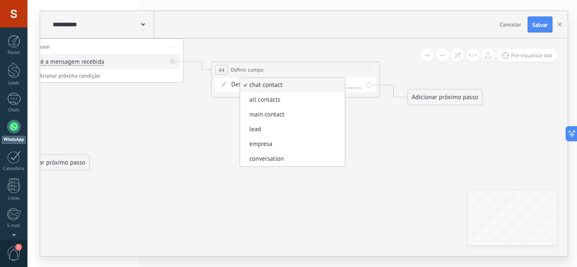
click at [266, 129] on span "lead" at bounding box center [291, 129] width 102 height 8
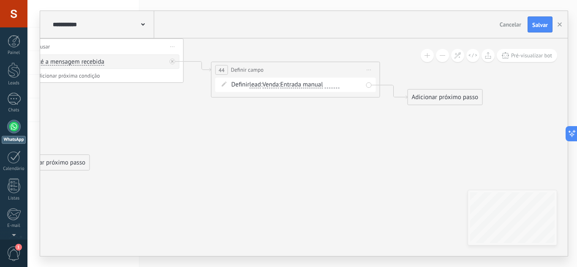
click at [277, 85] on span "Venda" at bounding box center [270, 85] width 16 height 7
click at [277, 85] on button "Venda" at bounding box center [311, 84] width 106 height 15
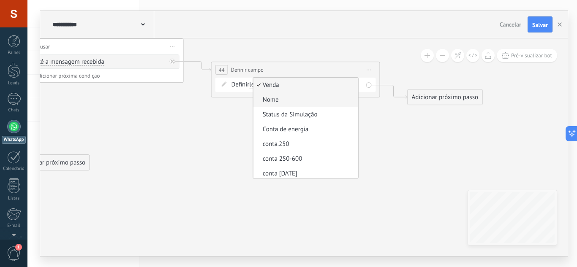
click at [299, 103] on span "Nome" at bounding box center [304, 100] width 102 height 8
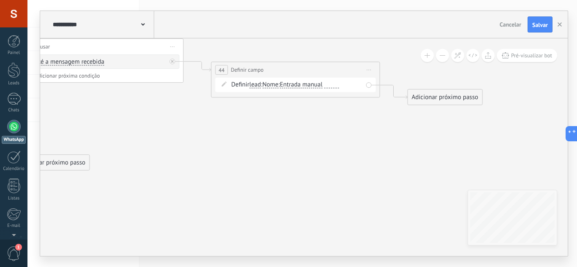
click at [278, 85] on span "Nome" at bounding box center [270, 85] width 16 height 7
click at [278, 85] on button "Nome" at bounding box center [311, 84] width 106 height 15
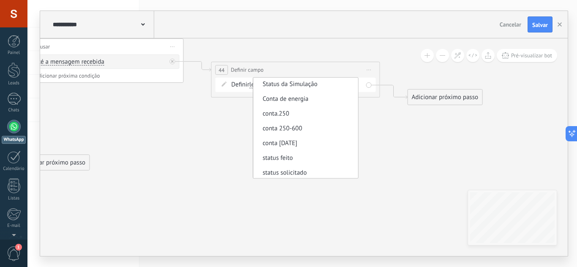
scroll to position [0, 0]
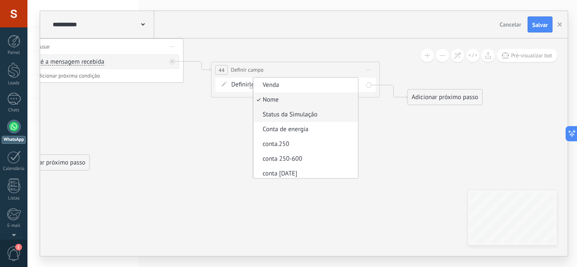
click at [318, 109] on li "Status da Simulação" at bounding box center [305, 114] width 105 height 15
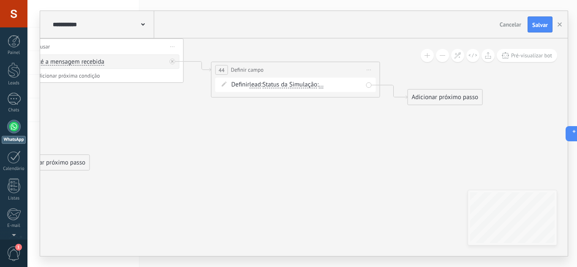
click at [324, 86] on span "..." at bounding box center [321, 85] width 5 height 7
click at [326, 86] on button "..." at bounding box center [367, 84] width 106 height 15
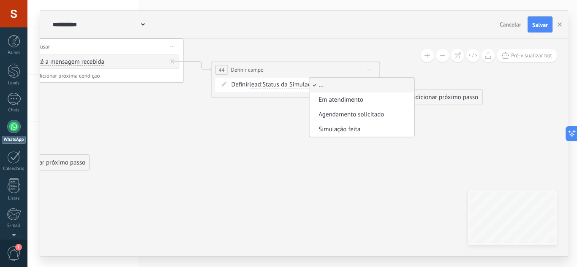
click at [281, 86] on span "Status da Simulação" at bounding box center [289, 85] width 55 height 7
click at [281, 86] on button "Status da Simulação" at bounding box center [311, 84] width 106 height 15
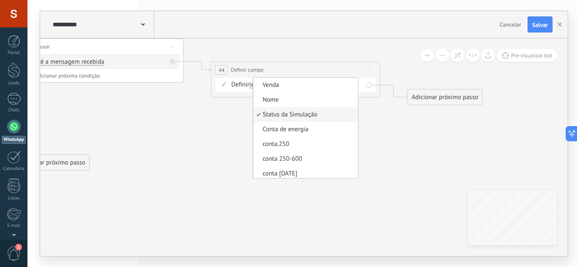
click at [235, 97] on div "**********" at bounding box center [295, 80] width 169 height 36
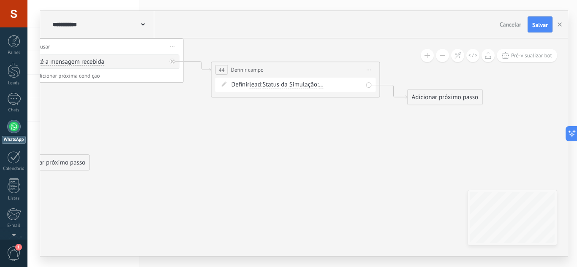
click at [261, 85] on span "lead" at bounding box center [255, 85] width 12 height 7
click at [261, 85] on button "lead" at bounding box center [298, 84] width 106 height 15
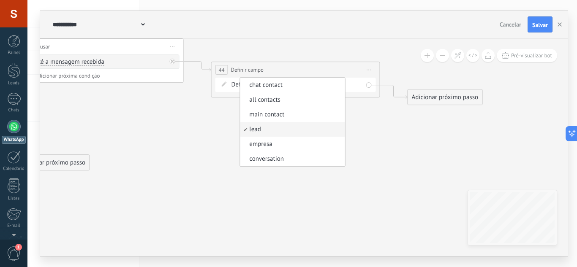
drag, startPoint x: 218, startPoint y: 109, endPoint x: 235, endPoint y: 105, distance: 17.0
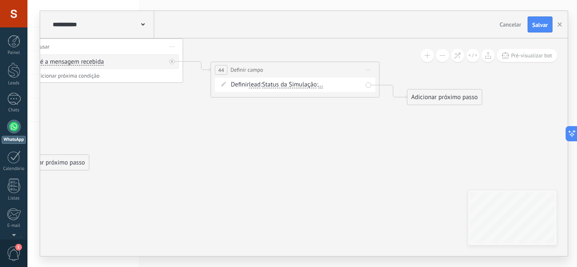
click at [273, 85] on span "Status da Simulação" at bounding box center [289, 85] width 55 height 7
click at [273, 85] on button "Status da Simulação" at bounding box center [311, 84] width 106 height 15
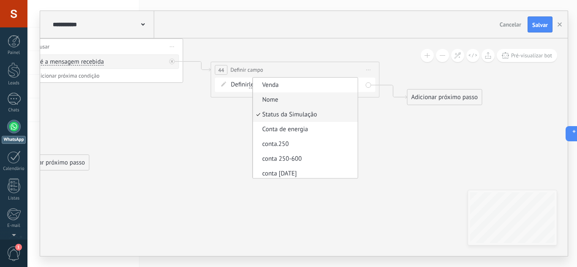
click at [295, 101] on span "Nome" at bounding box center [304, 100] width 102 height 8
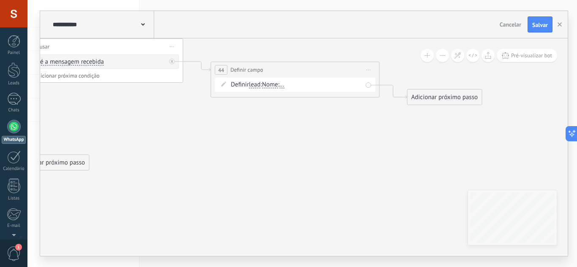
click at [284, 86] on span "..." at bounding box center [281, 85] width 5 height 7
click at [289, 86] on button "..." at bounding box center [328, 84] width 106 height 15
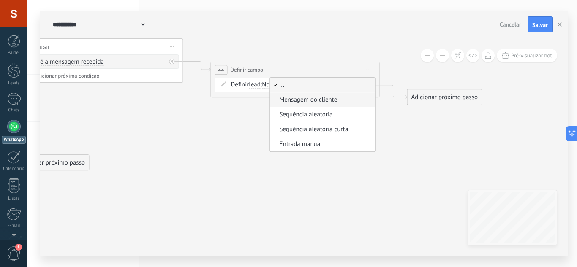
click at [307, 99] on span "Mensagem do cliente" at bounding box center [321, 100] width 102 height 8
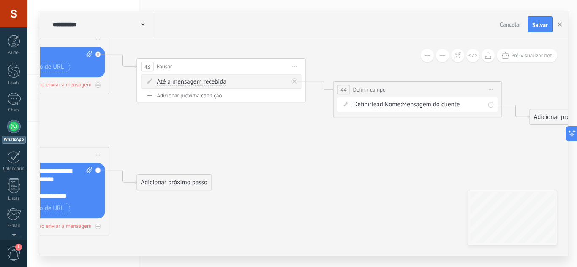
drag, startPoint x: 237, startPoint y: 127, endPoint x: 355, endPoint y: 146, distance: 119.5
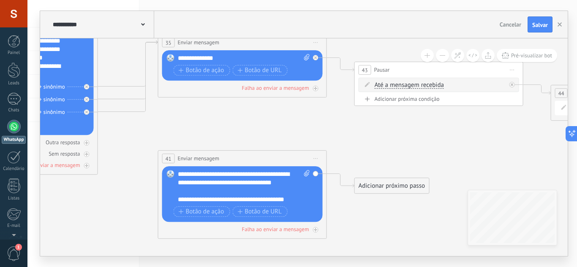
drag, startPoint x: 248, startPoint y: 151, endPoint x: 466, endPoint y: 154, distance: 217.6
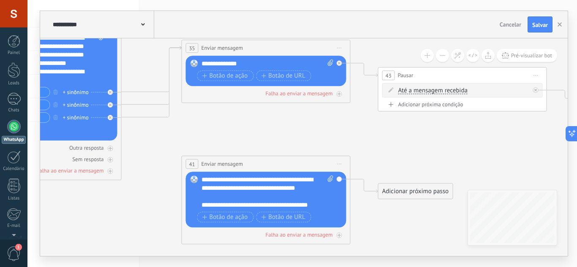
drag, startPoint x: 301, startPoint y: 148, endPoint x: 460, endPoint y: 161, distance: 159.8
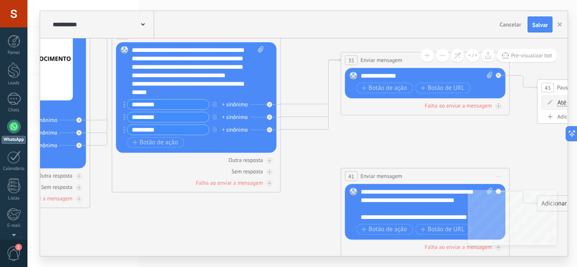
drag, startPoint x: 227, startPoint y: 192, endPoint x: 347, endPoint y: 190, distance: 120.4
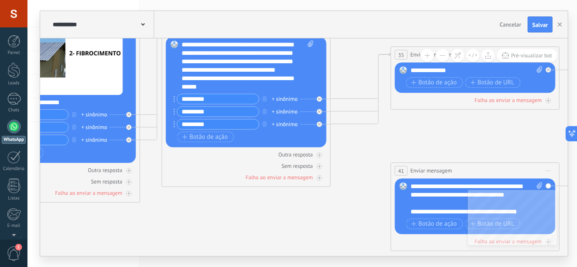
drag, startPoint x: 415, startPoint y: 152, endPoint x: 465, endPoint y: 147, distance: 50.2
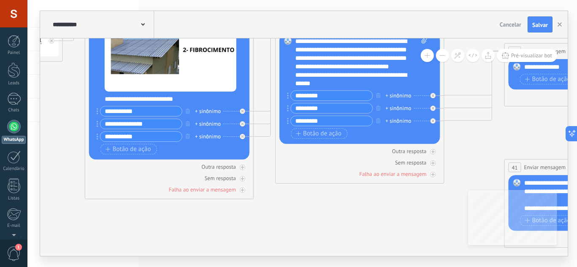
drag, startPoint x: 442, startPoint y: 163, endPoint x: 519, endPoint y: 157, distance: 77.1
click at [534, 154] on icon at bounding box center [92, 97] width 2520 height 724
